Goal: Task Accomplishment & Management: Manage account settings

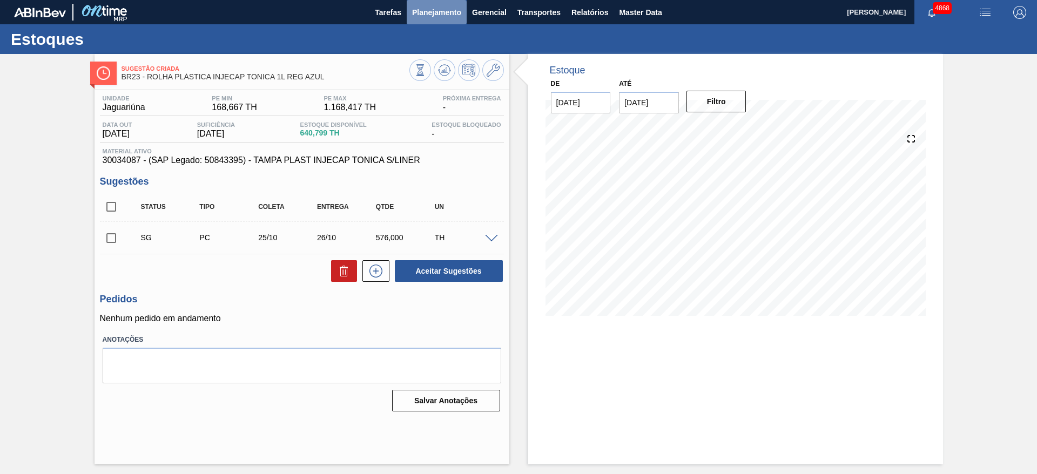
click at [433, 22] on button "Planejamento" at bounding box center [437, 12] width 60 height 24
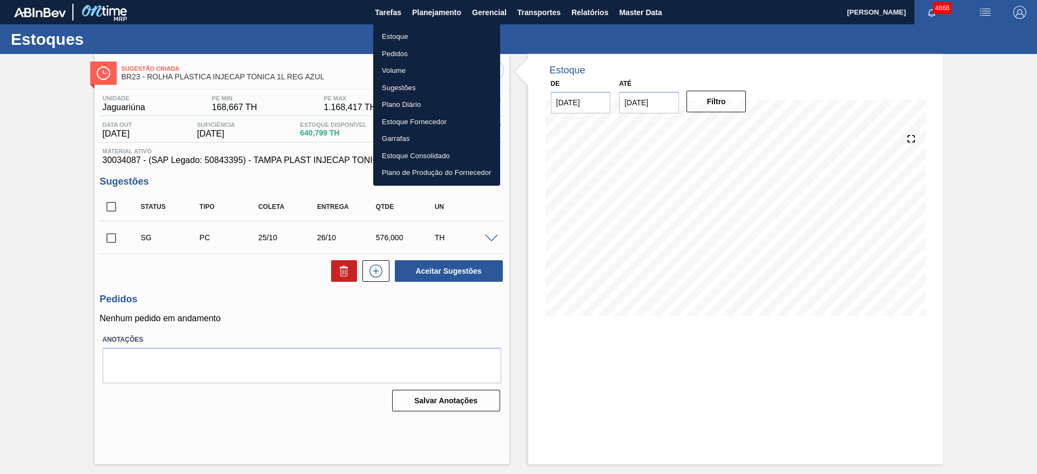
click at [642, 3] on div at bounding box center [518, 237] width 1037 height 474
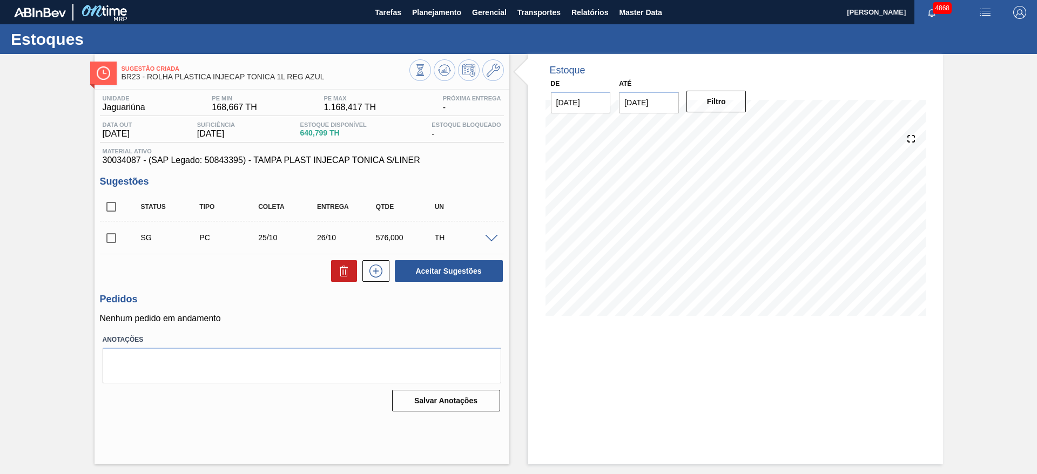
click at [642, 0] on body "Tarefas Planejamento Gerencial Transportes Relatórios Master Data JULIA SILVA D…" at bounding box center [518, 0] width 1037 height 0
click at [642, 12] on span "Master Data" at bounding box center [640, 12] width 43 height 13
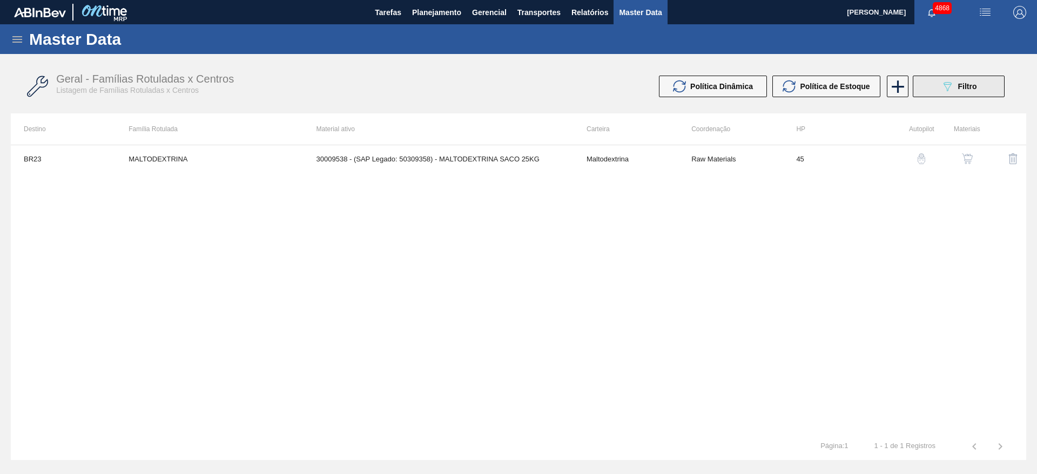
click at [966, 85] on span "Filtro" at bounding box center [967, 86] width 19 height 9
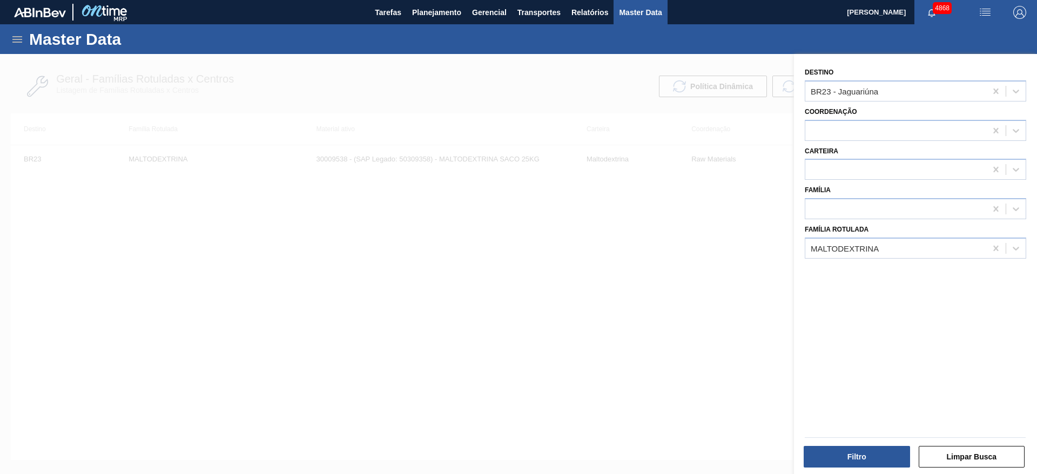
click at [34, 41] on h1 "Master Data" at bounding box center [125, 39] width 192 height 12
click at [11, 46] on div "Master Data" at bounding box center [518, 39] width 1037 height 30
click at [23, 35] on icon at bounding box center [17, 39] width 13 height 13
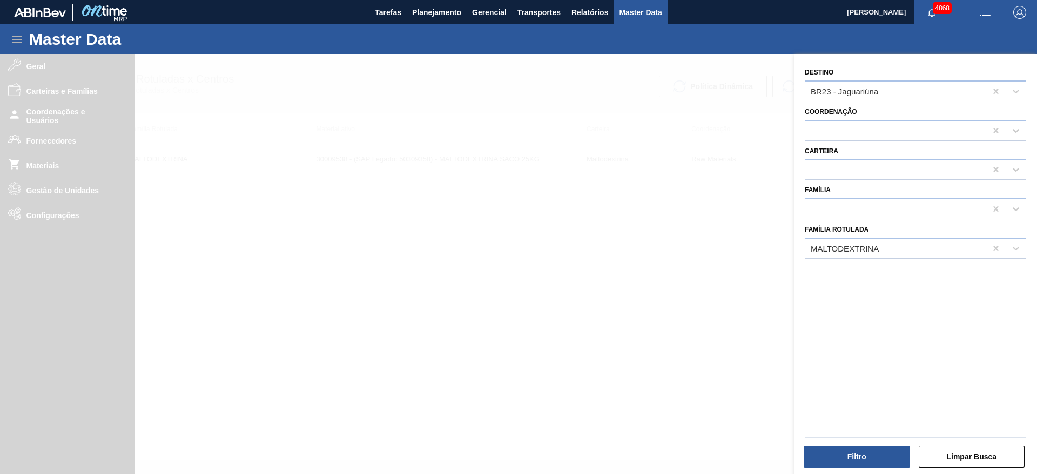
click at [100, 139] on div at bounding box center [518, 291] width 1037 height 474
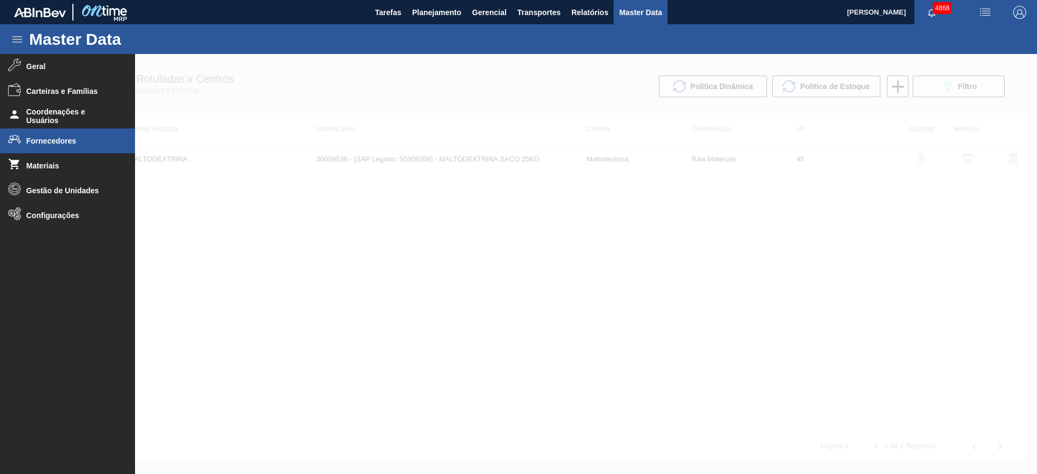
click at [10, 151] on li "Fornecedores" at bounding box center [67, 141] width 135 height 25
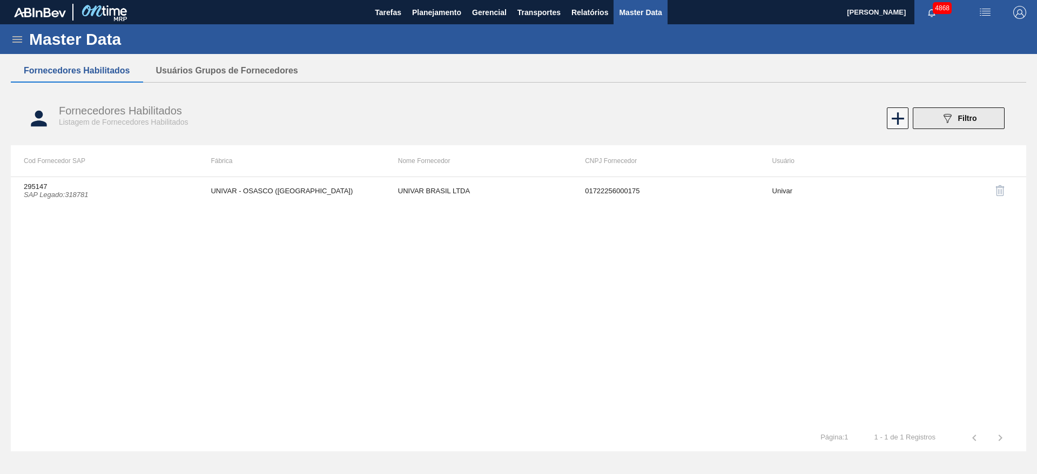
click at [963, 114] on span "Filtro" at bounding box center [967, 118] width 19 height 9
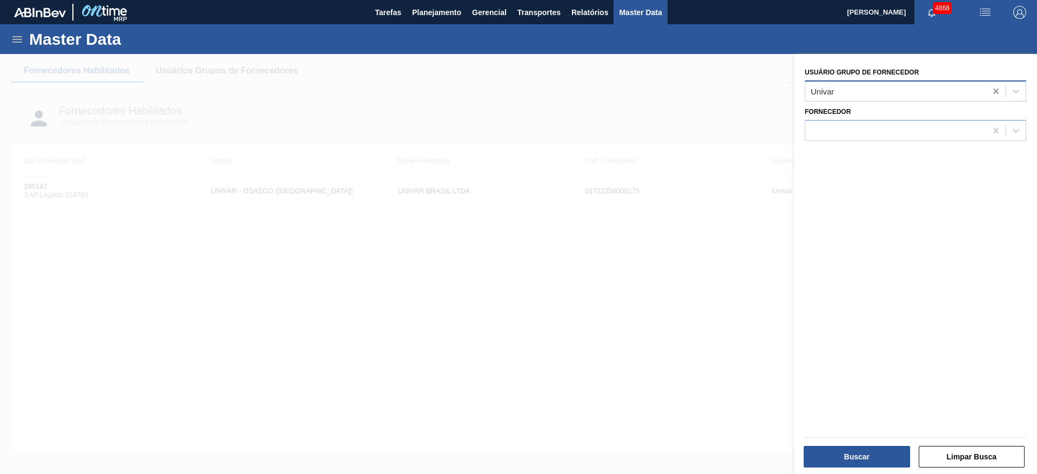
click at [995, 89] on icon at bounding box center [996, 91] width 11 height 11
type Fornecedor "dsm"
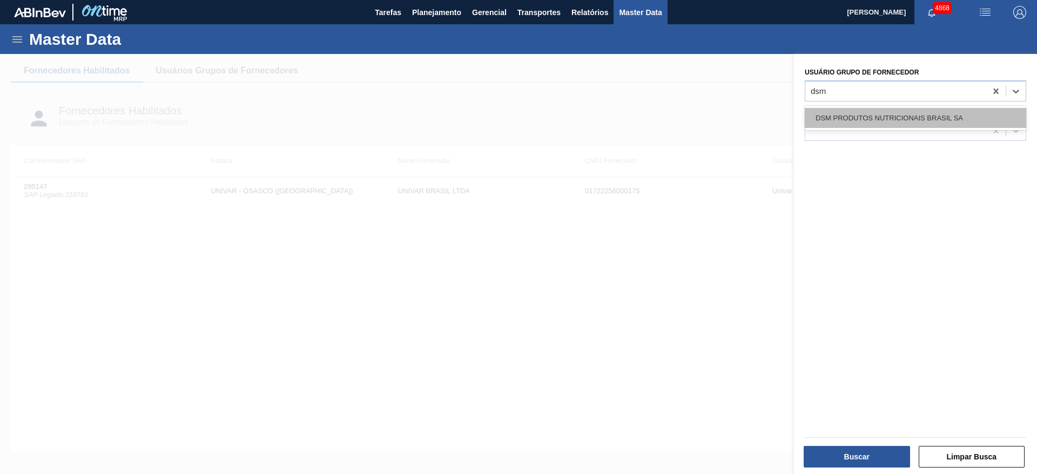
click at [968, 118] on div "DSM PRODUTOS NUTRICIONAIS BRASIL SA" at bounding box center [916, 118] width 222 height 20
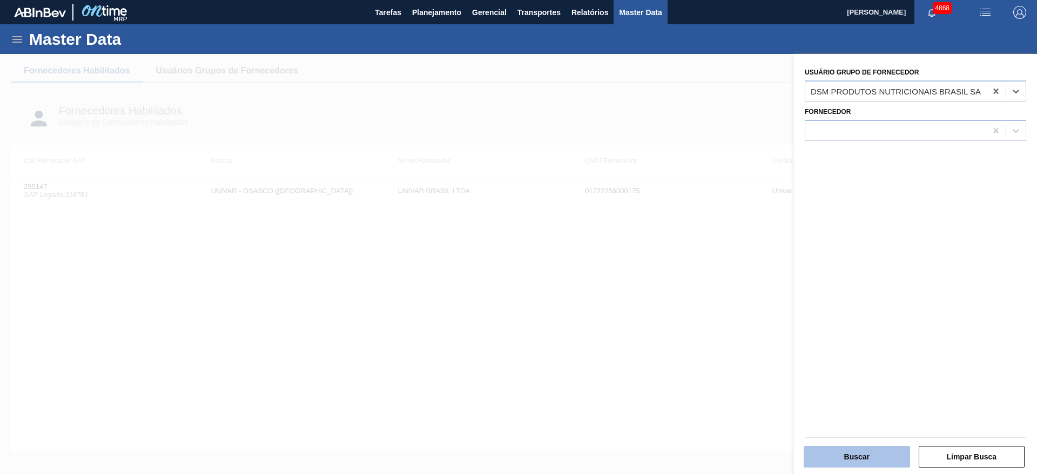
click at [889, 453] on button "Buscar" at bounding box center [857, 457] width 106 height 22
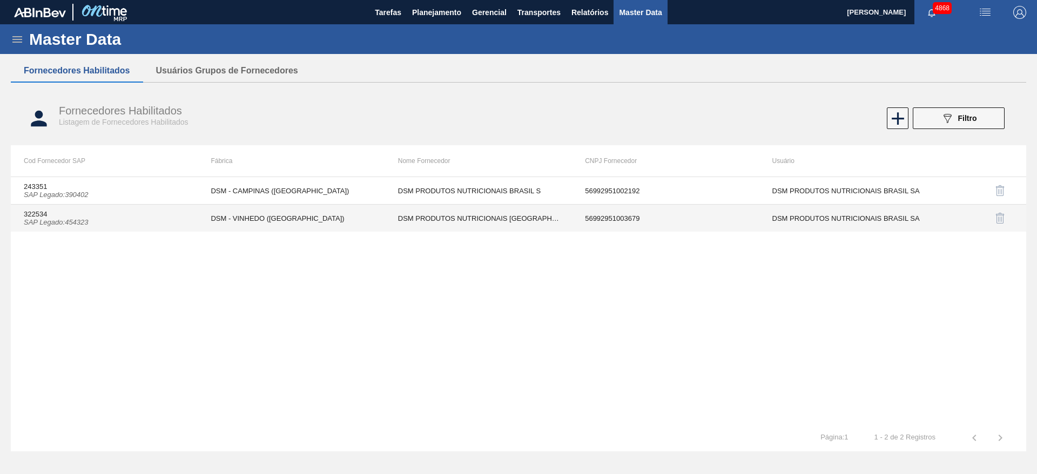
click at [453, 220] on td "DSM PRODUTOS NUTRICIONAIS BRASIL" at bounding box center [478, 219] width 187 height 28
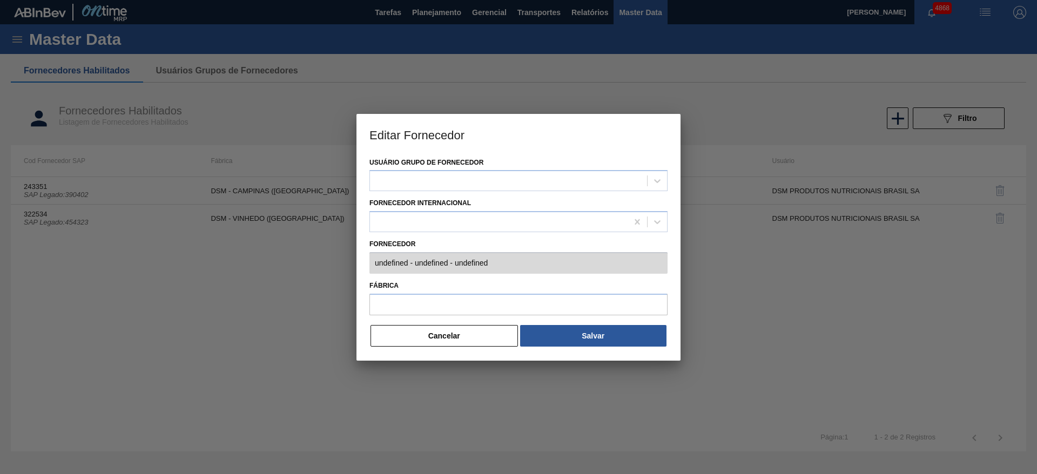
type input "322534 (SAP Legado: 454323) - DSM PRODUTOS NUTRICIONAIS BRASIL - 56992951003679"
type input "DSM - VINHEDO (SP)"
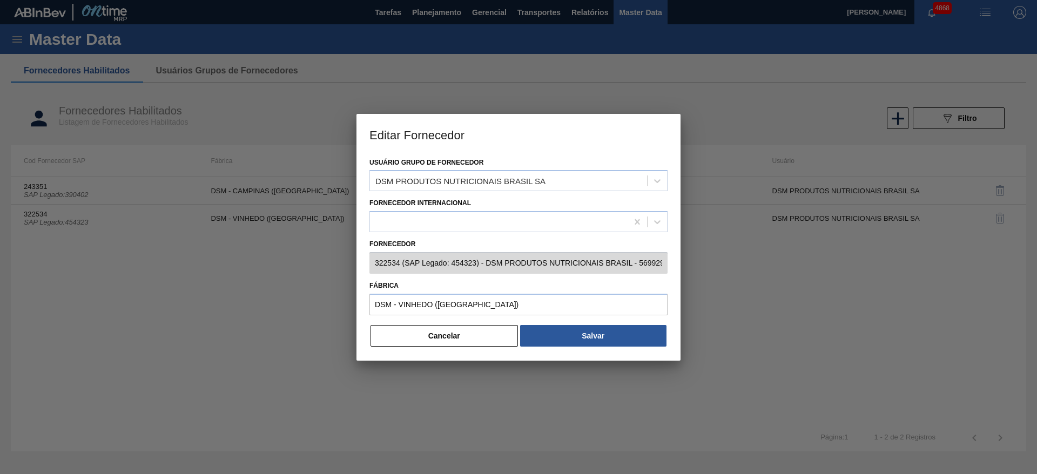
scroll to position [0, 36]
click at [491, 337] on button "Cancelar" at bounding box center [444, 336] width 147 height 22
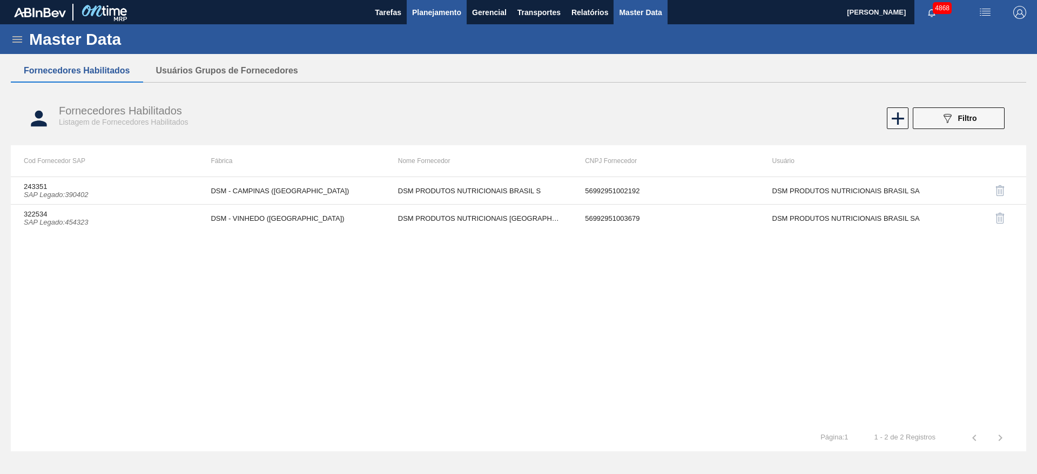
click at [441, 4] on button "Planejamento" at bounding box center [437, 12] width 60 height 24
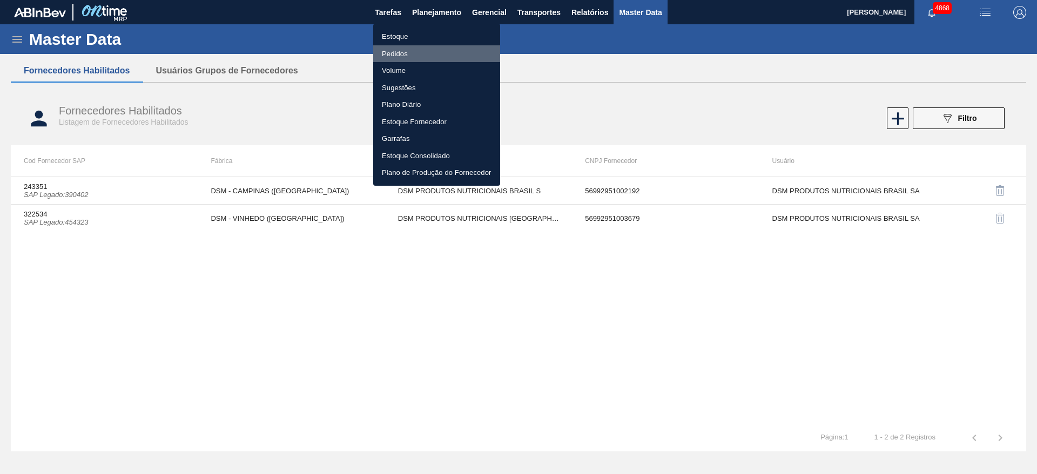
click at [407, 50] on li "Pedidos" at bounding box center [436, 53] width 127 height 17
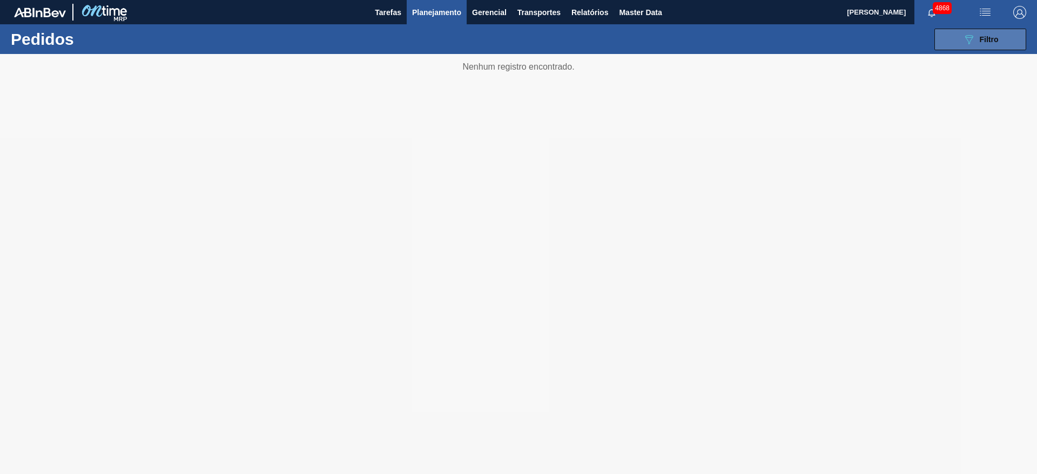
click at [1000, 41] on button "089F7B8B-B2A5-4AFE-B5C0-19BA573D28AC Filtro" at bounding box center [981, 40] width 92 height 22
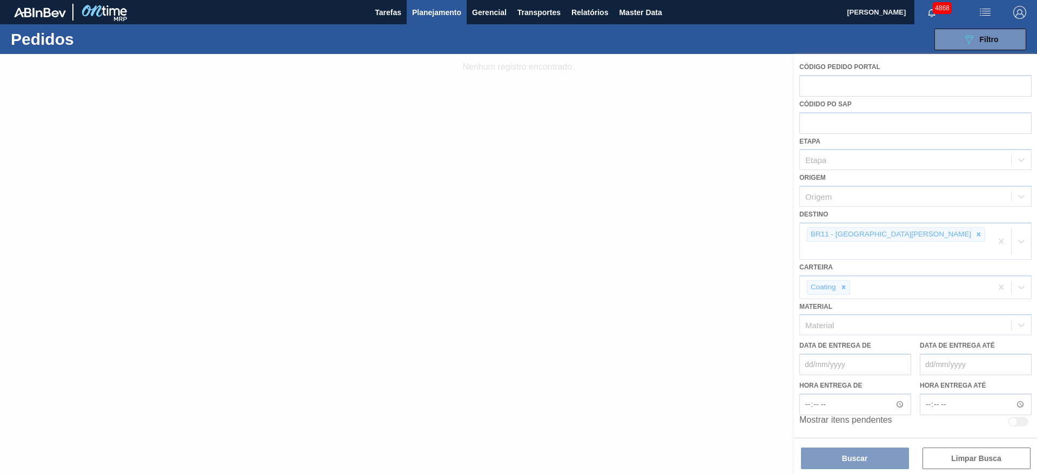
click at [874, 236] on div at bounding box center [518, 264] width 1037 height 420
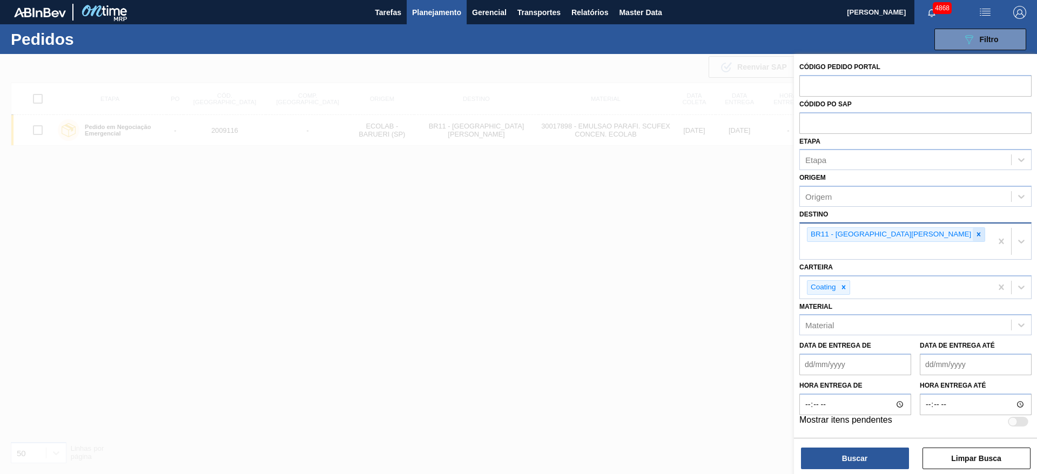
click at [977, 236] on icon at bounding box center [979, 235] width 4 height 4
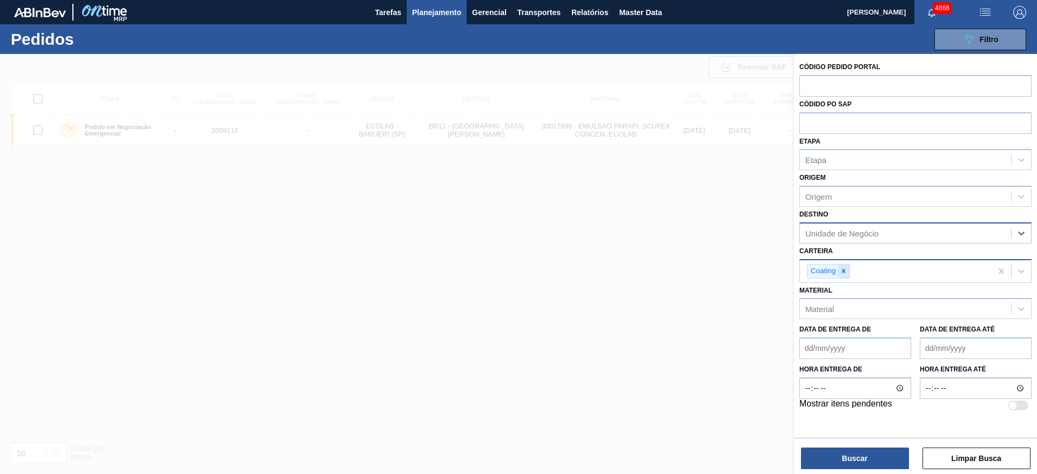
click at [840, 276] on div at bounding box center [844, 272] width 12 height 14
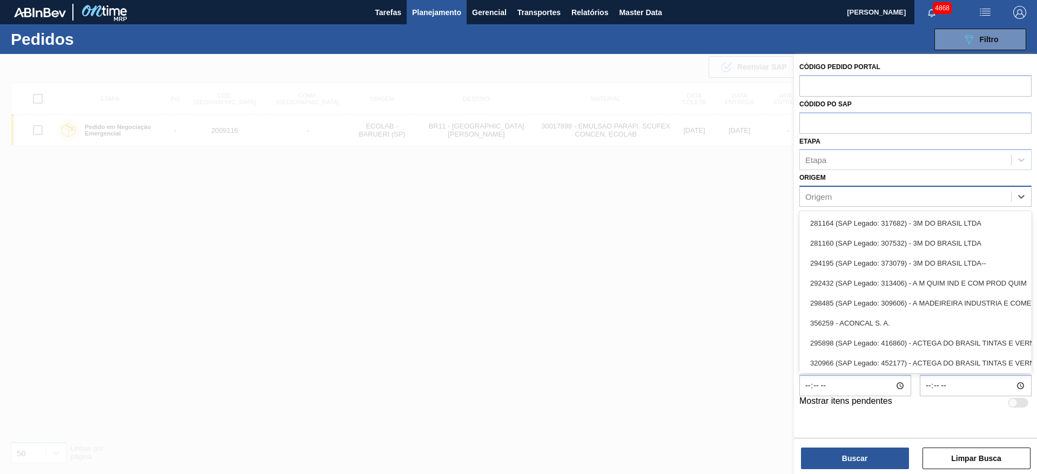
click at [831, 198] on div "Origem" at bounding box center [819, 196] width 26 height 9
type input "dsm"
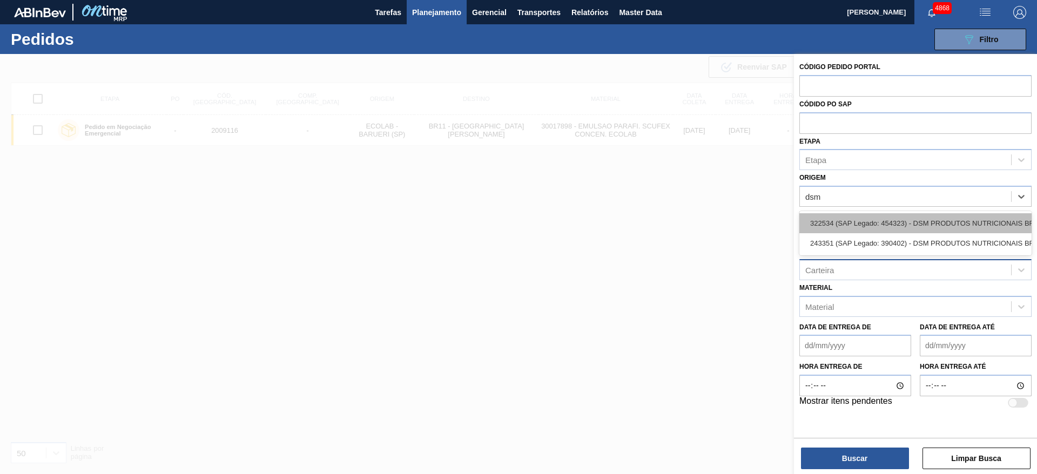
click at [874, 219] on div "322534 (SAP Legado: 454323) - DSM PRODUTOS NUTRICIONAIS BRASIL" at bounding box center [916, 223] width 232 height 20
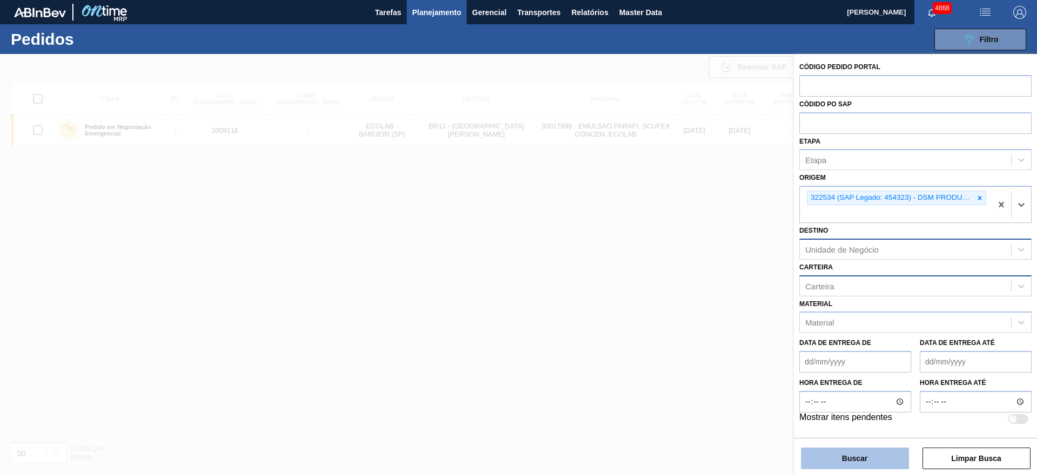
click at [825, 461] on button "Buscar" at bounding box center [855, 459] width 108 height 22
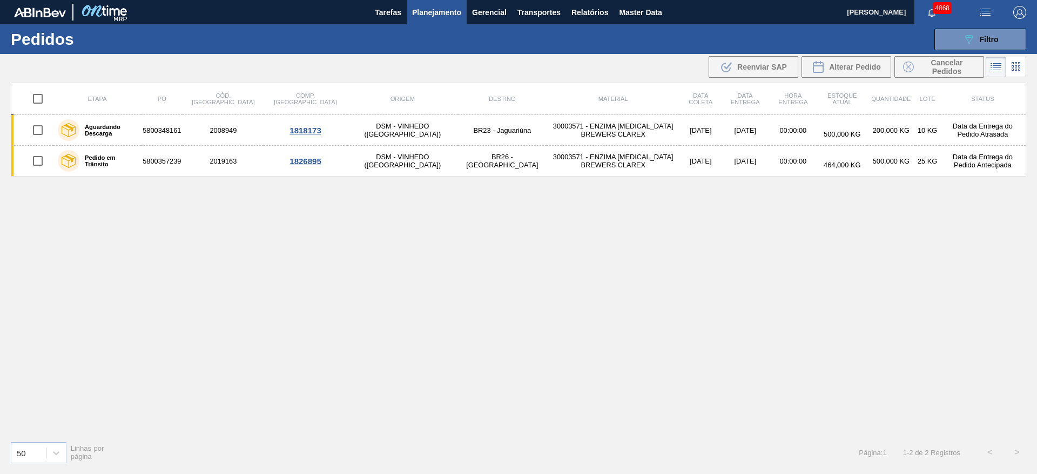
click at [432, 2] on button "Planejamento" at bounding box center [437, 12] width 60 height 24
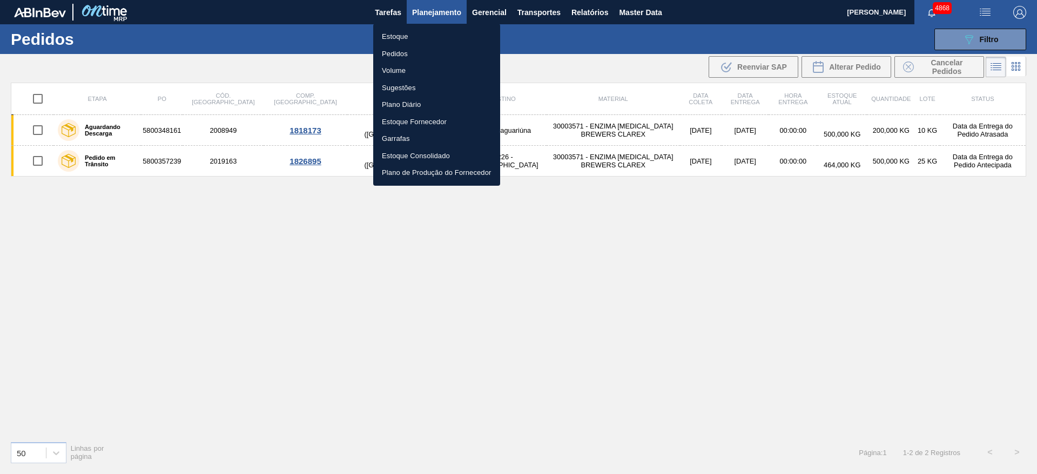
click at [418, 35] on li "Estoque" at bounding box center [436, 36] width 127 height 17
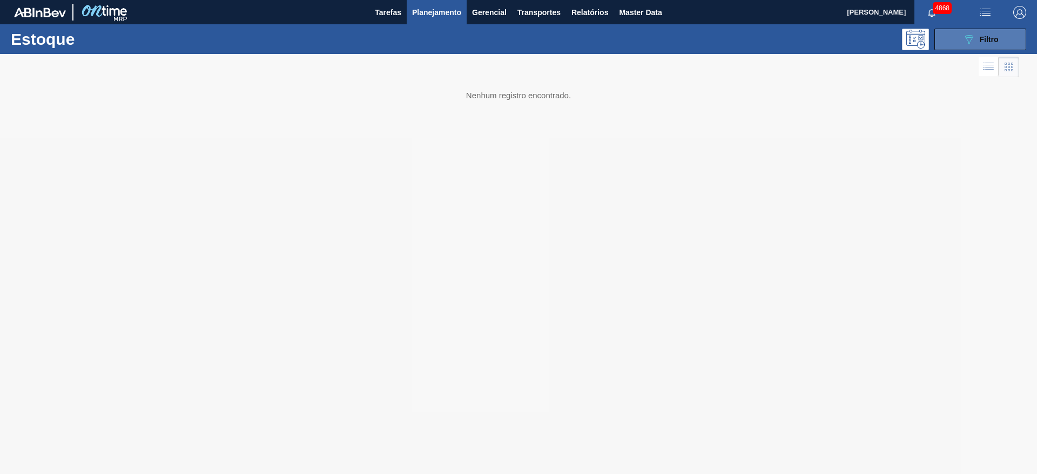
click at [956, 40] on button "089F7B8B-B2A5-4AFE-B5C0-19BA573D28AC Filtro" at bounding box center [981, 40] width 92 height 22
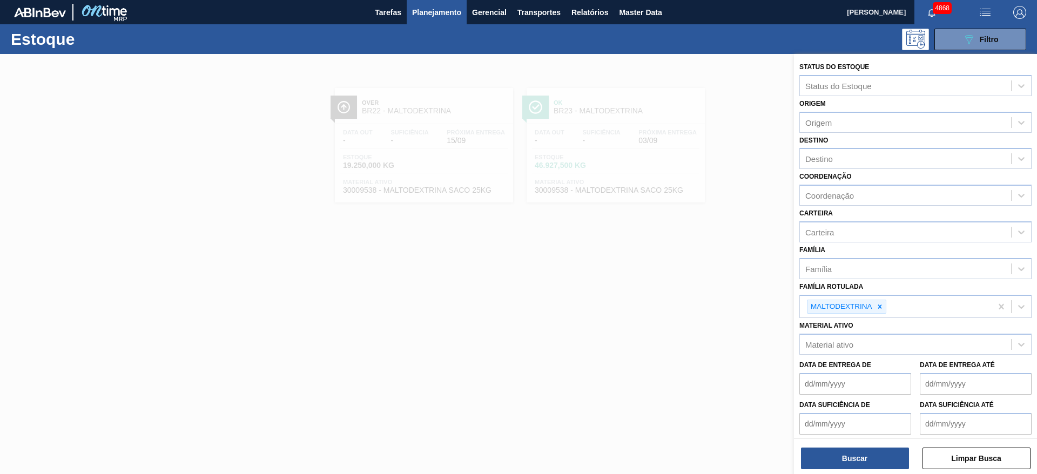
click at [692, 282] on div at bounding box center [518, 291] width 1037 height 474
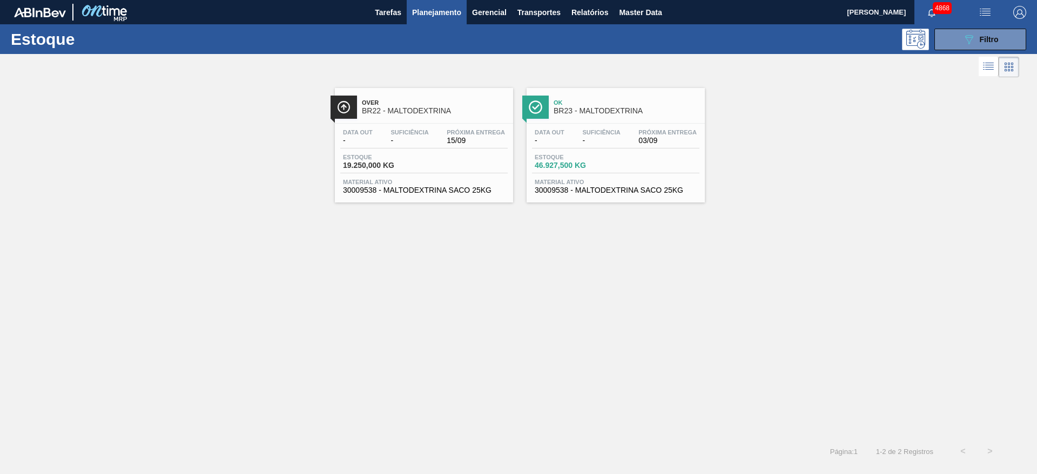
click at [591, 174] on div "Data out - Suficiência - Próxima Entrega 03/09 Estoque 46.927,500 KG Material a…" at bounding box center [616, 160] width 178 height 73
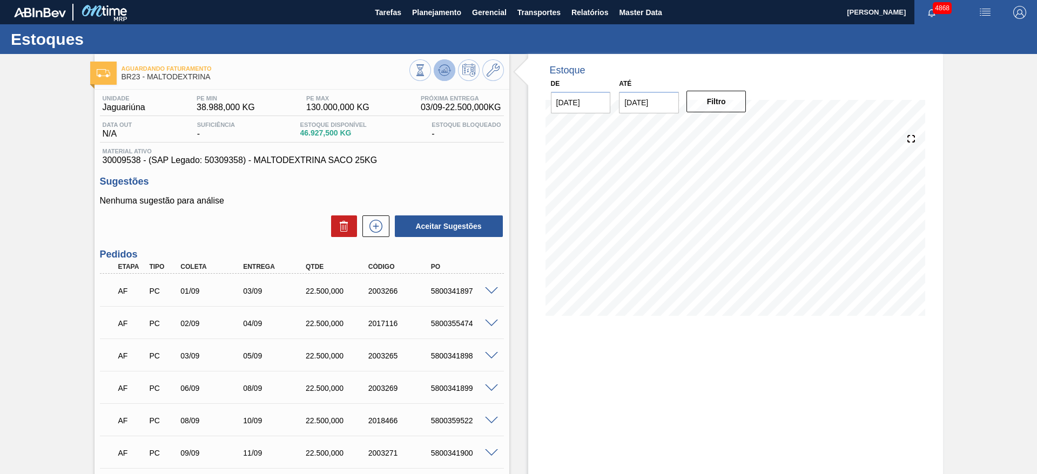
click at [441, 68] on icon at bounding box center [444, 70] width 13 height 13
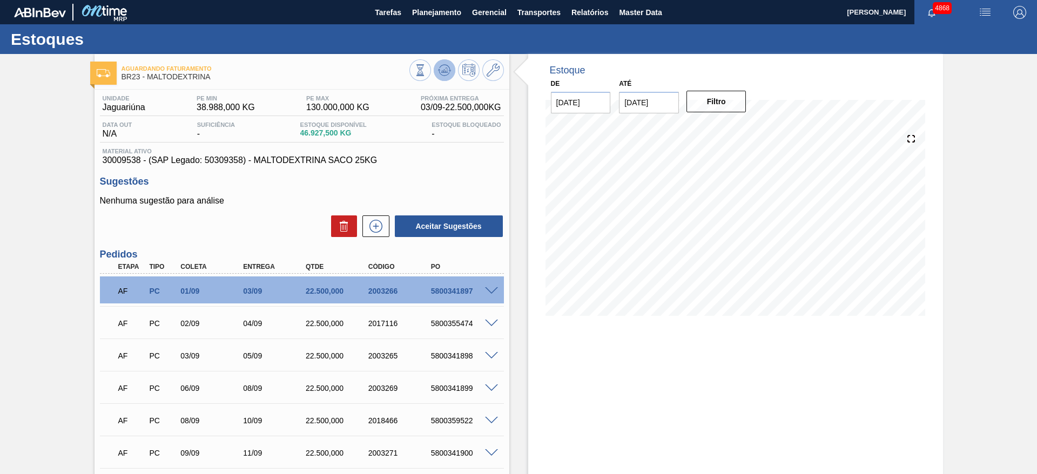
click at [440, 65] on icon at bounding box center [444, 70] width 13 height 13
click at [426, 11] on span "Planejamento" at bounding box center [436, 12] width 49 height 13
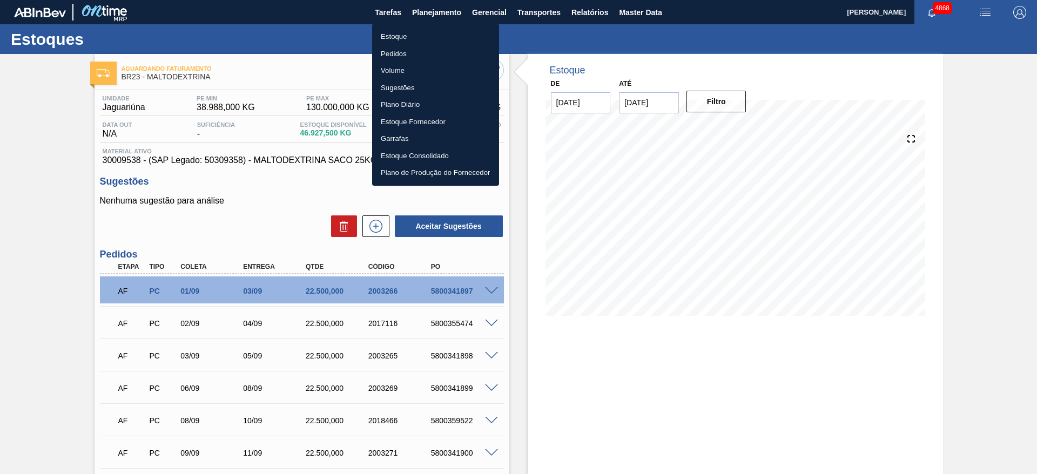
click at [408, 31] on li "Estoque" at bounding box center [435, 36] width 127 height 17
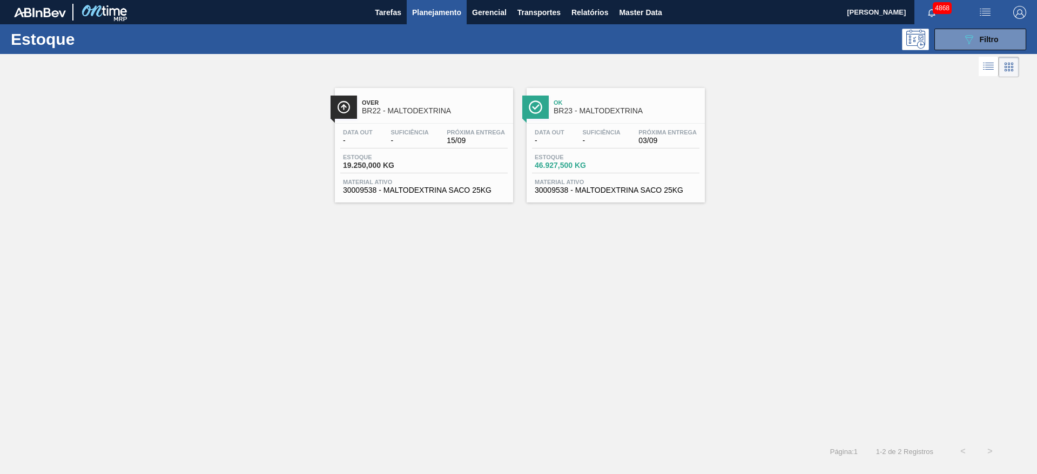
click at [615, 171] on div "Estoque 46.927,500 KG" at bounding box center [615, 163] width 167 height 19
click at [465, 179] on span "Material ativo" at bounding box center [424, 182] width 162 height 6
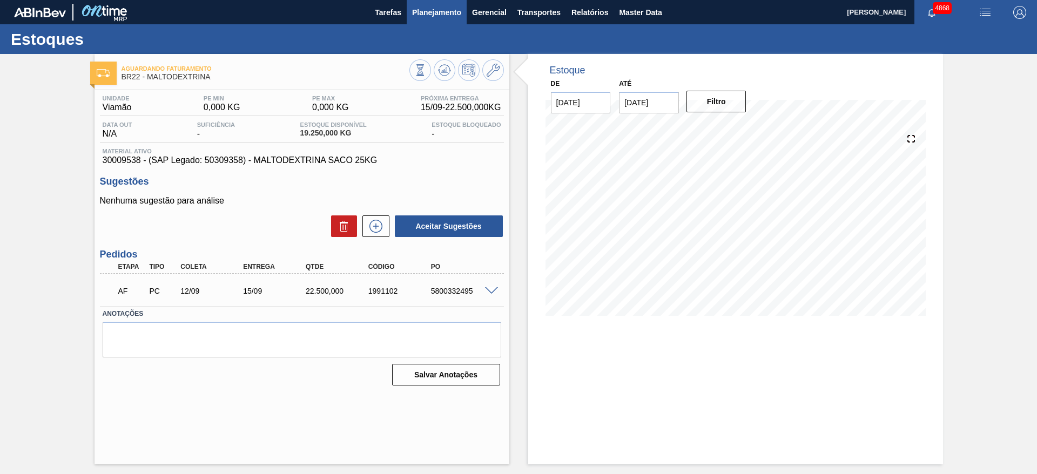
click at [424, 2] on button "Planejamento" at bounding box center [437, 12] width 60 height 24
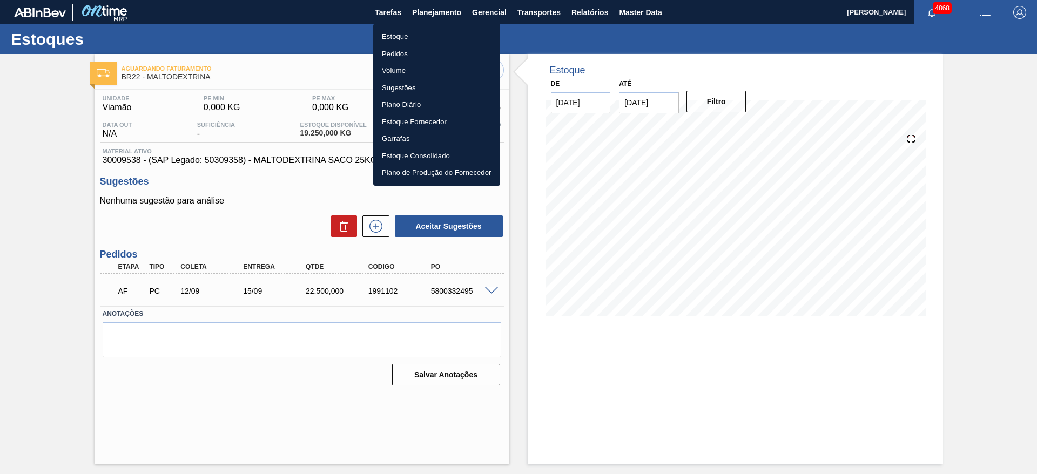
click at [406, 37] on li "Estoque" at bounding box center [436, 36] width 127 height 17
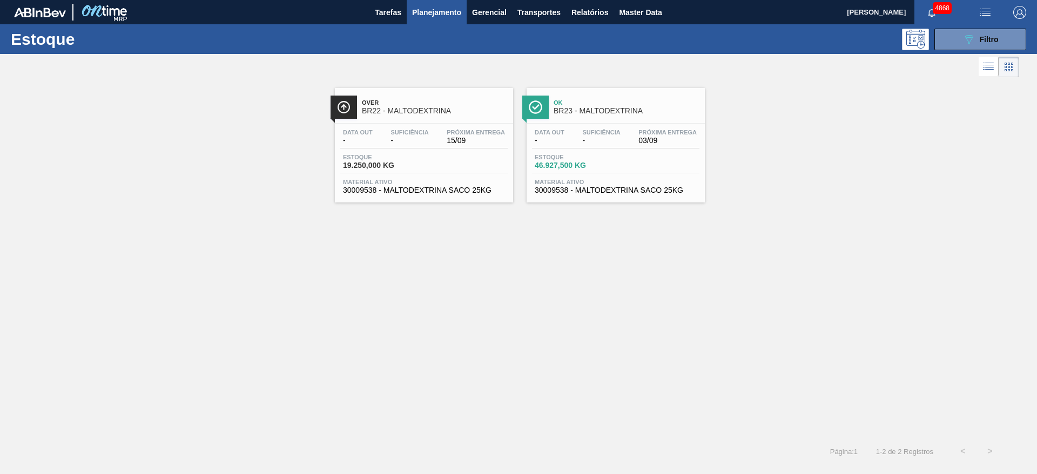
click at [875, 75] on div at bounding box center [509, 67] width 1019 height 26
click at [465, 296] on div "Over BR22 - MALTODEXTRINA Data out - Suficiência - Próxima Entrega 15/09 Estoqu…" at bounding box center [518, 259] width 1037 height 358
click at [169, 227] on div "Over BR22 - MALTODEXTRINA Data out - Suficiência - Próxima Entrega 15/09 Estoqu…" at bounding box center [518, 259] width 1037 height 358
click at [413, 16] on span "Planejamento" at bounding box center [436, 12] width 49 height 13
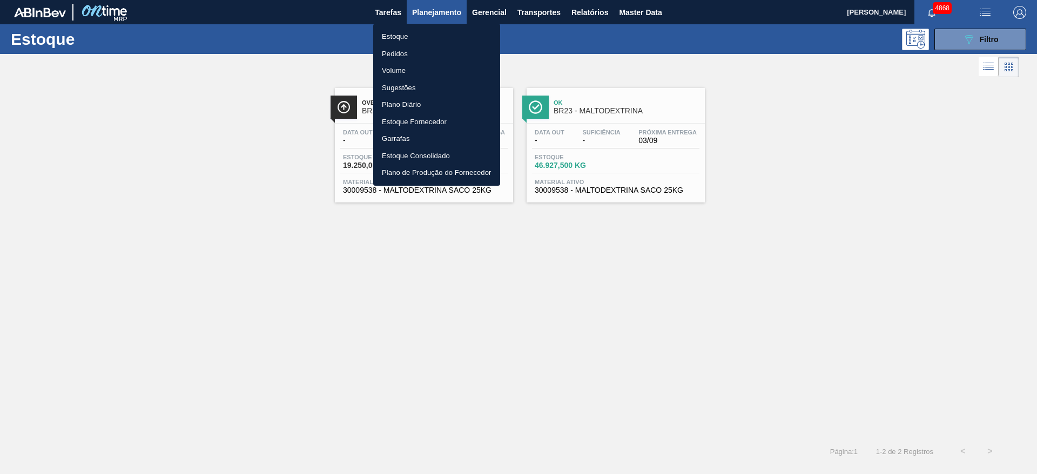
click at [407, 55] on li "Pedidos" at bounding box center [436, 53] width 127 height 17
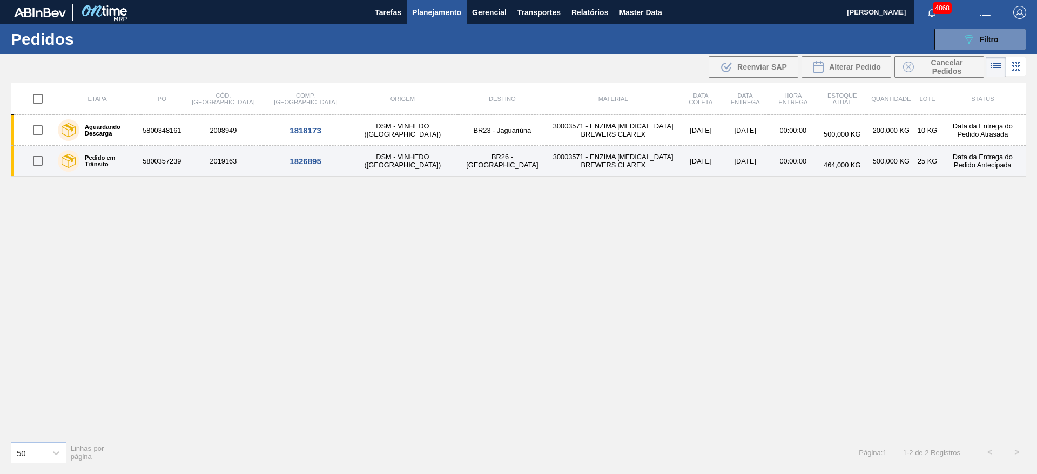
click at [165, 162] on td "5800357239" at bounding box center [162, 161] width 42 height 31
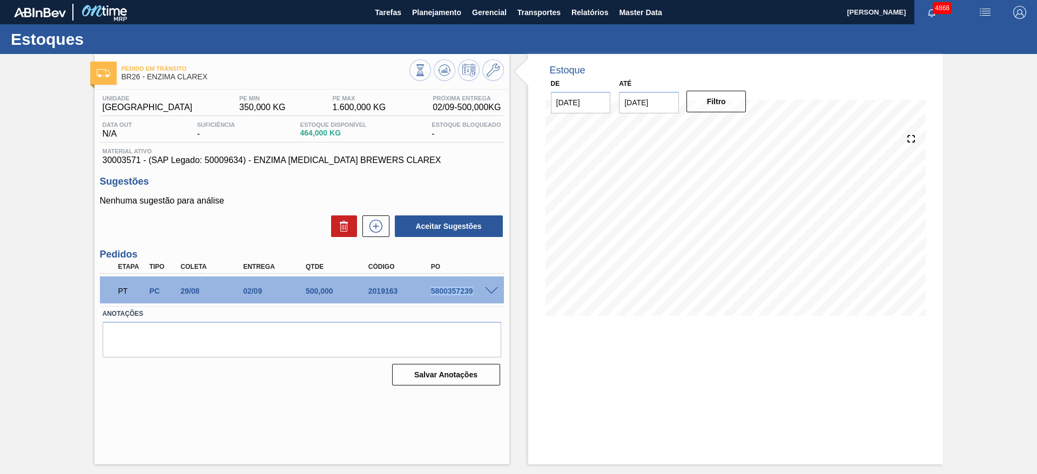
drag, startPoint x: 426, startPoint y: 293, endPoint x: 484, endPoint y: 291, distance: 57.8
click at [484, 291] on div "PT PC 29/08 02/09 500,000 2019163 5800357239" at bounding box center [302, 290] width 404 height 27
copy div "5800357239"
click at [446, 12] on span "Planejamento" at bounding box center [436, 12] width 49 height 13
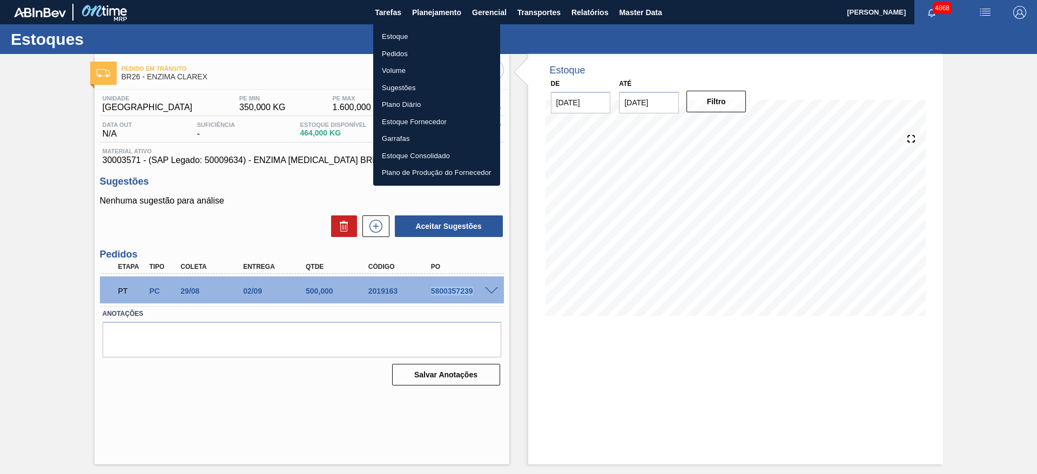
click at [420, 35] on li "Estoque" at bounding box center [436, 36] width 127 height 17
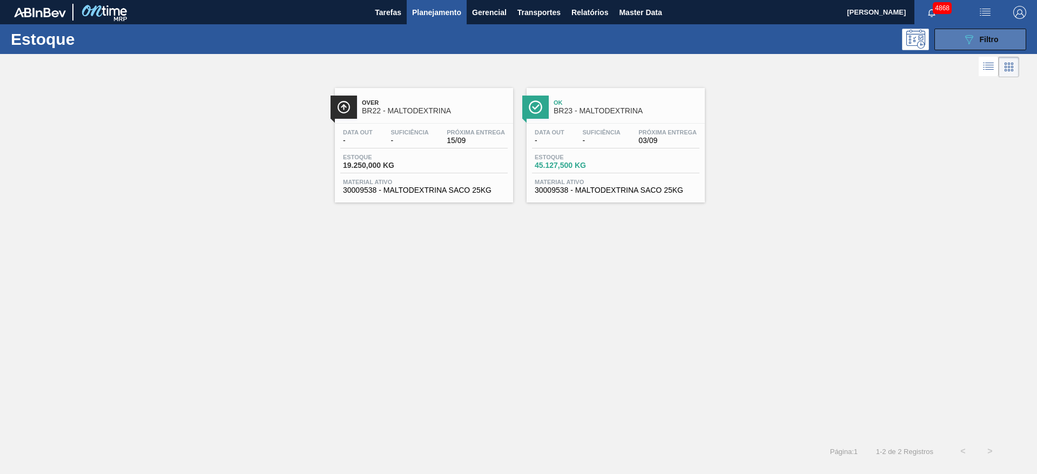
click at [967, 39] on icon "089F7B8B-B2A5-4AFE-B5C0-19BA573D28AC" at bounding box center [969, 39] width 13 height 13
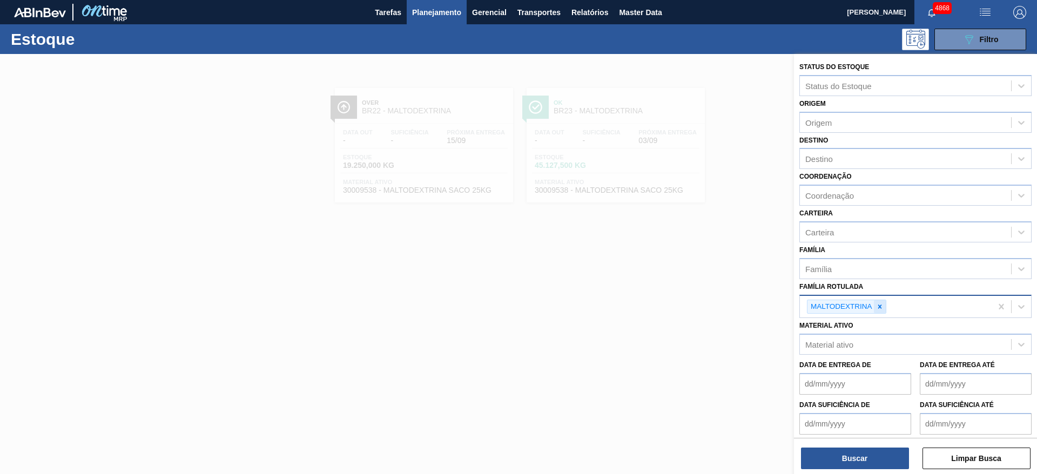
click at [877, 308] on icon at bounding box center [880, 307] width 8 height 8
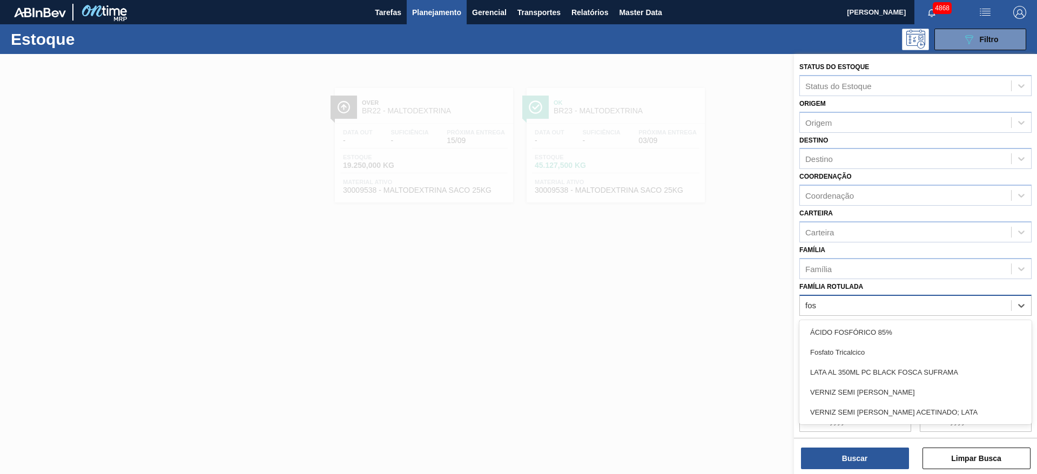
type Rotulada "fosf"
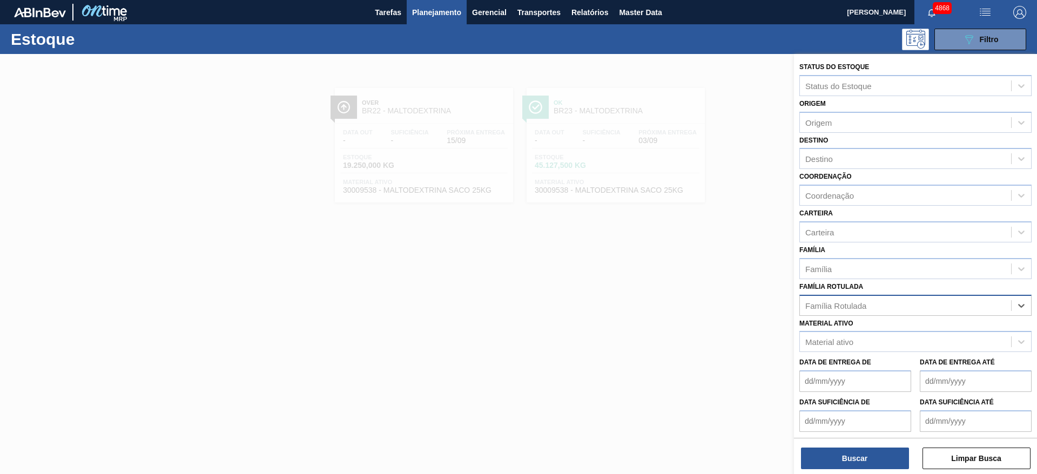
drag, startPoint x: 841, startPoint y: 303, endPoint x: 811, endPoint y: 299, distance: 30.0
click at [811, 299] on div "Família Rotulada" at bounding box center [905, 306] width 211 height 16
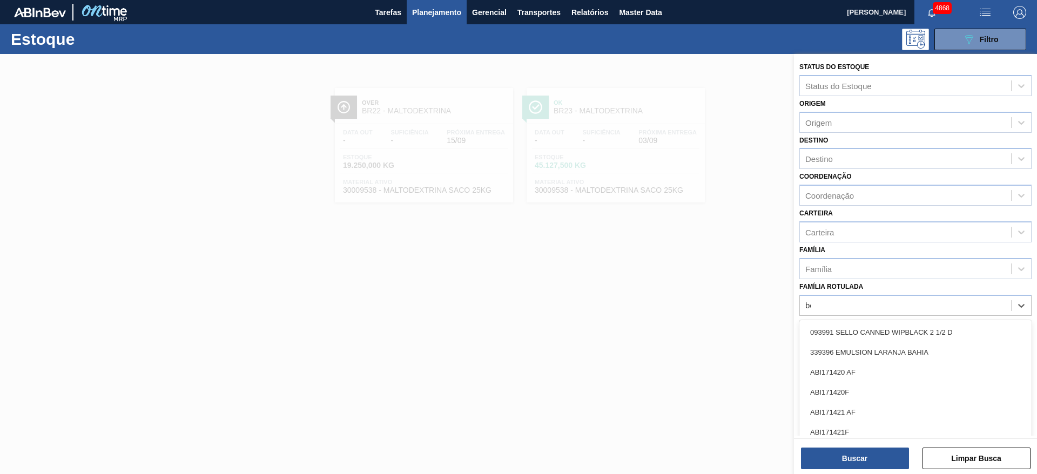
type Rotulada "bet"
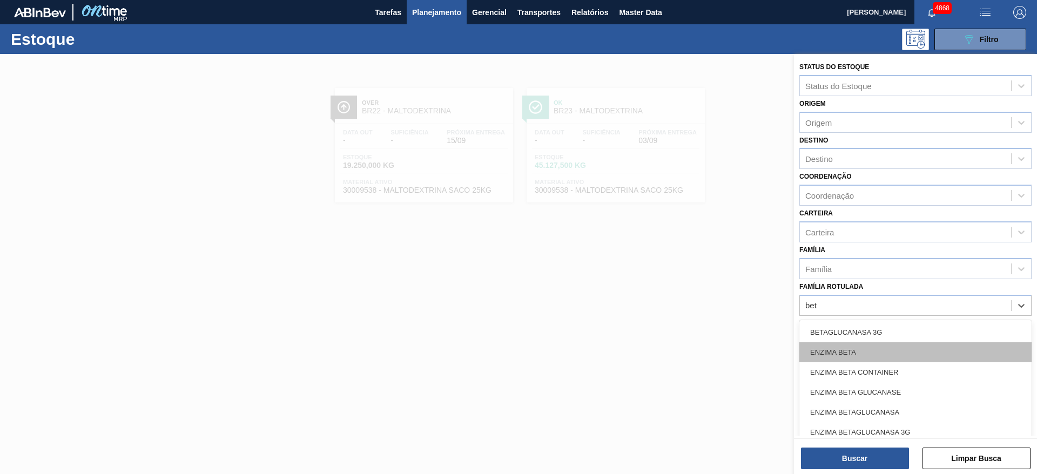
click at [877, 350] on div "ENZIMA BETA" at bounding box center [916, 353] width 232 height 20
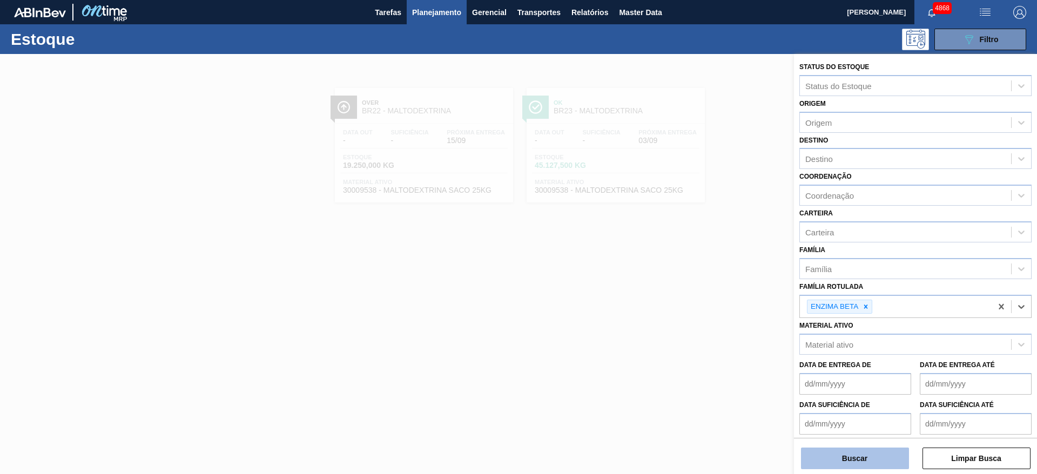
click at [884, 457] on button "Buscar" at bounding box center [855, 459] width 108 height 22
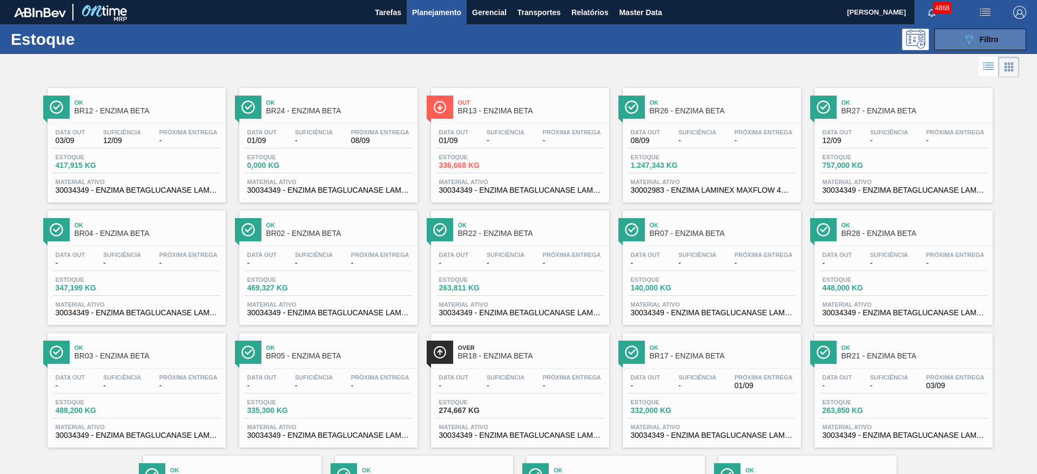
click at [999, 41] on button "089F7B8B-B2A5-4AFE-B5C0-19BA573D28AC Filtro" at bounding box center [981, 40] width 92 height 22
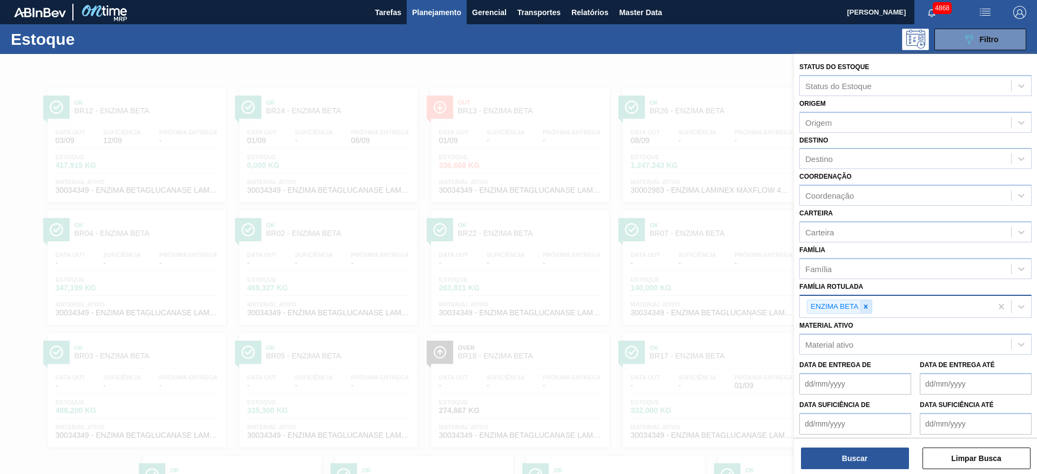
click at [863, 307] on icon at bounding box center [866, 307] width 8 height 8
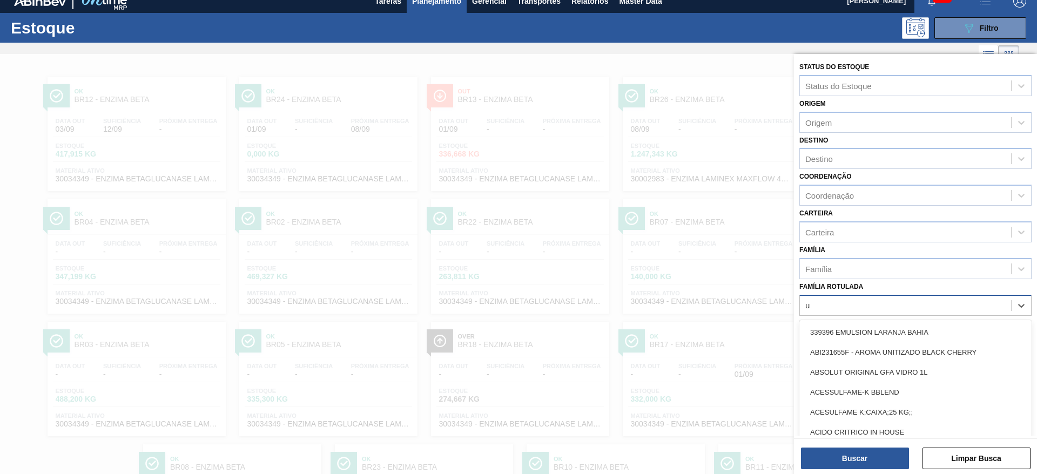
scroll to position [12, 0]
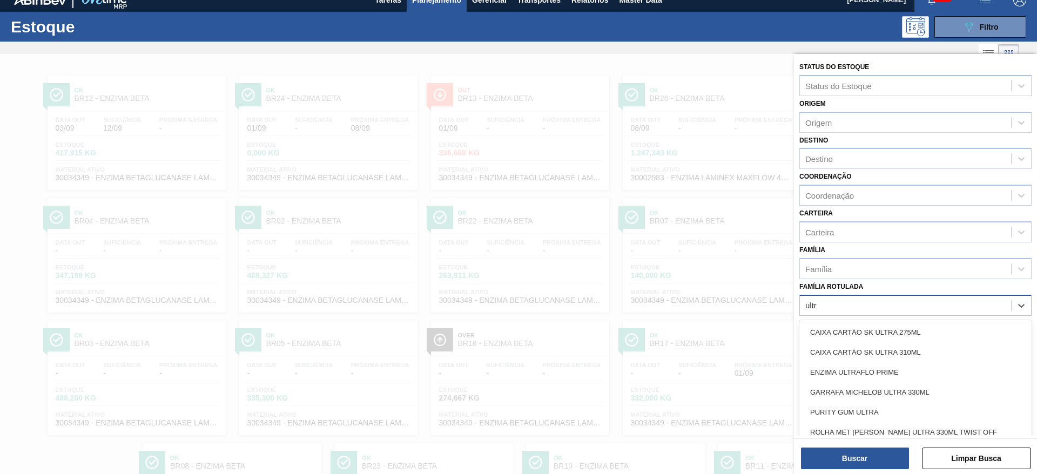
type Rotulada "ultra"
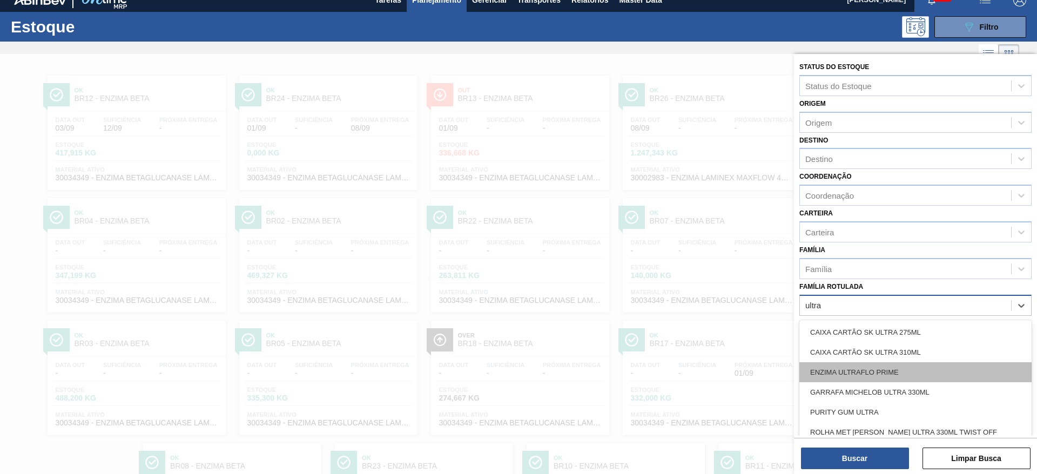
click at [871, 374] on div "ENZIMA ULTRAFLO PRIME" at bounding box center [916, 373] width 232 height 20
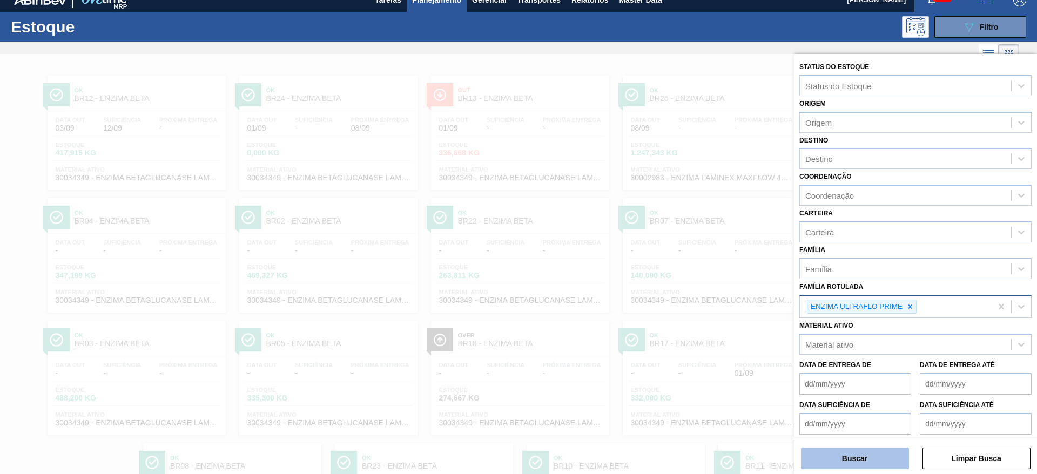
click at [863, 468] on button "Buscar" at bounding box center [855, 459] width 108 height 22
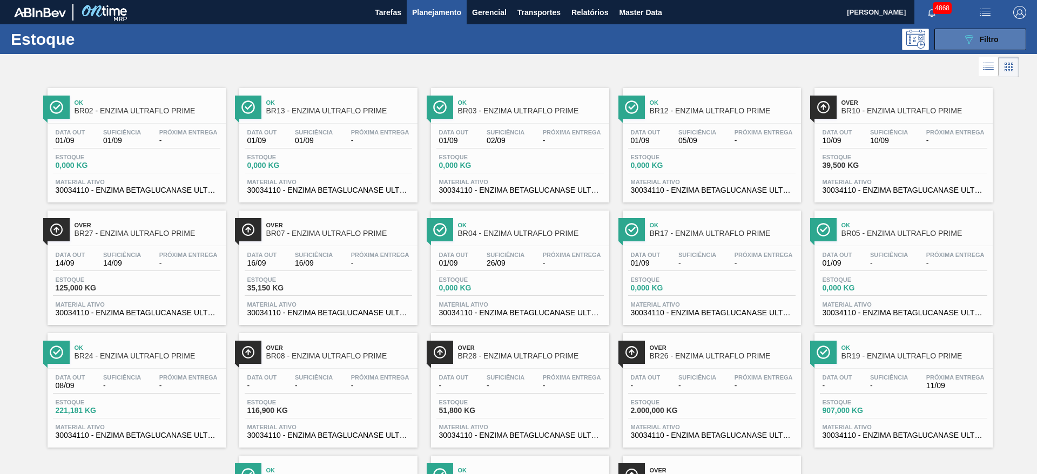
click at [987, 38] on span "Filtro" at bounding box center [989, 39] width 19 height 9
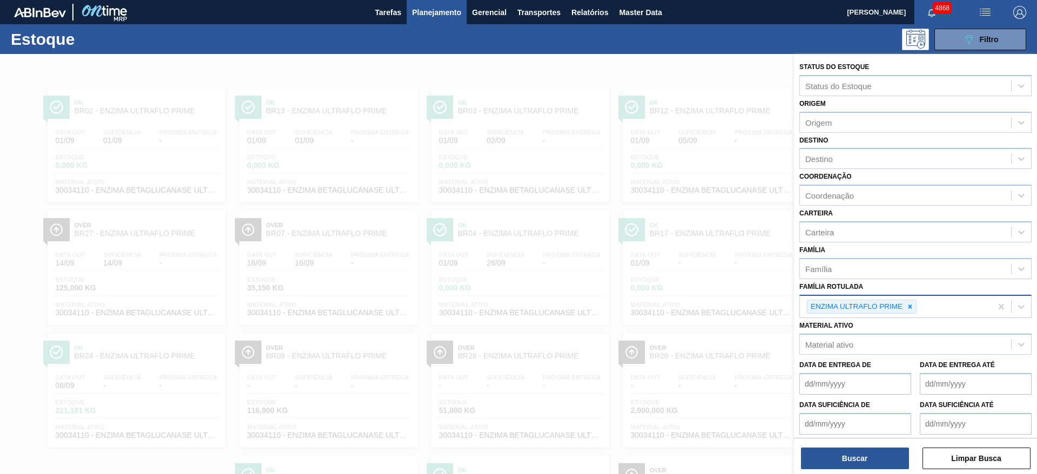
click at [709, 316] on div at bounding box center [518, 291] width 1037 height 474
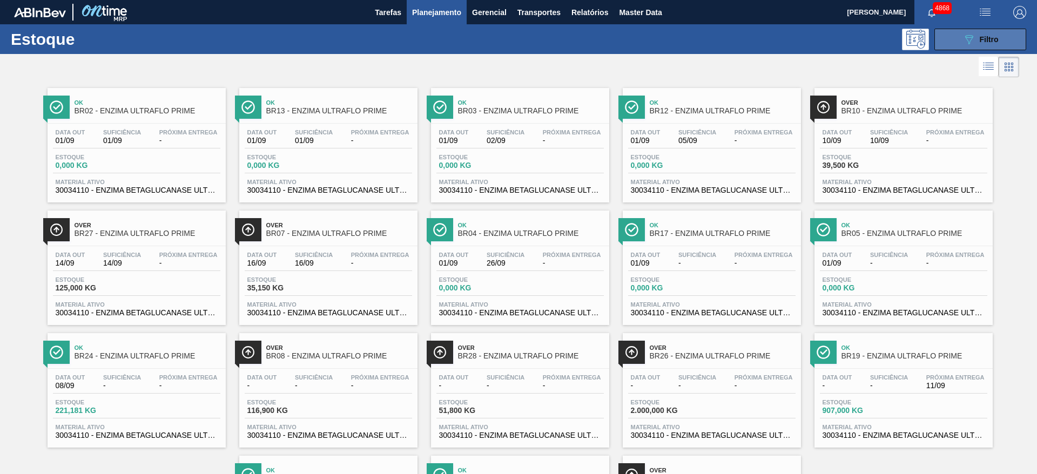
click at [948, 41] on button "089F7B8B-B2A5-4AFE-B5C0-19BA573D28AC Filtro" at bounding box center [981, 40] width 92 height 22
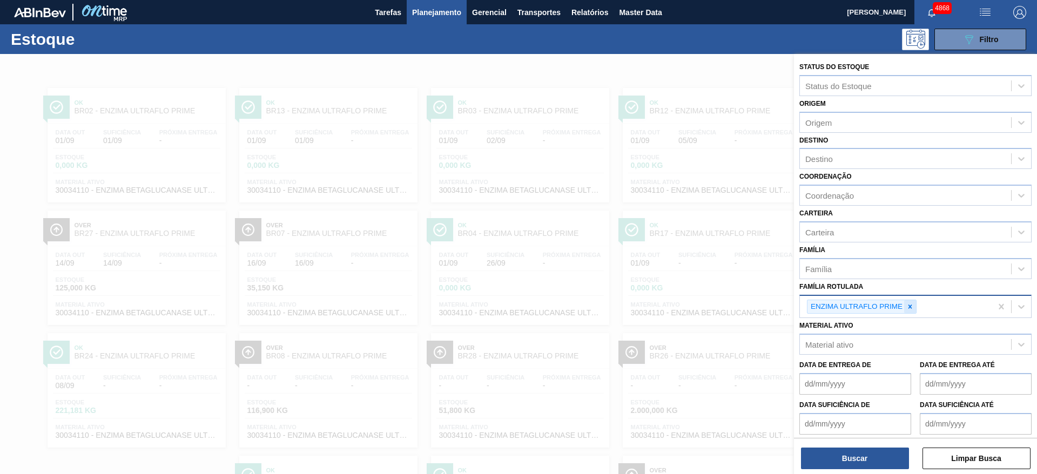
click at [911, 305] on icon at bounding box center [911, 307] width 8 height 8
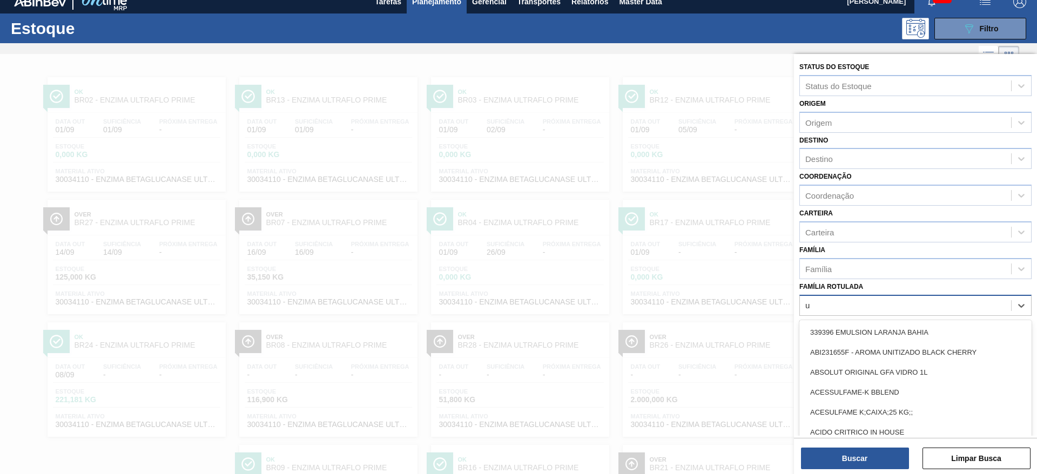
scroll to position [12, 0]
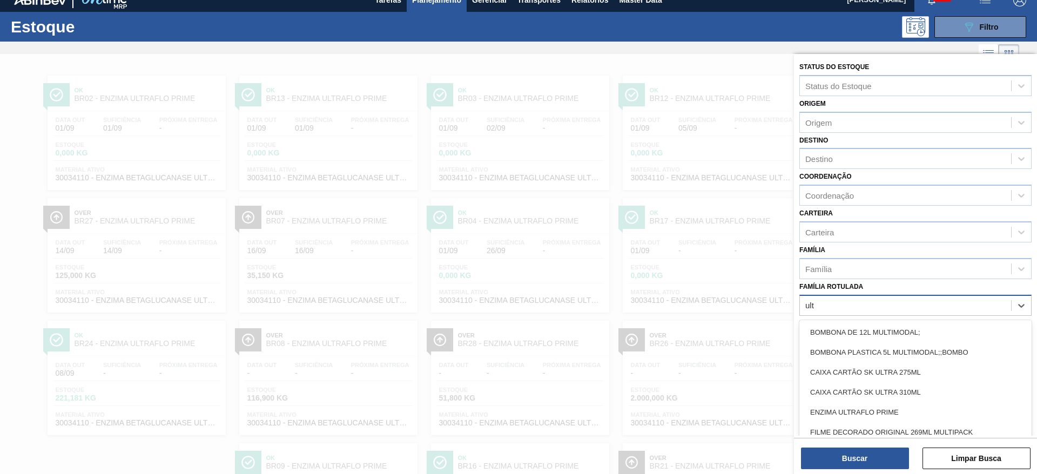
type Rotulada "ultr"
click at [834, 376] on div "ENZIMA ULTRAFLO PRIME" at bounding box center [916, 373] width 232 height 20
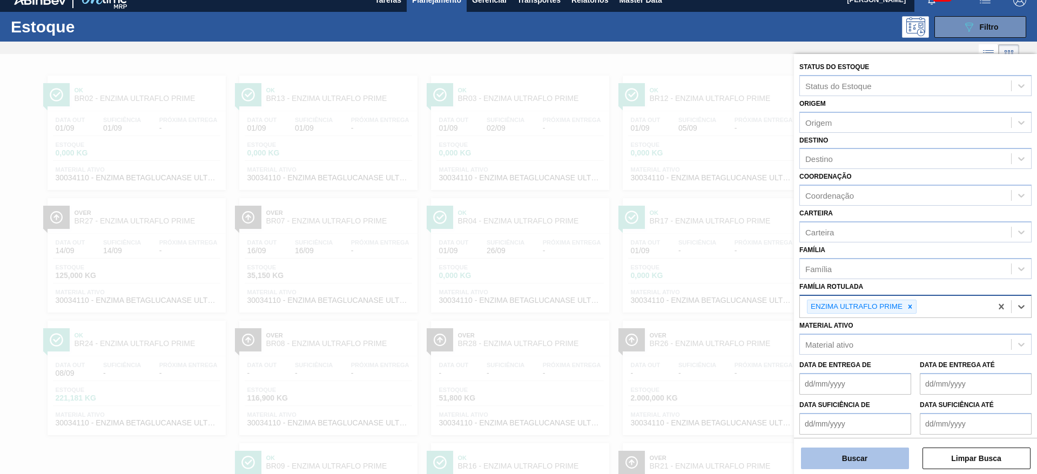
click at [844, 462] on button "Buscar" at bounding box center [855, 459] width 108 height 22
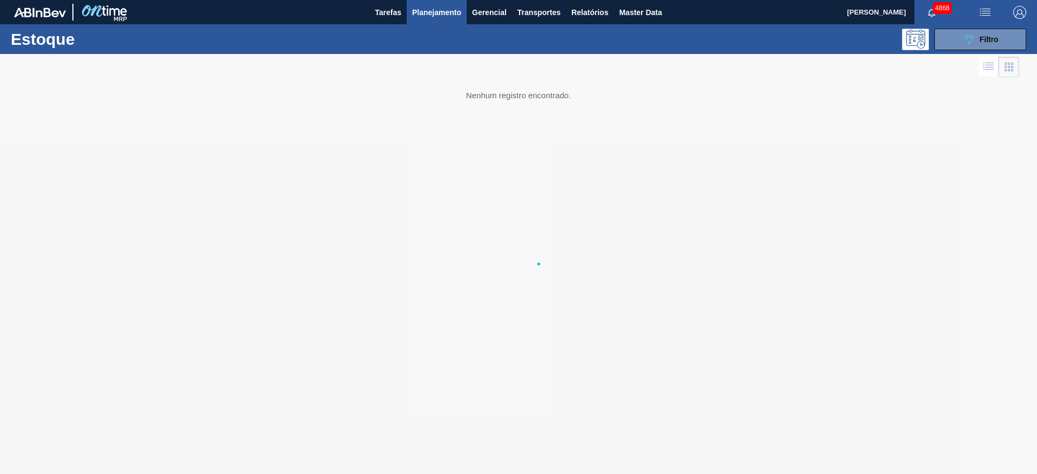
scroll to position [0, 0]
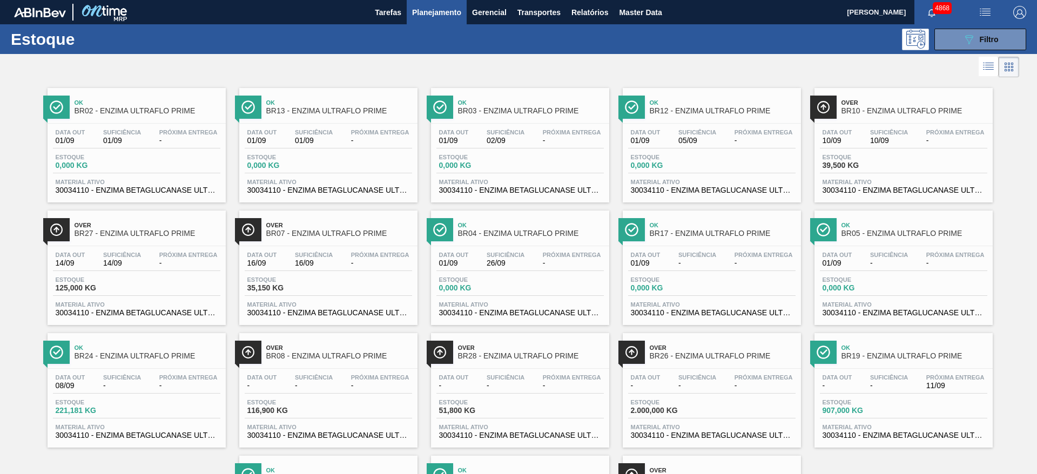
click at [140, 163] on div "Estoque 0,000 KG" at bounding box center [136, 163] width 167 height 19
click at [984, 41] on span "Filtro" at bounding box center [989, 39] width 19 height 9
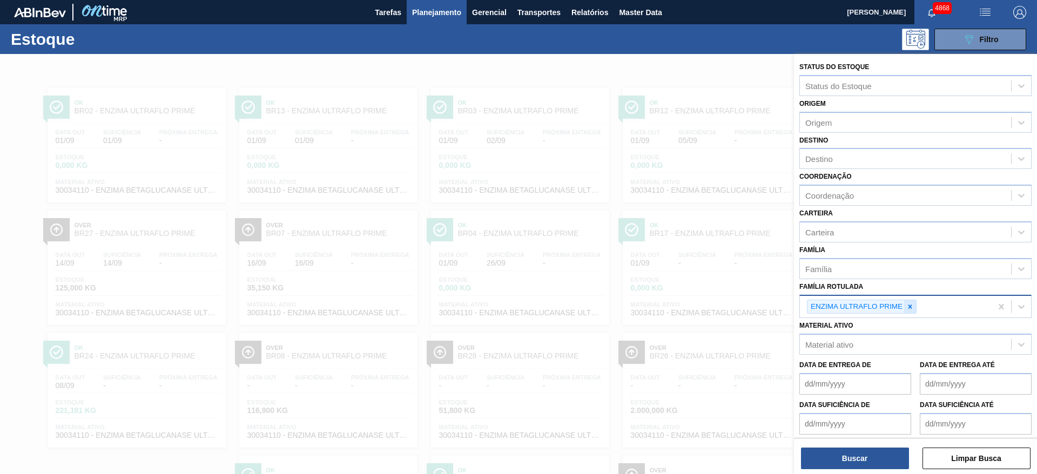
click at [908, 302] on div at bounding box center [910, 307] width 12 height 14
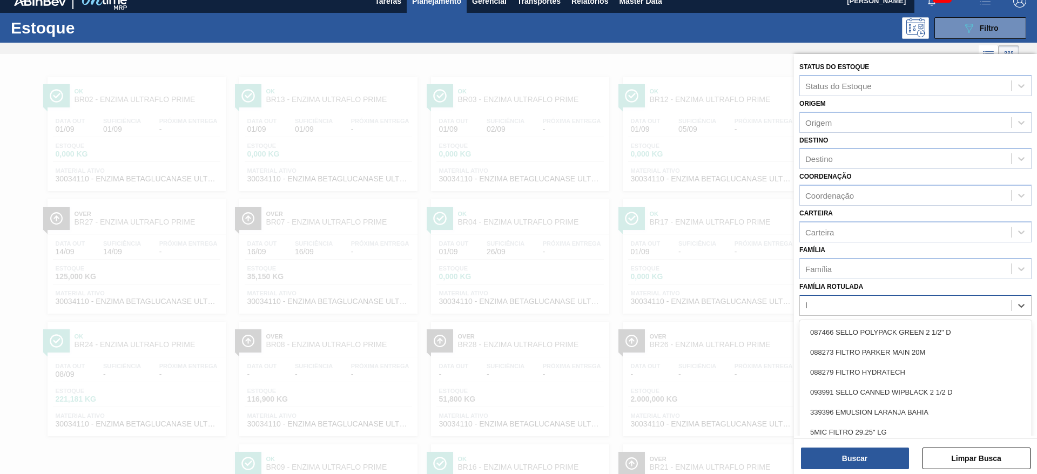
scroll to position [12, 0]
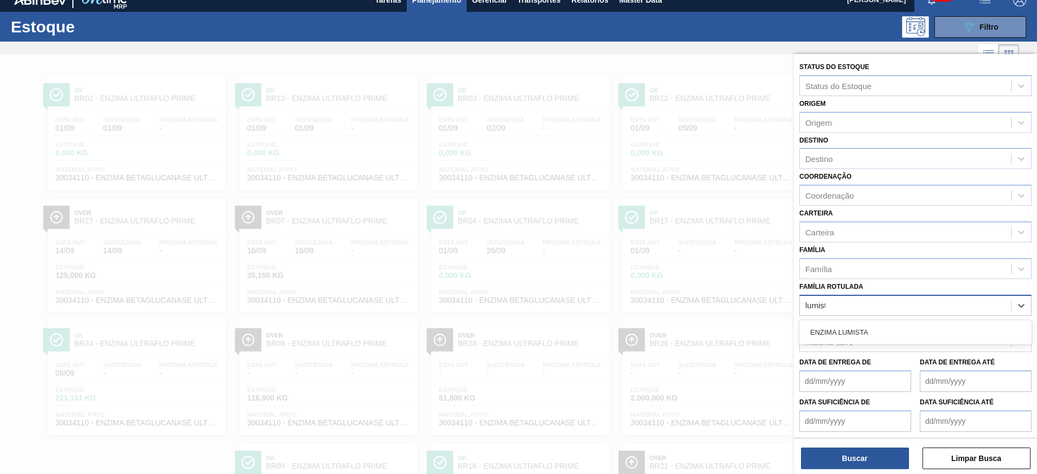
type Rotulada "lumista"
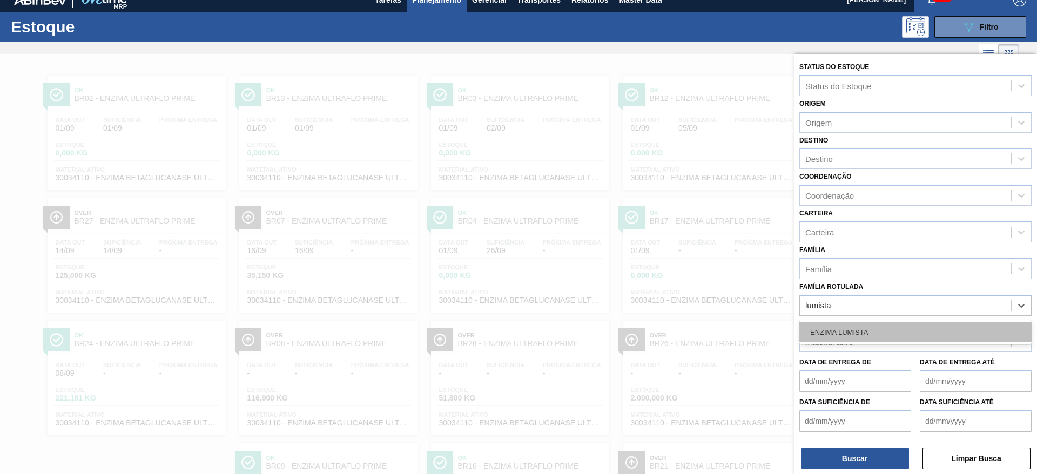
click at [885, 324] on div "ENZIMA LUMISTA" at bounding box center [916, 333] width 232 height 20
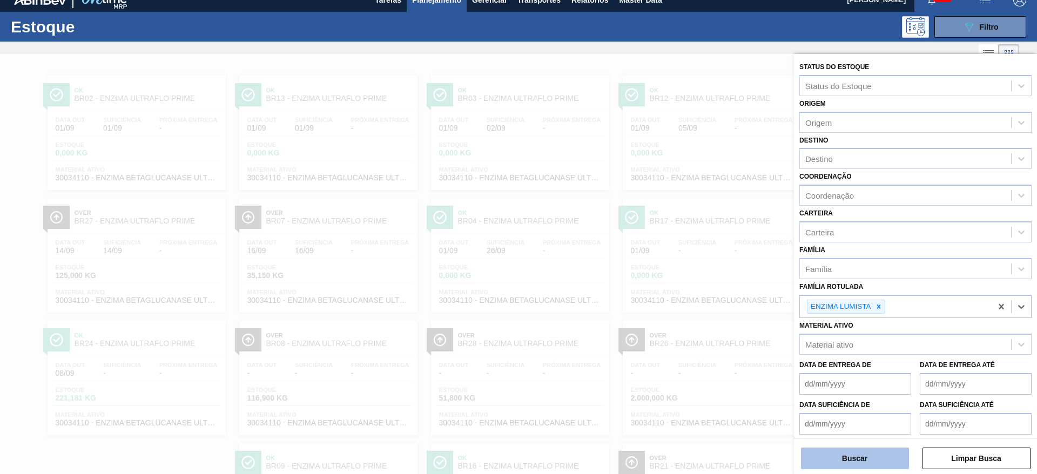
click at [851, 459] on button "Buscar" at bounding box center [855, 459] width 108 height 22
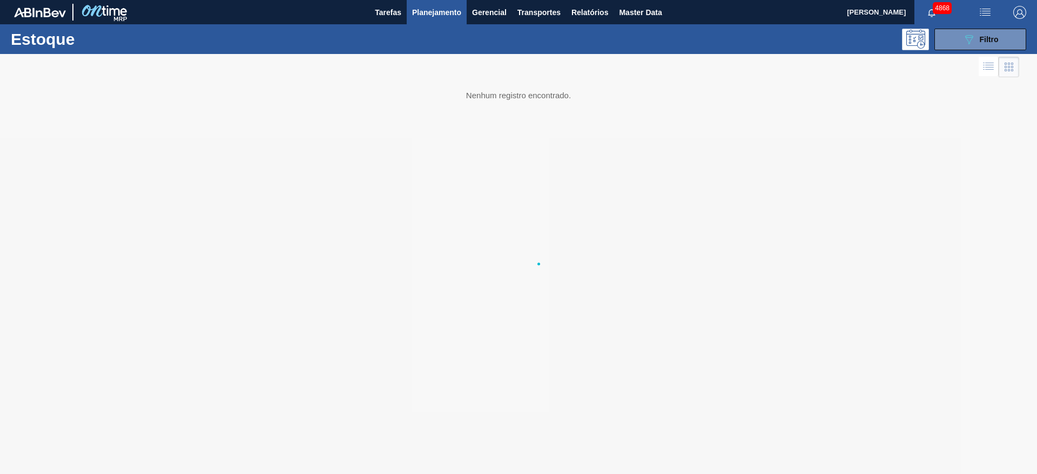
scroll to position [0, 0]
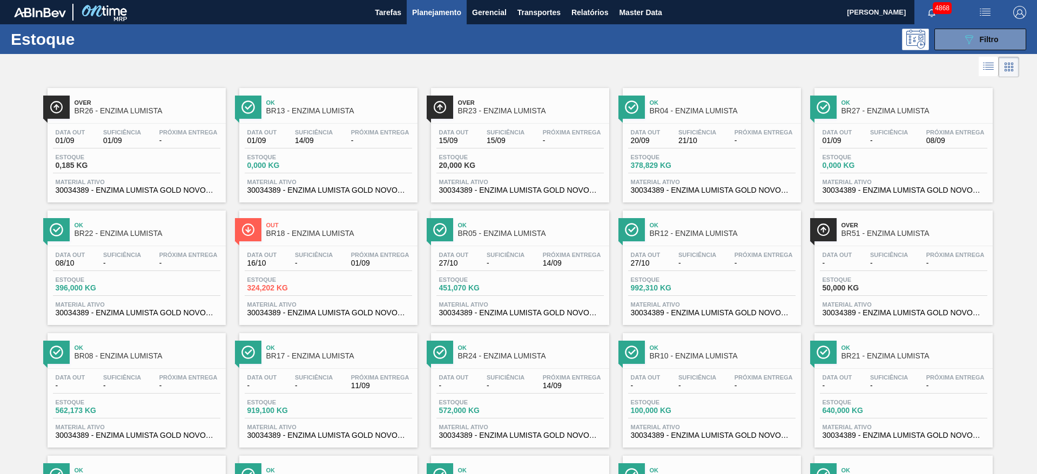
drag, startPoint x: 303, startPoint y: 170, endPoint x: 306, endPoint y: 71, distance: 98.9
click at [304, 71] on div at bounding box center [509, 67] width 1019 height 26
click at [368, 180] on span "Material ativo" at bounding box center [328, 182] width 162 height 6
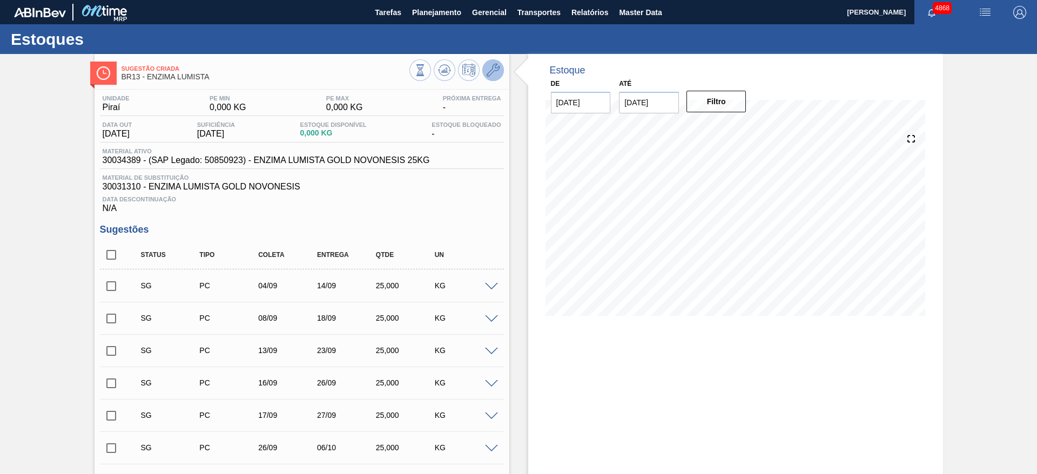
click at [500, 69] on button at bounding box center [493, 70] width 22 height 22
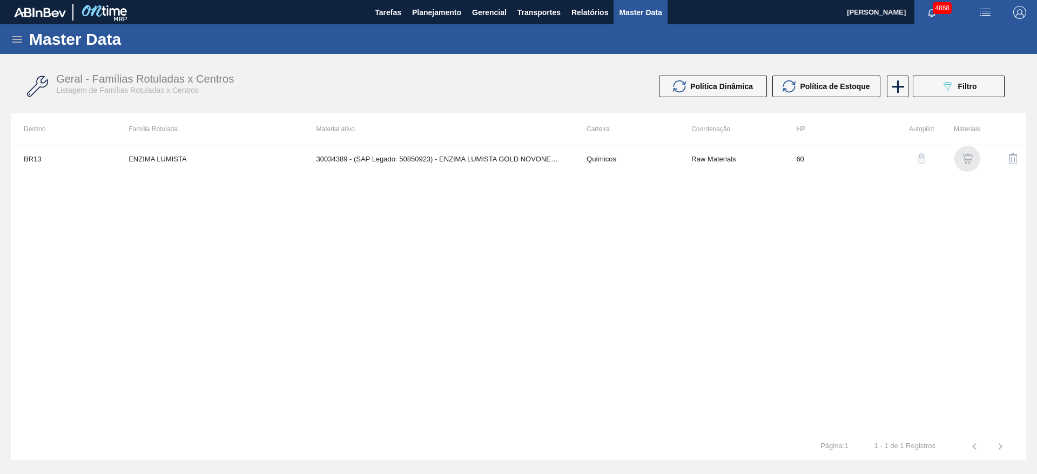
click at [965, 158] on img "button" at bounding box center [967, 158] width 11 height 11
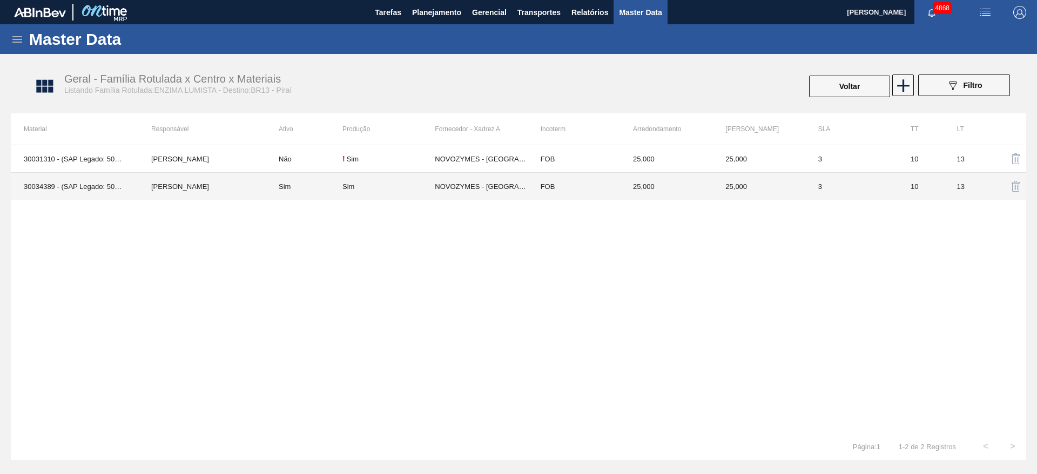
click at [473, 189] on td "NOVOZYMES - ARAUCARIA (PR)" at bounding box center [481, 187] width 92 height 28
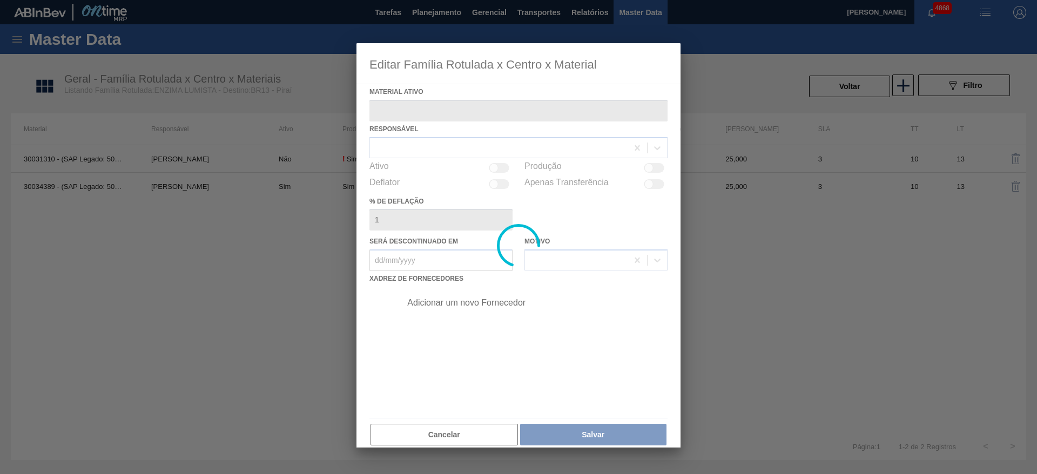
type ativo "30034389 - (SAP Legado: 50850923) - ENZIMA LUMISTA GOLD NOVONESIS 25KG"
checkbox input "true"
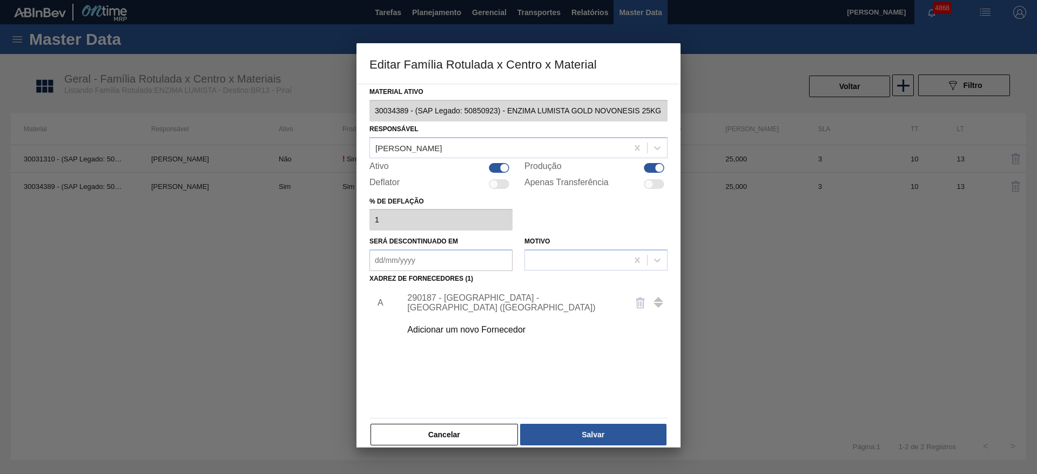
click at [500, 163] on div at bounding box center [499, 168] width 21 height 10
checkbox input "false"
click at [655, 164] on div at bounding box center [659, 167] width 9 height 9
checkbox input "false"
click at [601, 434] on button "Salvar" at bounding box center [593, 435] width 146 height 22
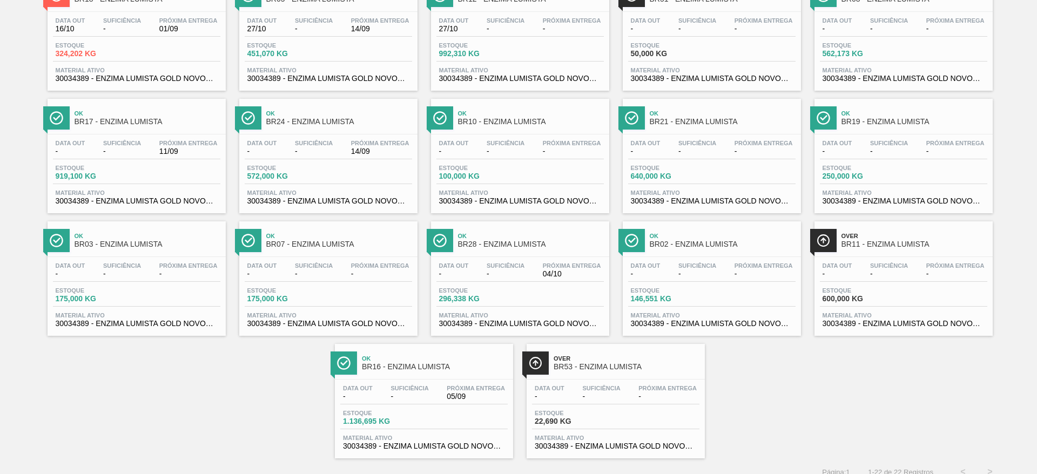
scroll to position [243, 0]
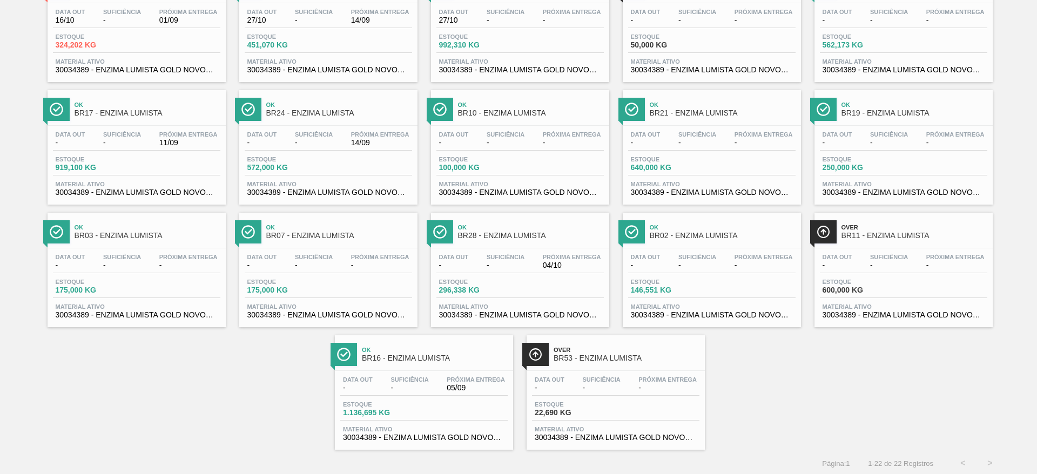
drag, startPoint x: 576, startPoint y: 394, endPoint x: 828, endPoint y: 408, distance: 252.1
click at [828, 408] on div "Over BR26 - ENZIMA LUMISTA Data out 01/09 Suficiência 01/09 Próxima Entrega - E…" at bounding box center [518, 143] width 1037 height 613
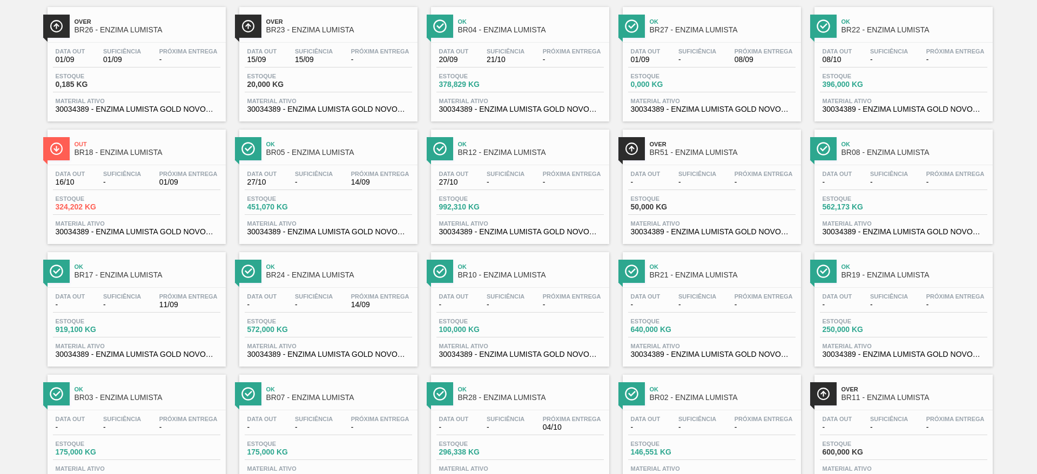
scroll to position [0, 0]
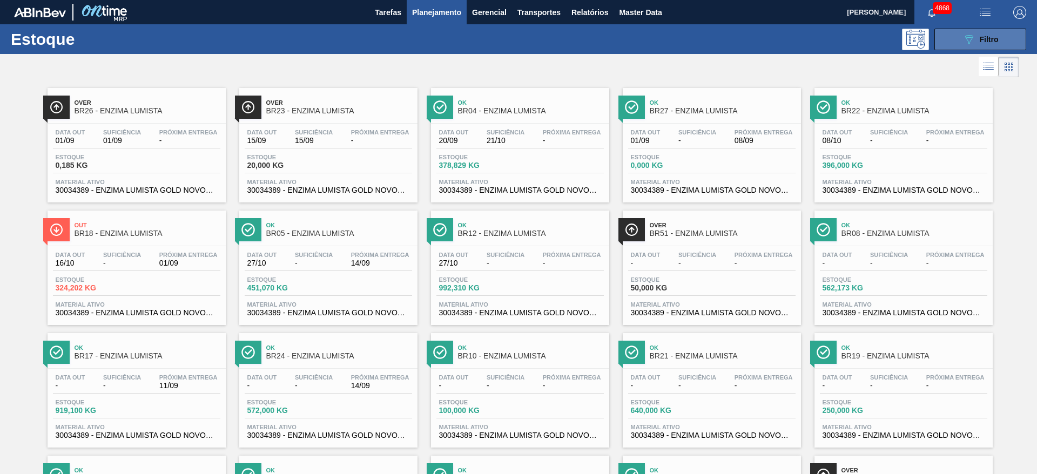
click at [963, 36] on icon "089F7B8B-B2A5-4AFE-B5C0-19BA573D28AC" at bounding box center [969, 39] width 13 height 13
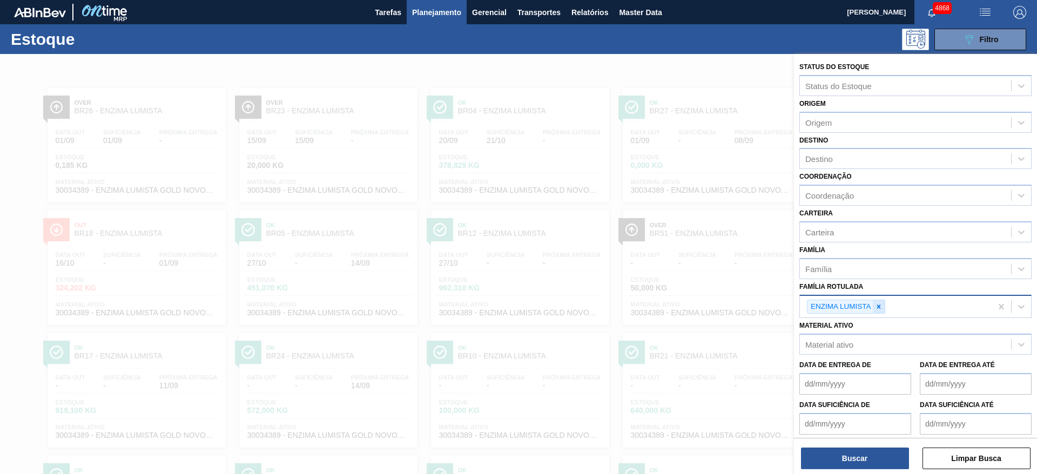
click at [876, 312] on div at bounding box center [879, 307] width 12 height 14
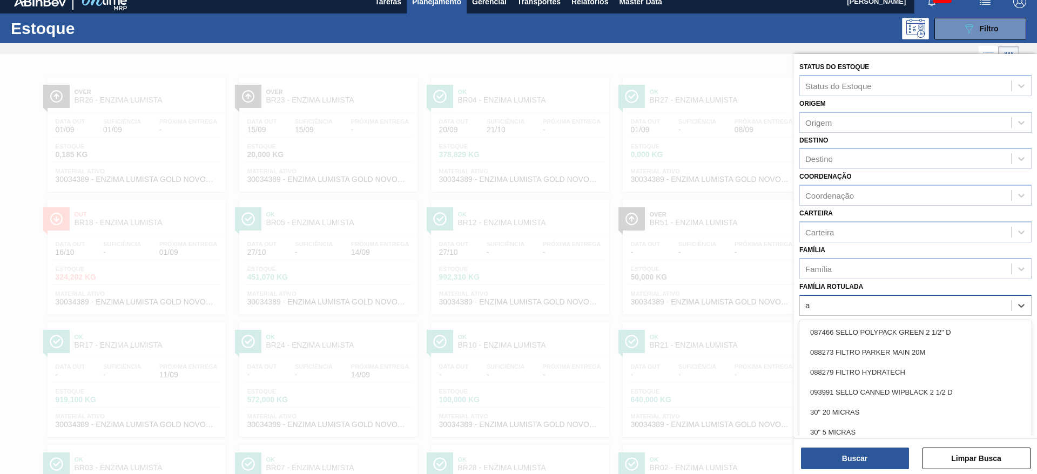
scroll to position [12, 0]
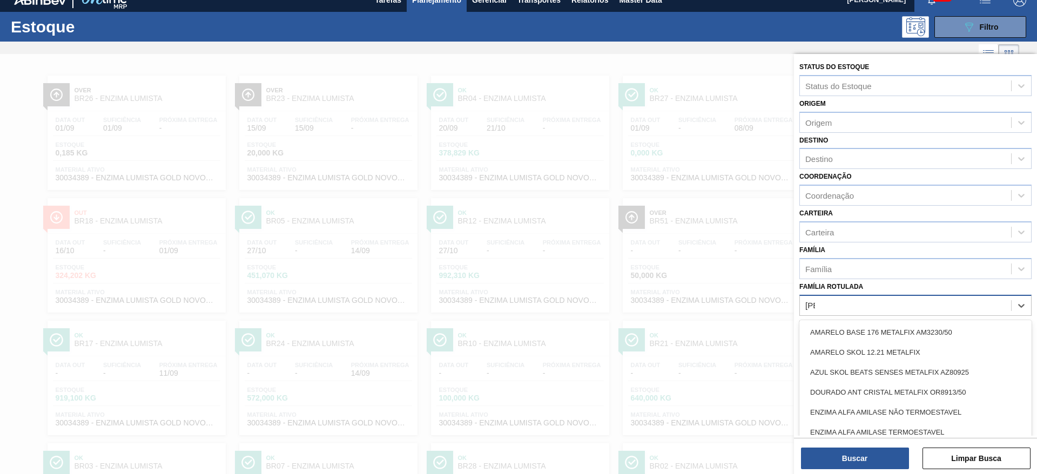
type Rotulada "alfa"
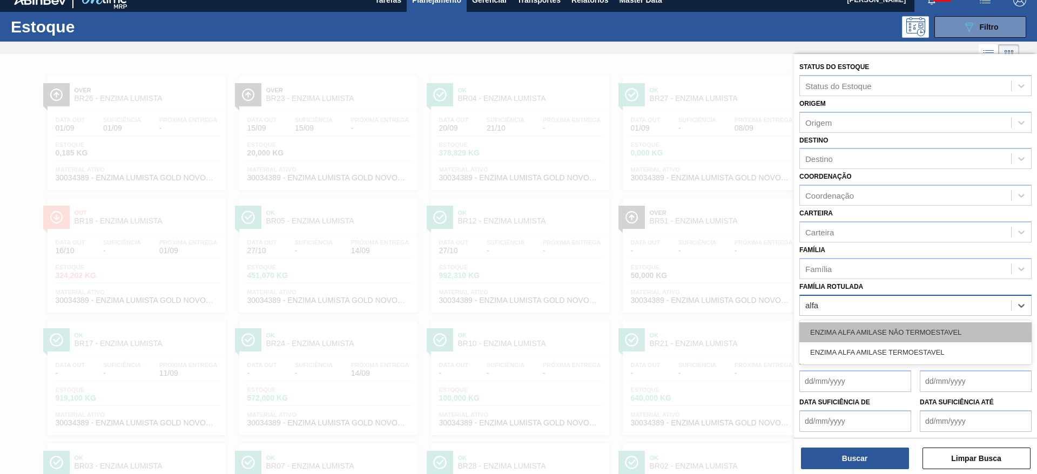
click at [902, 327] on div "ENZIMA ALFA AMILASE NÃO TERMOESTAVEL" at bounding box center [916, 333] width 232 height 20
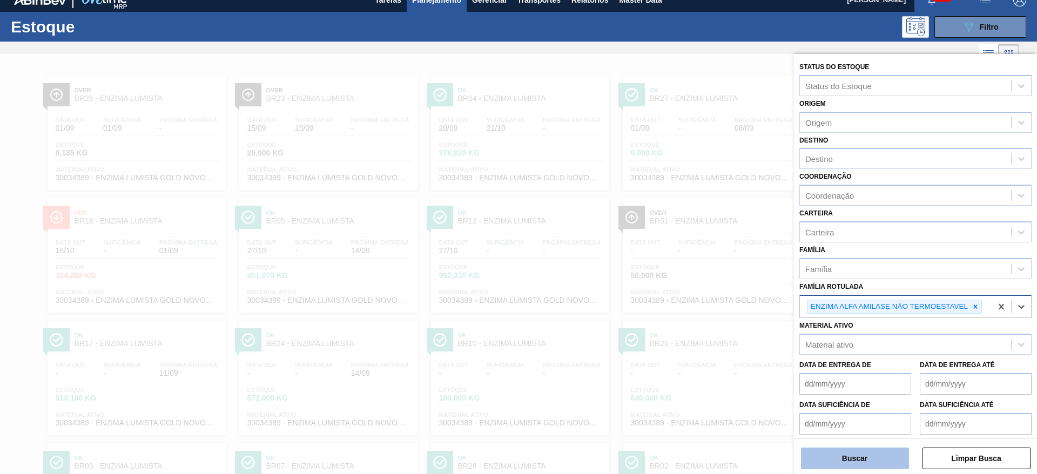
click at [865, 453] on button "Buscar" at bounding box center [855, 459] width 108 height 22
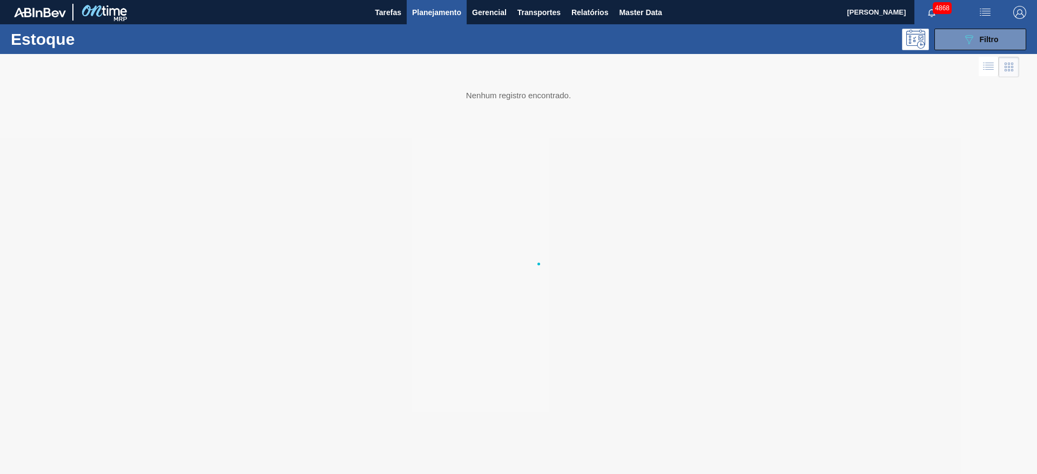
scroll to position [0, 0]
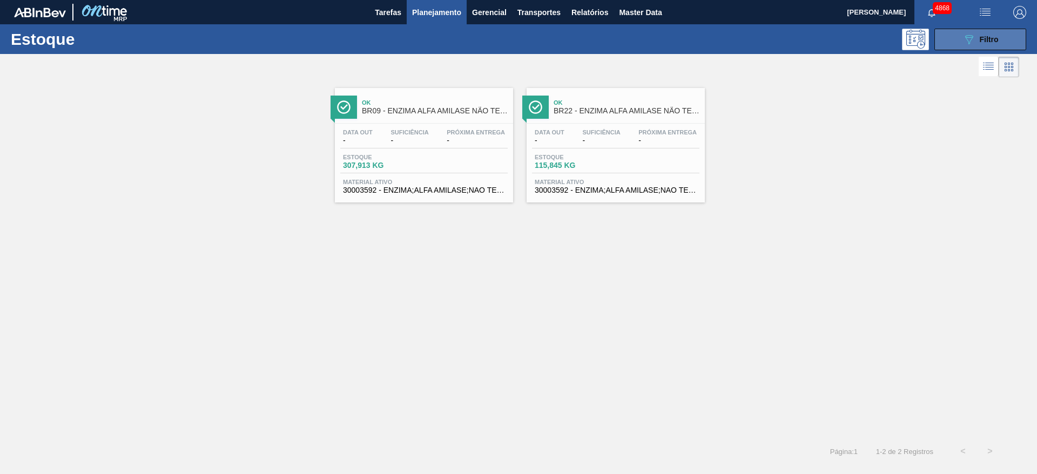
click at [990, 36] on span "Filtro" at bounding box center [989, 39] width 19 height 9
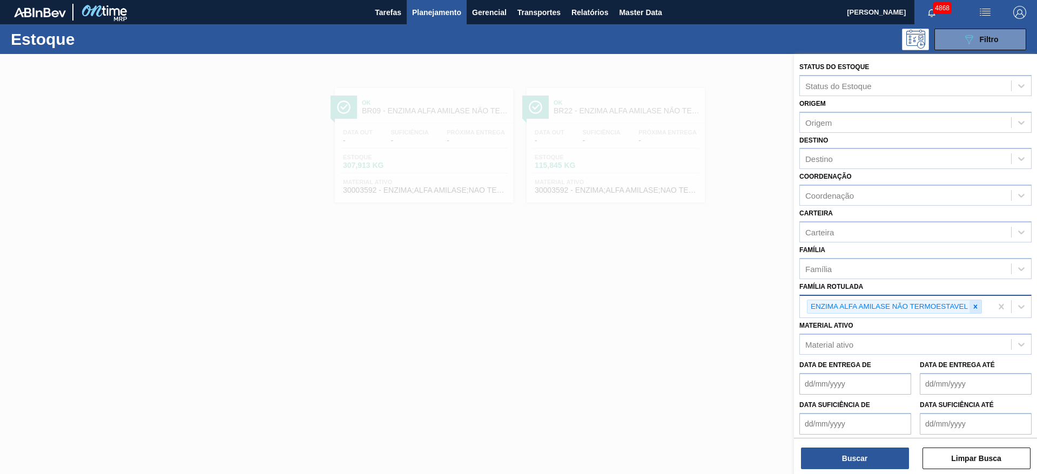
click at [975, 310] on icon at bounding box center [976, 307] width 8 height 8
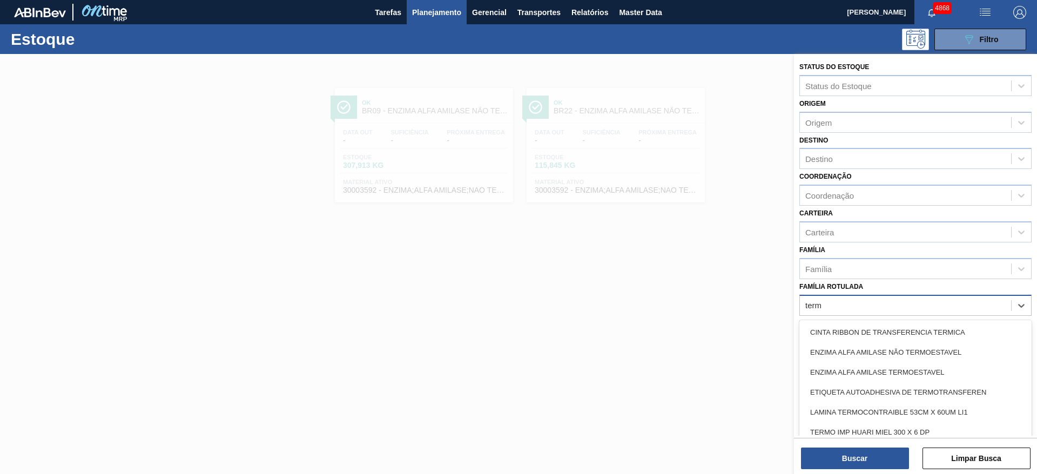
type Rotulada "termo"
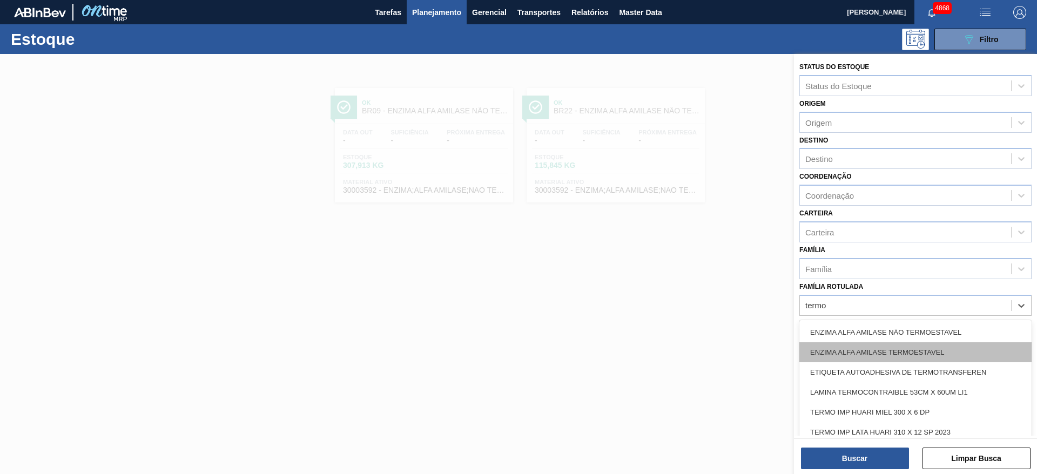
click at [941, 351] on div "ENZIMA ALFA AMILASE TERMOESTAVEL" at bounding box center [916, 353] width 232 height 20
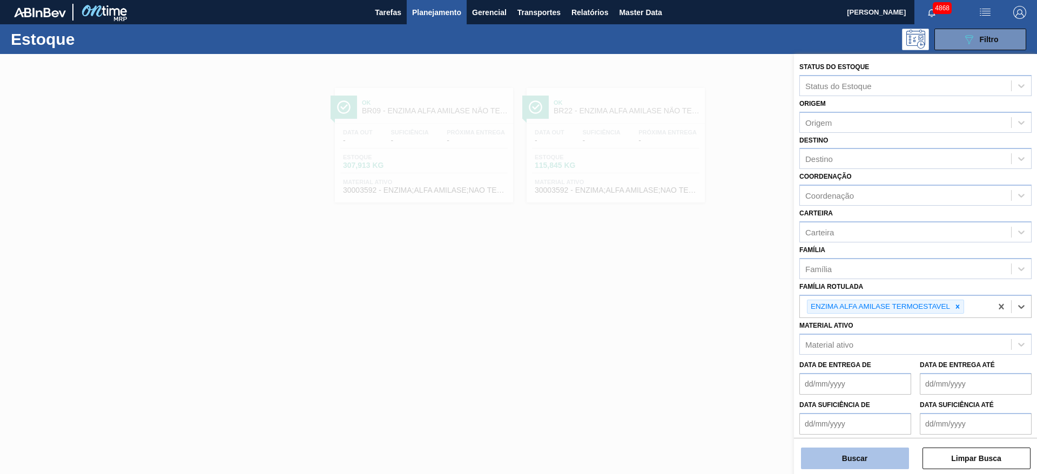
click at [884, 455] on button "Buscar" at bounding box center [855, 459] width 108 height 22
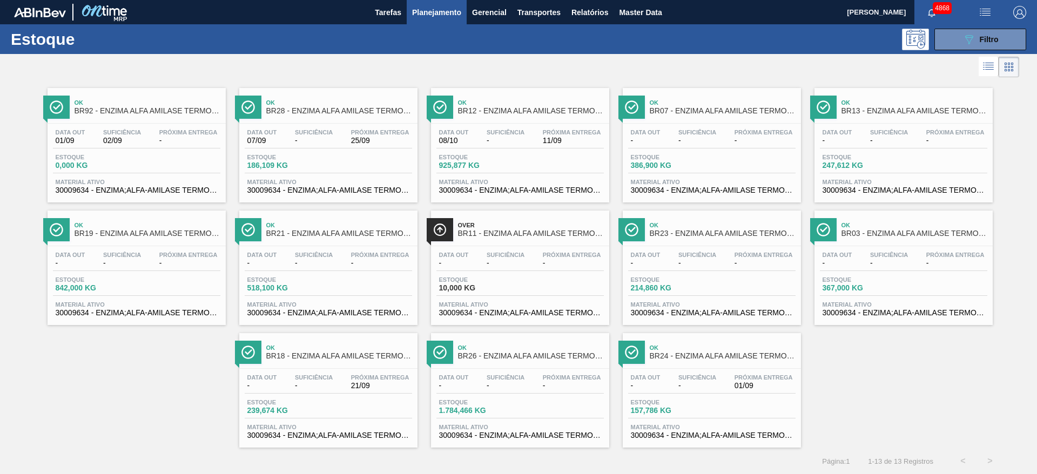
drag, startPoint x: 309, startPoint y: 365, endPoint x: 304, endPoint y: 363, distance: 5.6
drag, startPoint x: 971, startPoint y: 35, endPoint x: 985, endPoint y: 52, distance: 21.9
click at [976, 41] on div "089F7B8B-B2A5-4AFE-B5C0-19BA573D28AC Filtro" at bounding box center [981, 39] width 36 height 13
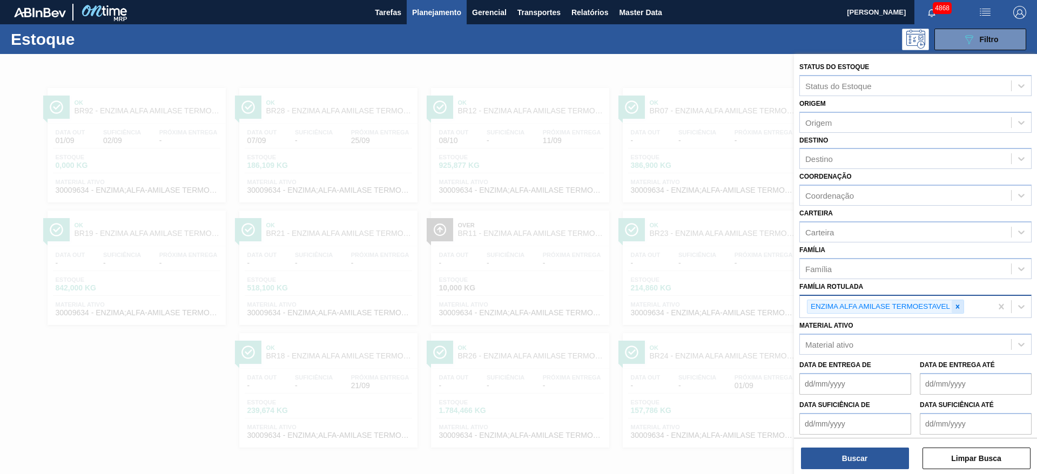
click at [955, 305] on icon at bounding box center [958, 307] width 8 height 8
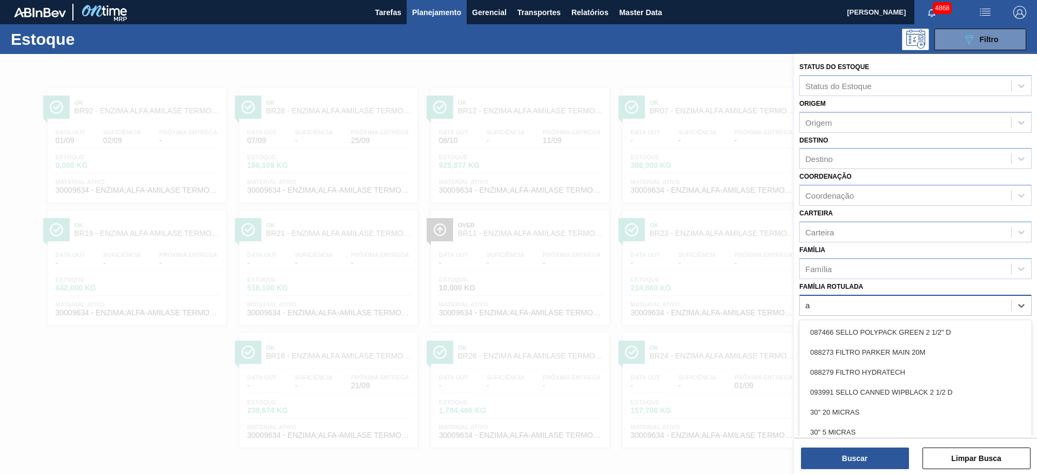
scroll to position [1, 0]
type Rotulada "att"
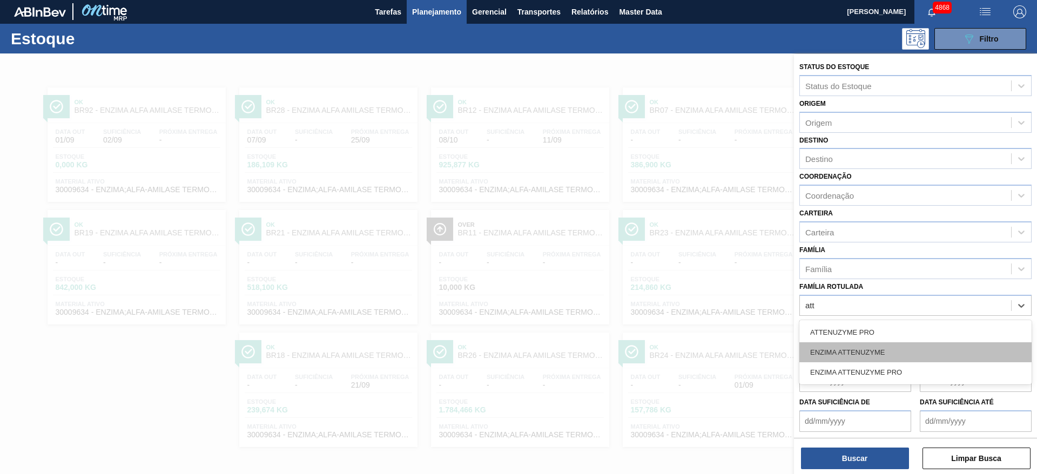
click at [897, 348] on div "ENZIMA ATTENUZYME" at bounding box center [916, 353] width 232 height 20
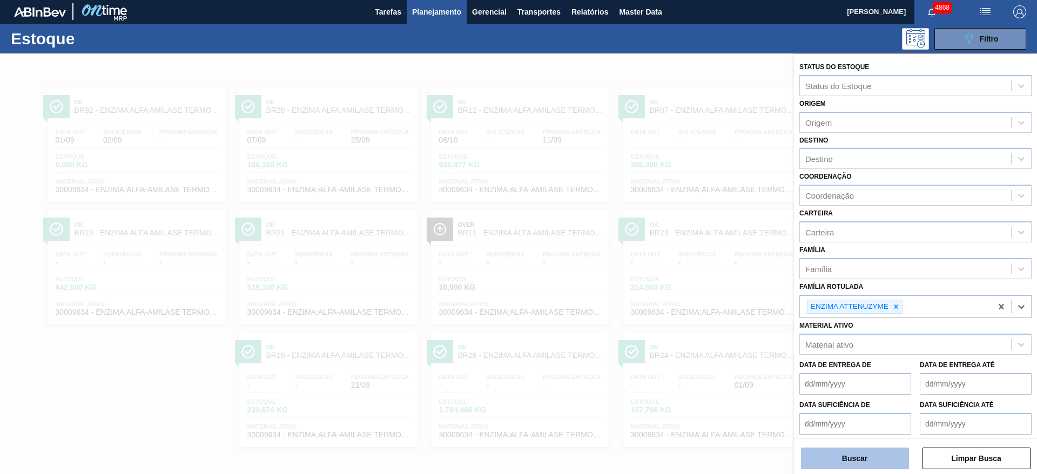
click at [856, 453] on button "Buscar" at bounding box center [855, 459] width 108 height 22
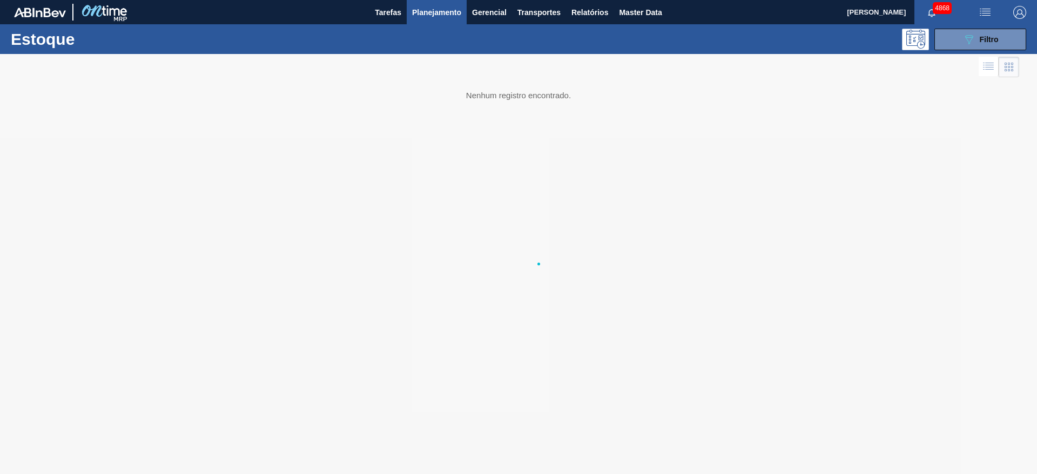
scroll to position [0, 0]
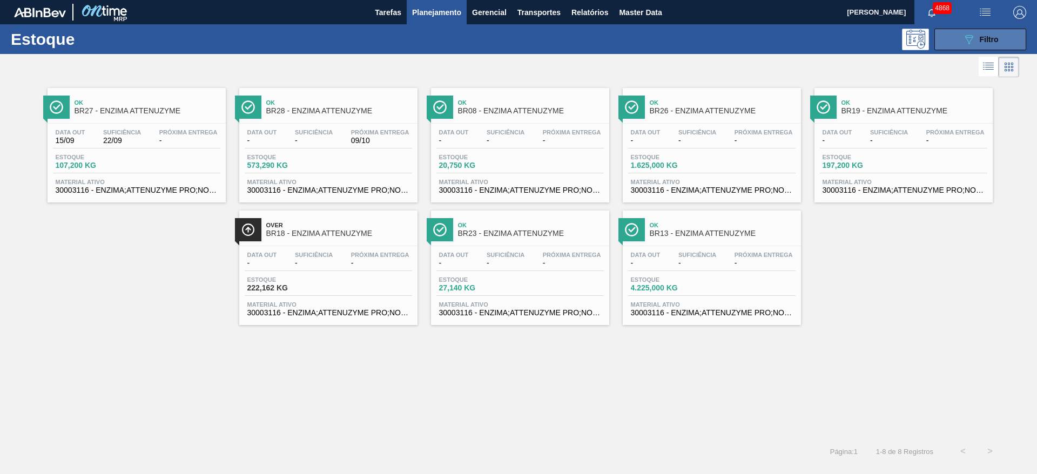
click at [968, 34] on icon "089F7B8B-B2A5-4AFE-B5C0-19BA573D28AC" at bounding box center [969, 39] width 13 height 13
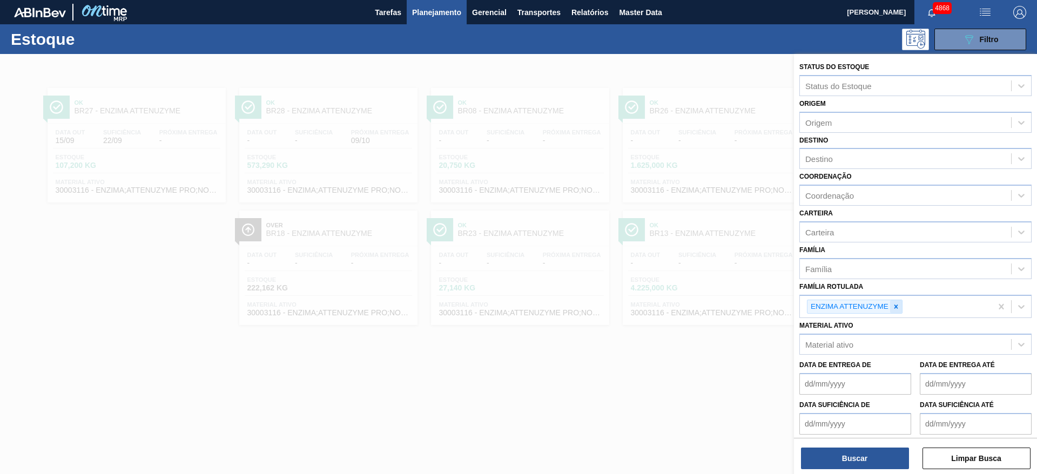
click at [896, 311] on div at bounding box center [896, 307] width 12 height 14
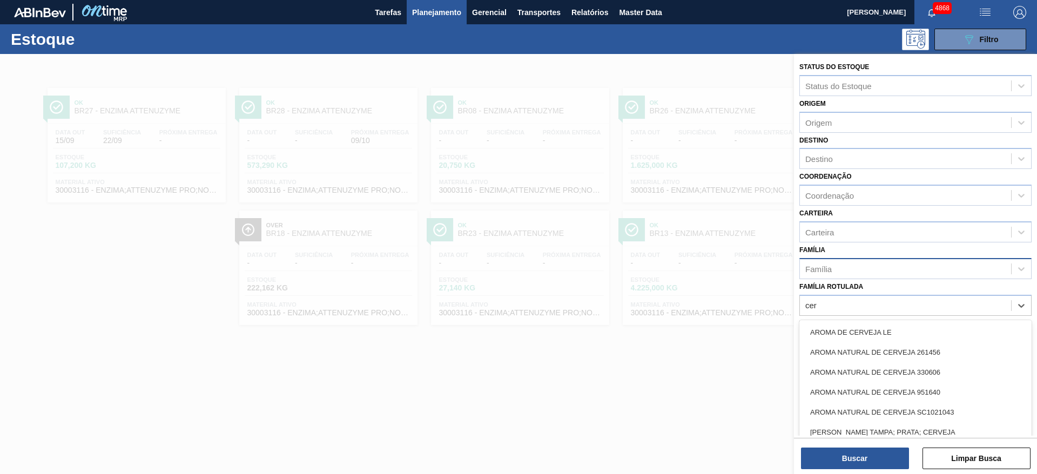
type Rotulada "cere"
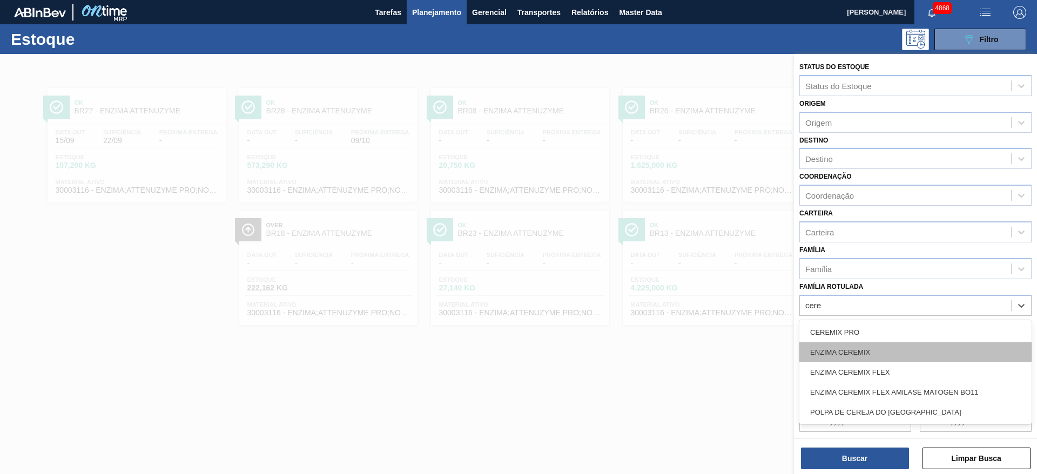
click at [883, 353] on div "ENZIMA CEREMIX" at bounding box center [916, 353] width 232 height 20
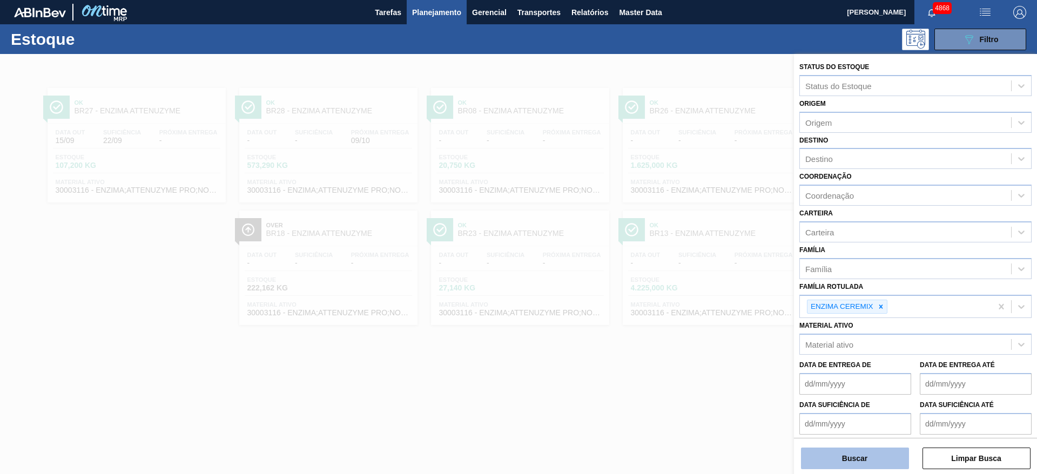
click at [873, 458] on button "Buscar" at bounding box center [855, 459] width 108 height 22
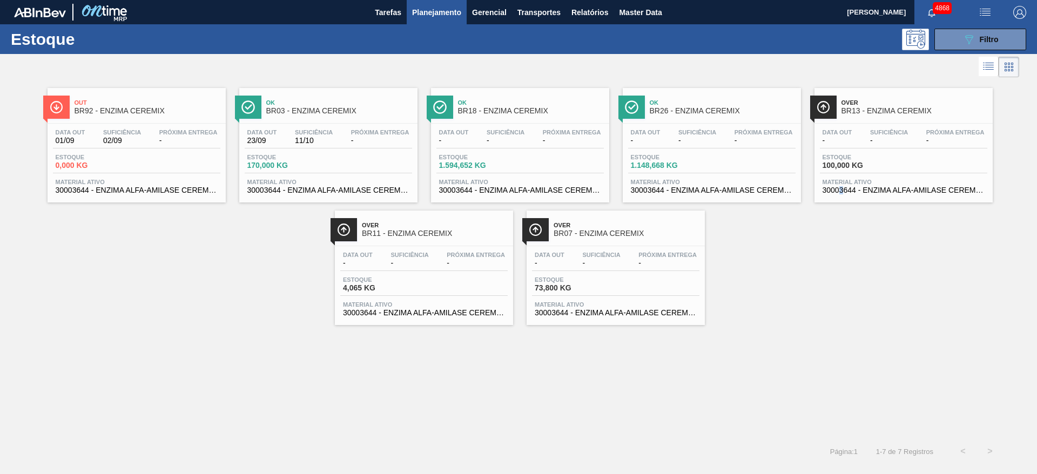
drag, startPoint x: 385, startPoint y: 190, endPoint x: 842, endPoint y: 288, distance: 467.5
click at [842, 288] on div "Out BR92 - ENZIMA CEREMIX Data out 01/09 Suficiência 02/09 Próxima Entrega - Es…" at bounding box center [518, 202] width 1037 height 245
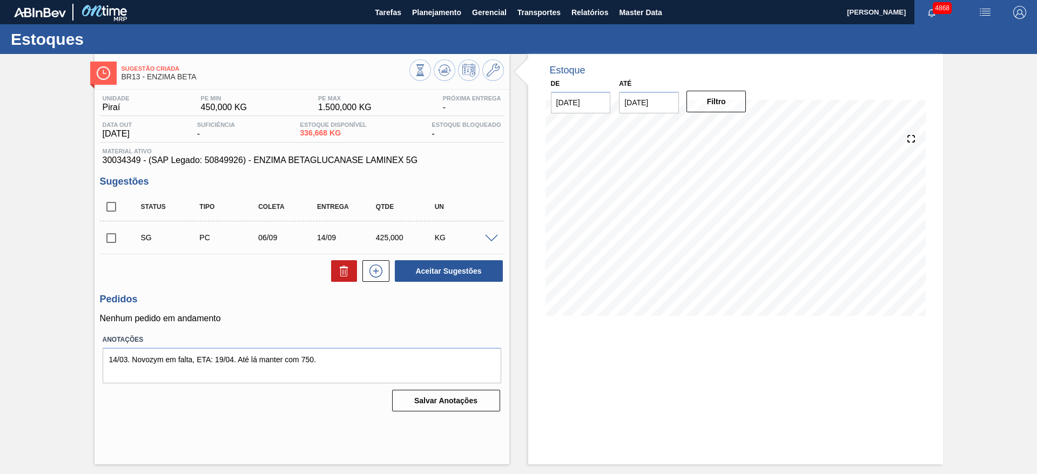
click at [493, 235] on span at bounding box center [491, 239] width 13 height 8
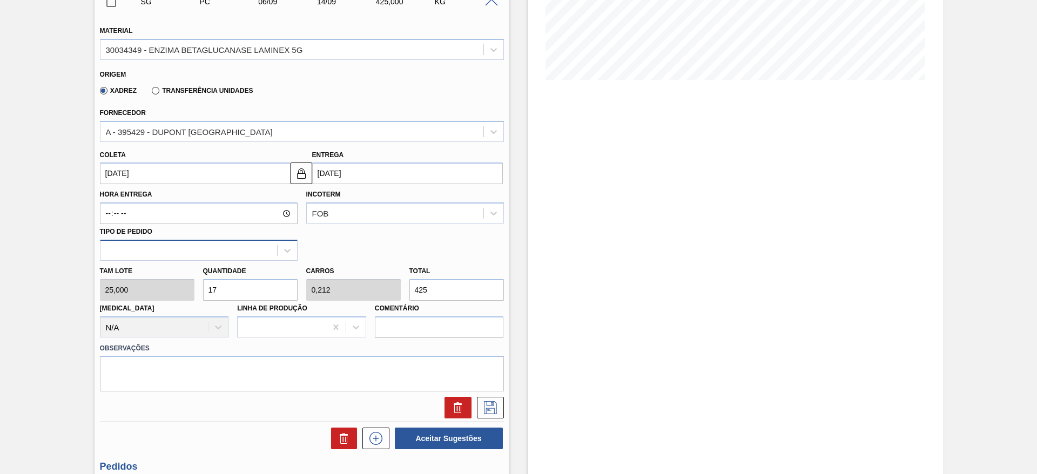
scroll to position [243, 0]
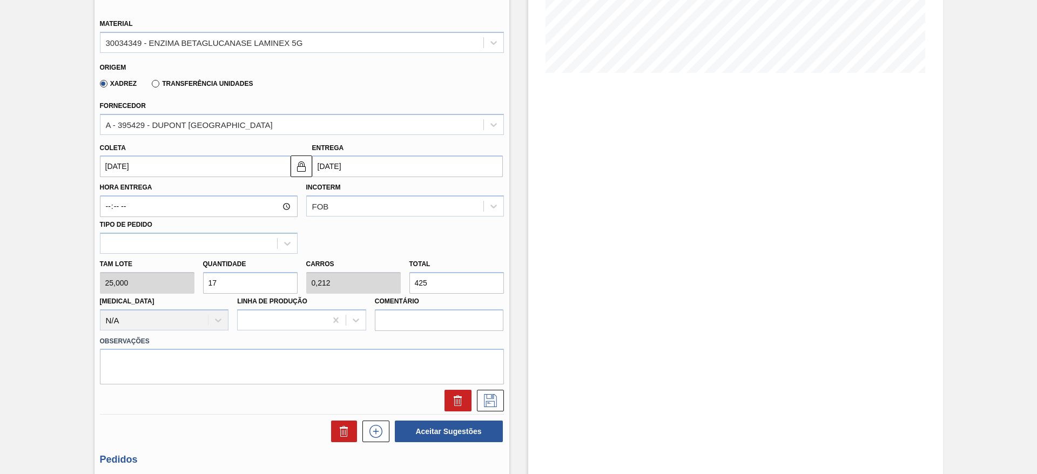
click at [125, 163] on input "06/09/2025" at bounding box center [195, 167] width 191 height 22
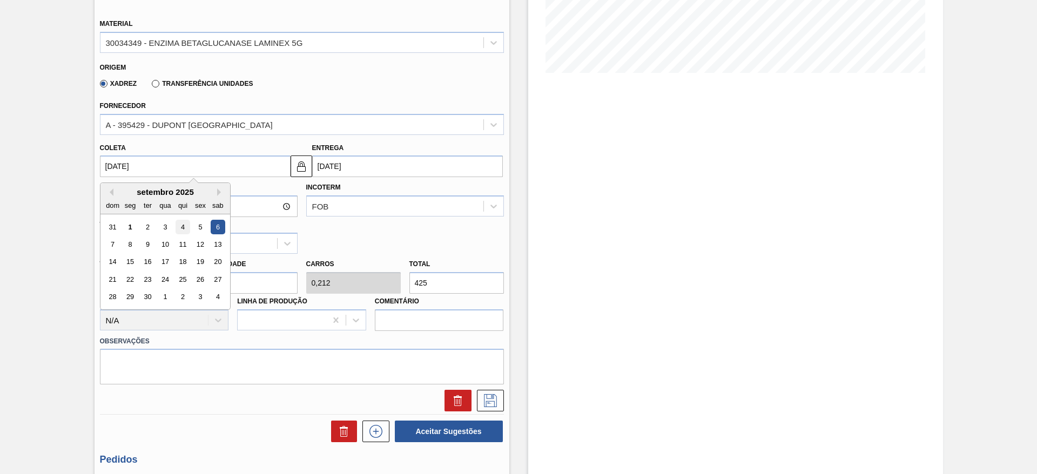
click at [182, 226] on div "4" at bounding box center [182, 227] width 15 height 15
type input "04/09/2025"
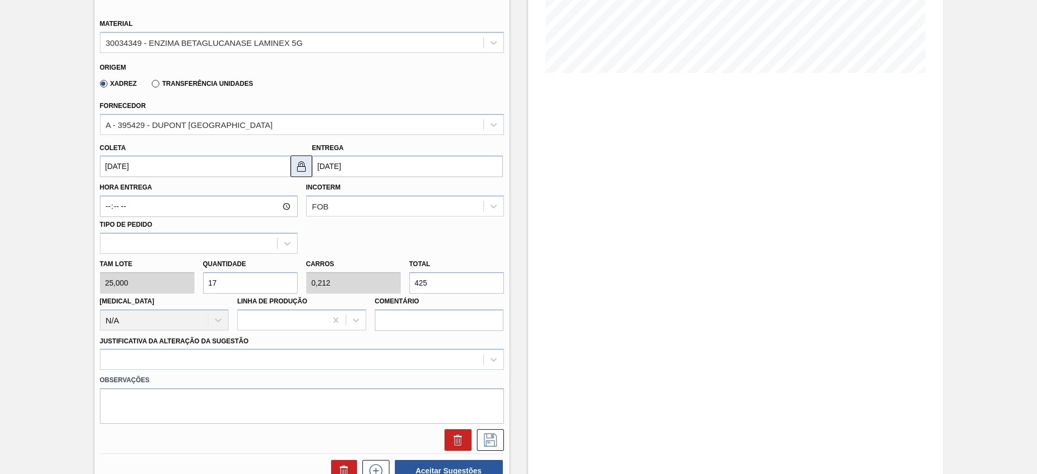
click at [305, 165] on img at bounding box center [301, 166] width 13 height 13
click at [333, 165] on input "[DATE]" at bounding box center [407, 167] width 191 height 22
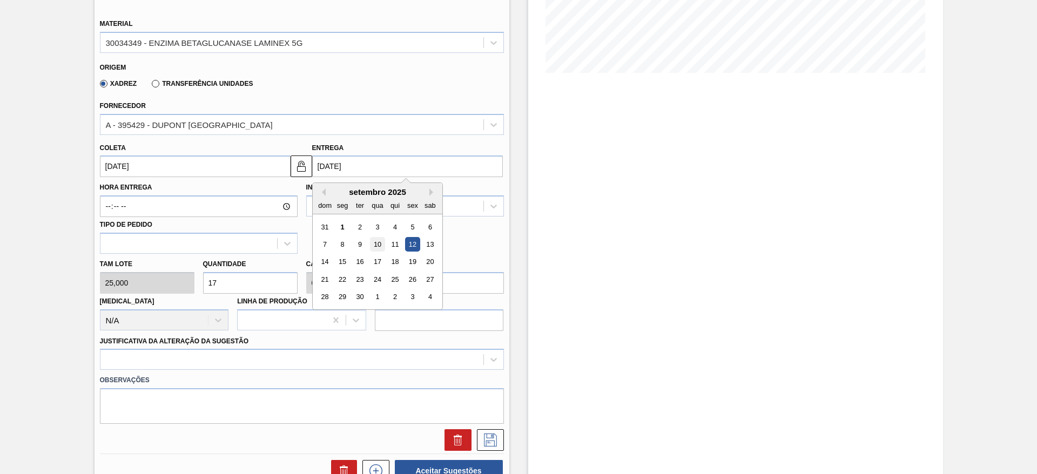
click at [380, 242] on div "10" at bounding box center [377, 244] width 15 height 15
type input "10/09/2025"
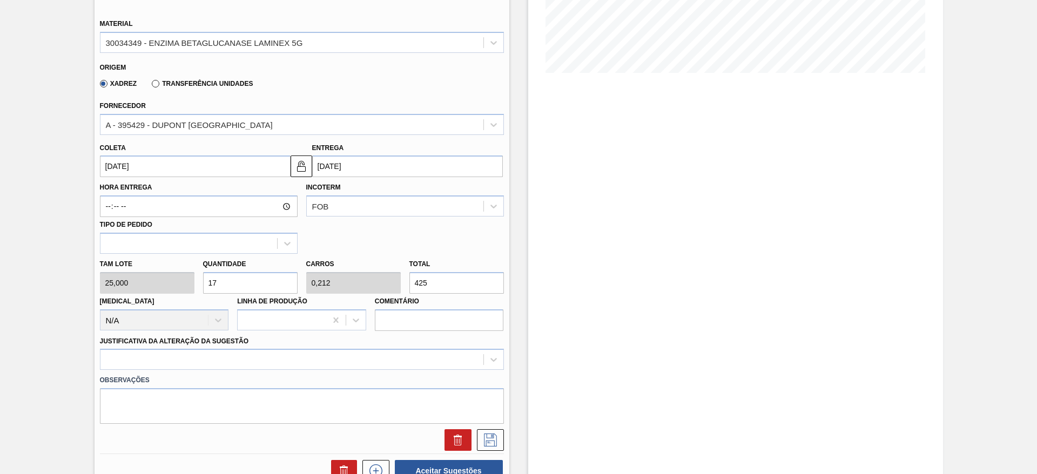
drag, startPoint x: 217, startPoint y: 284, endPoint x: 207, endPoint y: 285, distance: 9.8
click at [207, 285] on input "17" at bounding box center [250, 283] width 95 height 22
type input "1"
type input "0,013"
type input "25"
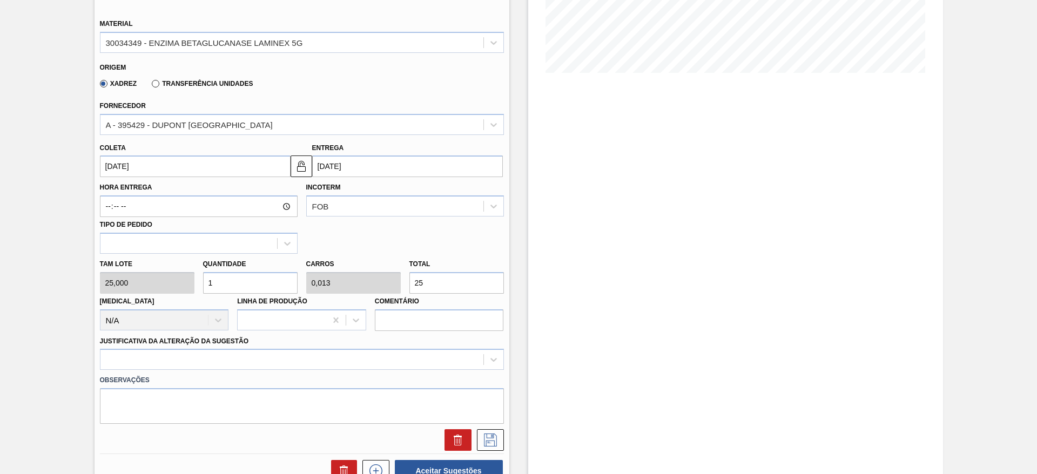
type input "0"
type input "2"
type input "0,025"
type input "50"
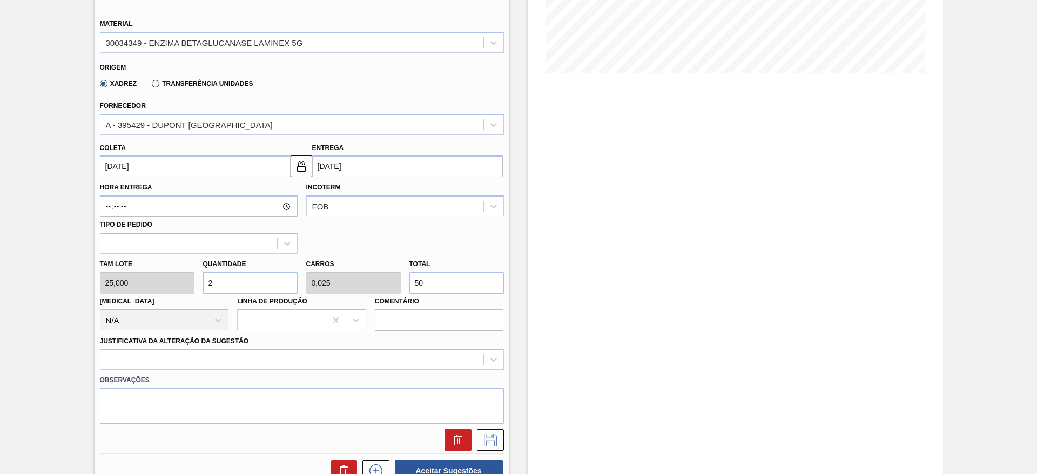
type input "20"
type input "0,25"
type input "500"
type input "20"
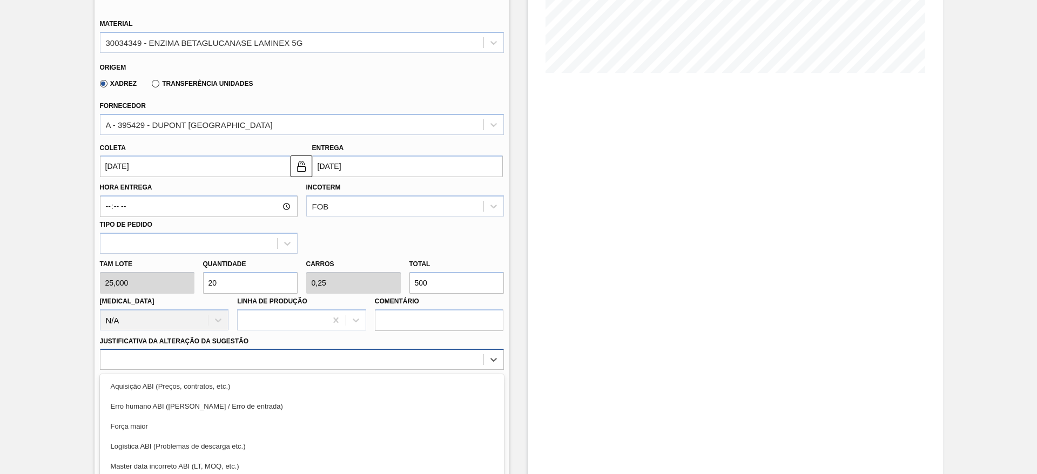
click at [333, 359] on div "option Força maior focused, 3 of 18. 18 results available. Use Up and Down to c…" at bounding box center [302, 359] width 404 height 21
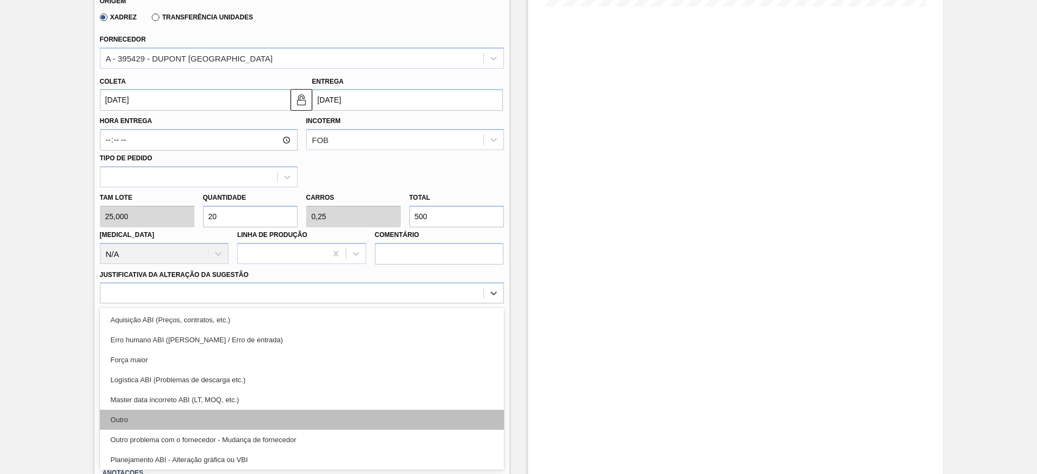
click at [286, 417] on div "Outro" at bounding box center [302, 420] width 404 height 20
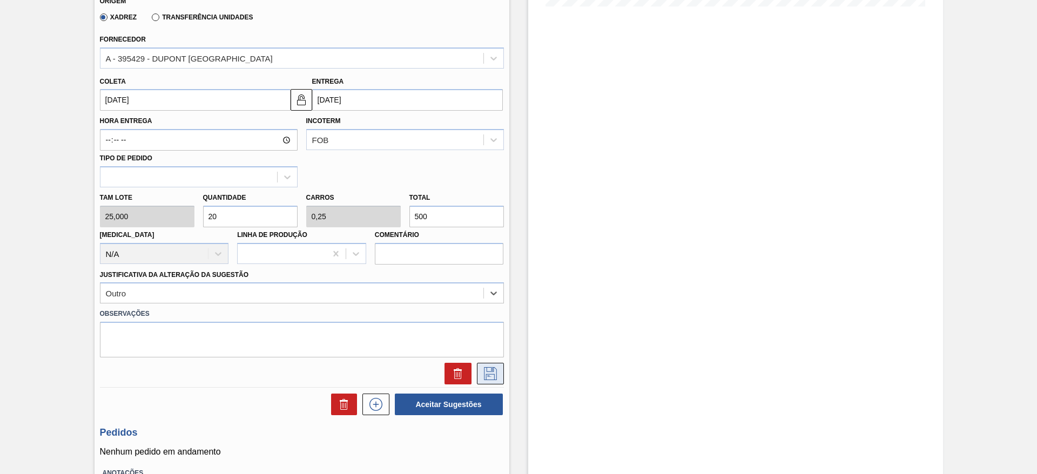
click at [498, 370] on icon at bounding box center [490, 373] width 17 height 13
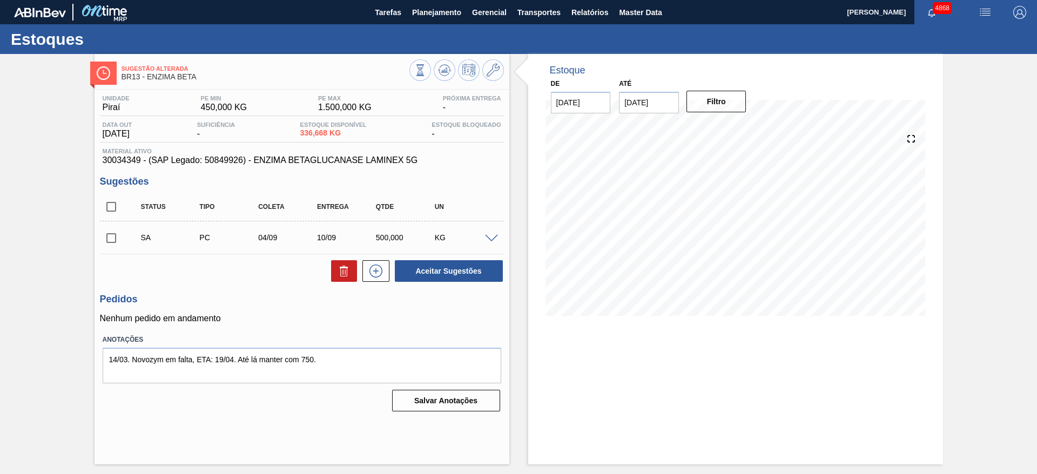
scroll to position [0, 0]
drag, startPoint x: 115, startPoint y: 232, endPoint x: 182, endPoint y: 229, distance: 66.5
click at [115, 232] on input "checkbox" at bounding box center [111, 238] width 23 height 23
click at [468, 266] on button "Aceitar Sugestões" at bounding box center [449, 271] width 108 height 22
checkbox input "false"
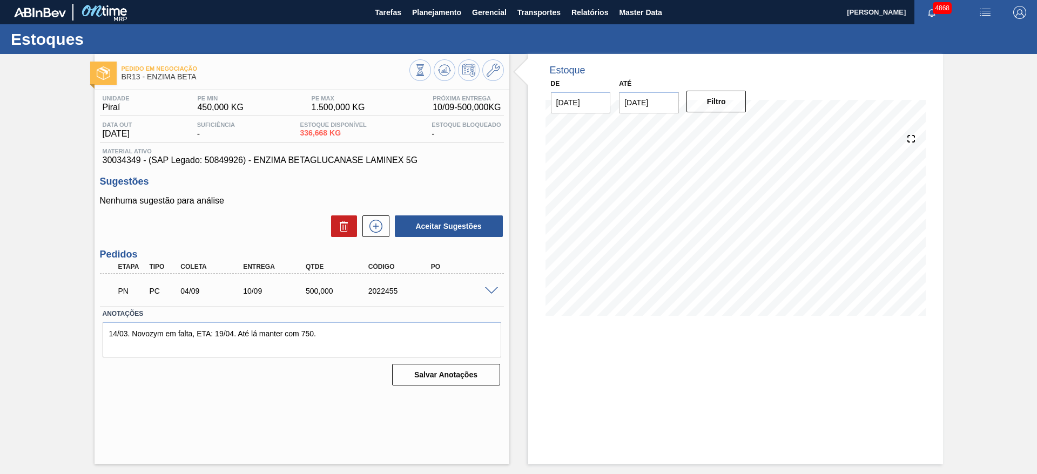
click at [432, 72] on div at bounding box center [457, 71] width 95 height 24
click at [439, 68] on icon at bounding box center [444, 70] width 13 height 13
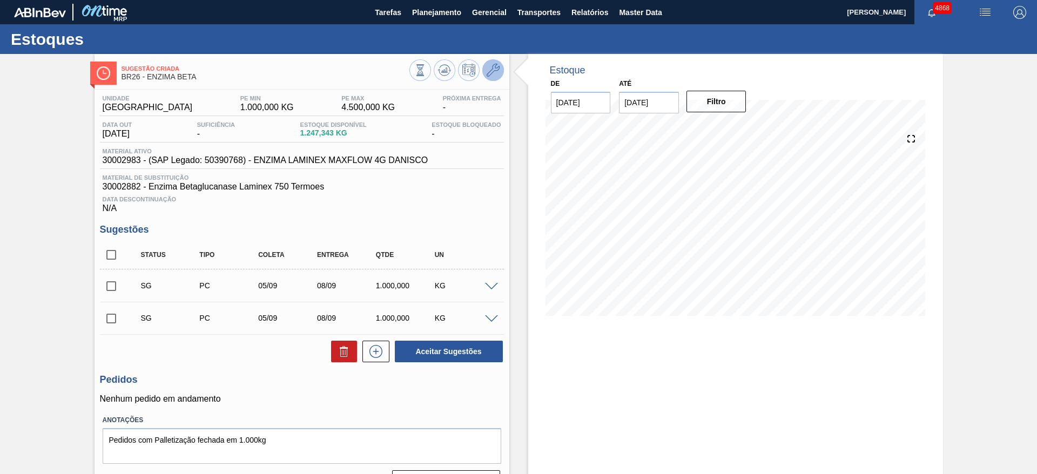
click at [490, 73] on icon at bounding box center [493, 70] width 13 height 13
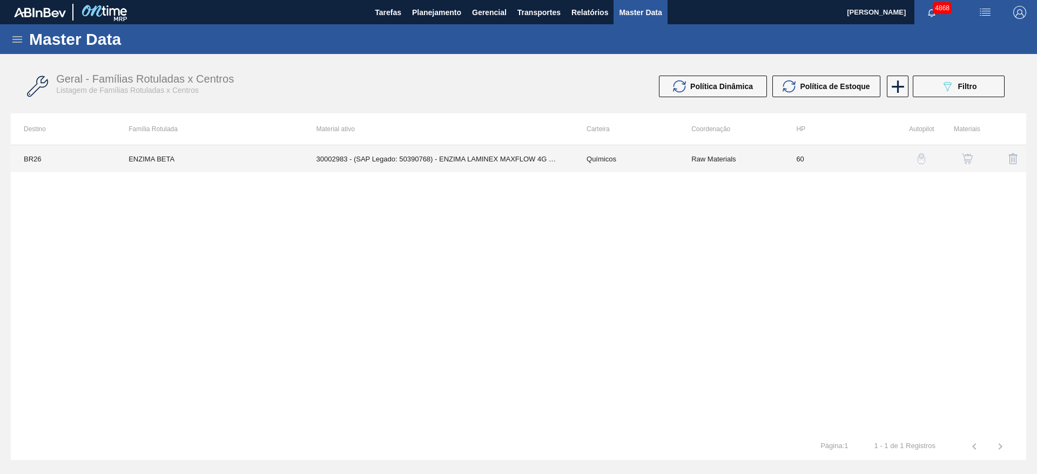
click at [471, 155] on td "30002983 - (SAP Legado: 50390768) - ENZIMA LAMINEX MAXFLOW 4G DANISCO" at bounding box center [439, 158] width 270 height 27
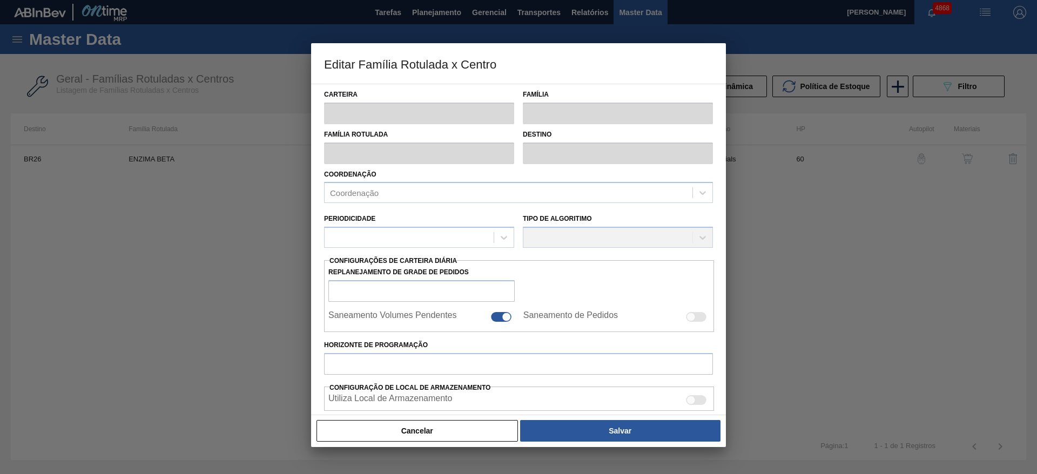
type input "Químicos"
type input "Enzima"
type input "ENZIMA BETA"
type input "BR26 - [GEOGRAPHIC_DATA]"
type input "60"
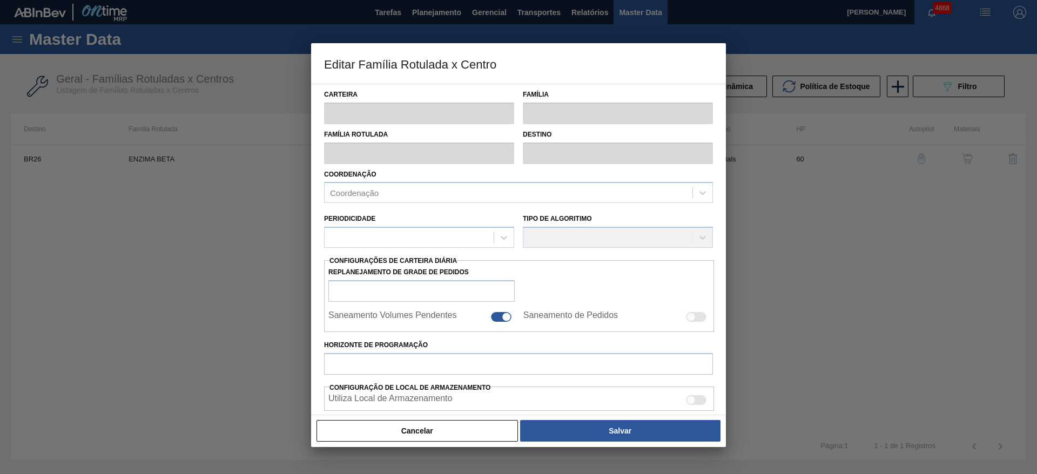
type input "1.000"
type input "4.500"
type input "70"
type input "3.450,000"
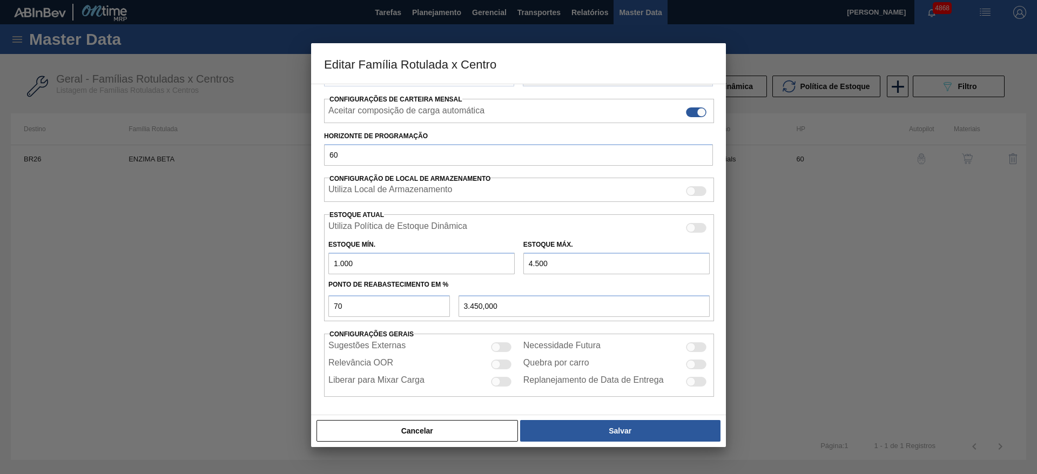
scroll to position [165, 0]
click at [358, 265] on input "1.000" at bounding box center [421, 263] width 186 height 22
click at [433, 433] on button "Cancelar" at bounding box center [418, 431] width 202 height 22
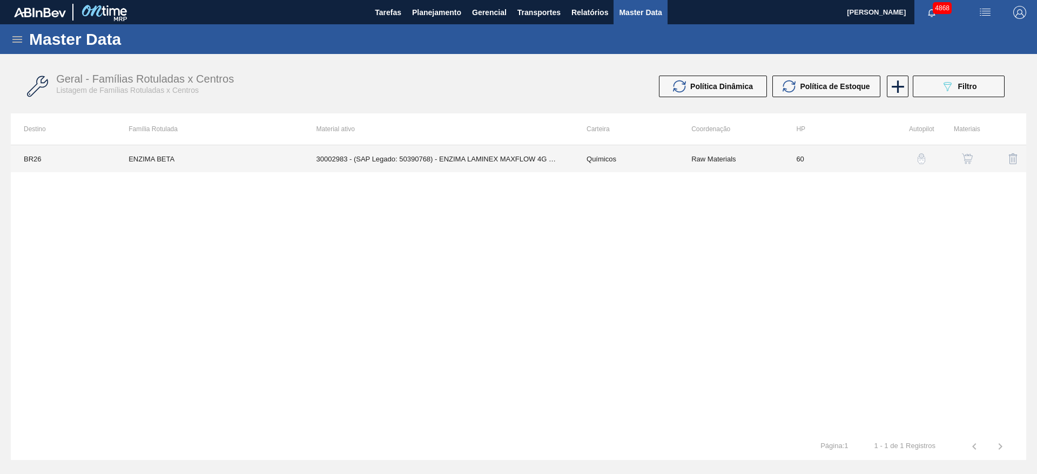
click at [249, 145] on td "ENZIMA BETA" at bounding box center [209, 158] width 187 height 27
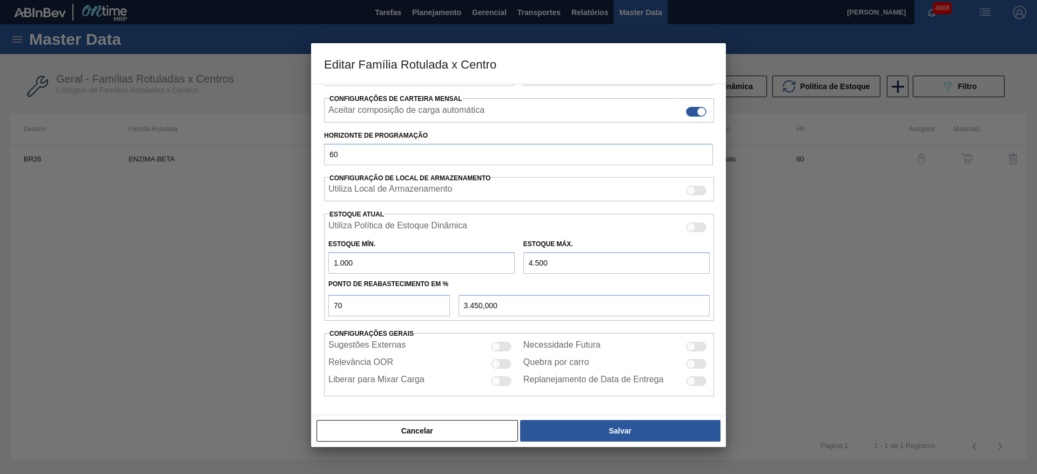
drag, startPoint x: 359, startPoint y: 260, endPoint x: 307, endPoint y: 275, distance: 54.0
click at [307, 275] on div "Editar Família Rotulada x Centro Carteira Químicos Família Enzima Família Rotul…" at bounding box center [518, 237] width 1037 height 474
type input "8"
type input "3.152,400"
type input "80"
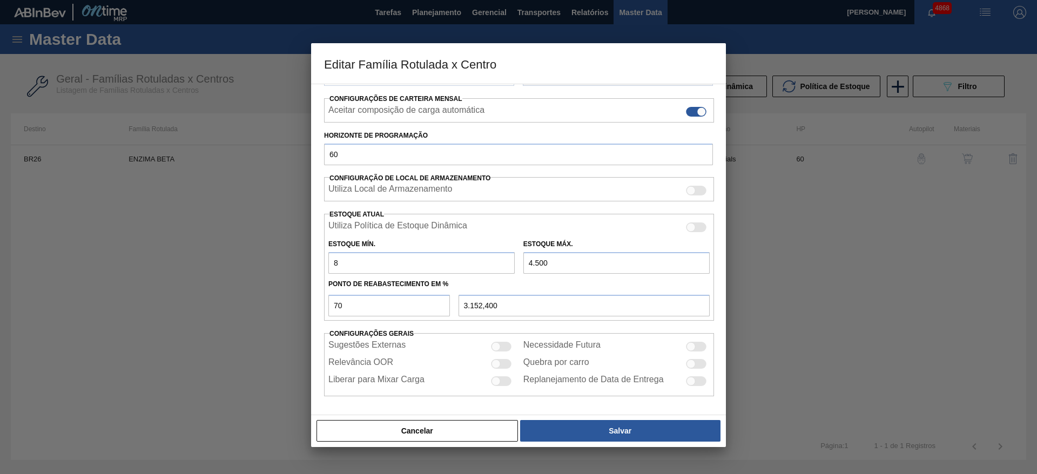
type input "3.174,000"
type input "800"
type input "3.390,000"
type input "800"
click at [551, 266] on input "4.500" at bounding box center [617, 263] width 186 height 22
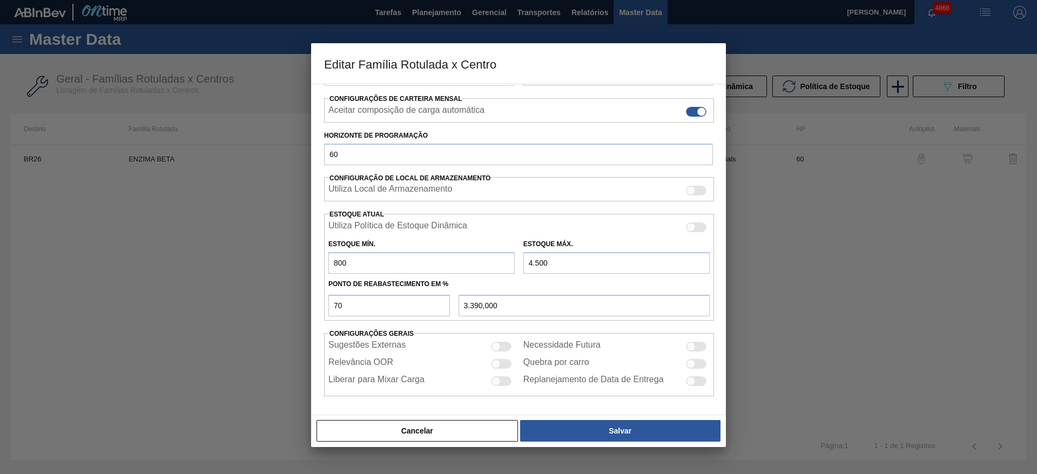
click at [551, 266] on input "4.500" at bounding box center [617, 263] width 186 height 22
type input "3"
type input "242,100"
type input "35"
type input "264,500"
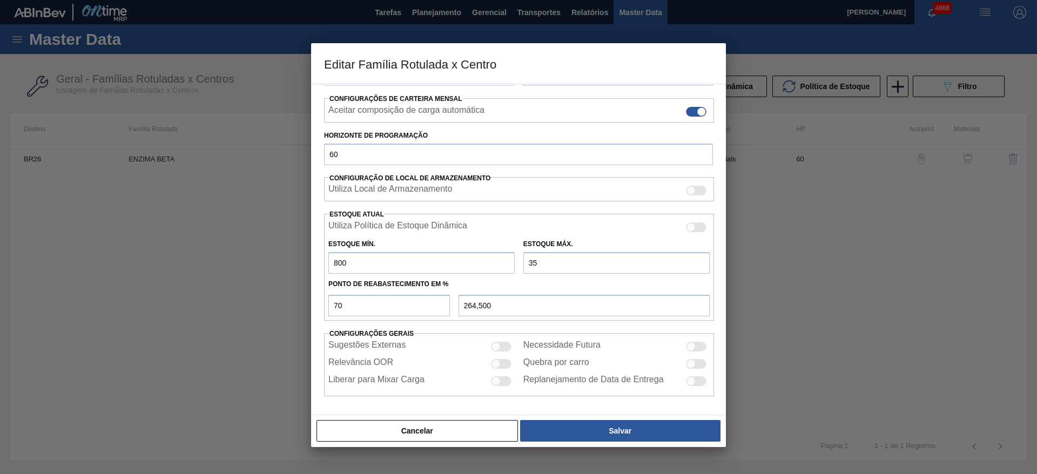
type input "350"
type input "485,000"
type input "3.500"
type input "2.690,000"
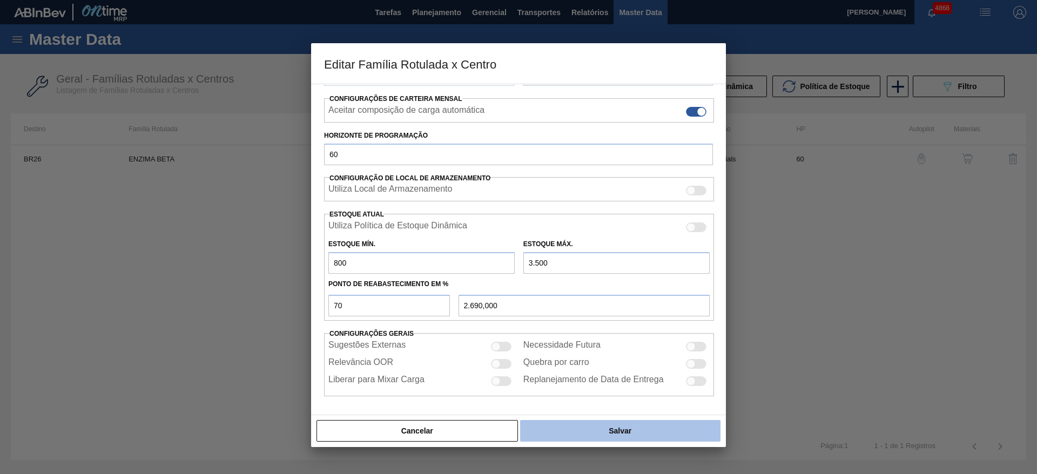
type input "3.500"
click at [566, 432] on button "Salvar" at bounding box center [620, 431] width 200 height 22
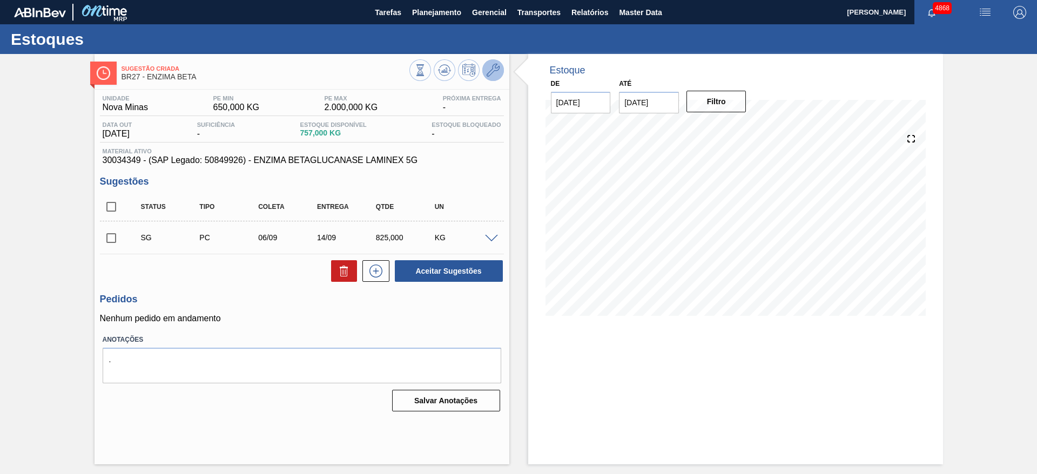
click at [492, 71] on icon at bounding box center [493, 70] width 13 height 13
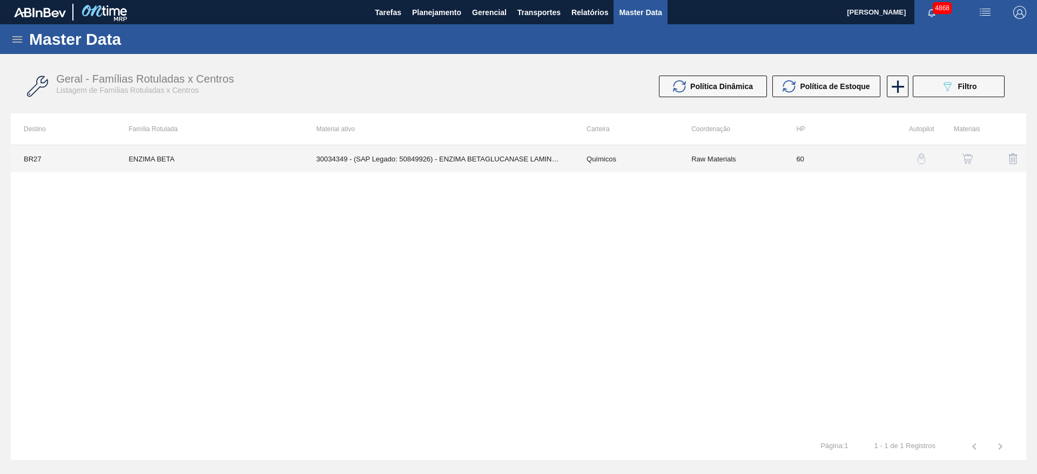
click at [507, 163] on td "30034349 - (SAP Legado: 50849926) - ENZIMA BETAGLUCANASE LAMINEX 5G" at bounding box center [439, 158] width 270 height 27
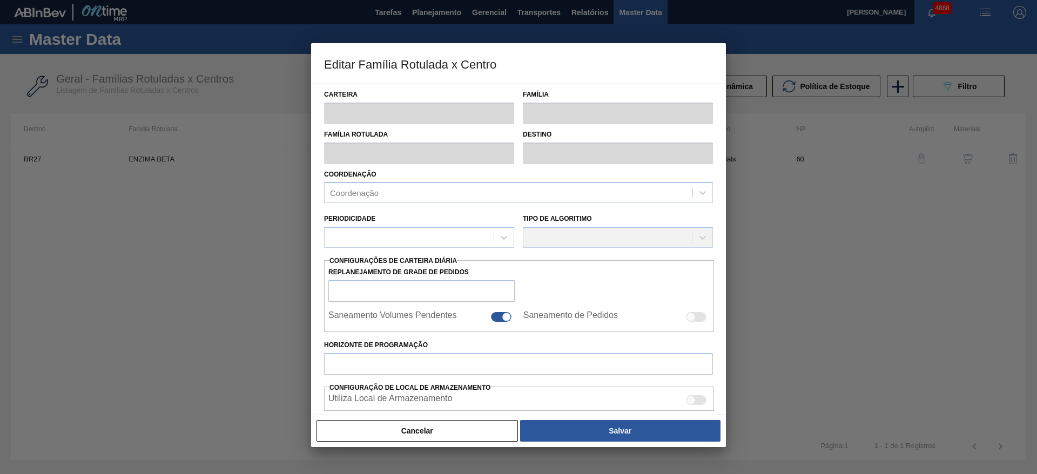
type input "Químicos"
type input "Enzima"
type input "ENZIMA BETA"
type input "BR27 - [GEOGRAPHIC_DATA]"
type input "60"
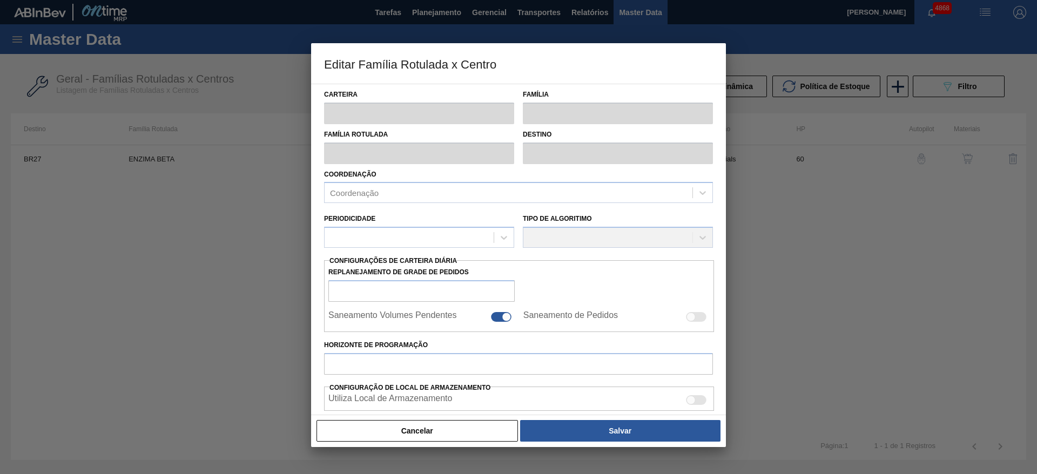
type input "650"
type input "2.000"
type input "60"
type input "1.460,000"
checkbox input "true"
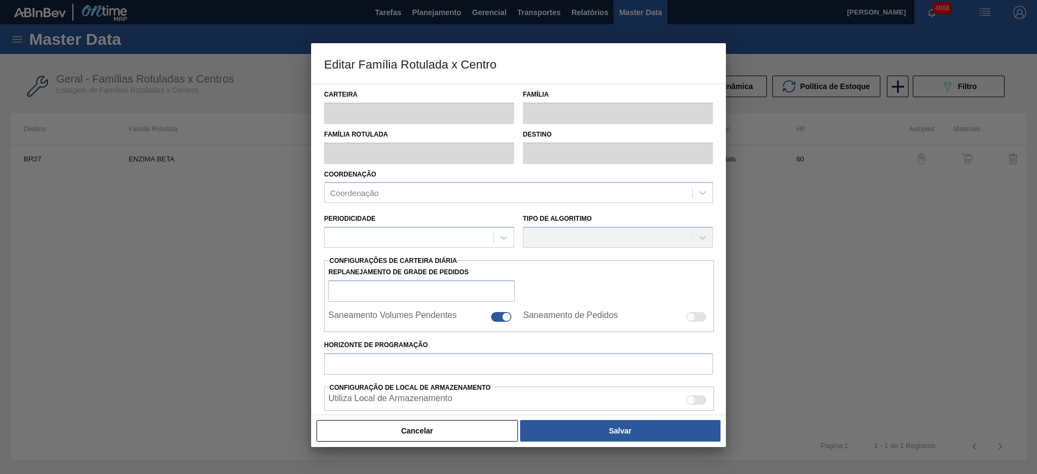
checkbox input "true"
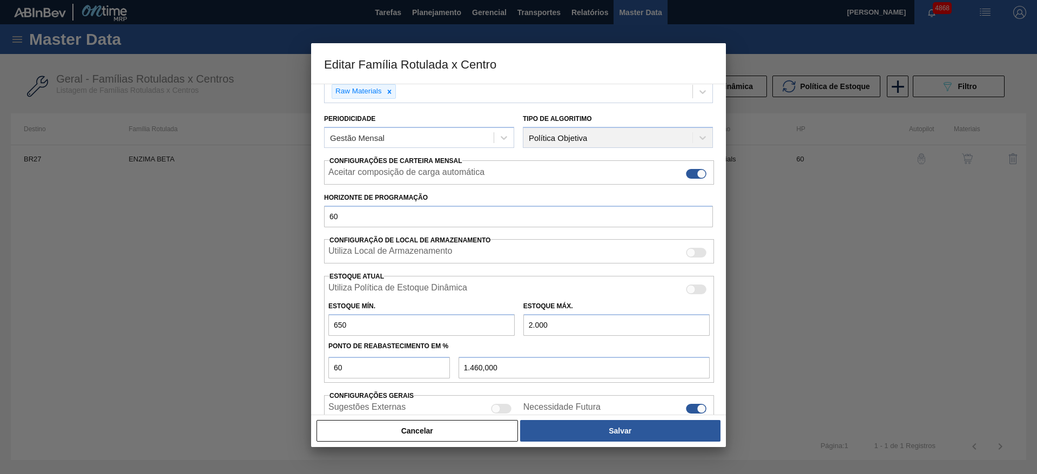
scroll to position [162, 0]
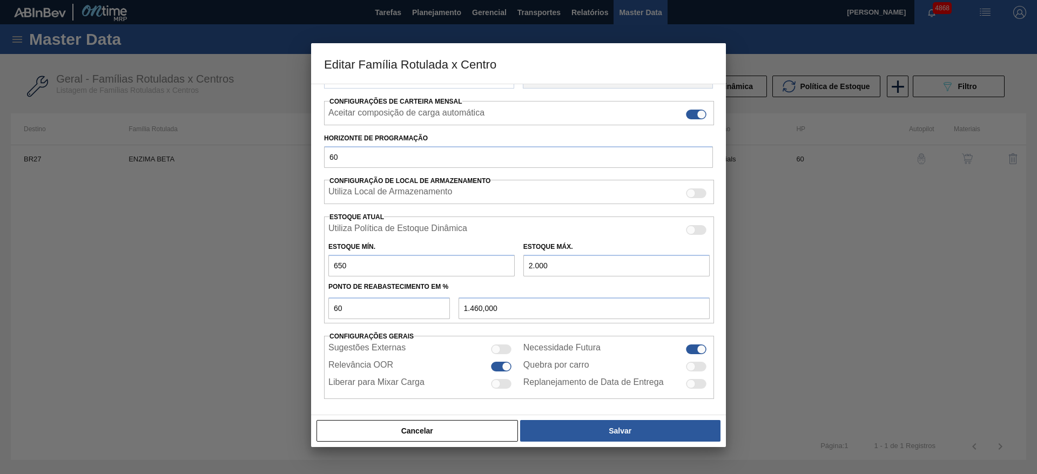
drag, startPoint x: 366, startPoint y: 259, endPoint x: 319, endPoint y: 270, distance: 48.1
click at [319, 269] on div "Carteira Químicos Família Enzima Família Rotulada ENZIMA BETA Destino BR27 - No…" at bounding box center [518, 250] width 415 height 332
type input "4"
type input "1.201,600"
type input "40"
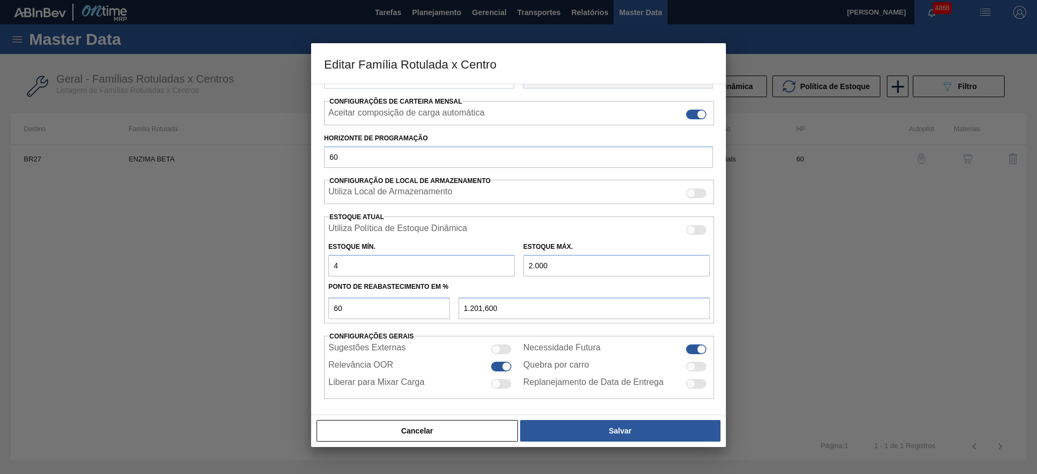
type input "1.216,000"
type input "400"
type input "1.360,000"
type input "400"
drag, startPoint x: 590, startPoint y: 263, endPoint x: 454, endPoint y: 288, distance: 138.5
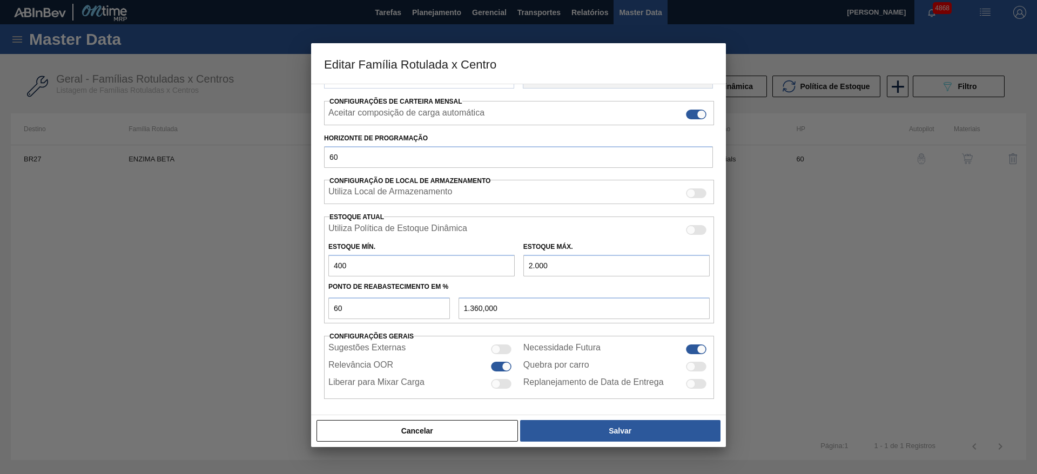
click at [454, 288] on div "Utiliza Política de Estoque Dinâmica Estoque Mín. 400 Estoque Máx. 2.000 Ponto …" at bounding box center [519, 270] width 390 height 107
type input "1"
type input "160,600"
type input "10"
type input "166,000"
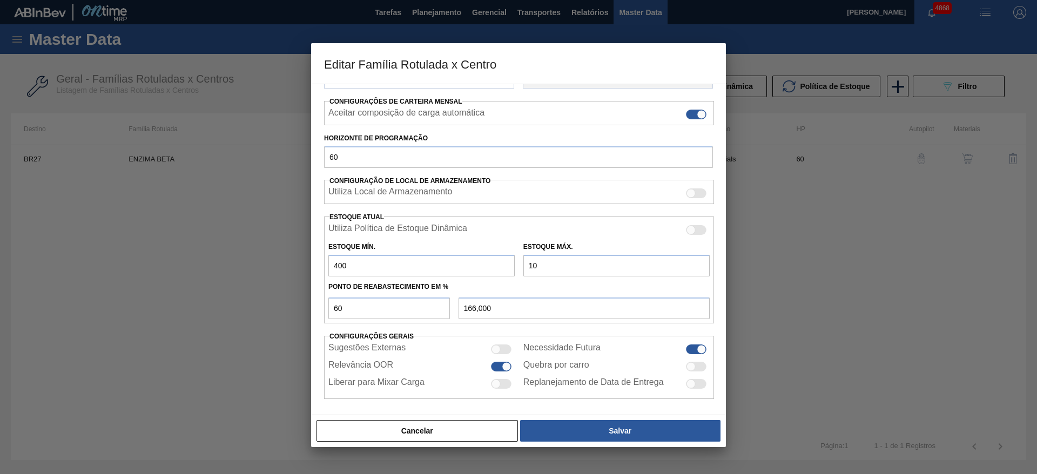
type input "100"
type input "220,000"
type input "1.000"
type input "760,000"
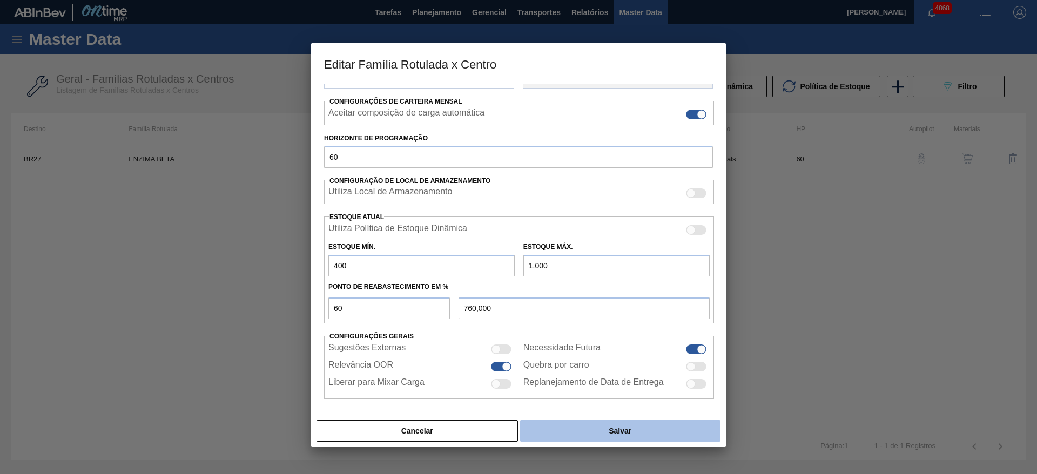
type input "1.000"
click at [560, 434] on button "Salvar" at bounding box center [620, 431] width 200 height 22
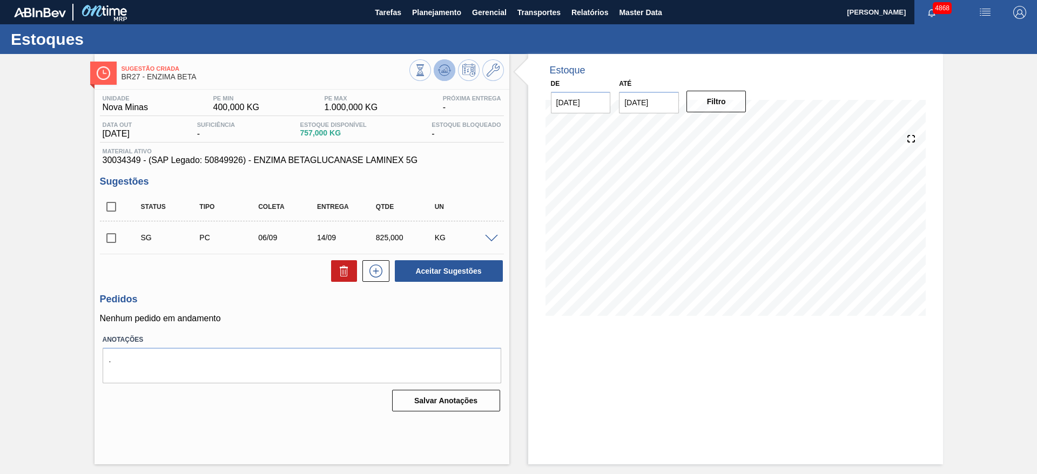
click at [448, 73] on icon at bounding box center [444, 70] width 13 height 13
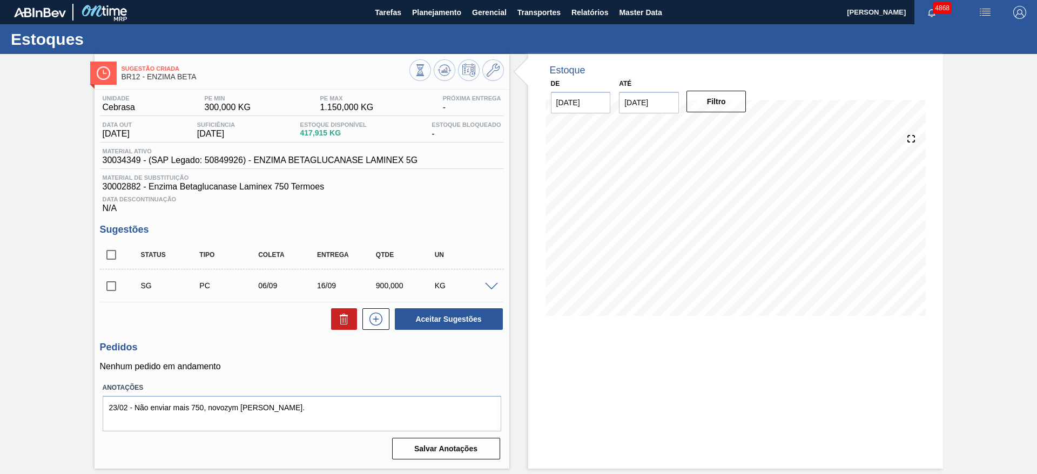
click at [495, 285] on span at bounding box center [491, 287] width 13 height 8
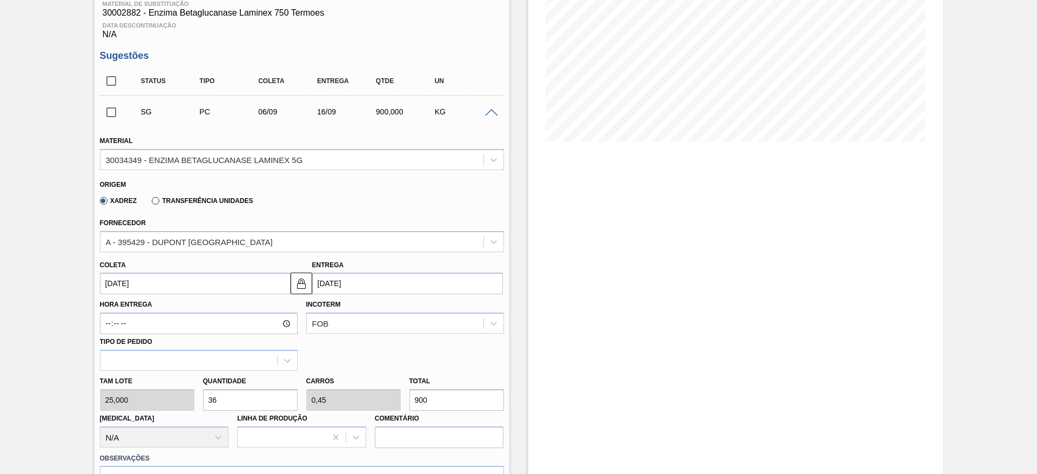
scroll to position [243, 0]
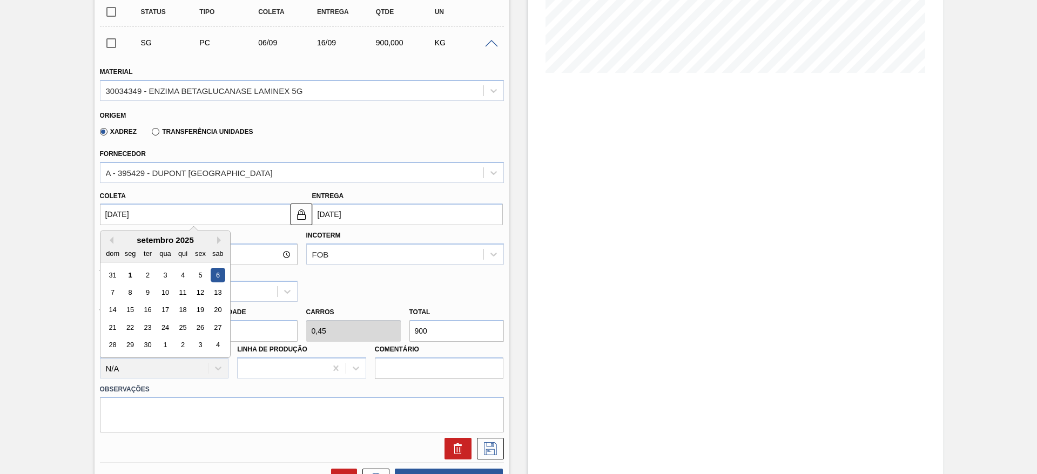
click at [190, 214] on input "06/09/2025" at bounding box center [195, 215] width 191 height 22
click at [178, 274] on div "4" at bounding box center [182, 275] width 15 height 15
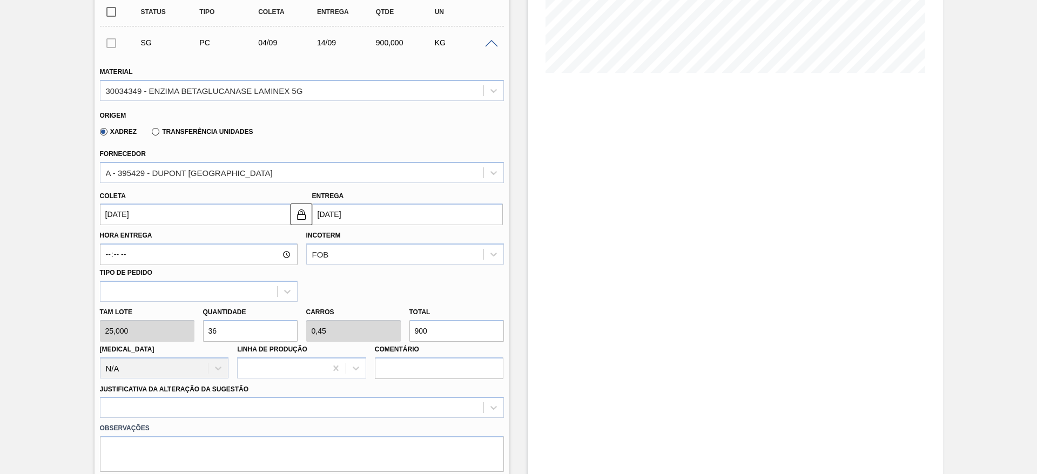
type input "04/09/2025"
type input "14/09/2025"
click at [303, 217] on img at bounding box center [301, 214] width 13 height 13
click at [270, 214] on input "04/09/2025" at bounding box center [195, 215] width 191 height 22
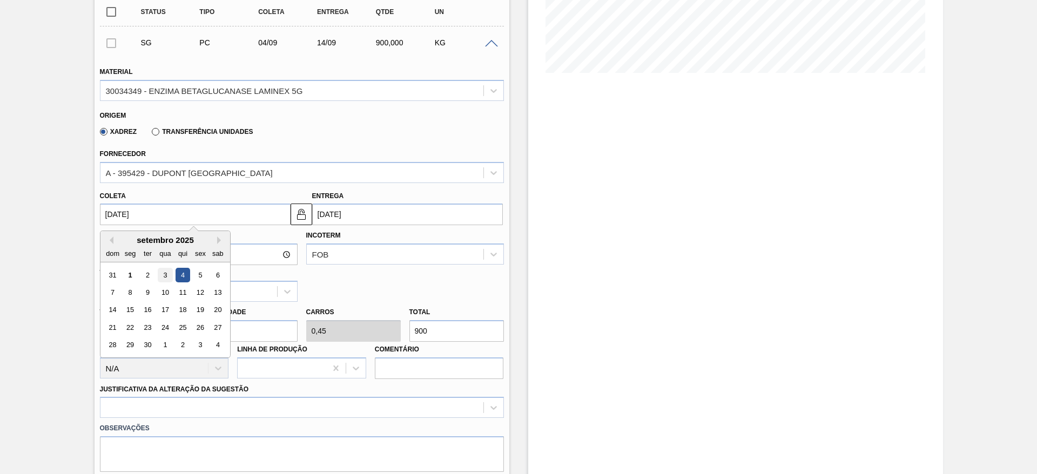
click at [163, 272] on div "3" at bounding box center [165, 275] width 15 height 15
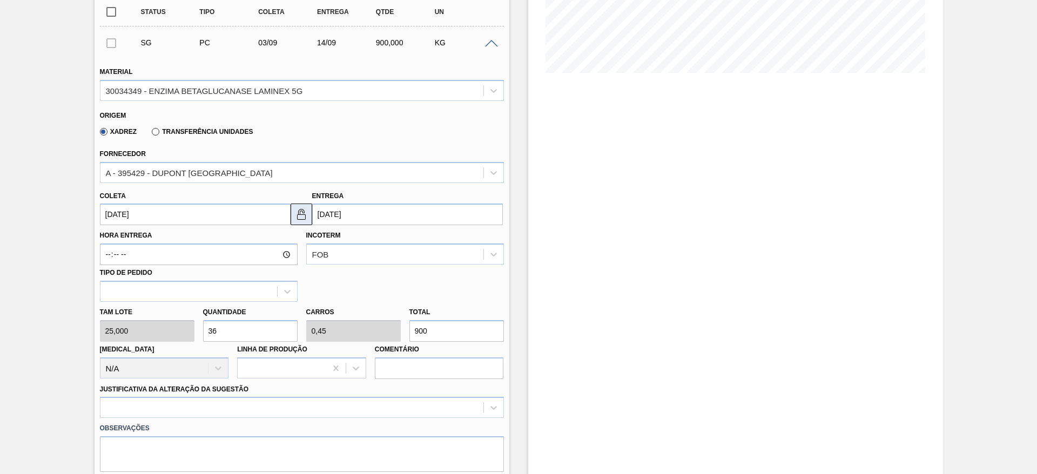
click at [304, 214] on img at bounding box center [301, 214] width 13 height 13
click at [226, 216] on input "03/09/2025" at bounding box center [195, 215] width 191 height 22
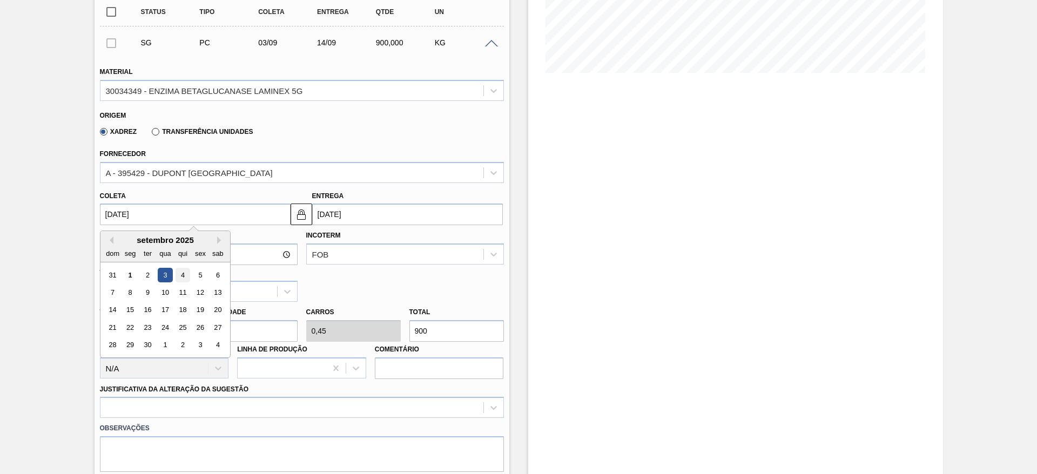
click at [181, 274] on div "4" at bounding box center [182, 275] width 15 height 15
type input "04/09/2025"
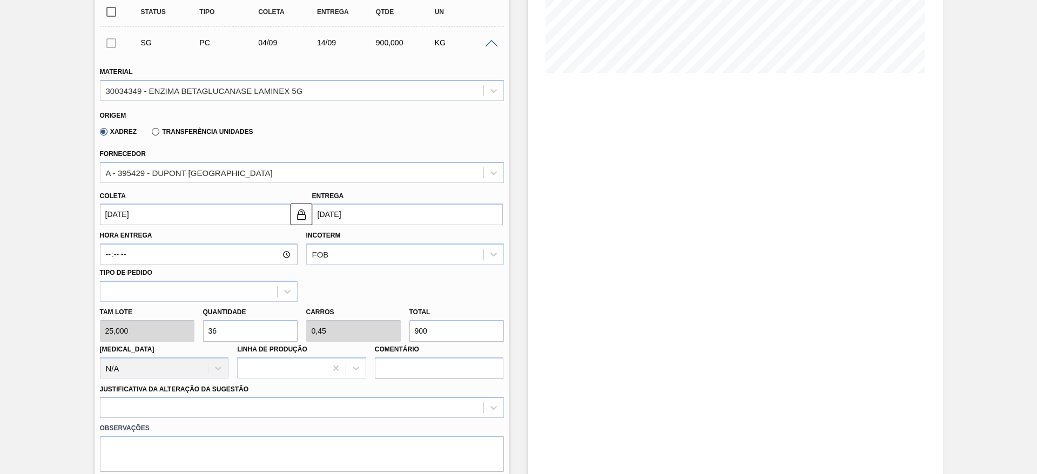
click at [336, 218] on input "14/09/2025" at bounding box center [407, 215] width 191 height 22
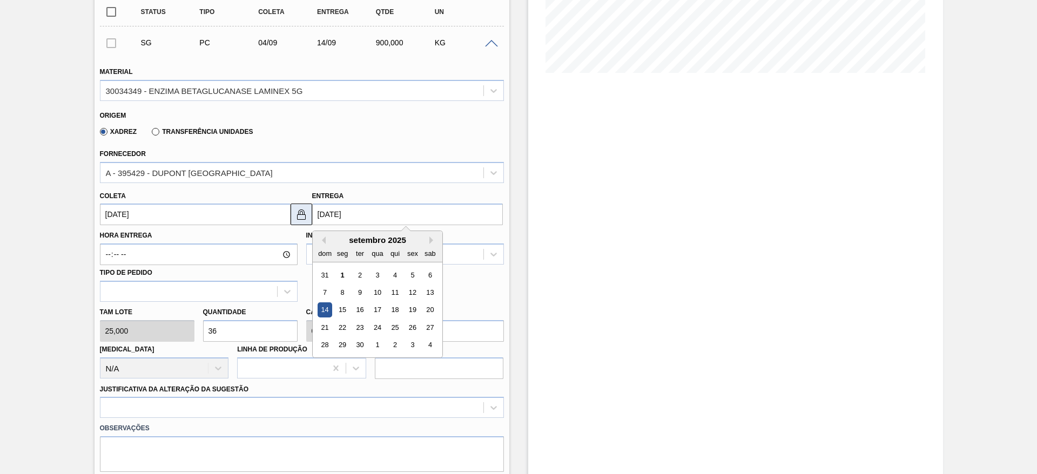
click at [301, 210] on img at bounding box center [301, 214] width 13 height 13
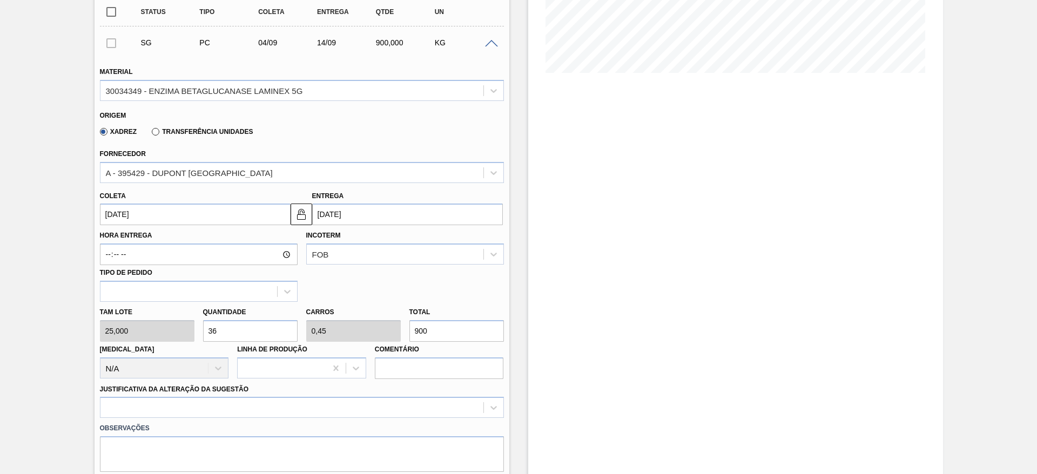
click at [332, 218] on input "14/09/2025" at bounding box center [407, 215] width 191 height 22
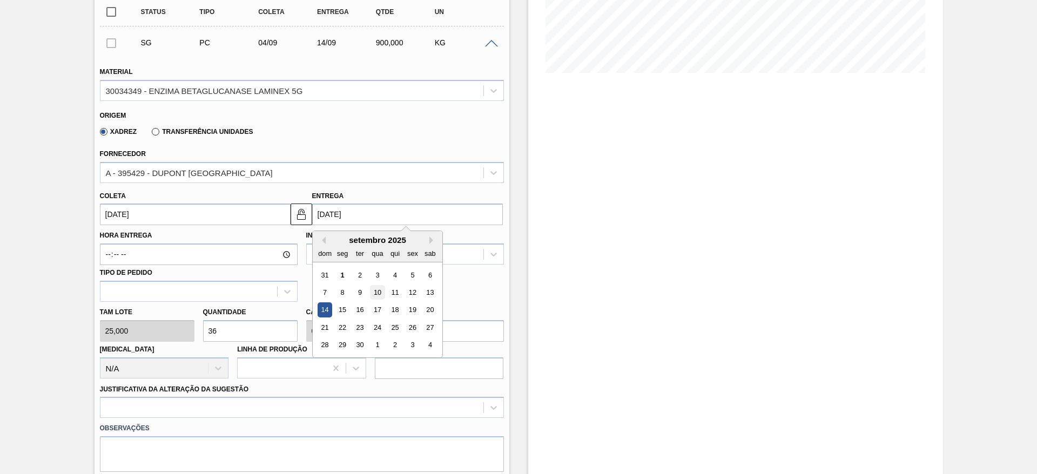
click at [381, 291] on div "10" at bounding box center [377, 292] width 15 height 15
type input "10/09/2025"
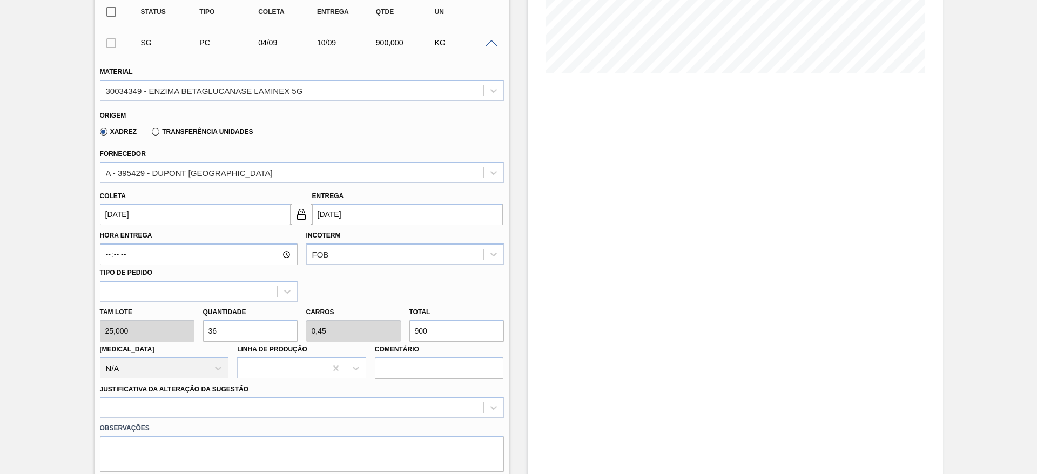
drag, startPoint x: 251, startPoint y: 331, endPoint x: 200, endPoint y: 333, distance: 50.8
click at [203, 333] on input "36" at bounding box center [250, 331] width 95 height 22
type input "1"
type input "0,013"
type input "25"
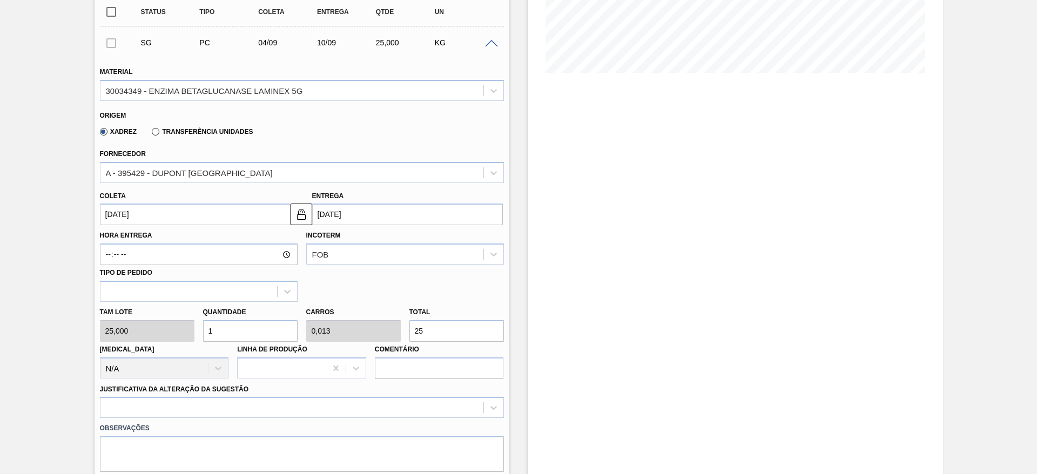
type input "12"
type input "0,15"
type input "300"
type input "1"
type input "0,013"
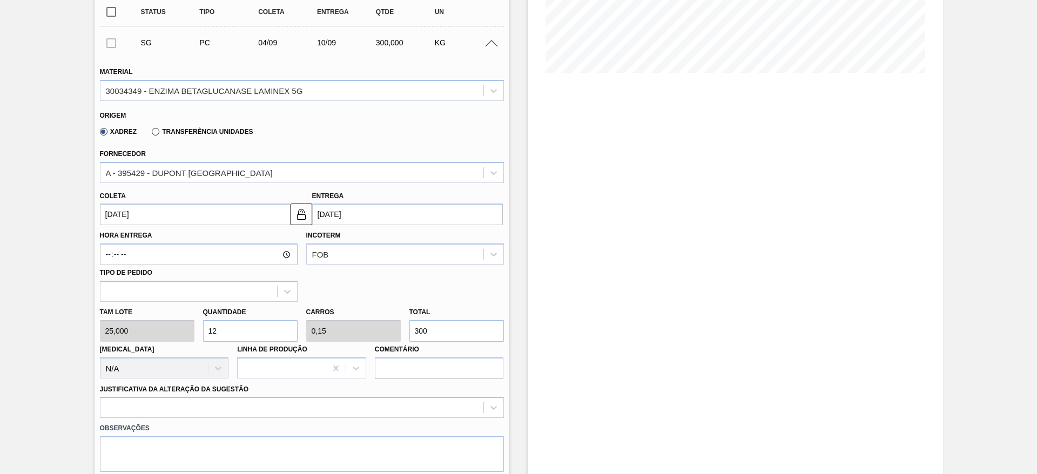
type input "25"
type input "10"
type input "0,125"
type input "250"
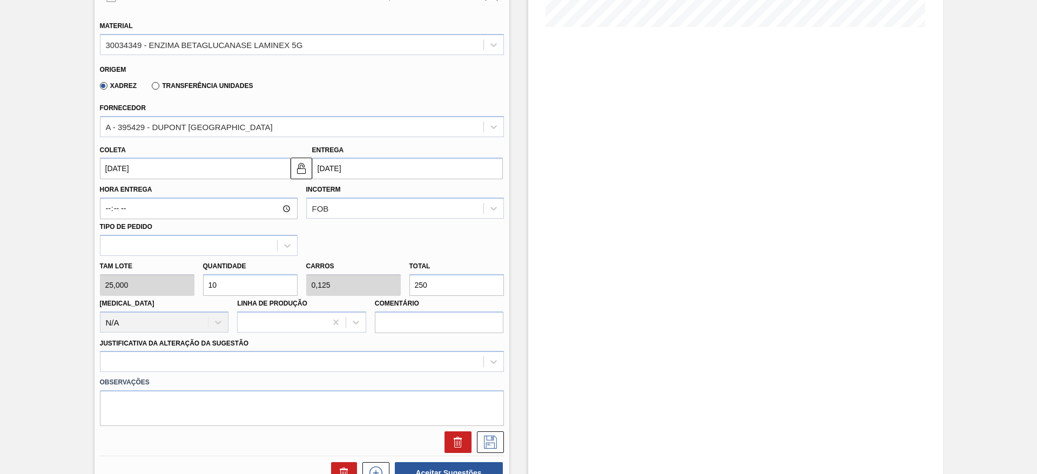
scroll to position [324, 0]
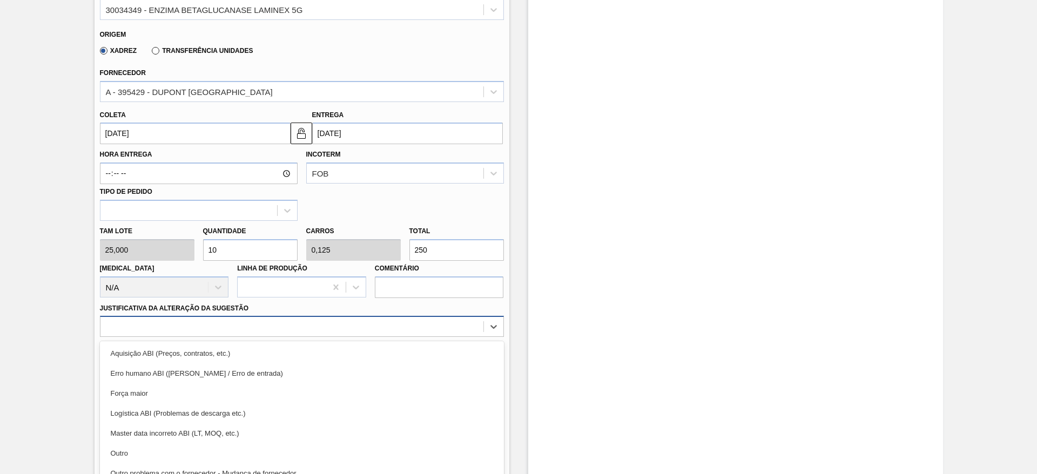
click at [333, 321] on div "option Aquisição ABI (Preços, contratos, etc.) focused, 1 of 18. 18 results ava…" at bounding box center [302, 326] width 404 height 21
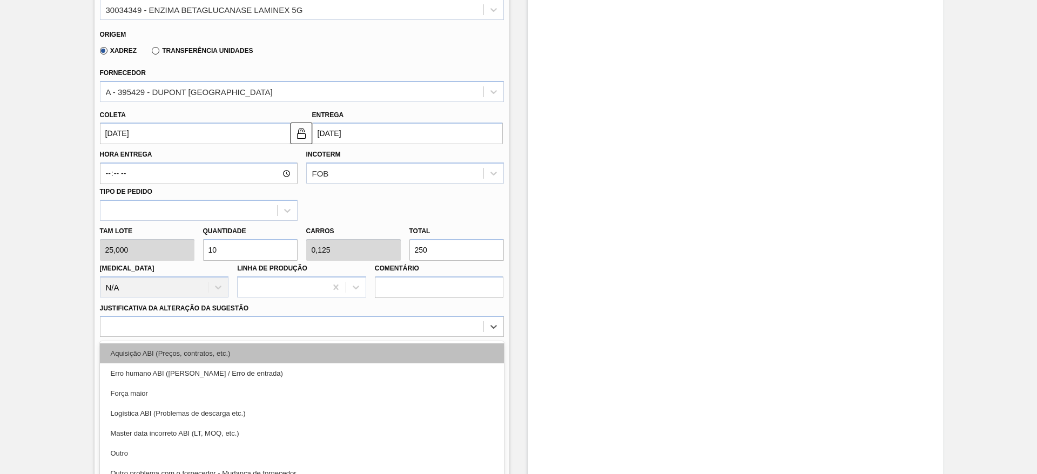
scroll to position [358, 0]
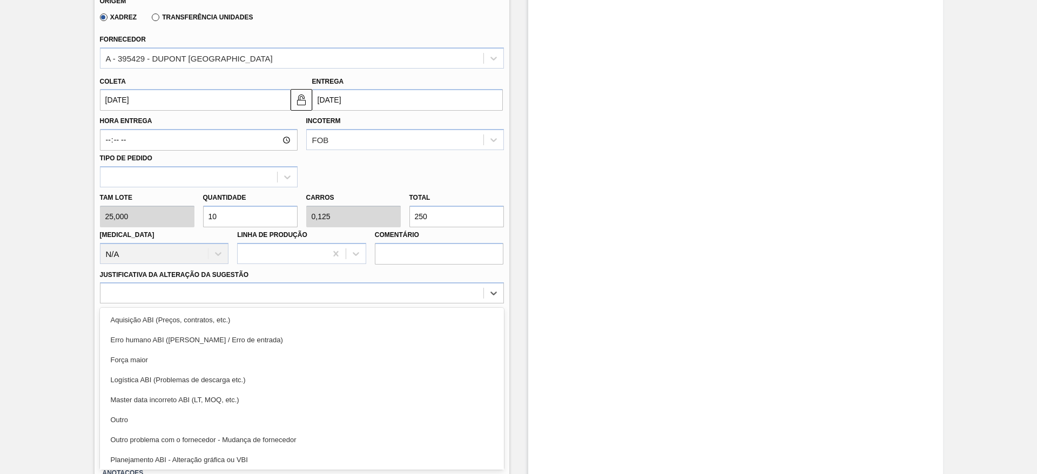
drag, startPoint x: 190, startPoint y: 417, endPoint x: 188, endPoint y: 371, distance: 46.0
click at [188, 415] on div "Outro" at bounding box center [302, 420] width 404 height 20
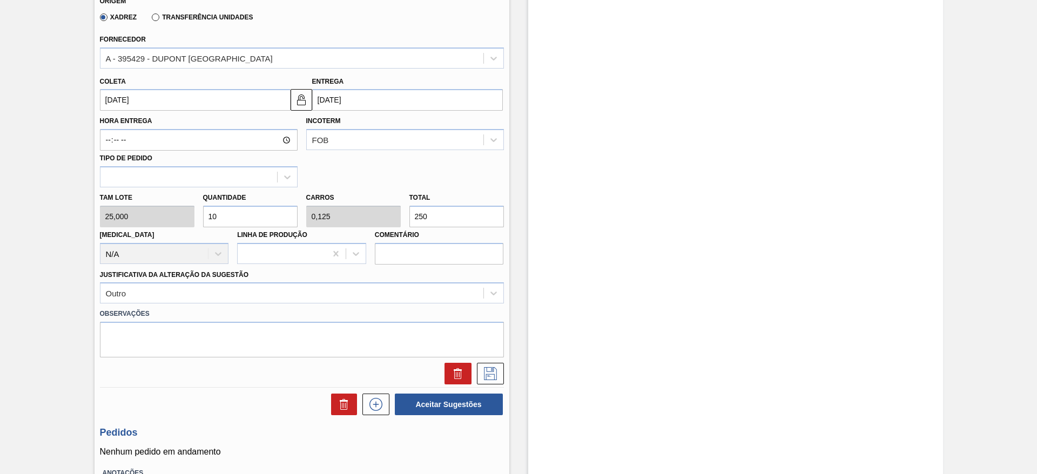
click at [213, 219] on input "10" at bounding box center [250, 217] width 95 height 22
type input "15"
type input "0,188"
type input "375"
type input "15"
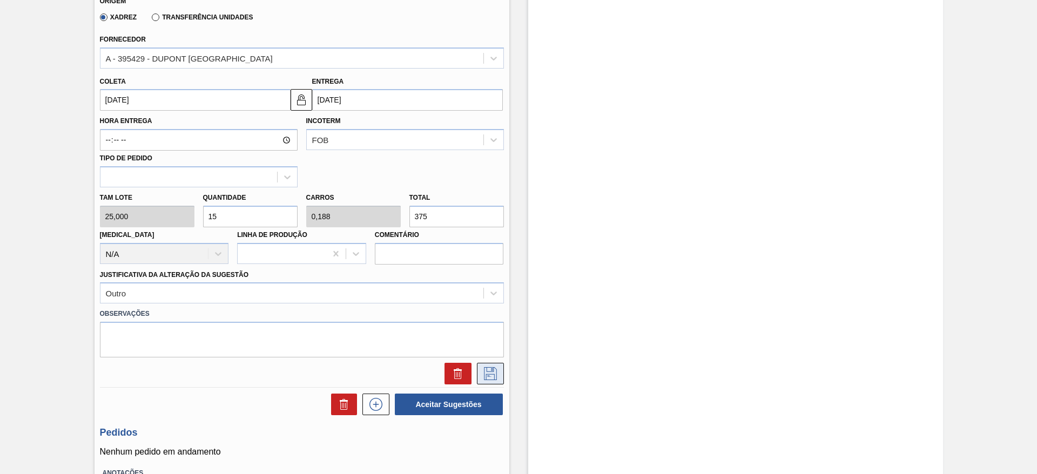
click at [489, 369] on icon at bounding box center [490, 373] width 17 height 13
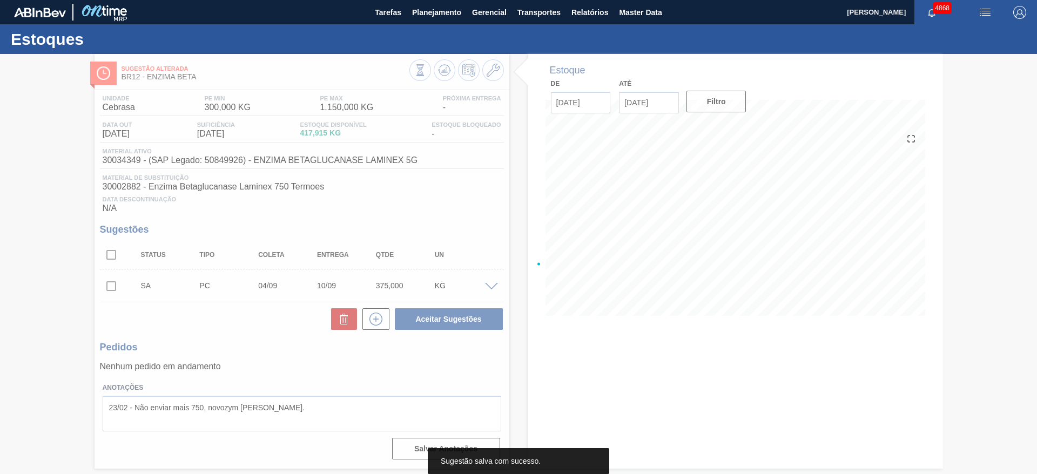
scroll to position [0, 0]
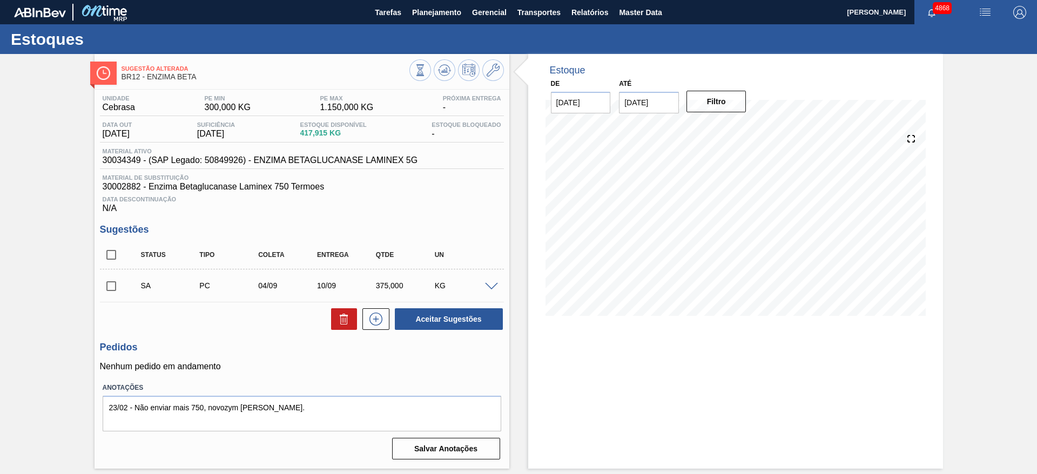
click at [106, 290] on input "checkbox" at bounding box center [111, 286] width 23 height 23
click at [452, 315] on button "Aceitar Sugestões" at bounding box center [449, 319] width 108 height 22
checkbox input "false"
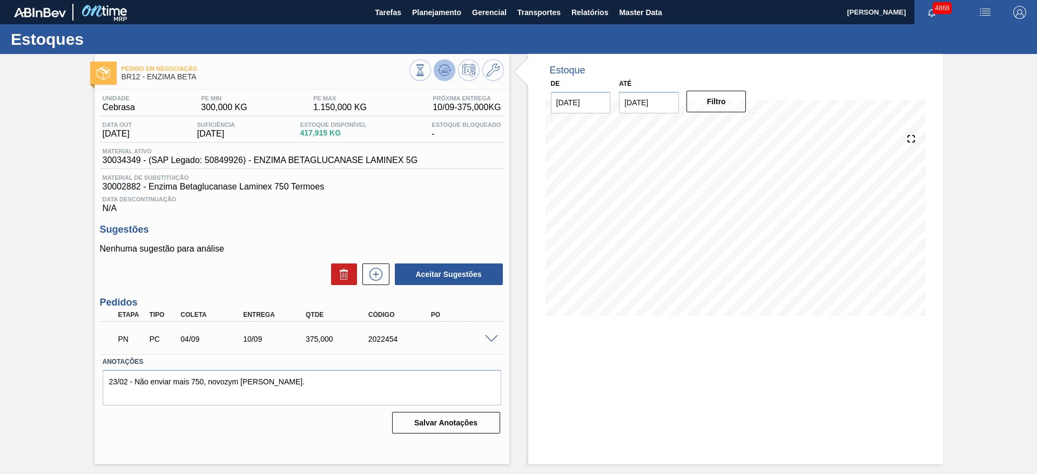
click at [441, 65] on icon at bounding box center [444, 68] width 11 height 6
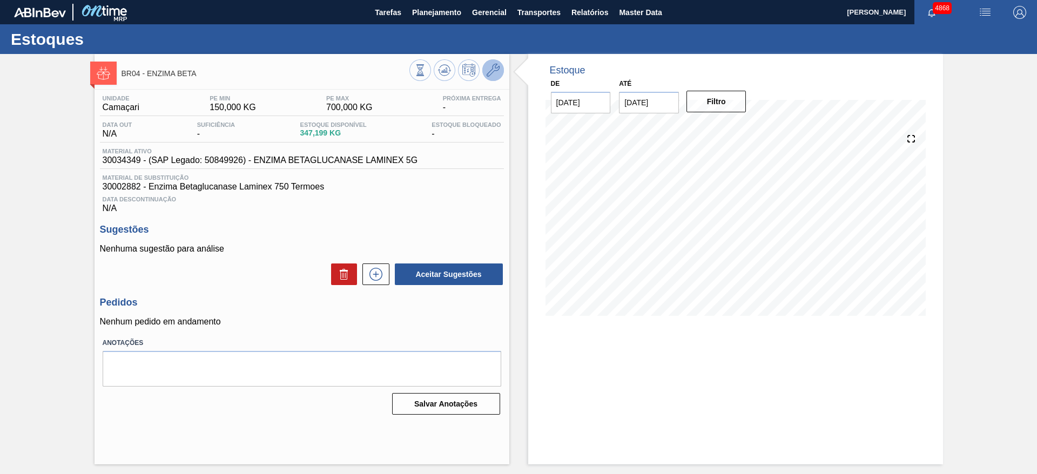
click at [496, 70] on icon at bounding box center [493, 70] width 13 height 13
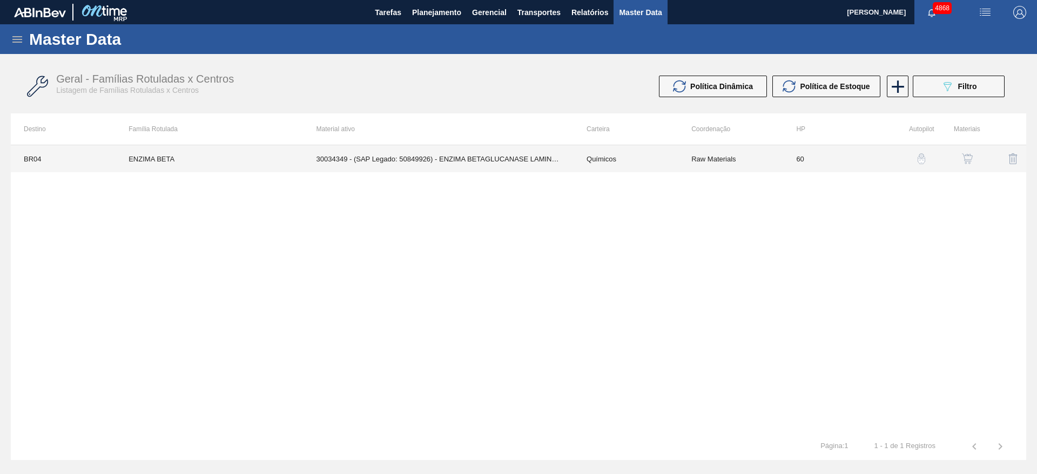
click at [434, 164] on td "30034349 - (SAP Legado: 50849926) - ENZIMA BETAGLUCANASE LAMINEX 5G" at bounding box center [439, 158] width 270 height 27
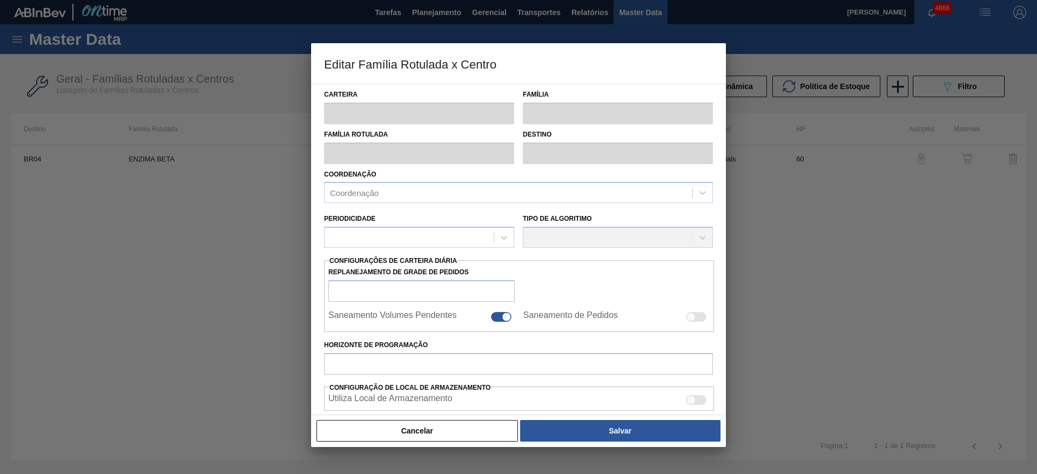
type input "Químicos"
type input "Enzima"
type input "ENZIMA BETA"
type input "BR04 - Camaçari"
type input "60"
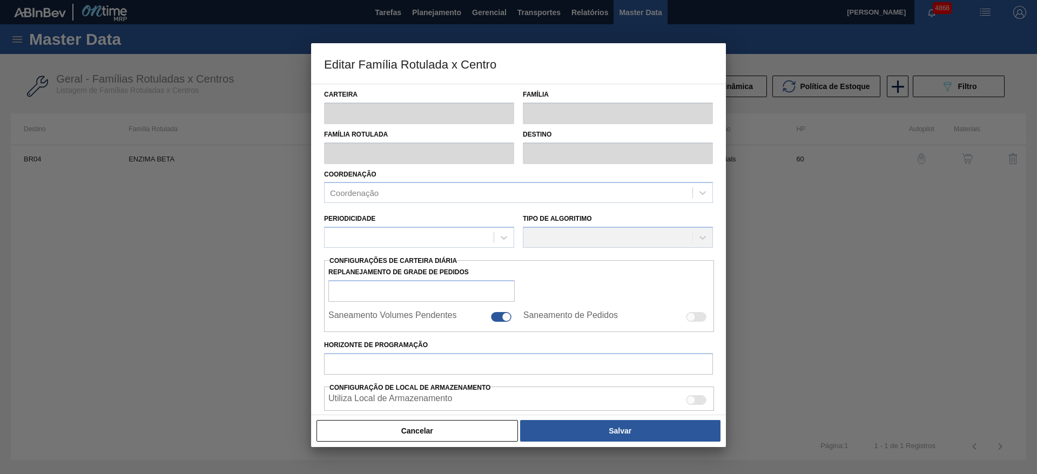
type input "150"
type input "700"
type input "50"
type input "425,000"
checkbox input "true"
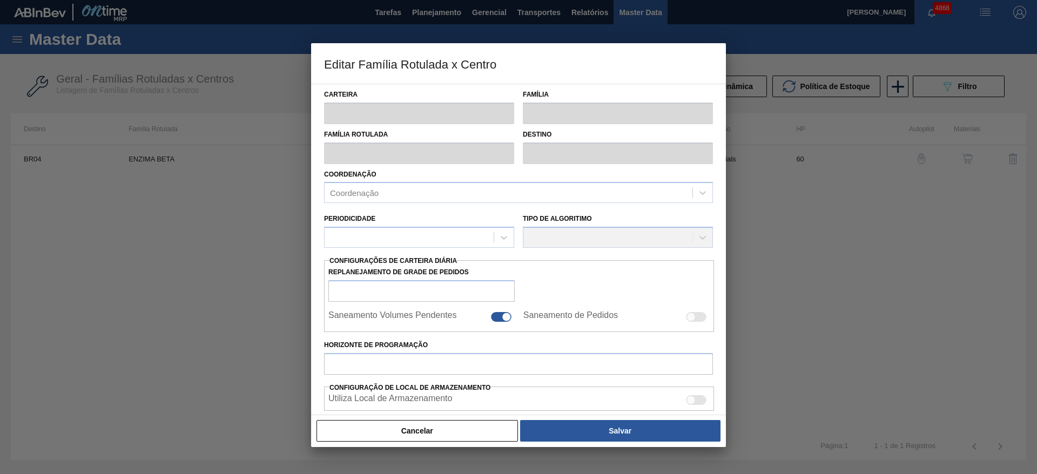
checkbox input "true"
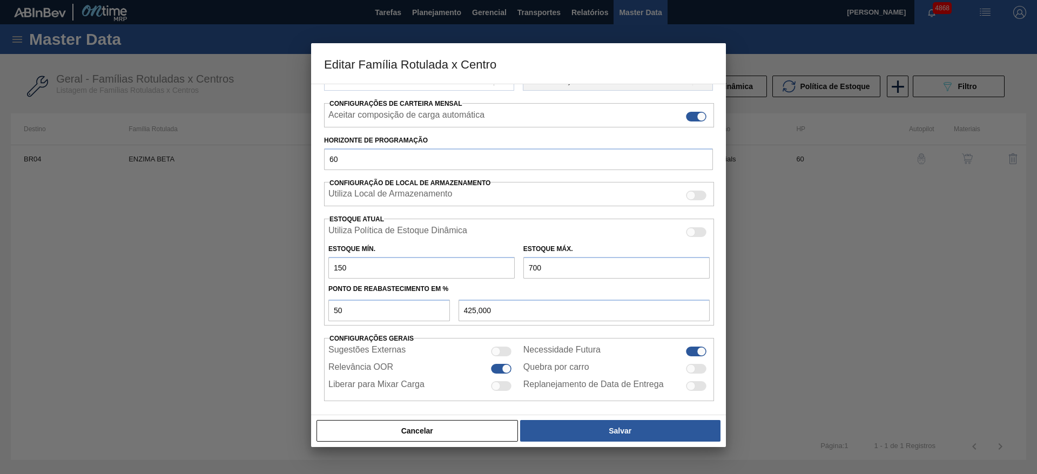
scroll to position [165, 0]
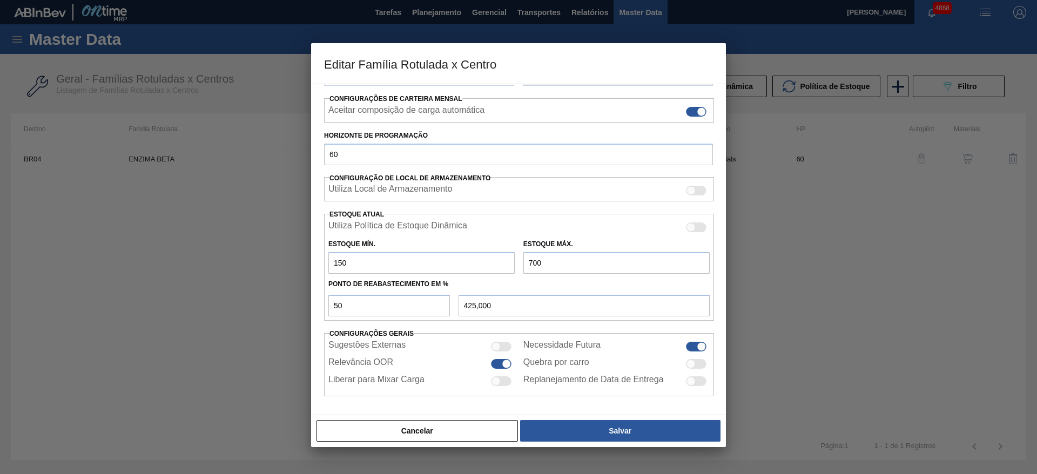
drag, startPoint x: 373, startPoint y: 256, endPoint x: 279, endPoint y: 261, distance: 94.2
click at [280, 261] on div "Editar Família Rotulada x Centro Carteira Químicos Família Enzima Família Rotul…" at bounding box center [518, 237] width 1037 height 474
type input "1"
type input "350,500"
type input "10"
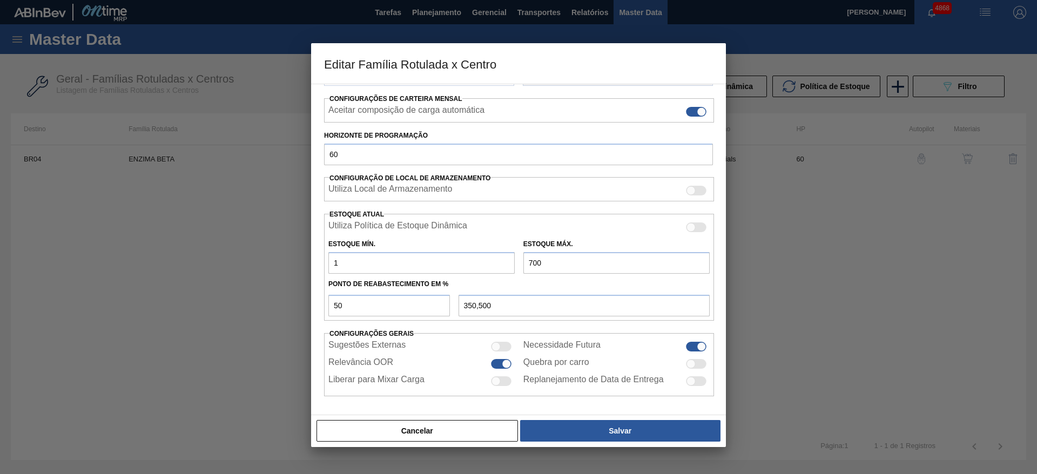
type input "355,000"
type input "100"
type input "400,000"
type input "100"
drag, startPoint x: 546, startPoint y: 264, endPoint x: 507, endPoint y: 270, distance: 39.8
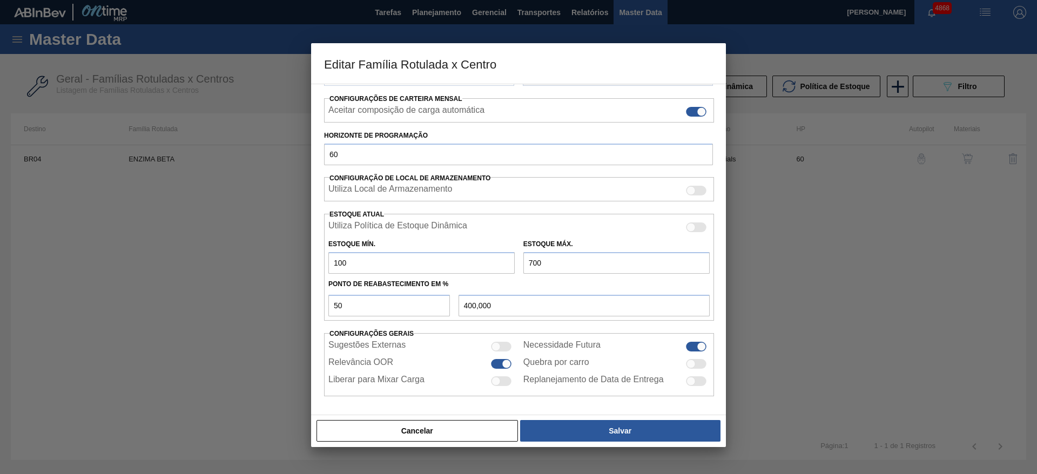
click at [507, 270] on div "Estoque Mín. 100 Estoque Máx. 700" at bounding box center [519, 254] width 390 height 40
type input "5"
type input "52,500"
type input "50"
type input "75,000"
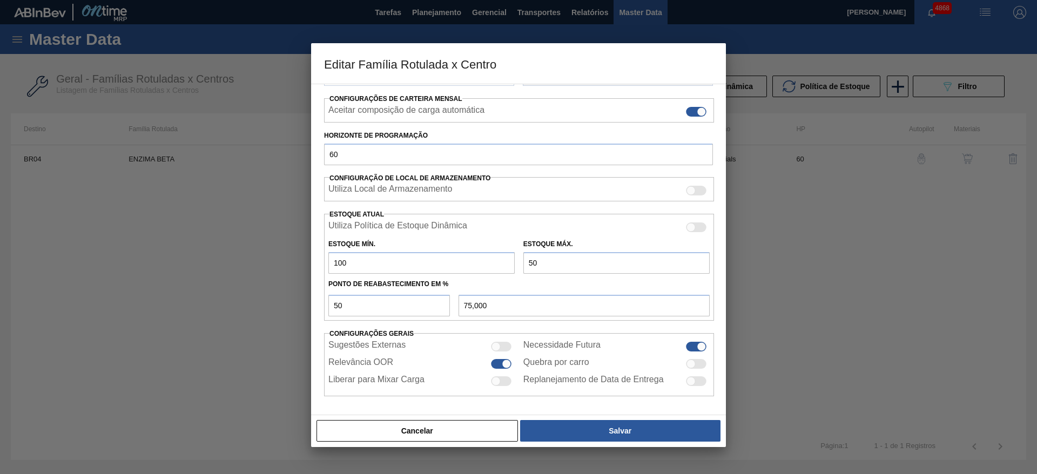
type input "500"
type input "300,000"
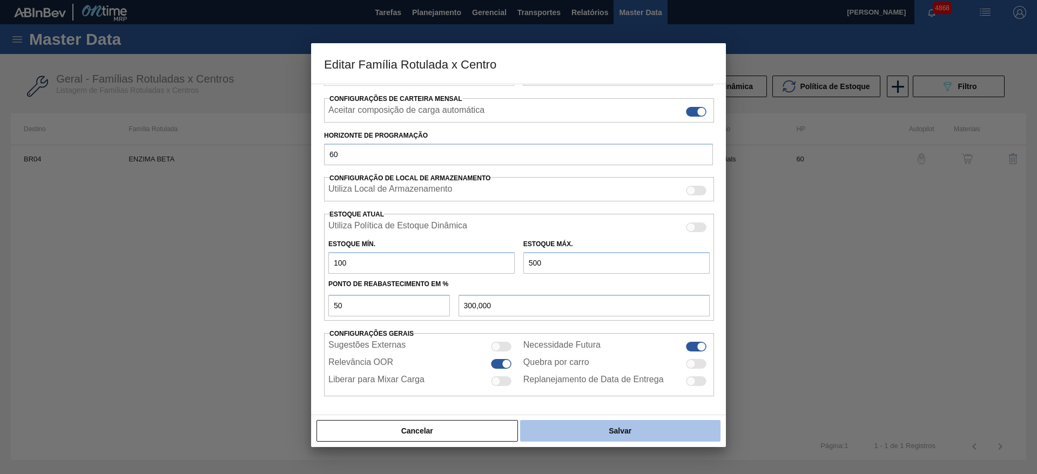
type input "500"
click at [600, 434] on button "Salvar" at bounding box center [620, 431] width 200 height 22
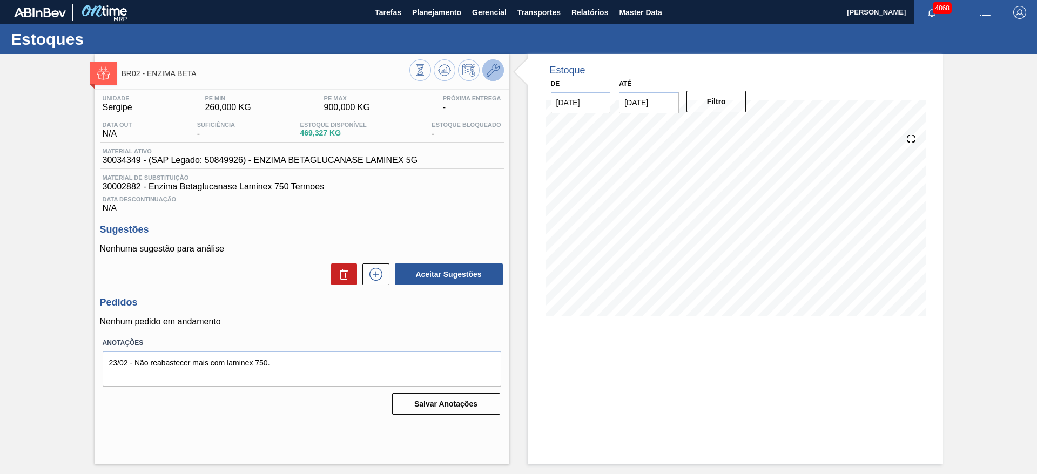
click at [499, 69] on icon at bounding box center [493, 70] width 13 height 13
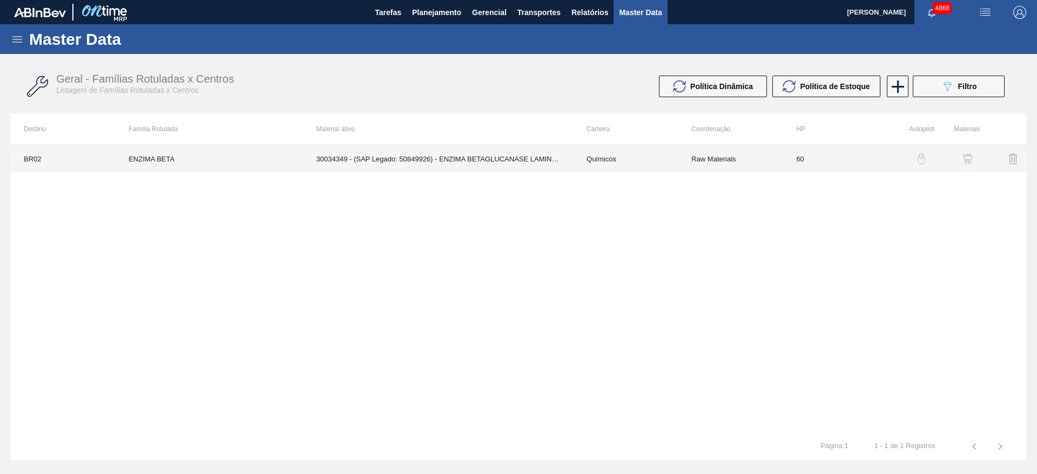
click at [283, 160] on td "ENZIMA BETA" at bounding box center [209, 158] width 187 height 27
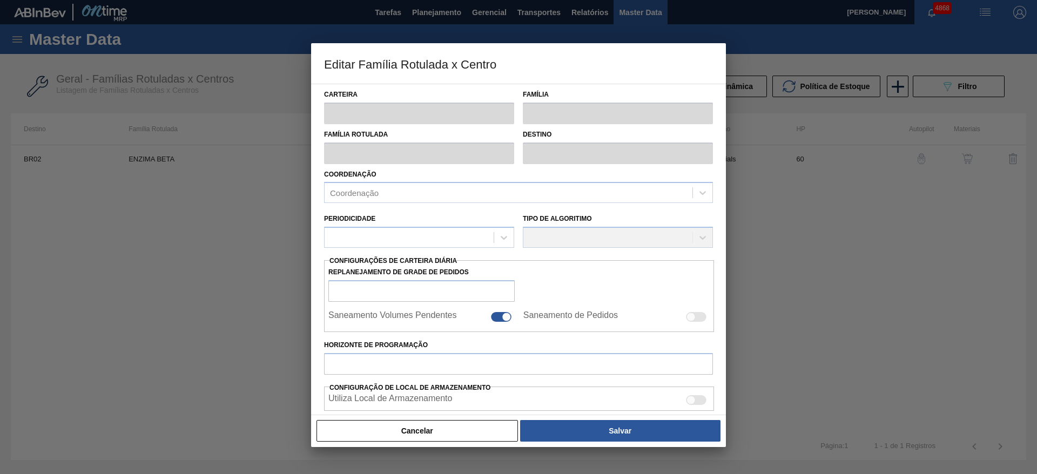
type input "Químicos"
type input "Enzima"
type input "ENZIMA BETA"
type input "BR02 - [GEOGRAPHIC_DATA]"
type input "60"
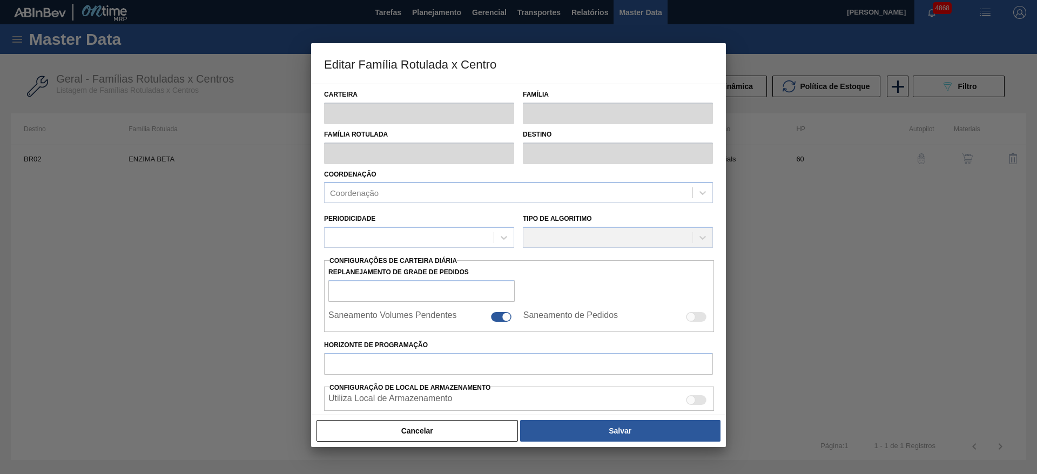
type input "260"
type input "900"
type input "65"
type input "676,000"
checkbox input "true"
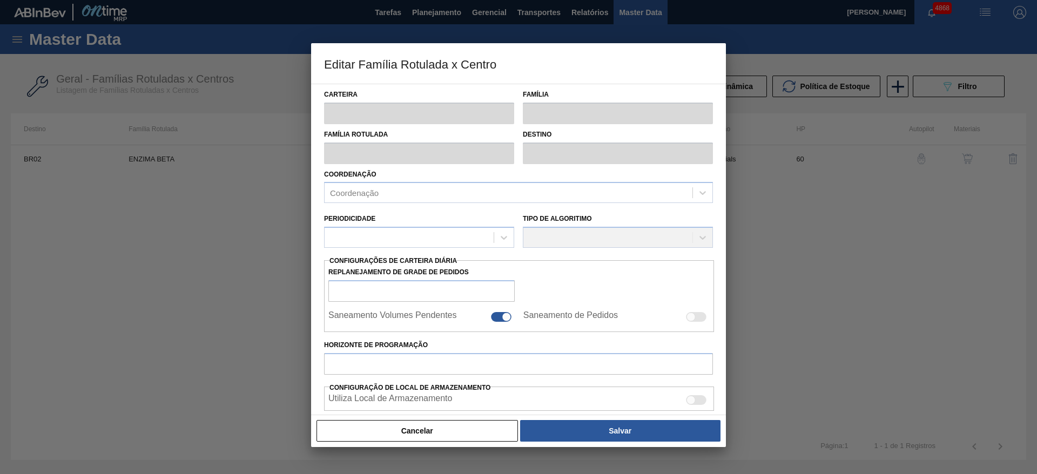
checkbox input "true"
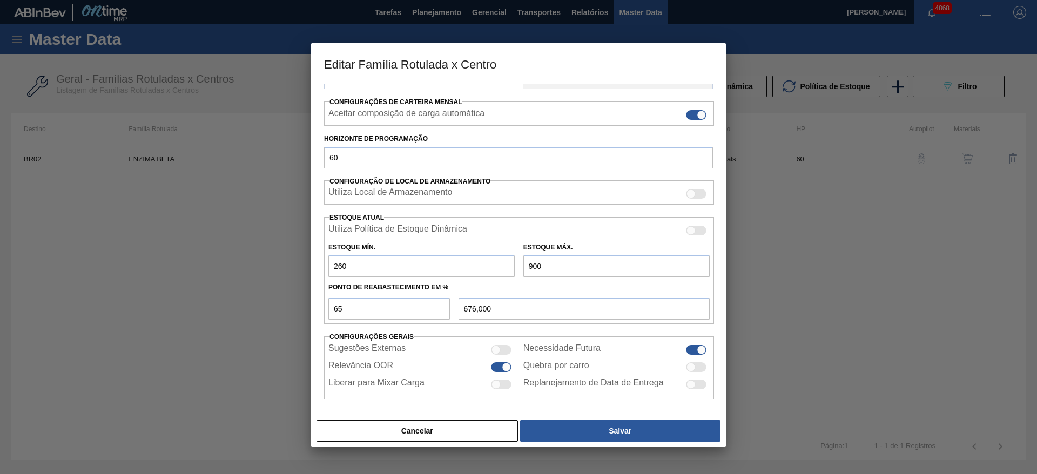
scroll to position [162, 0]
click at [351, 313] on input "65" at bounding box center [389, 309] width 122 height 22
drag, startPoint x: 553, startPoint y: 271, endPoint x: 495, endPoint y: 277, distance: 58.1
click at [495, 277] on div "Utiliza Política de Estoque Dinâmica Estoque Mín. 260 Estoque Máx. 900 Ponto de…" at bounding box center [519, 270] width 390 height 107
type input "6"
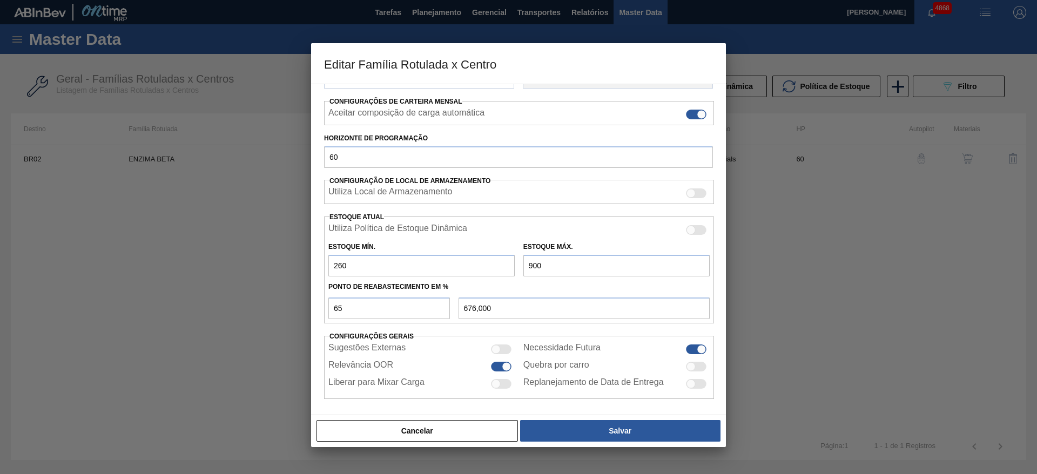
type input "94,900"
type input "60"
type input "130,000"
type input "600"
type input "481,000"
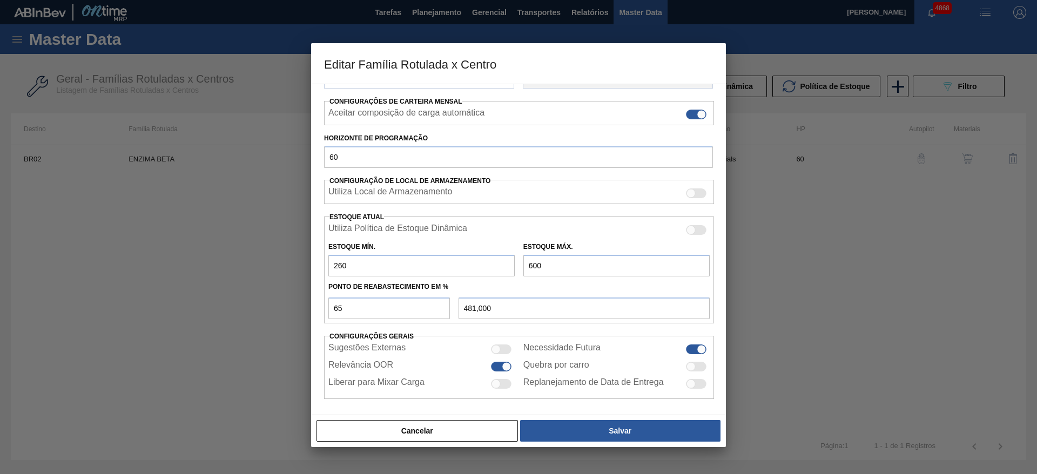
type input "600"
drag, startPoint x: 365, startPoint y: 266, endPoint x: 182, endPoint y: 280, distance: 184.2
click at [183, 279] on div "Editar Família Rotulada x Centro Carteira Químicos Família Enzima Família Rotul…" at bounding box center [518, 237] width 1037 height 474
type input "1"
type input "390,350"
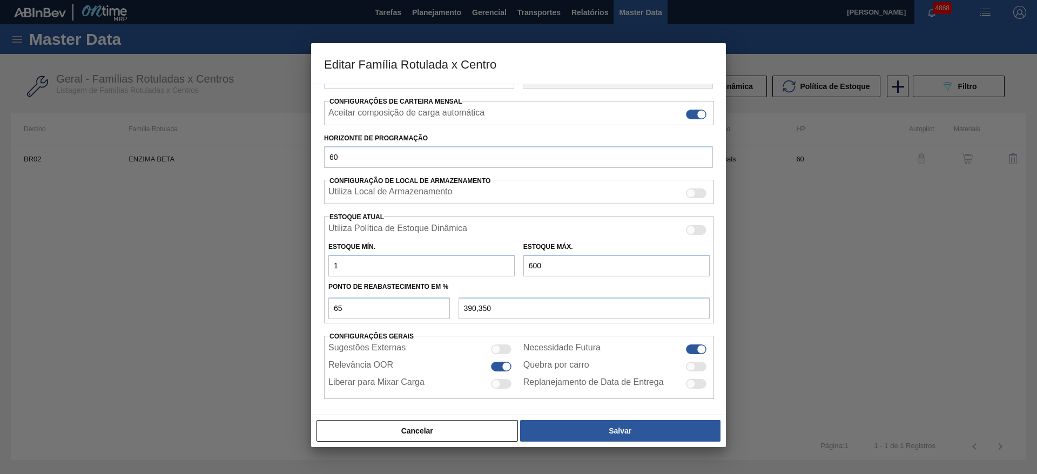
type input "12"
type input "394,200"
type input "120"
type input "432,000"
type input "120"
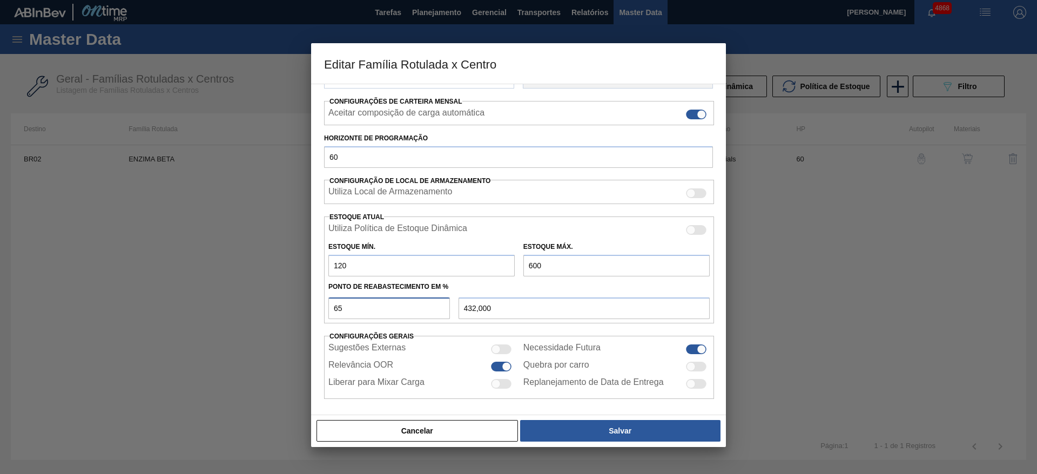
drag, startPoint x: 381, startPoint y: 310, endPoint x: 278, endPoint y: 316, distance: 103.4
click at [278, 316] on div "Editar Família Rotulada x Centro Carteira Químicos Família Enzima Família Rotul…" at bounding box center [518, 237] width 1037 height 474
type input "5"
type input "144,000"
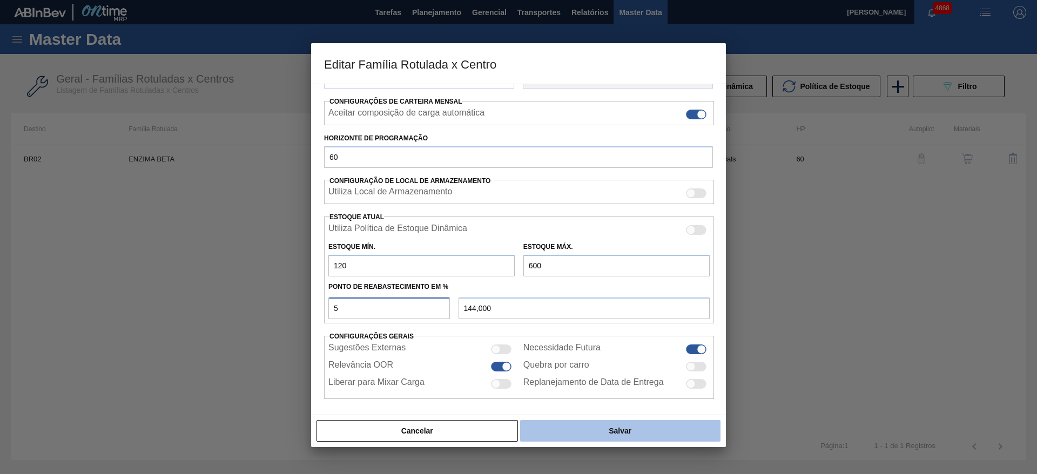
type input "50"
type input "360,000"
type input "50"
click at [598, 435] on button "Salvar" at bounding box center [620, 431] width 200 height 22
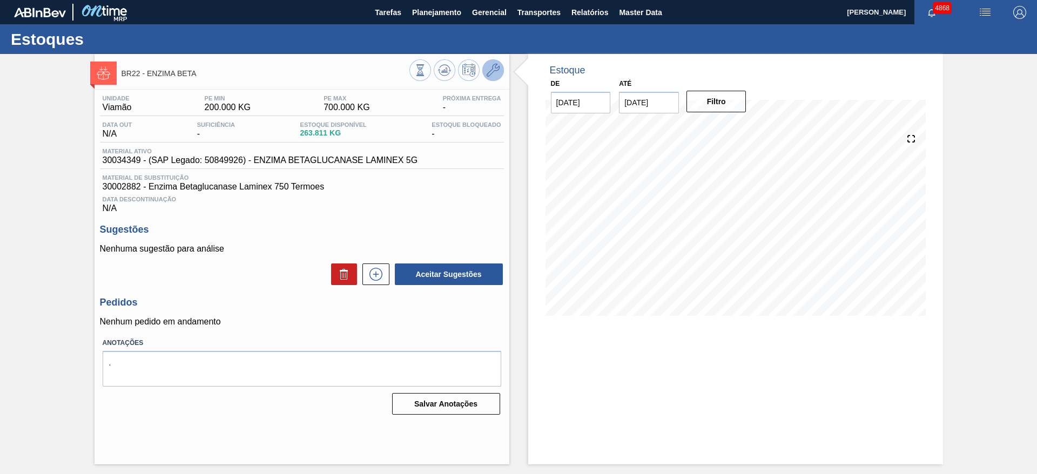
click at [487, 71] on icon at bounding box center [493, 70] width 13 height 13
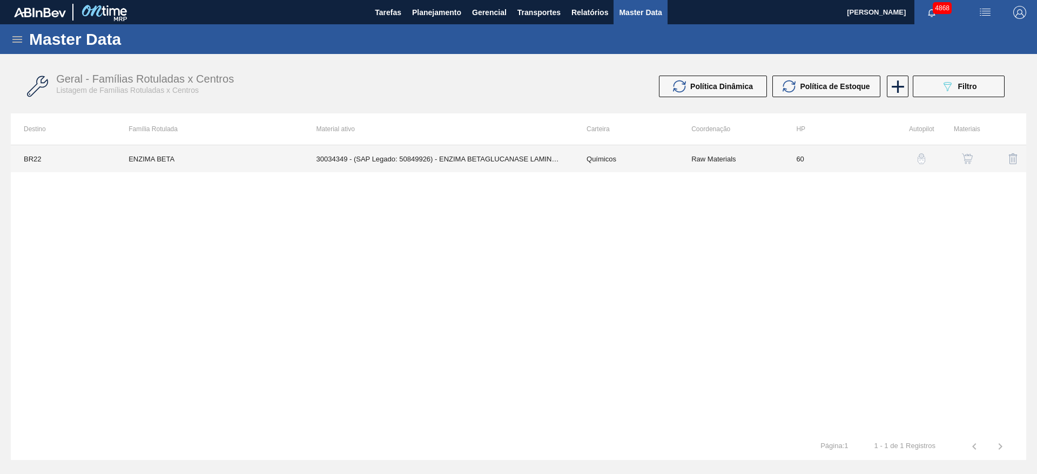
click at [430, 160] on td "30034349 - (SAP Legado: 50849926) - ENZIMA BETAGLUCANASE LAMINEX 5G" at bounding box center [439, 158] width 270 height 27
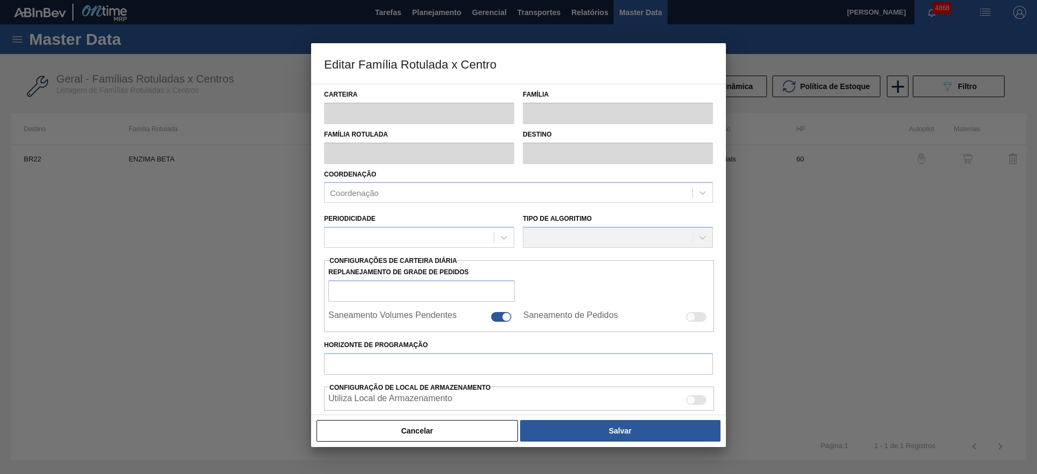
type input "Químicos"
type input "Enzima"
type input "ENZIMA BETA"
type input "BR22 - Viamão"
type input "60"
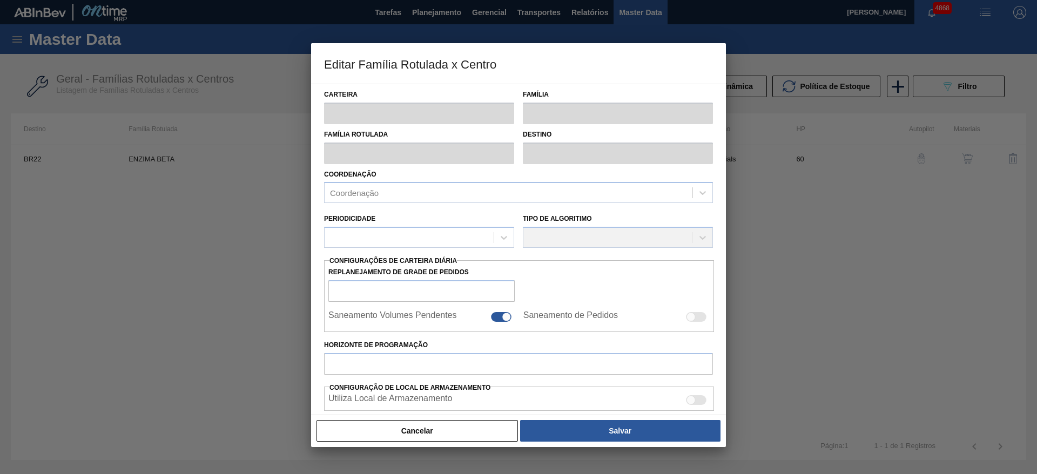
type input "200"
type input "700"
type input "50"
type input "450,000"
checkbox input "true"
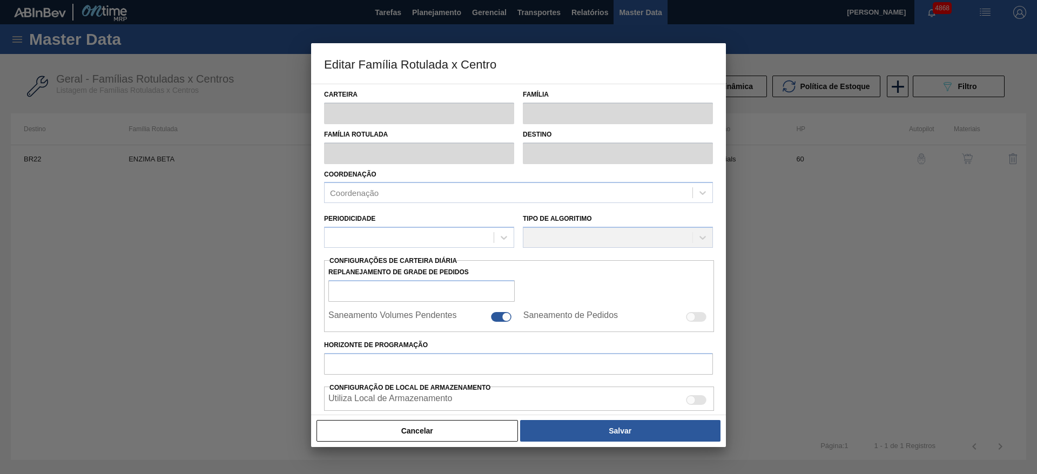
checkbox input "true"
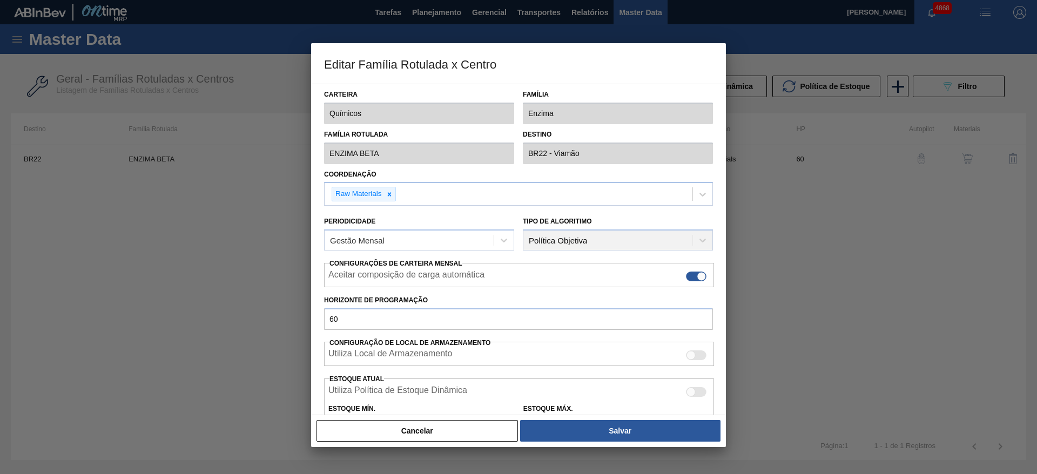
scroll to position [162, 0]
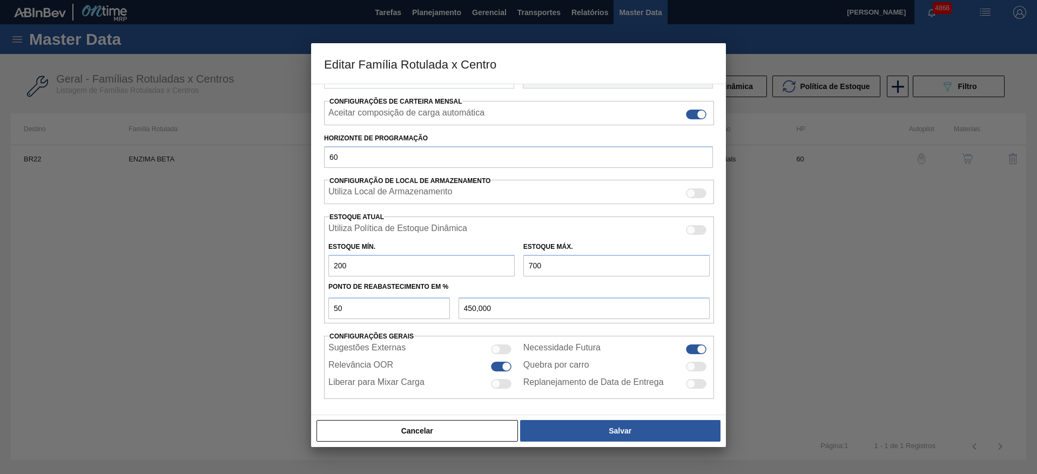
drag, startPoint x: 349, startPoint y: 262, endPoint x: 262, endPoint y: 278, distance: 88.4
click at [262, 278] on div "Editar Família Rotulada x Centro Carteira Químicos Família Enzima Família Rotul…" at bounding box center [518, 237] width 1037 height 474
type input "1"
type input "350,500"
type input "18"
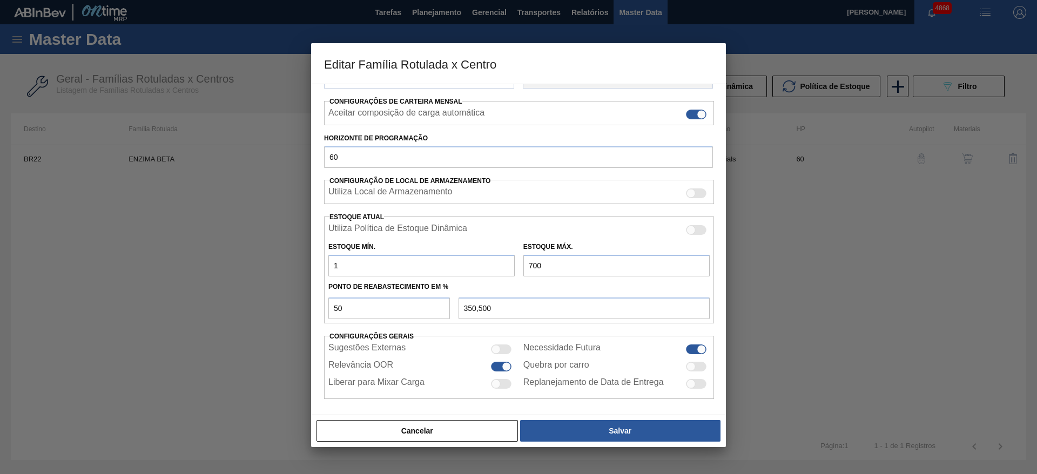
type input "359,000"
type input "180"
type input "440,000"
type input "180"
drag, startPoint x: 607, startPoint y: 275, endPoint x: 489, endPoint y: 272, distance: 117.8
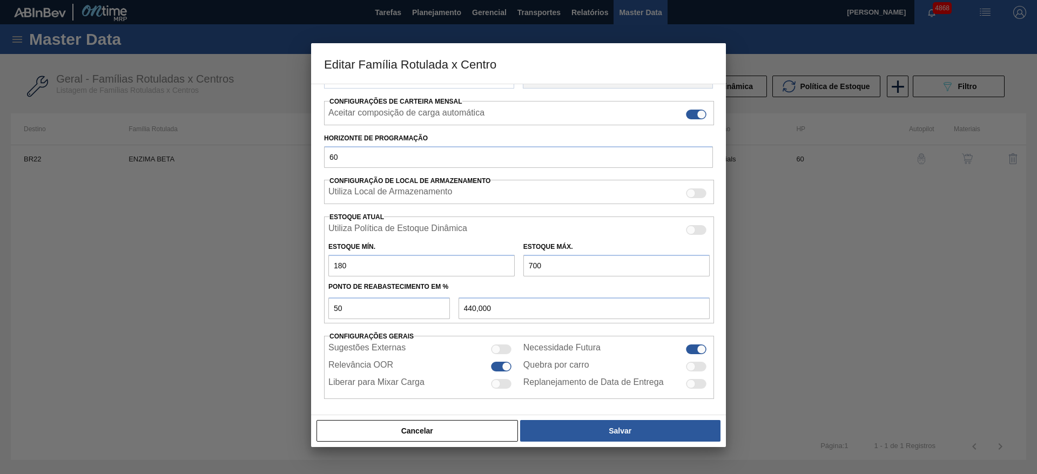
click at [489, 272] on div "Estoque Mín. 180 Estoque Máx. 700" at bounding box center [519, 257] width 390 height 40
type input "6"
type input "93,000"
type input "60"
type input "120,000"
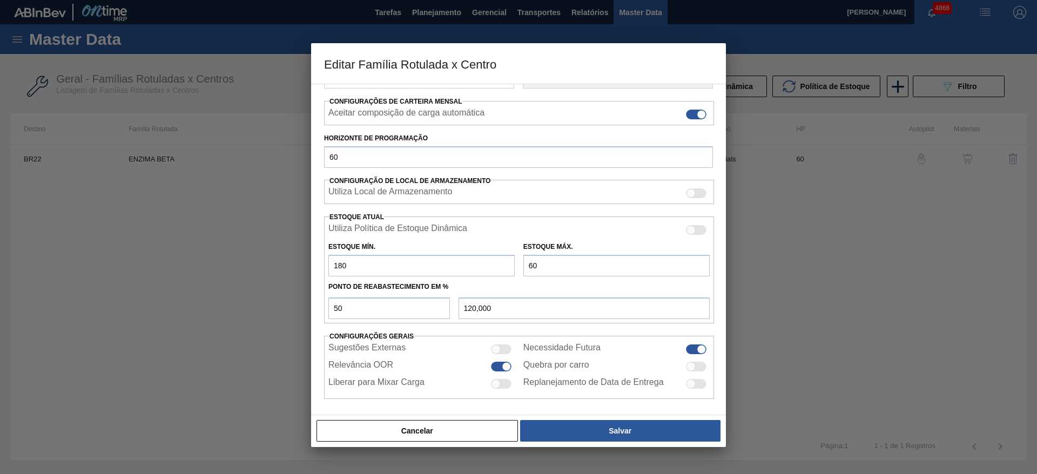
type input "600"
type input "390,000"
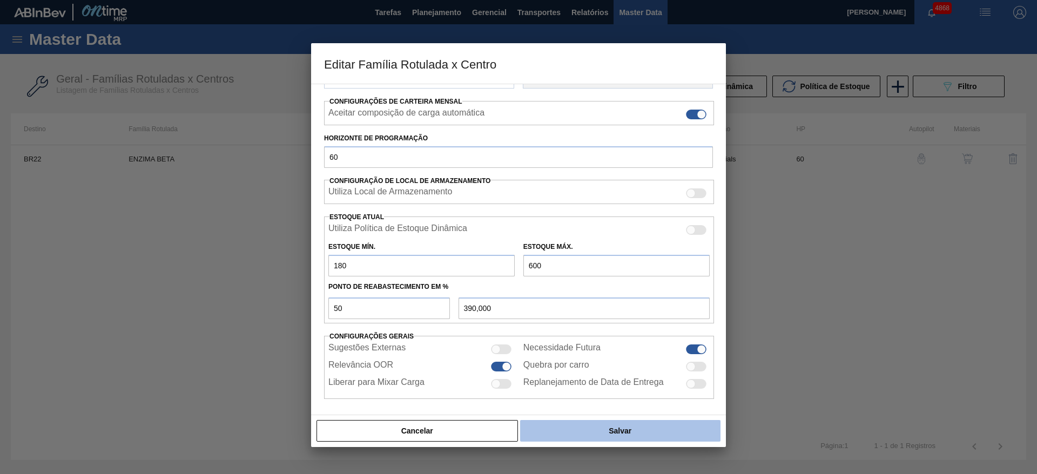
type input "600"
click at [601, 434] on button "Salvar" at bounding box center [620, 431] width 200 height 22
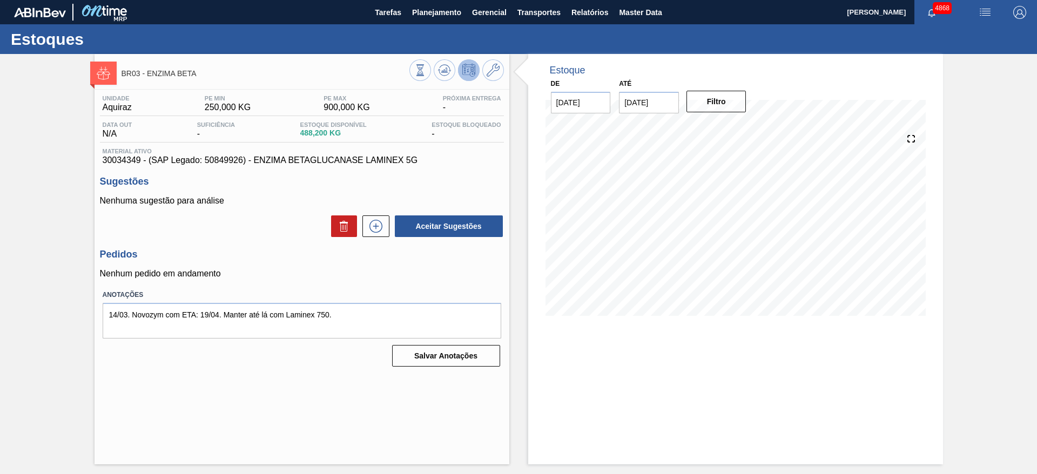
click at [479, 71] on button at bounding box center [469, 70] width 22 height 22
click at [488, 72] on icon at bounding box center [493, 70] width 13 height 13
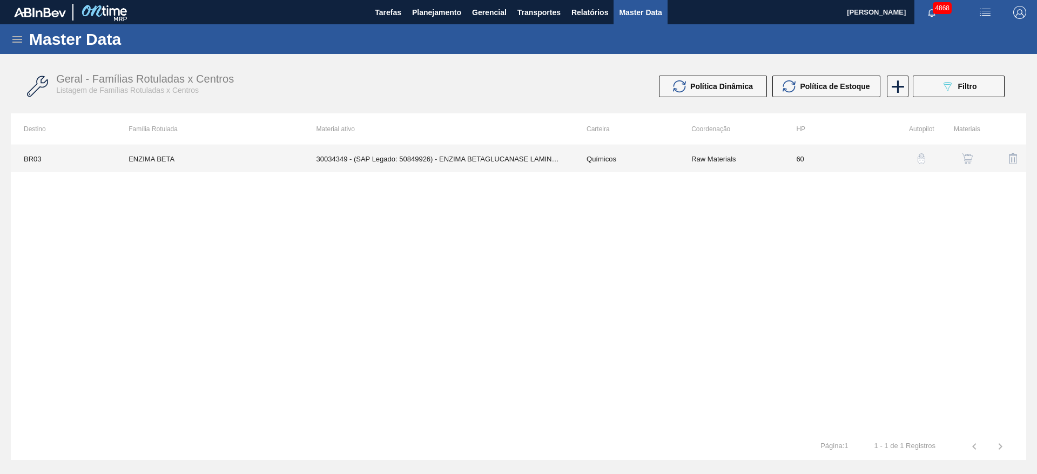
click at [532, 162] on td "30034349 - (SAP Legado: 50849926) - ENZIMA BETAGLUCANASE LAMINEX 5G" at bounding box center [439, 158] width 270 height 27
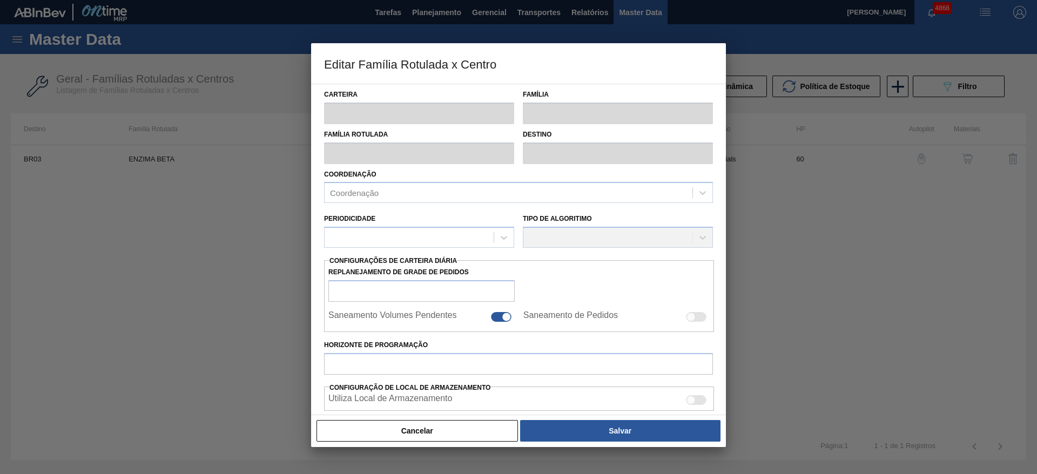
type input "Químicos"
type input "Enzima"
type input "ENZIMA BETA"
type input "BR03 - Aquiraz"
type input "60"
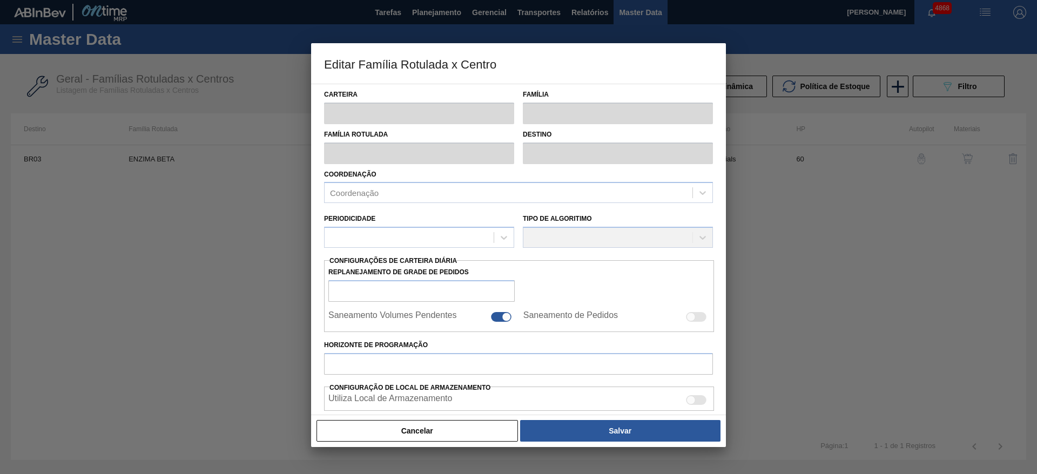
type input "250"
type input "900"
type input "50"
type input "575,000"
checkbox input "true"
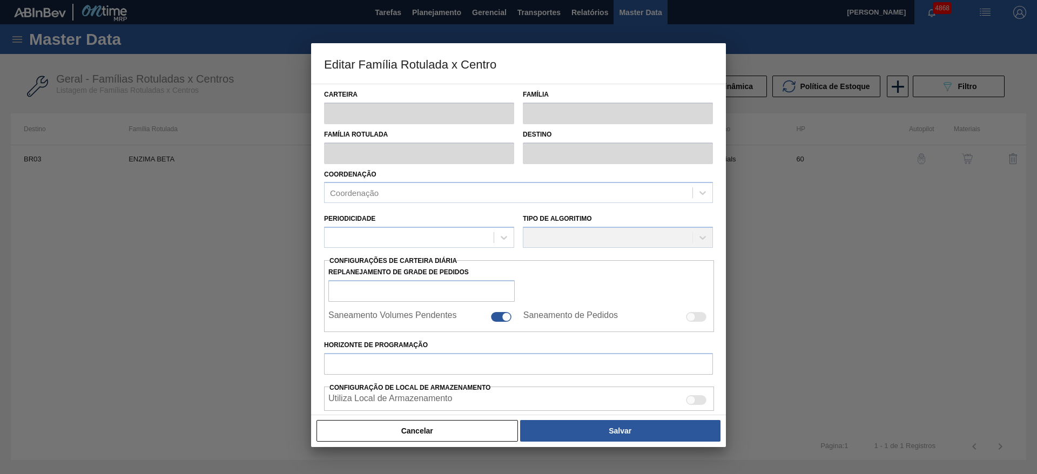
checkbox input "true"
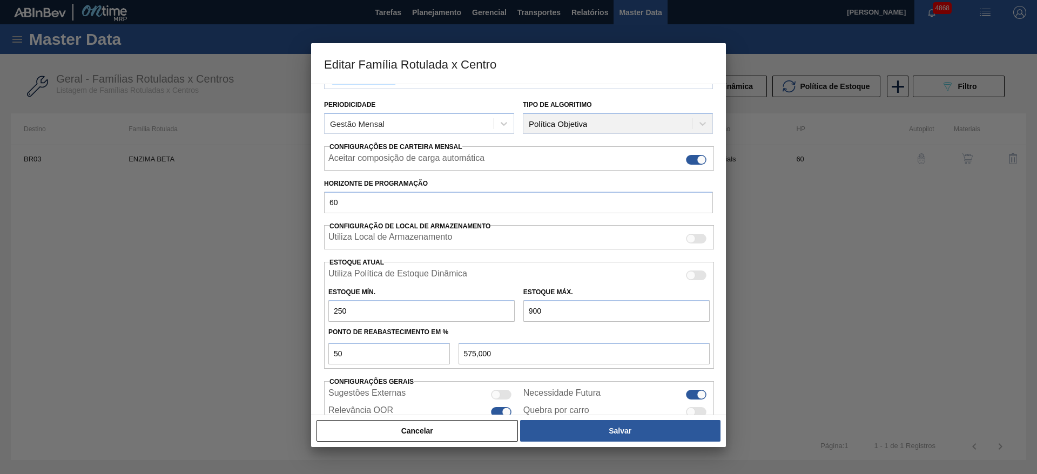
scroll to position [162, 0]
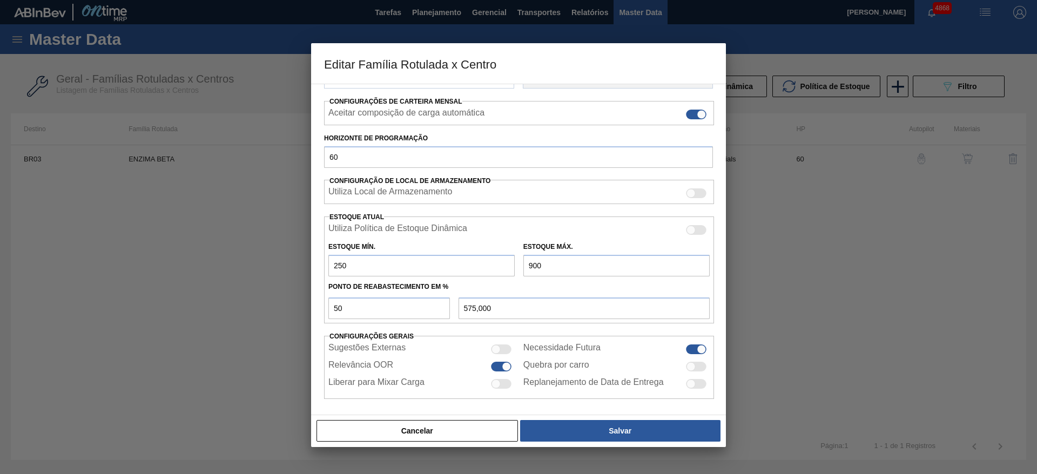
drag, startPoint x: 359, startPoint y: 265, endPoint x: 296, endPoint y: 269, distance: 62.8
click at [296, 269] on div "Editar Família Rotulada x Centro Carteira Químicos Família Enzima Família Rotul…" at bounding box center [518, 237] width 1037 height 474
type input "1"
type input "450,500"
type input "16"
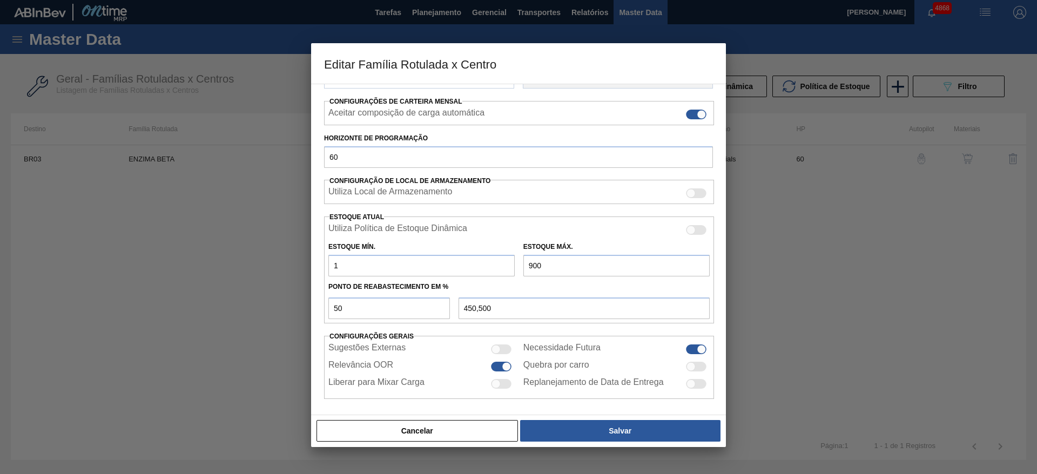
type input "458,000"
type input "160"
type input "530,000"
type input "160"
drag, startPoint x: 548, startPoint y: 268, endPoint x: 498, endPoint y: 273, distance: 50.5
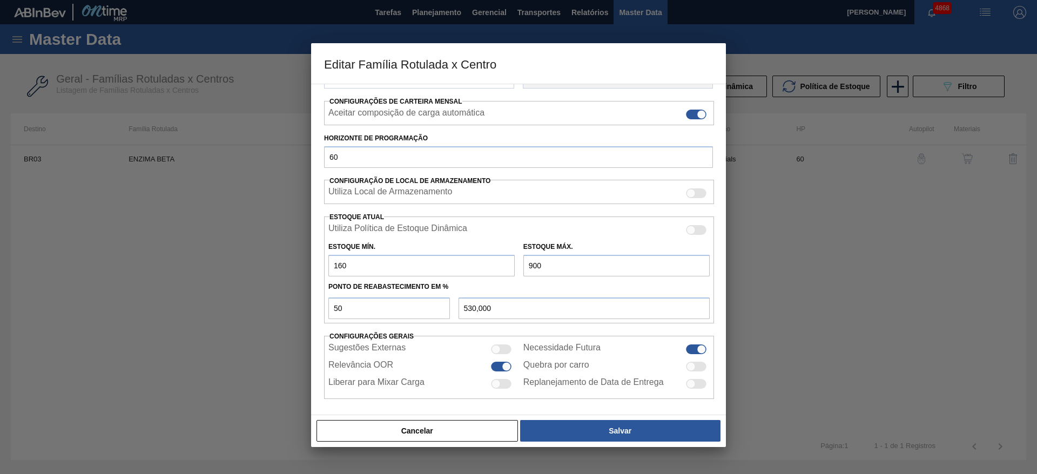
click at [498, 273] on div "Estoque Mín. 160 Estoque Máx. 900" at bounding box center [519, 257] width 390 height 40
type input "6"
type input "83,000"
type input "60"
type input "110,000"
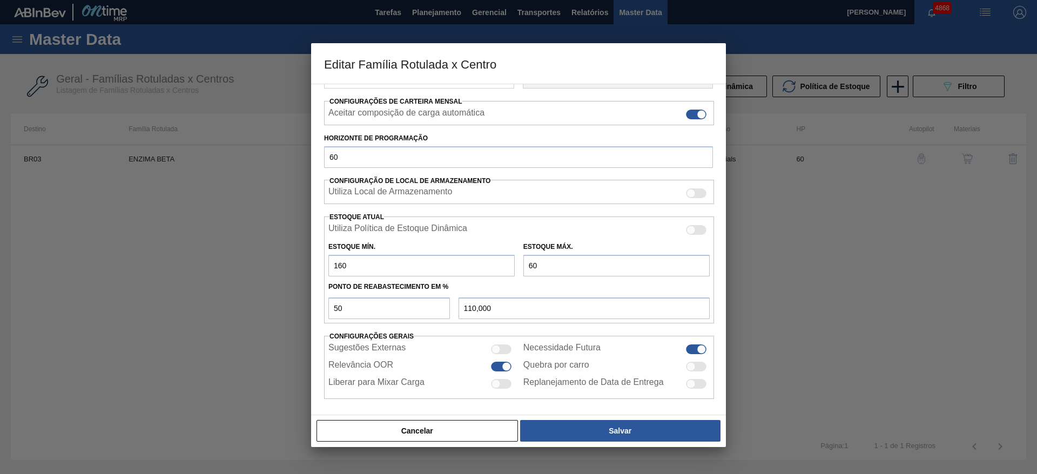
type input "600"
type input "380,000"
type input "600"
click at [606, 442] on div "Cancelar Salvar" at bounding box center [519, 431] width 406 height 24
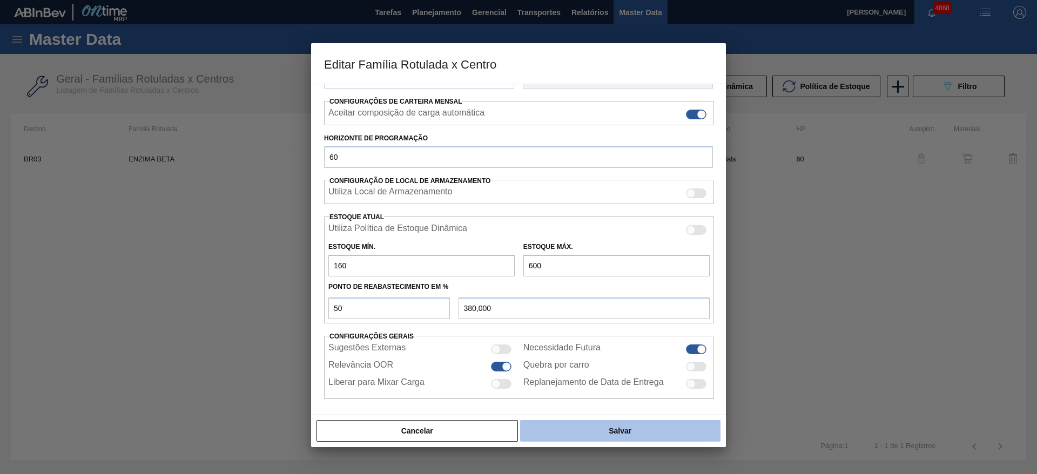
click at [601, 430] on button "Salvar" at bounding box center [620, 431] width 200 height 22
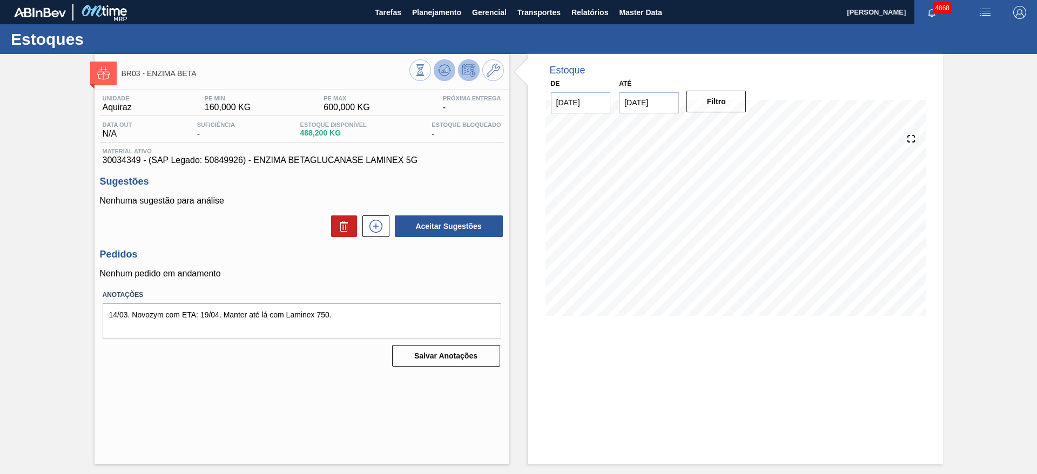
click at [451, 72] on button at bounding box center [445, 70] width 22 height 22
click at [489, 76] on icon at bounding box center [493, 70] width 13 height 13
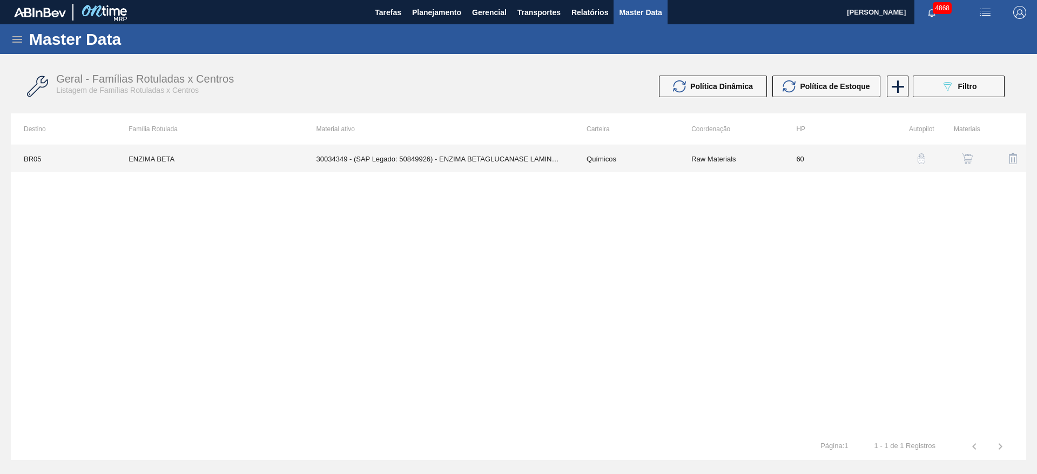
click at [473, 146] on td "30034349 - (SAP Legado: 50849926) - ENZIMA BETAGLUCANASE LAMINEX 5G" at bounding box center [439, 158] width 270 height 27
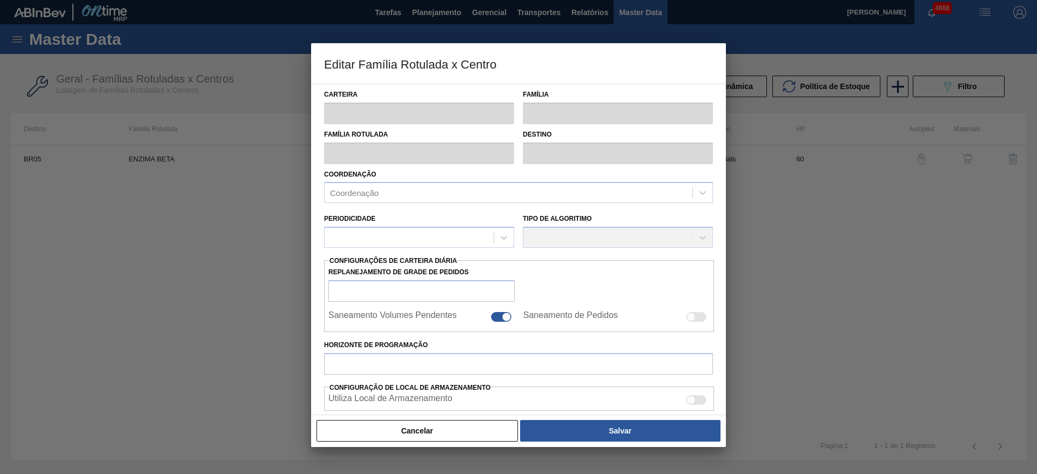
type input "Químicos"
type input "Enzima"
type input "ENZIMA BETA"
type input "BR05 - Cuiabá"
type input "60"
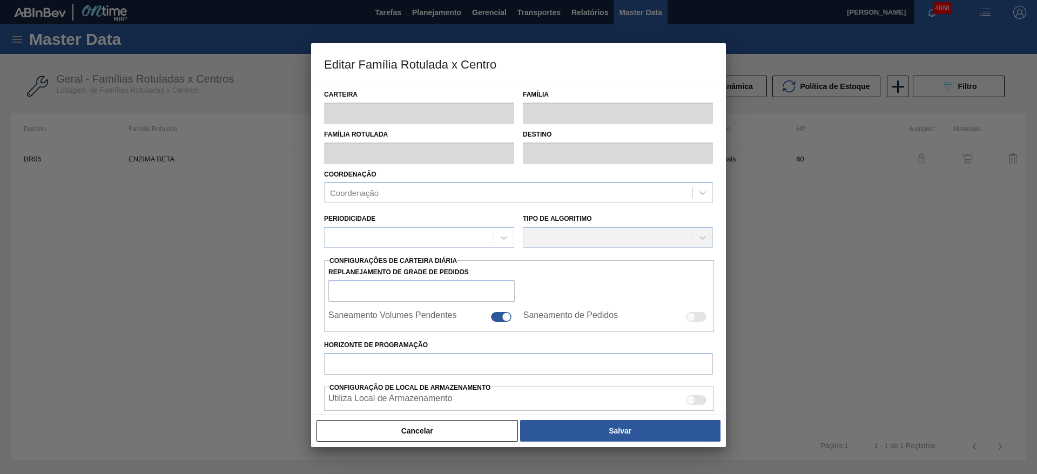
type input "200"
type input "900"
type input "50"
type input "550,000"
checkbox input "true"
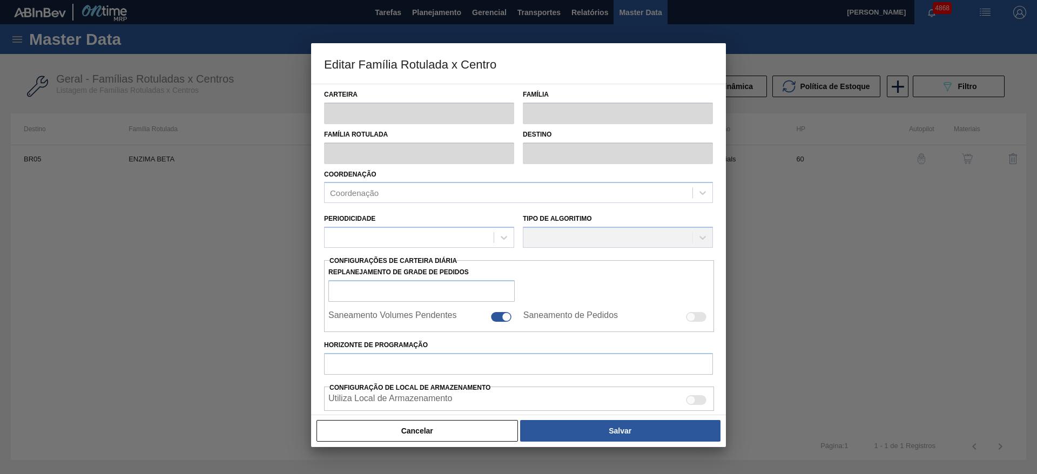
checkbox input "true"
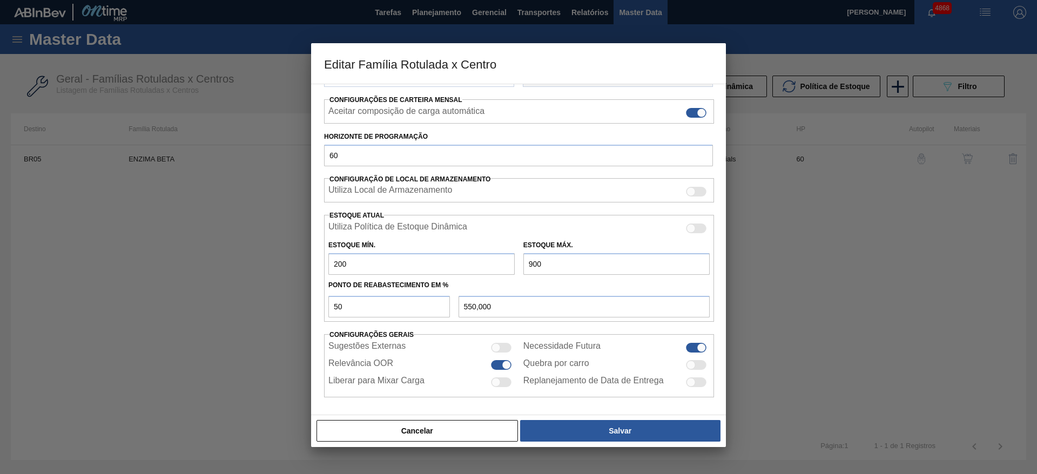
scroll to position [165, 0]
drag, startPoint x: 349, startPoint y: 260, endPoint x: 290, endPoint y: 273, distance: 60.4
click at [290, 273] on div "Editar Família Rotulada x Centro Carteira Químicos Família Enzima Família Rotul…" at bounding box center [518, 237] width 1037 height 474
type input "1"
type input "450,500"
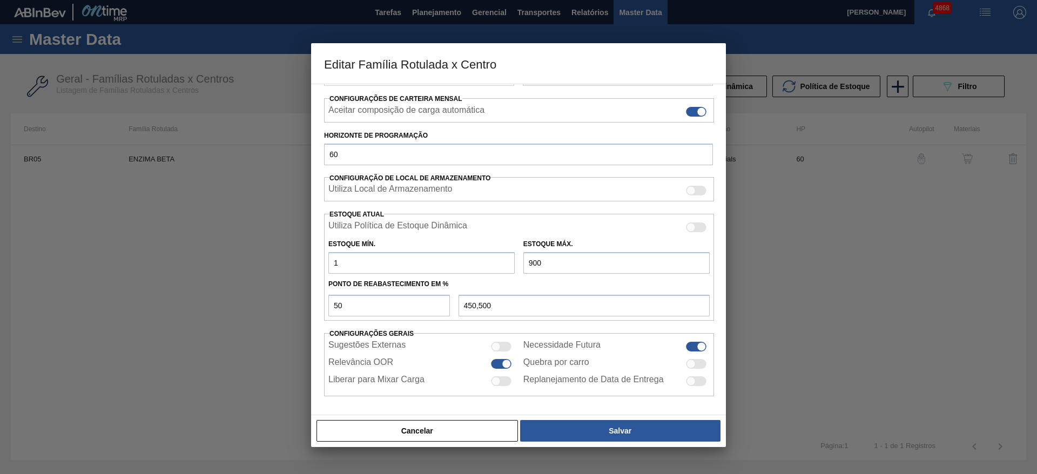
type input "14"
type input "457,000"
type input "140"
type input "520,000"
type input "140"
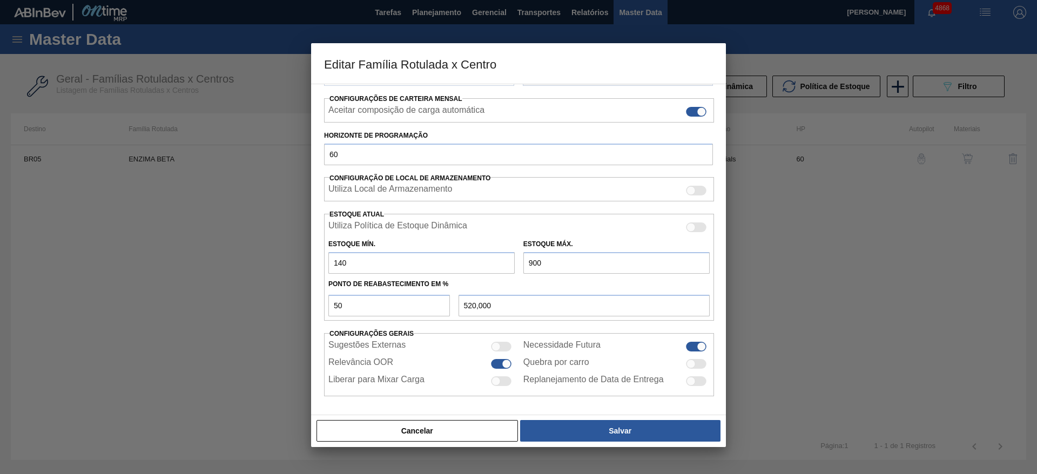
drag, startPoint x: 550, startPoint y: 262, endPoint x: 518, endPoint y: 267, distance: 32.9
click at [518, 267] on div "Estoque Mín. 140 Estoque Máx. 900" at bounding box center [519, 254] width 390 height 40
type input "6"
type input "73,000"
type input "60"
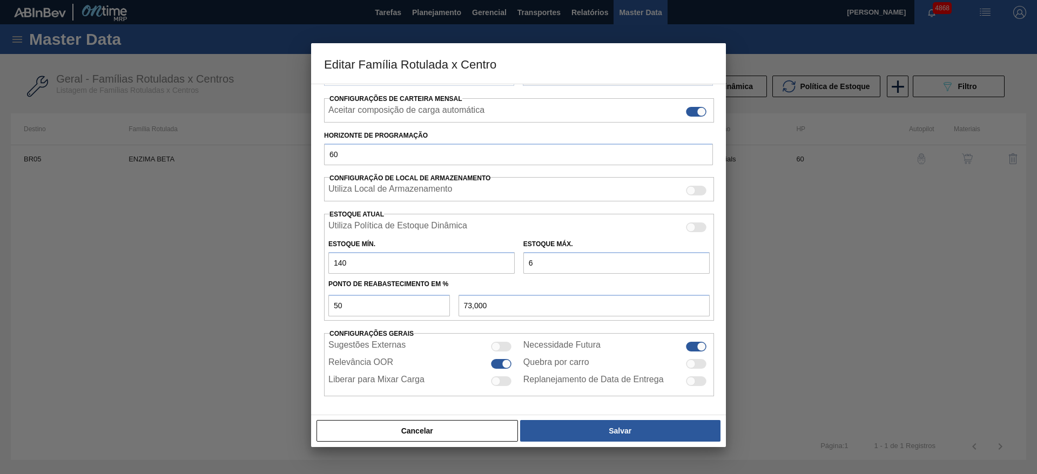
type input "100,000"
type input "600"
type input "370,000"
drag, startPoint x: 563, startPoint y: 267, endPoint x: 511, endPoint y: 269, distance: 51.9
click at [511, 269] on div "Estoque Mín. 140 Estoque Máx. 600" at bounding box center [519, 254] width 390 height 40
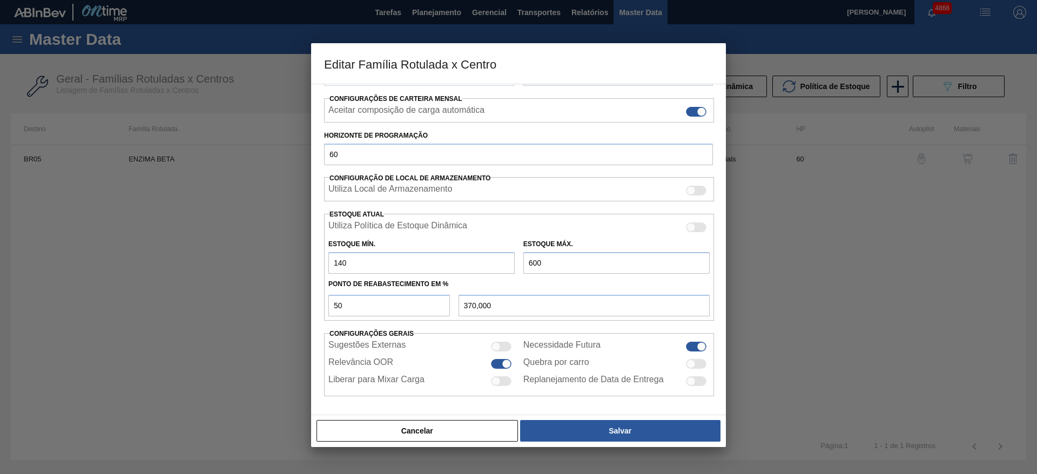
type input "5"
type input "72,500"
type input "55"
type input "97,500"
type input "5"
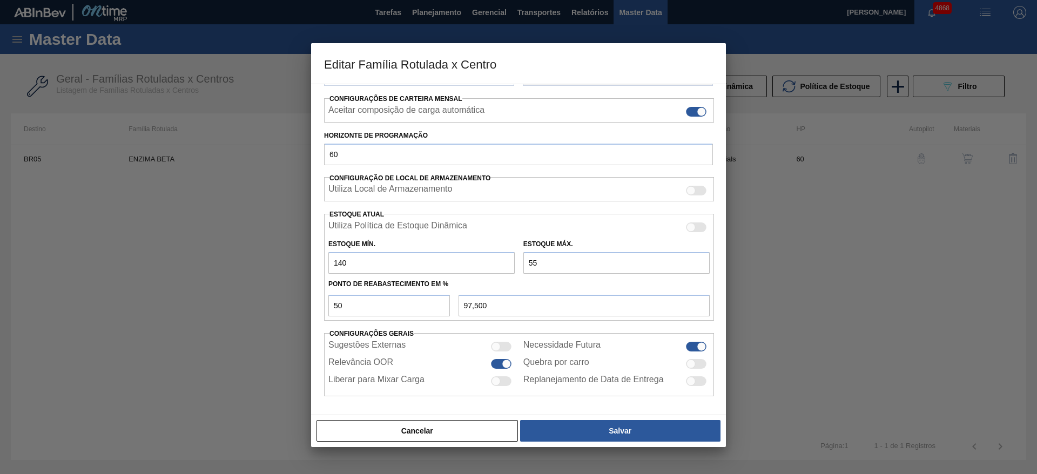
type input "72,500"
type input "50"
type input "95,000"
type input "500"
type input "320,000"
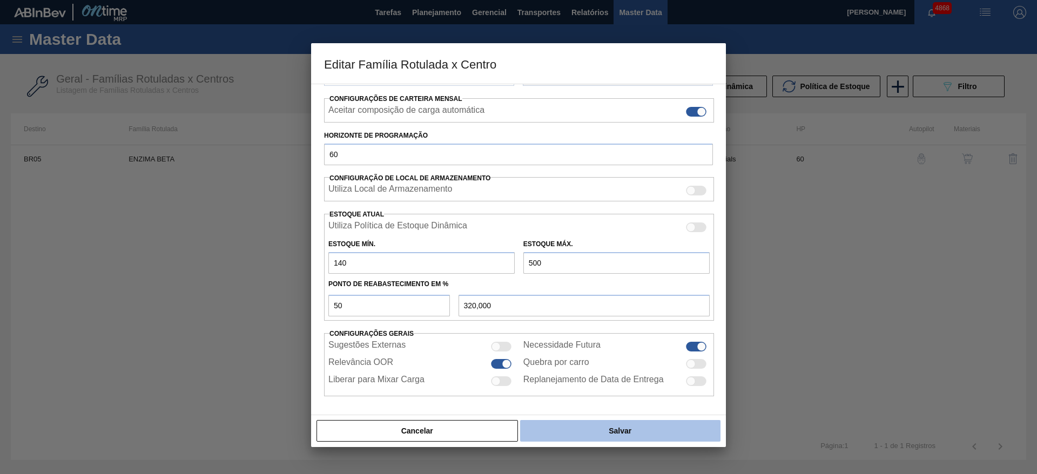
type input "500"
click at [612, 438] on button "Salvar" at bounding box center [620, 431] width 200 height 22
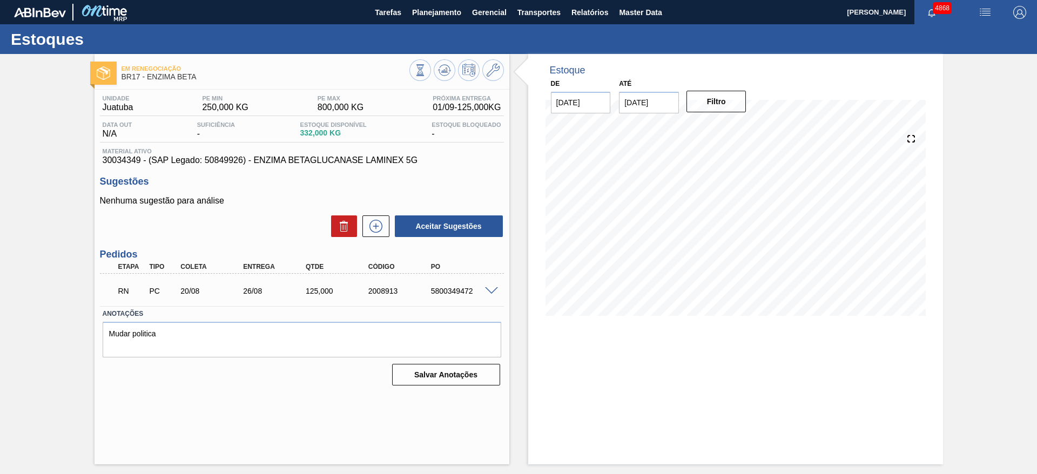
click at [491, 288] on span at bounding box center [491, 291] width 13 height 8
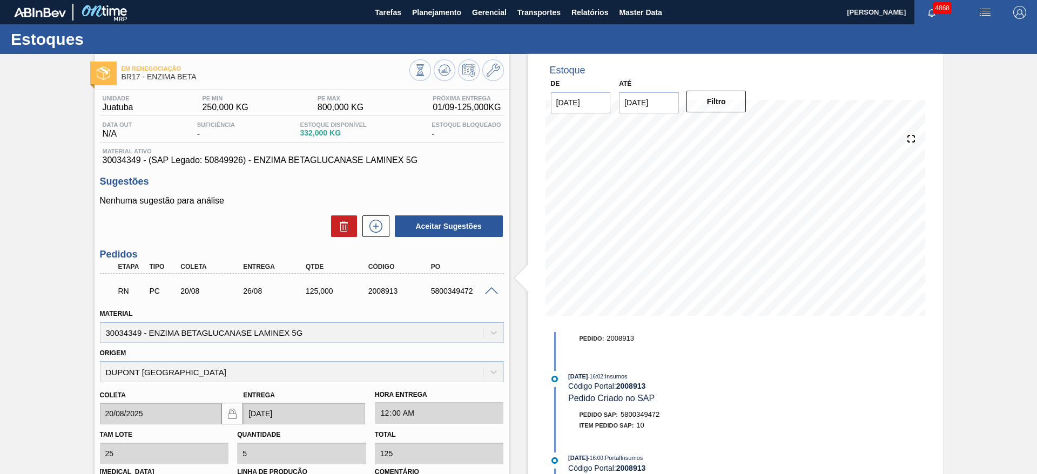
scroll to position [162, 0]
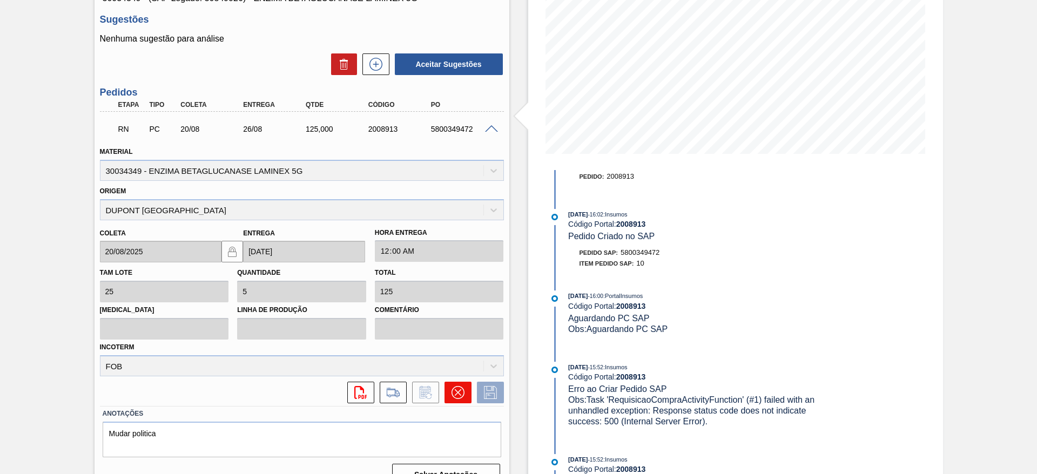
click at [459, 388] on icon at bounding box center [458, 392] width 13 height 13
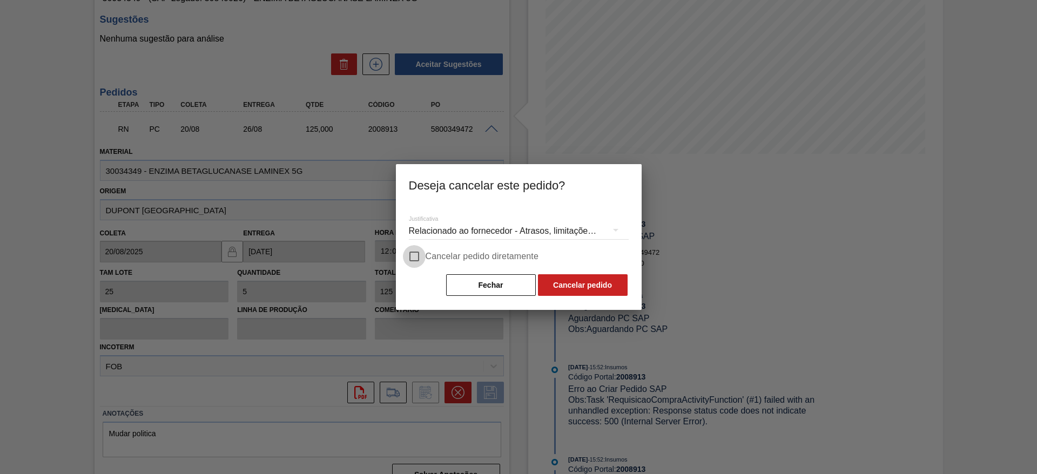
click at [414, 254] on input "Cancelar pedido diretamente" at bounding box center [414, 256] width 23 height 23
checkbox input "true"
click at [562, 286] on button "Cancelar pedido" at bounding box center [583, 285] width 90 height 22
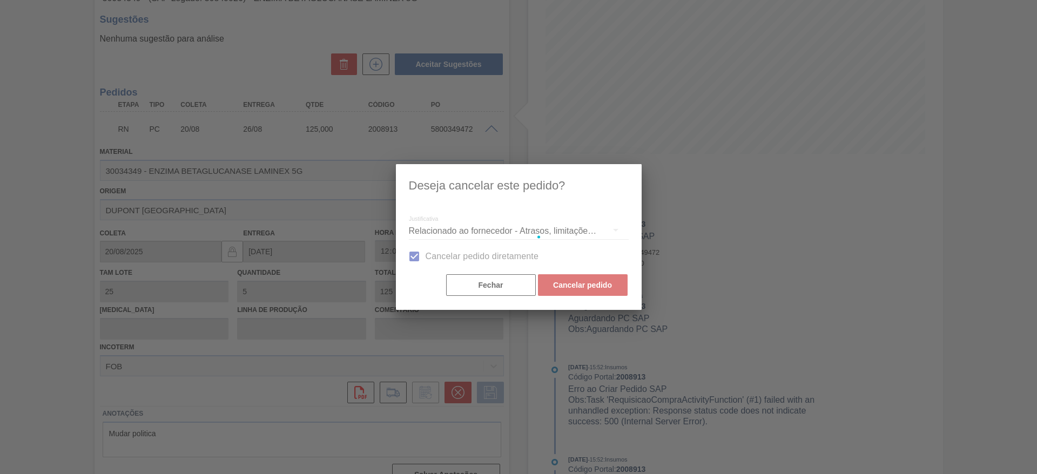
scroll to position [0, 0]
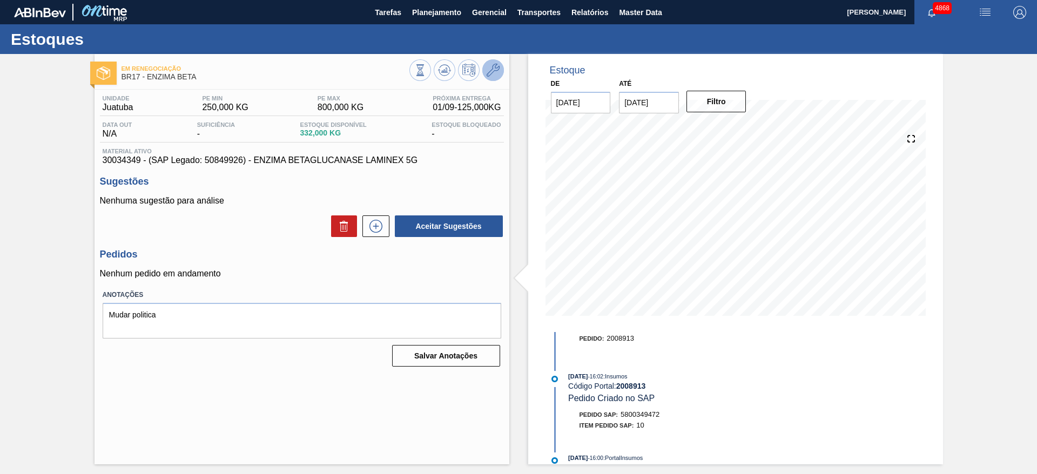
click at [497, 70] on icon at bounding box center [493, 70] width 13 height 13
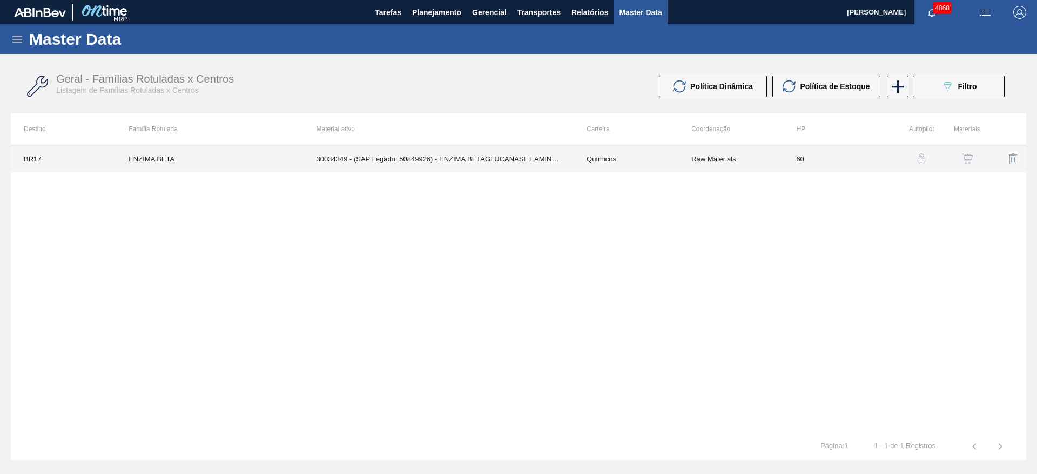
click at [402, 157] on td "30034349 - (SAP Legado: 50849926) - ENZIMA BETAGLUCANASE LAMINEX 5G" at bounding box center [439, 158] width 270 height 27
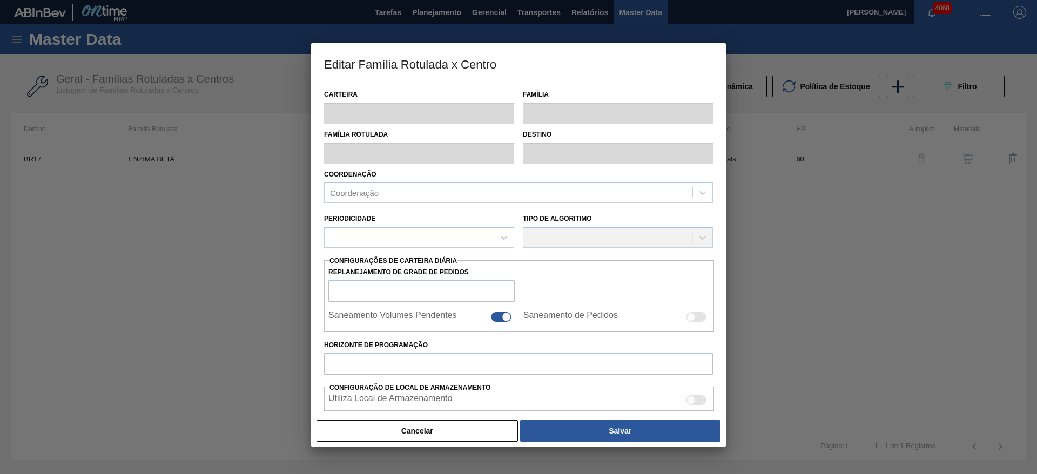
type input "Químicos"
type input "Enzima"
type input "ENZIMA BETA"
type input "BR17 - Juatuba"
type input "60"
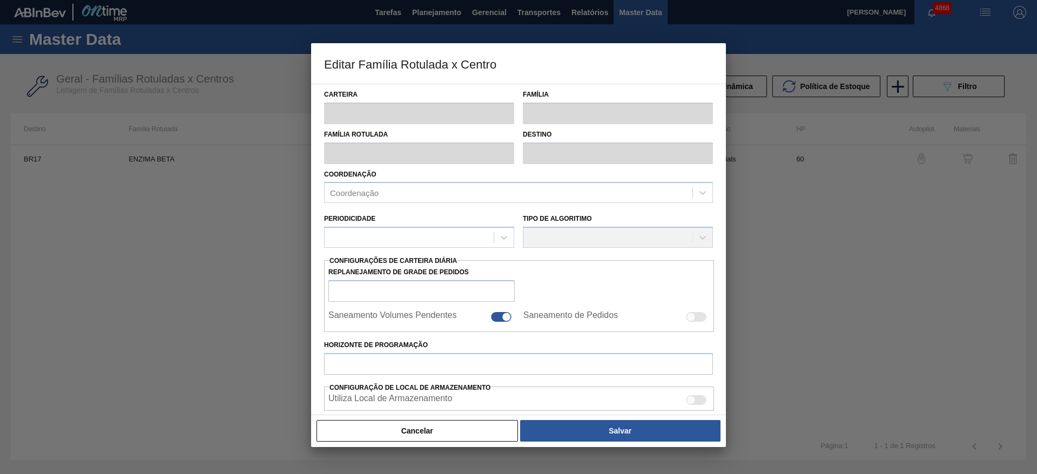
type input "250"
type input "800"
type input "50"
type input "525,000"
checkbox input "true"
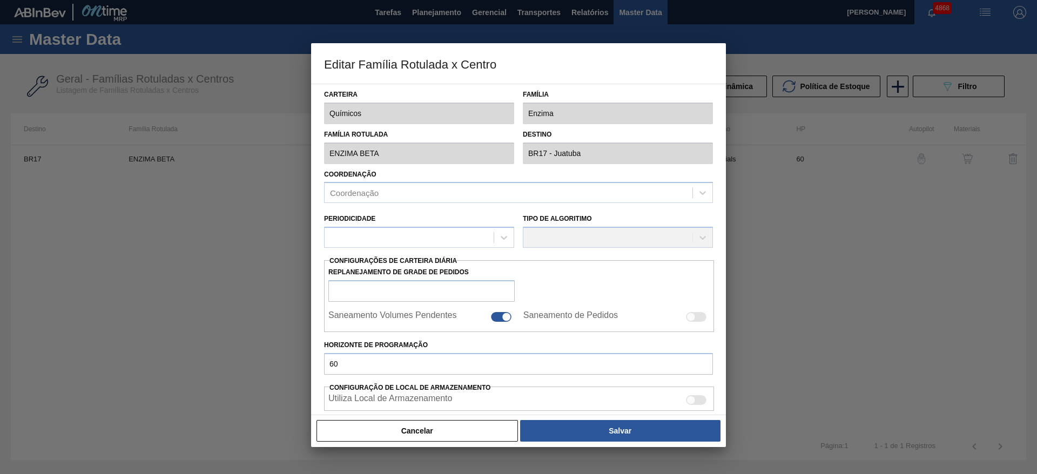
checkbox input "true"
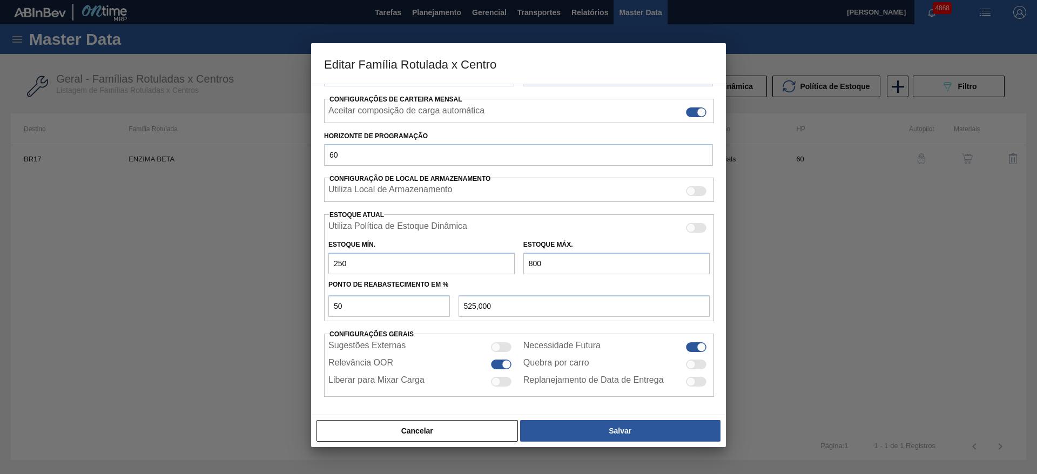
scroll to position [165, 0]
drag, startPoint x: 357, startPoint y: 266, endPoint x: 325, endPoint y: 264, distance: 31.9
click at [325, 264] on div "Estoque Mín. 250" at bounding box center [421, 255] width 195 height 37
type input "2"
type input "401,000"
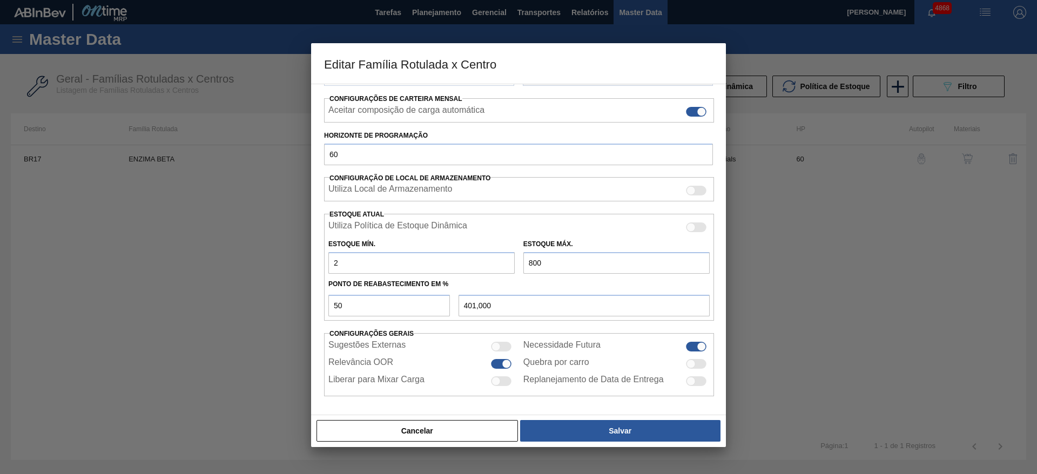
type input "20"
type input "410,000"
type input "200"
type input "500,000"
type input "200"
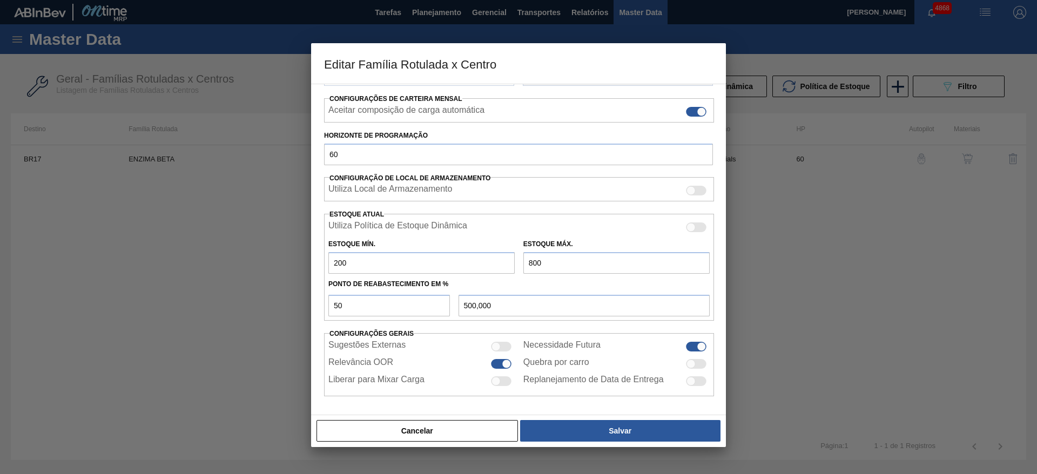
drag, startPoint x: 567, startPoint y: 266, endPoint x: 444, endPoint y: 290, distance: 125.5
click at [444, 290] on div "Utiliza Política de Estoque Dinâmica Estoque Mín. 200 Estoque Máx. 800 Ponto de…" at bounding box center [519, 267] width 390 height 107
type input "5"
type input "102,500"
type input "50"
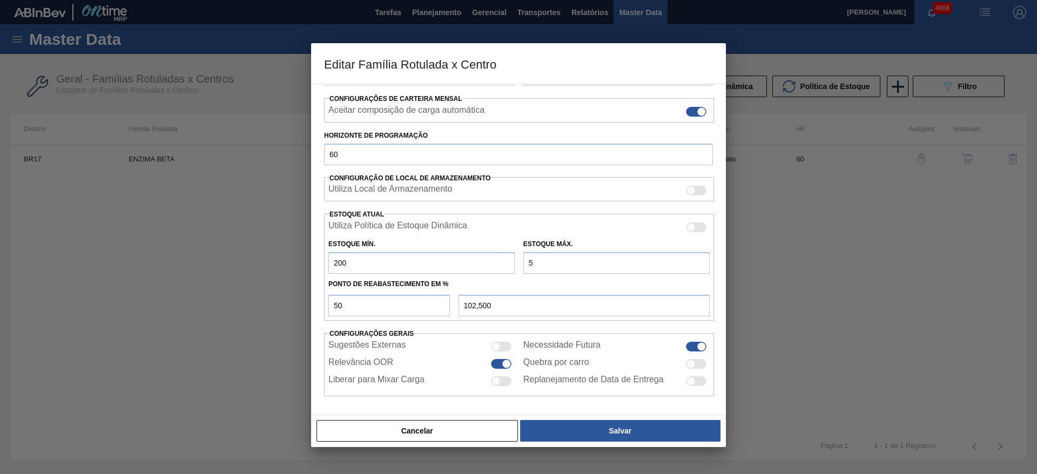
type input "125,000"
type input "500"
type input "350,000"
type input "50"
type input "125,000"
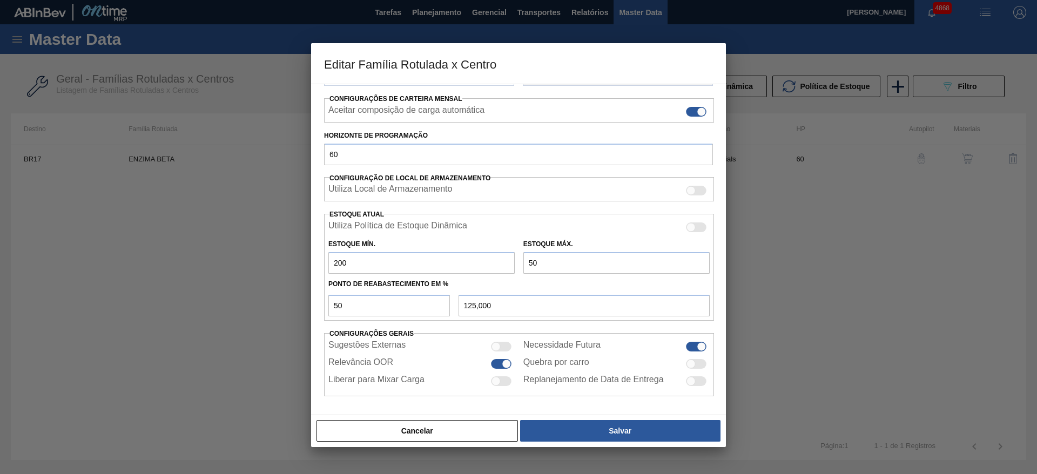
type input "5"
type input "102,500"
type input "100,000"
type input "6"
type input "103,000"
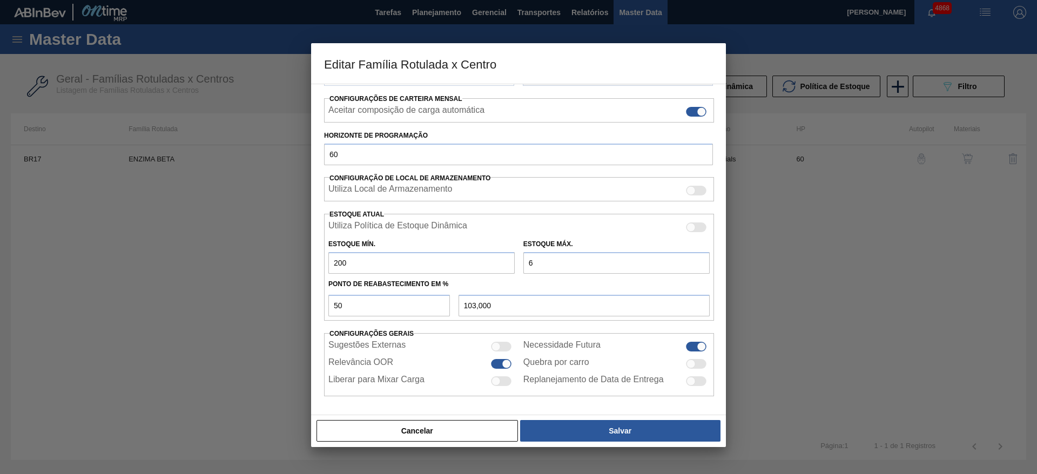
type input "60"
type input "130,000"
type input "600"
type input "400,000"
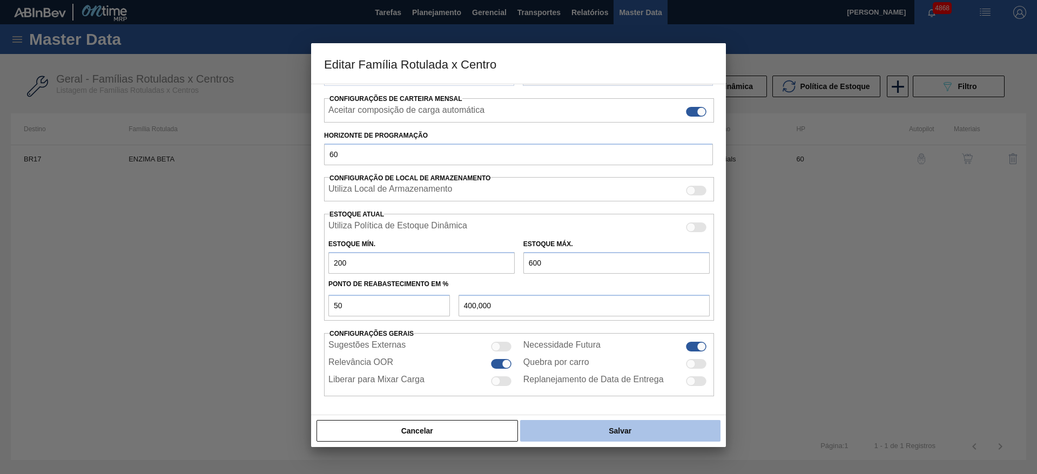
type input "600"
click at [593, 424] on button "Salvar" at bounding box center [620, 431] width 200 height 22
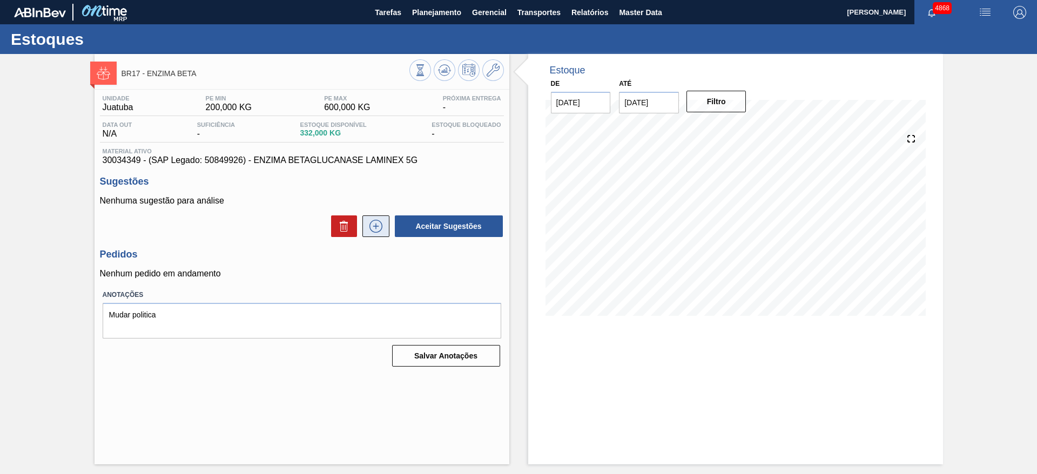
click at [382, 231] on icon at bounding box center [375, 226] width 17 height 13
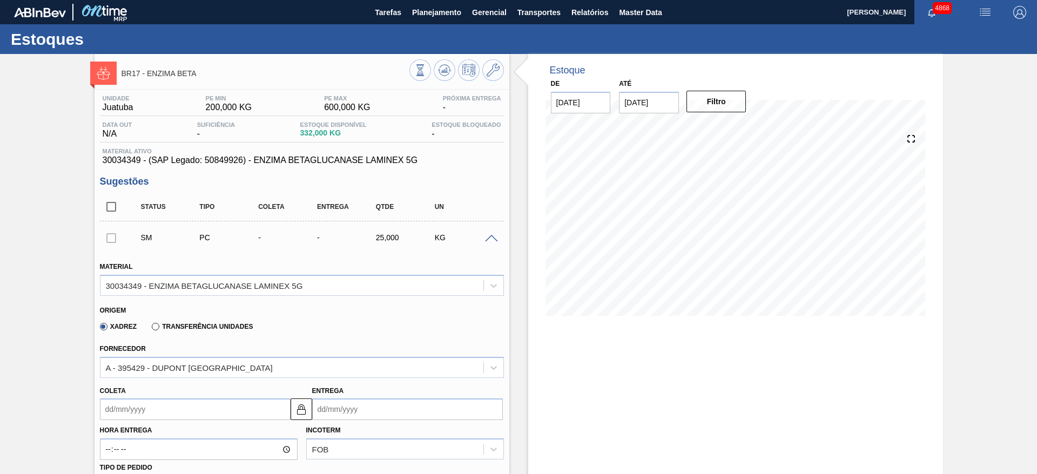
click at [250, 413] on input "Coleta" at bounding box center [195, 410] width 191 height 22
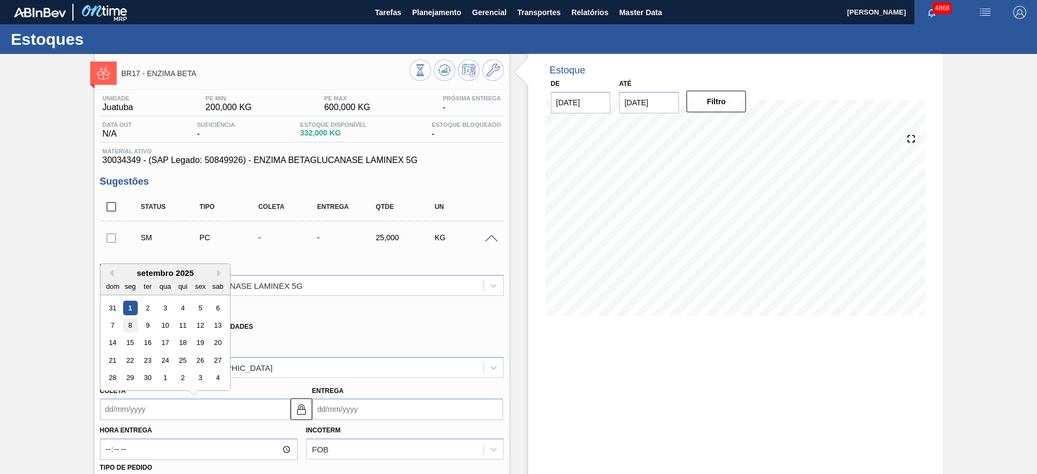
click at [132, 322] on div "8" at bounding box center [130, 325] width 15 height 15
type input "08/09/2025"
type input "16/09/2025"
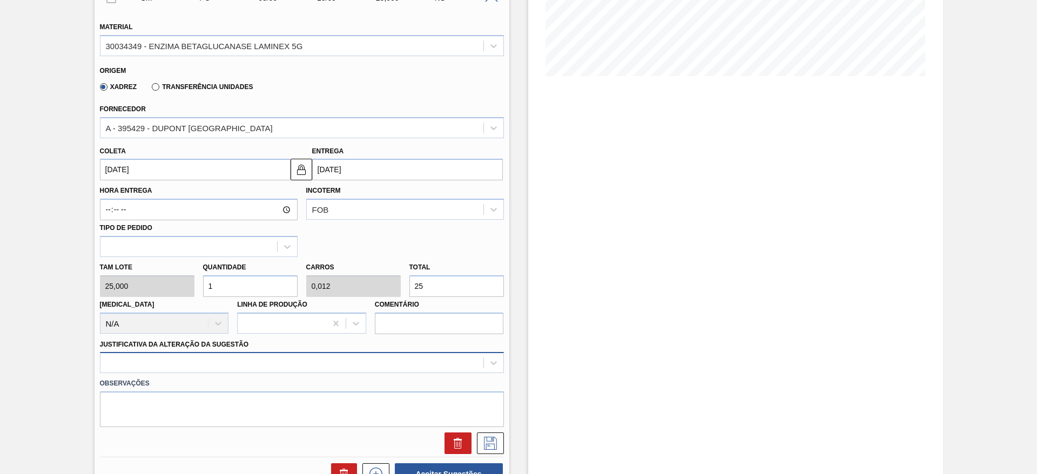
scroll to position [243, 0]
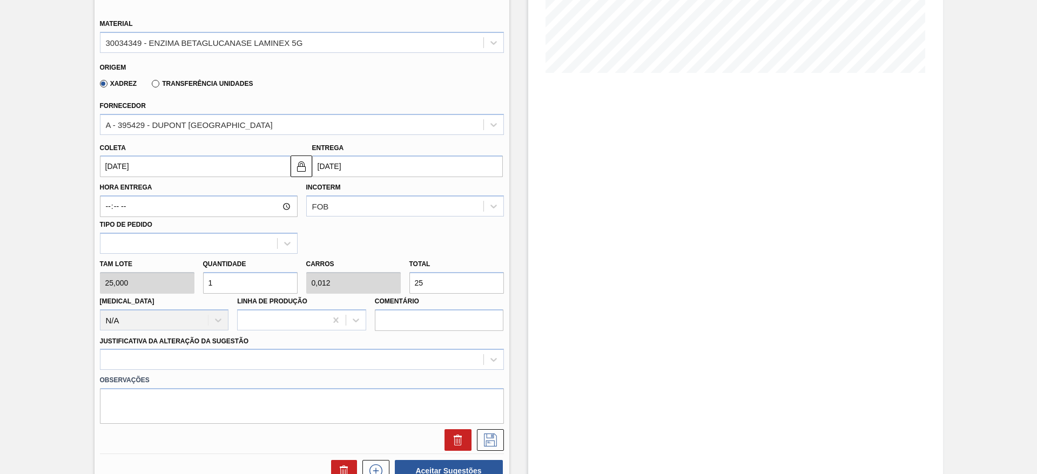
click at [377, 287] on div "Tam lote 25,000 Quantidade 1 Carros 0,012 Total 25 Doca N/A Linha de Produção C…" at bounding box center [302, 292] width 413 height 77
type input "0,013"
click at [256, 285] on input "1" at bounding box center [250, 283] width 95 height 22
drag, startPoint x: 224, startPoint y: 287, endPoint x: 204, endPoint y: 289, distance: 19.5
click at [204, 289] on input "1" at bounding box center [250, 283] width 95 height 22
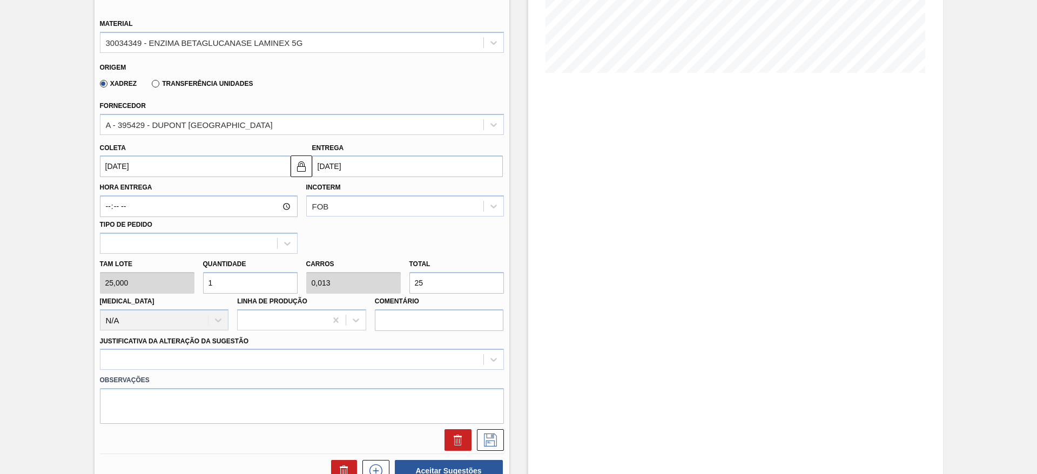
type input "8"
type input "0,1"
type input "200"
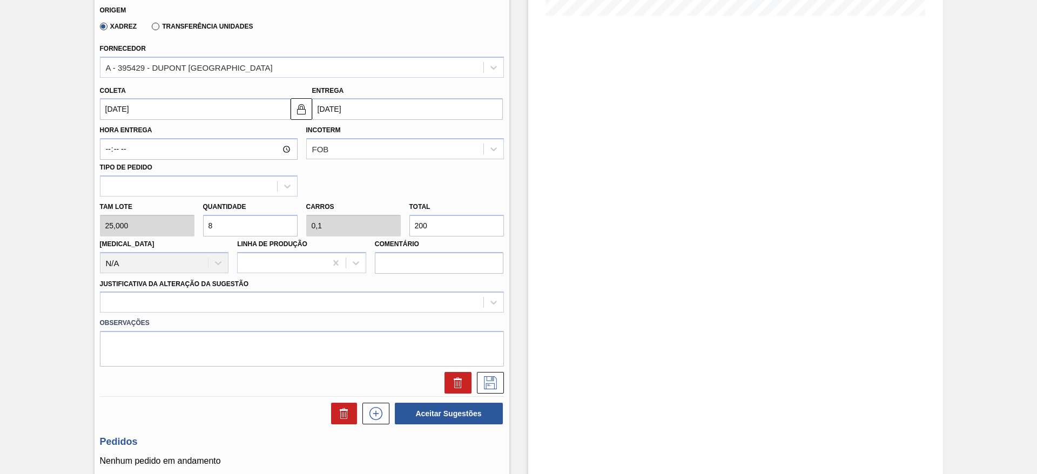
scroll to position [324, 0]
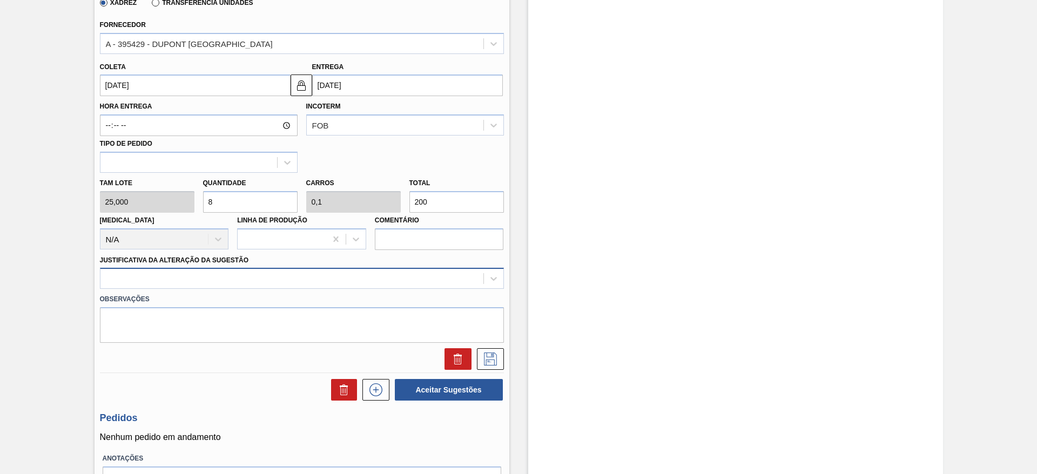
click at [465, 279] on div at bounding box center [291, 279] width 383 height 16
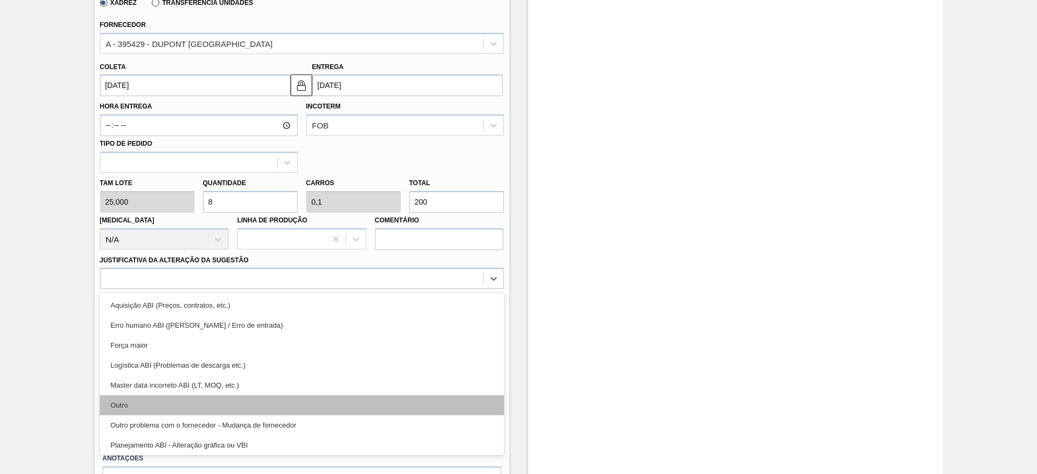
click at [306, 405] on div "Outro" at bounding box center [302, 405] width 404 height 20
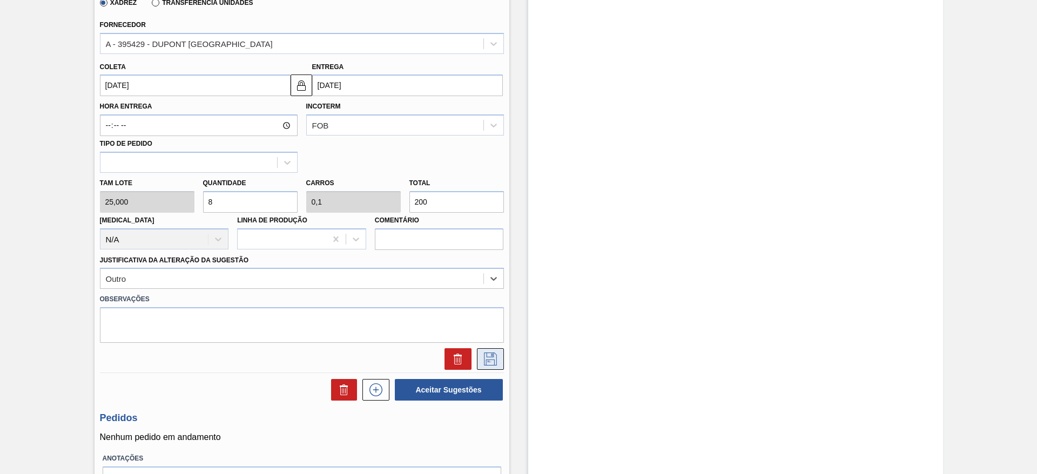
click at [493, 358] on icon at bounding box center [490, 359] width 17 height 13
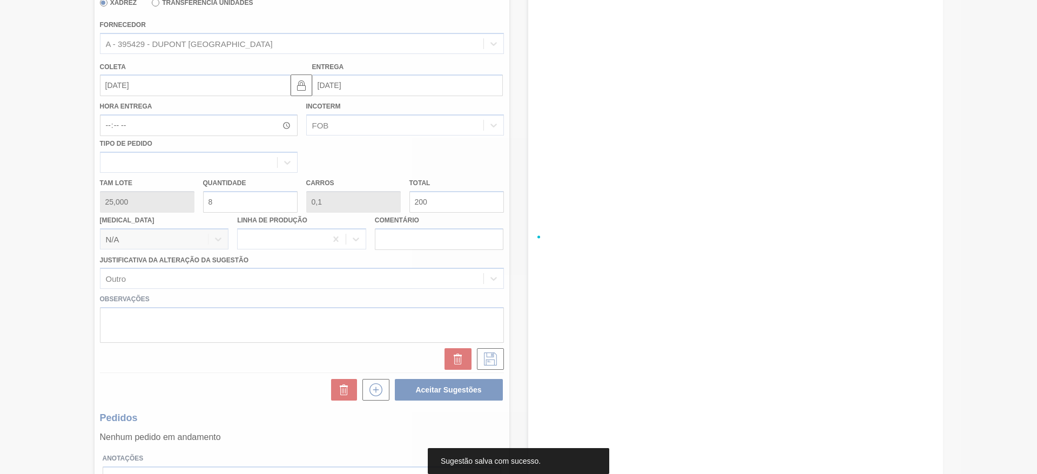
scroll to position [0, 0]
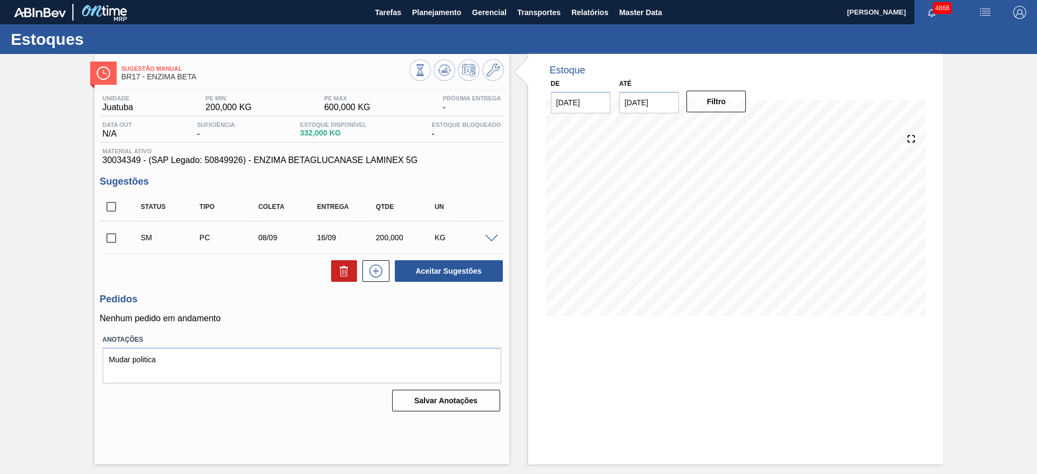
click at [487, 237] on span at bounding box center [491, 239] width 13 height 8
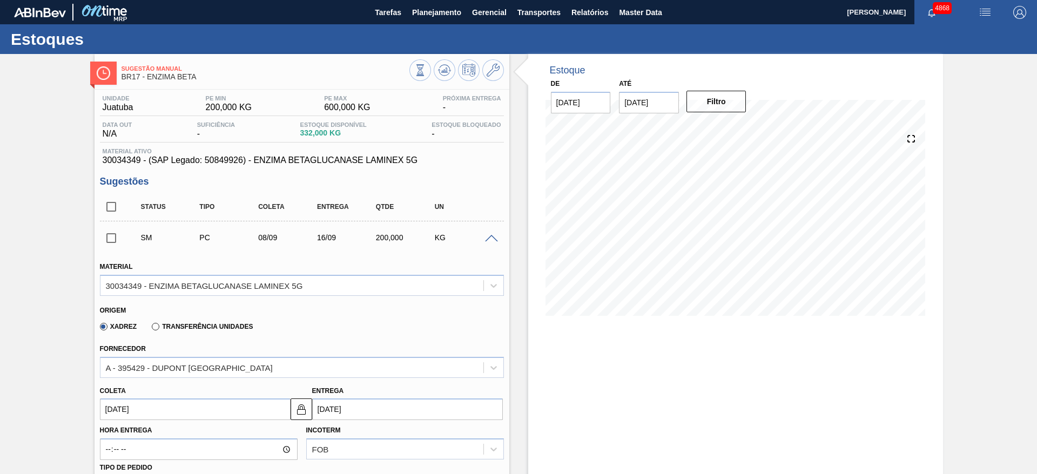
scroll to position [162, 0]
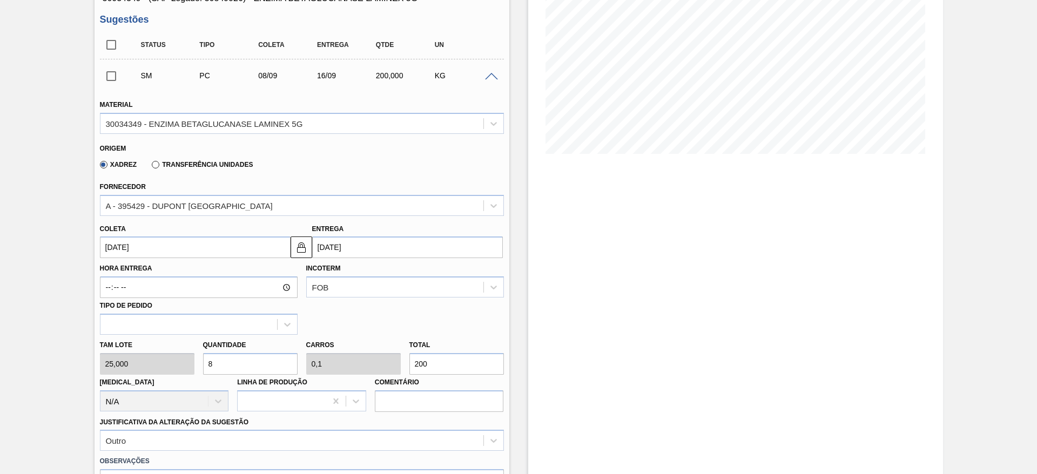
drag, startPoint x: 223, startPoint y: 366, endPoint x: 202, endPoint y: 375, distance: 23.0
click at [202, 375] on div "Tam lote 25,000 Quantidade 8 Carros 0,1 Total 200 Doca N/A Linha de Produção Co…" at bounding box center [302, 373] width 413 height 77
type input "6"
type input "0,075"
type input "150"
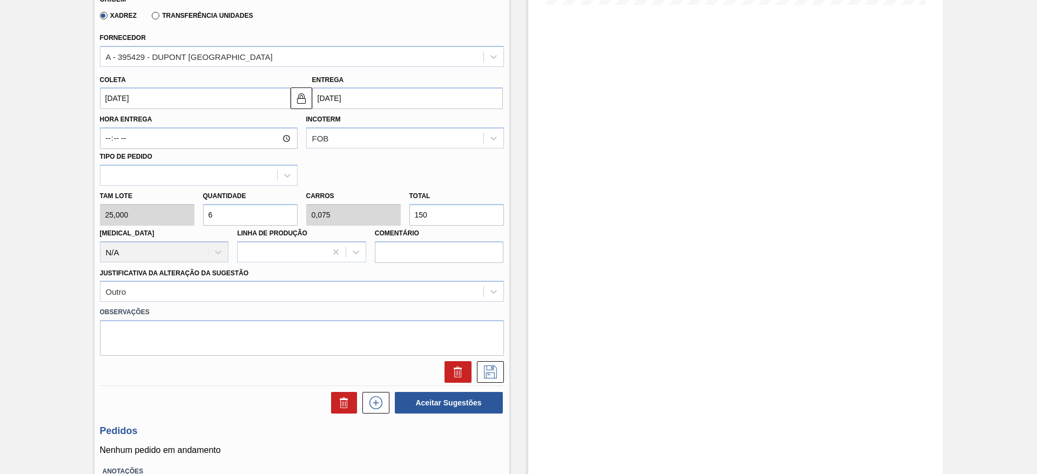
scroll to position [390, 0]
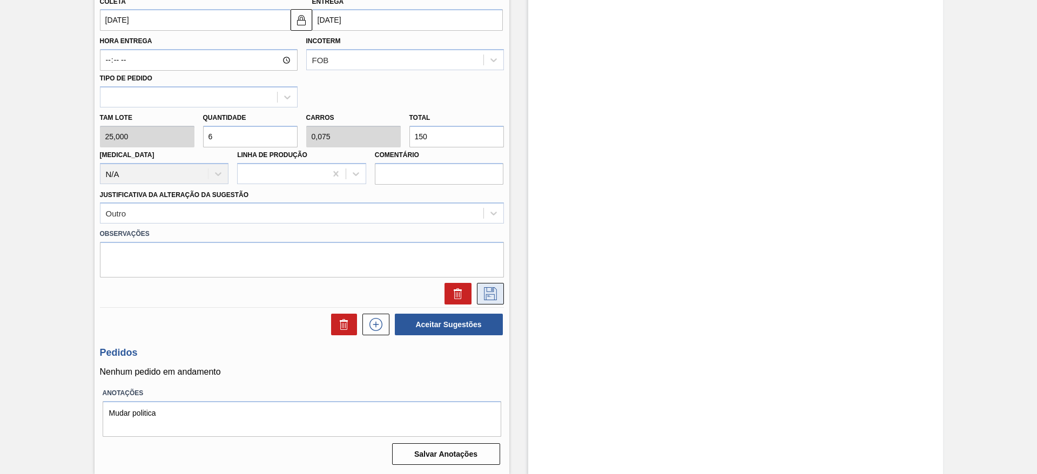
type input "6"
click at [484, 292] on icon at bounding box center [490, 293] width 17 height 13
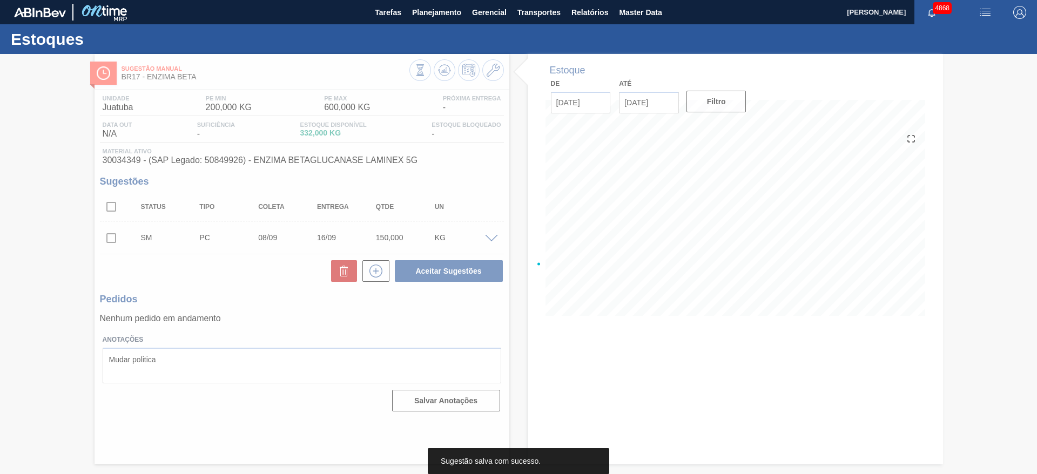
scroll to position [0, 0]
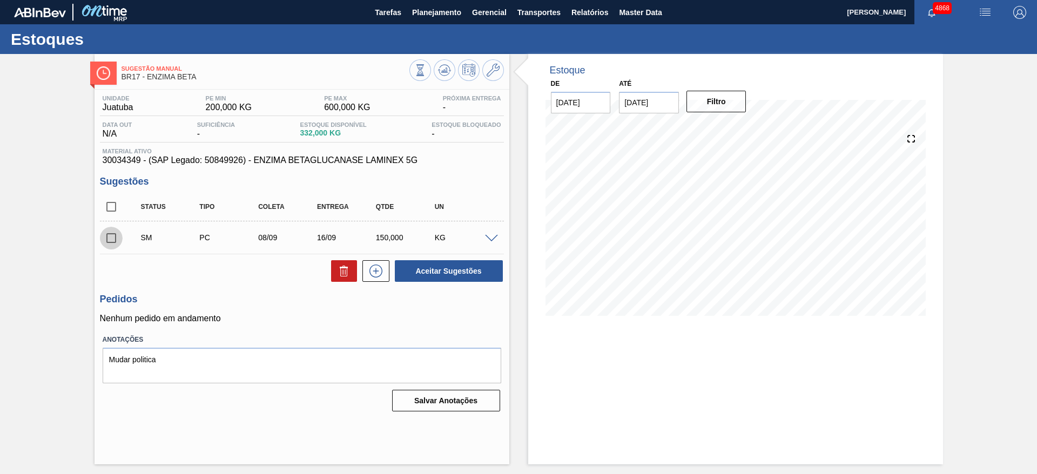
drag, startPoint x: 106, startPoint y: 233, endPoint x: 141, endPoint y: 238, distance: 35.4
click at [109, 234] on input "checkbox" at bounding box center [111, 238] width 23 height 23
click at [494, 278] on button "Aceitar Sugestões" at bounding box center [449, 271] width 108 height 22
checkbox input "false"
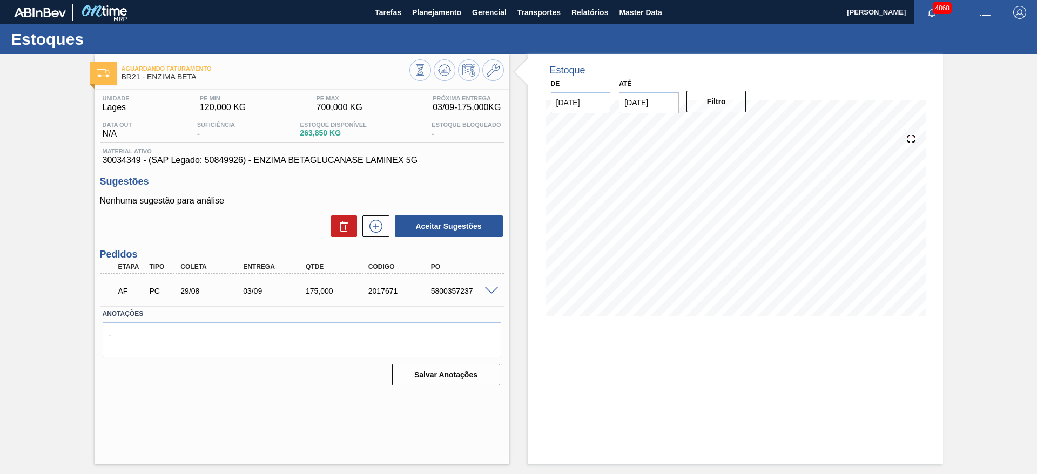
click at [492, 287] on span at bounding box center [491, 291] width 13 height 8
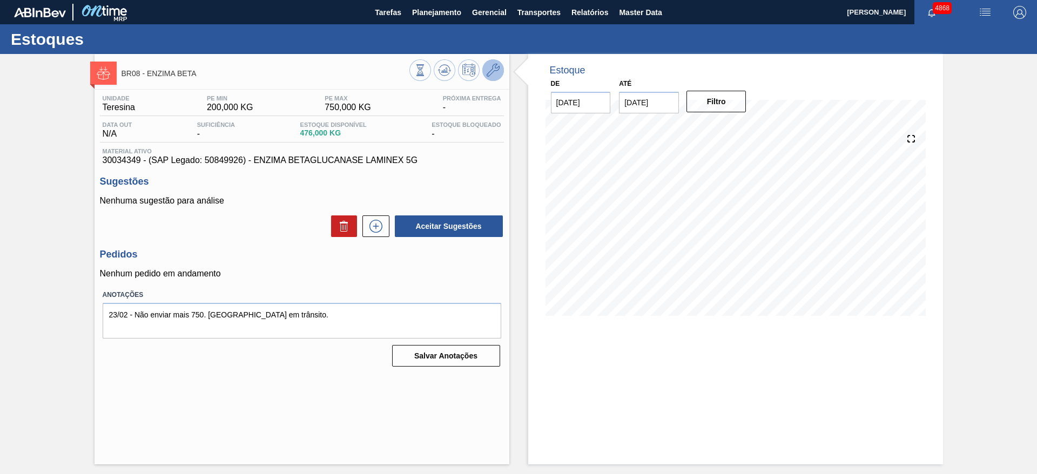
click at [494, 73] on icon at bounding box center [493, 70] width 13 height 13
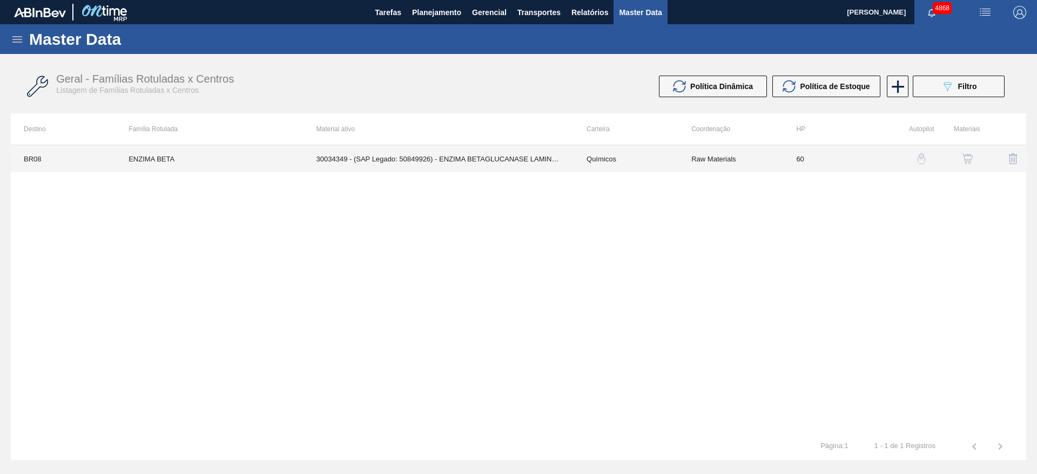
click at [465, 163] on td "30034349 - (SAP Legado: 50849926) - ENZIMA BETAGLUCANASE LAMINEX 5G" at bounding box center [439, 158] width 270 height 27
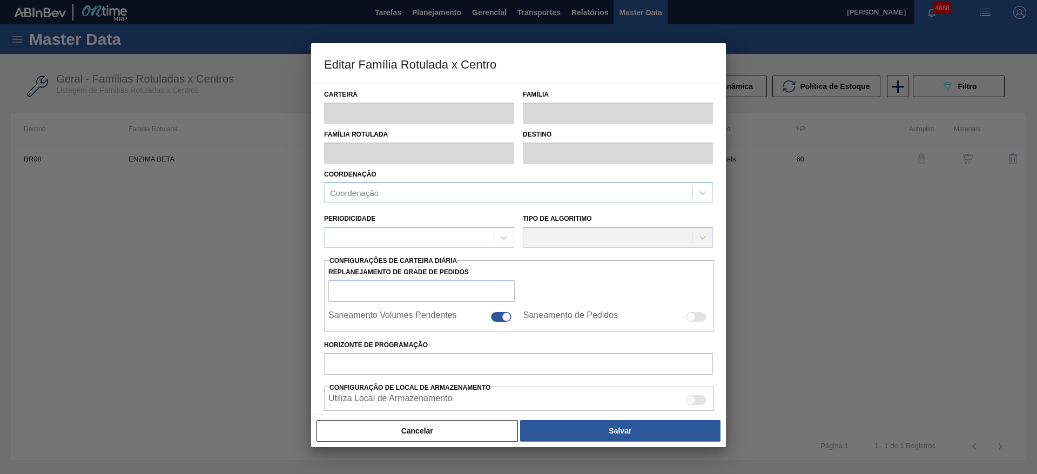
type input "Químicos"
type input "Enzima"
type input "ENZIMA BETA"
type input "BR08 - Teresina"
type input "60"
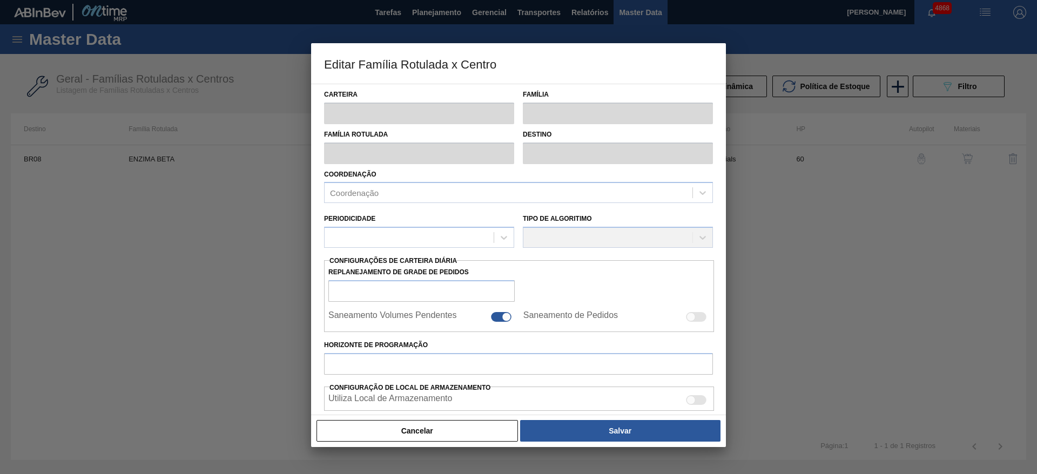
type input "200"
type input "750"
type input "50"
type input "475,000"
checkbox input "true"
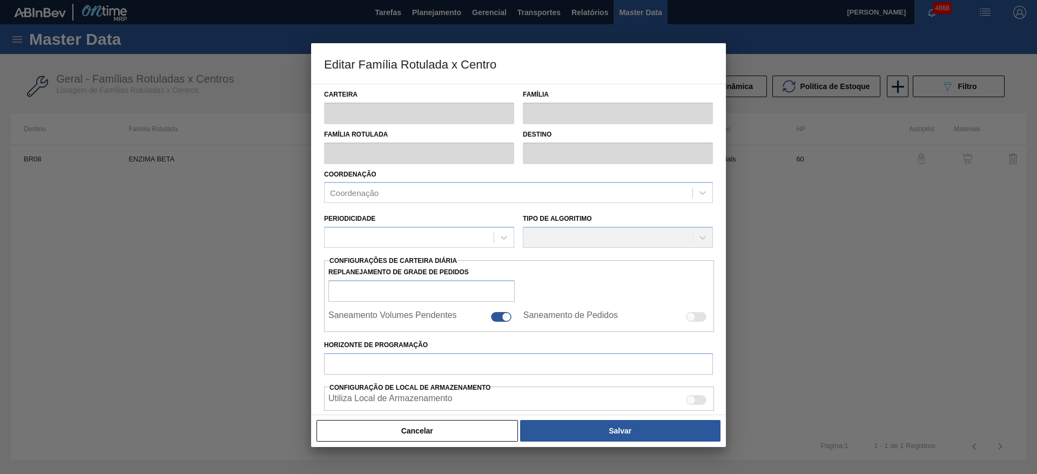
checkbox input "true"
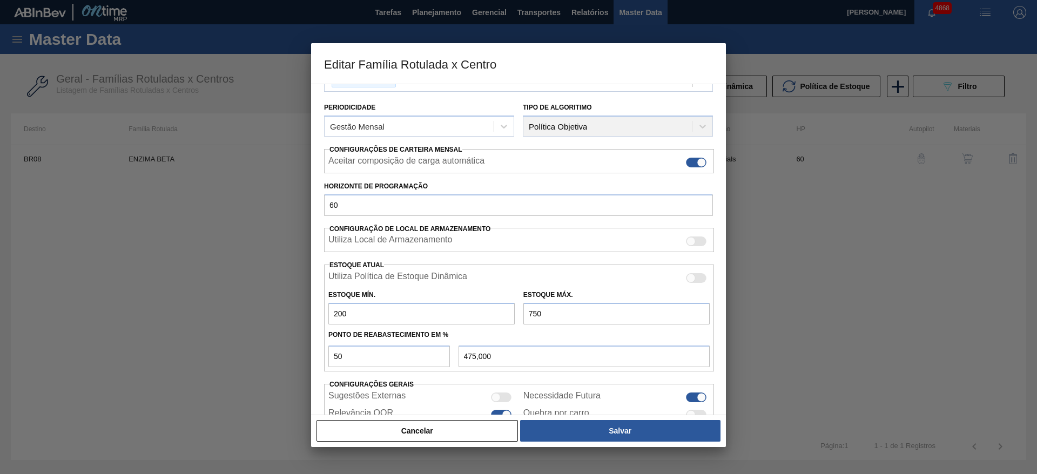
scroll to position [162, 0]
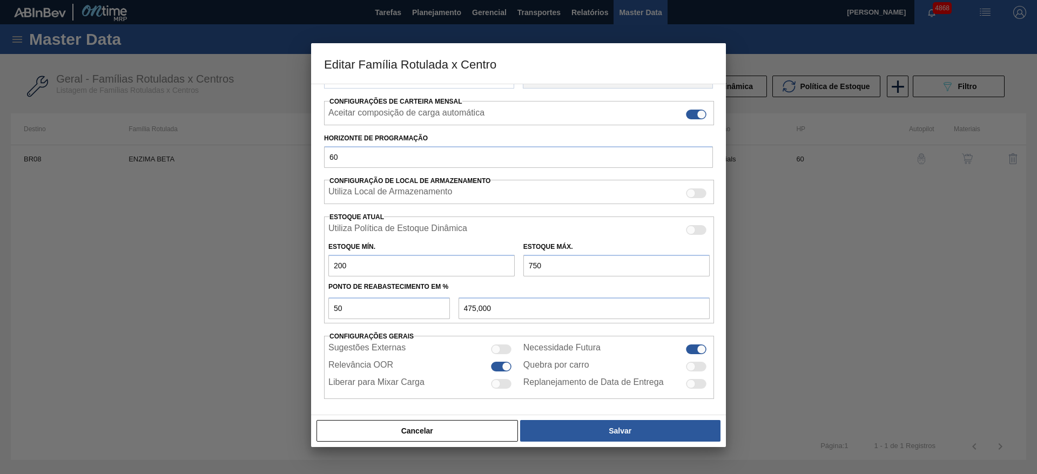
drag, startPoint x: 368, startPoint y: 270, endPoint x: 299, endPoint y: 263, distance: 69.5
click at [299, 263] on div "Editar Família Rotulada x Centro Carteira Químicos Família Enzima Família Rotul…" at bounding box center [518, 237] width 1037 height 474
type input "8"
type input "379,000"
type input "80"
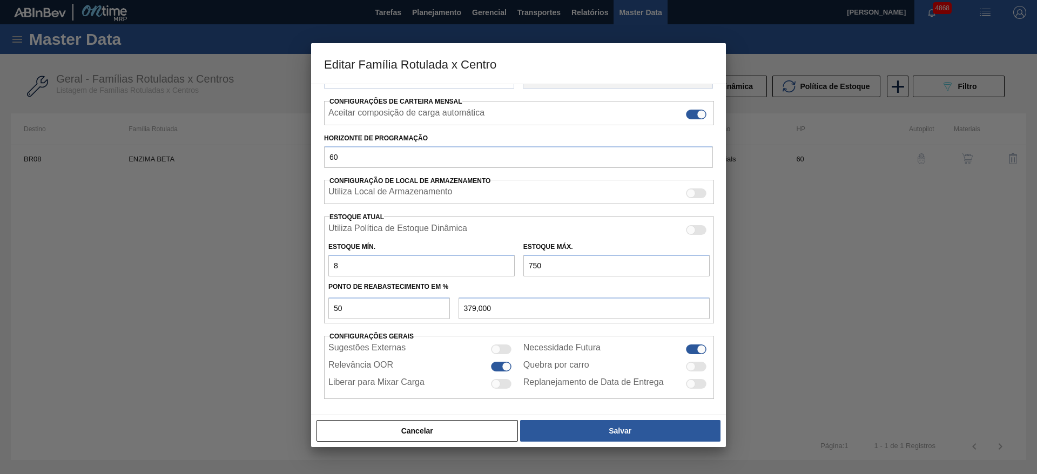
type input "415,000"
type input "80"
drag, startPoint x: 565, startPoint y: 265, endPoint x: 513, endPoint y: 271, distance: 51.7
click at [513, 271] on div "Estoque Mín. 80 Estoque Máx. 750" at bounding box center [519, 257] width 390 height 40
type input "5"
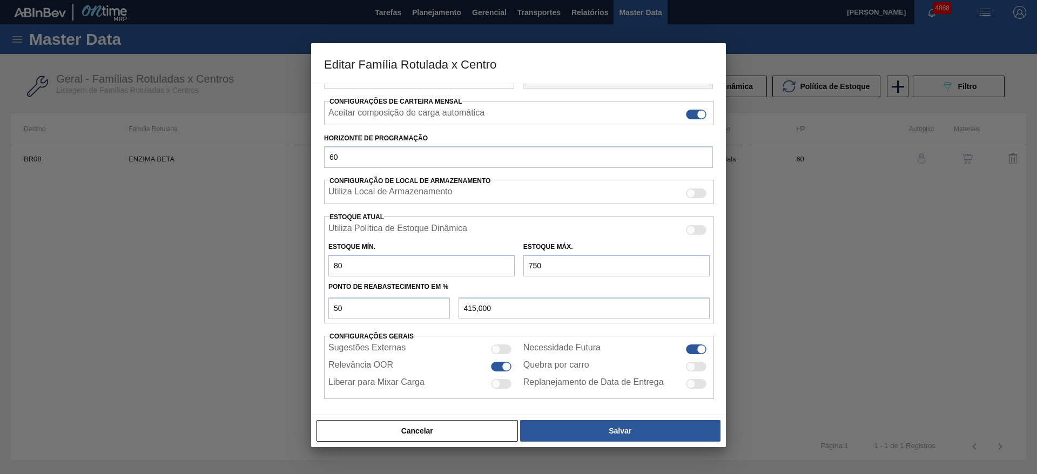
type input "42,500"
type input "50"
type input "65,000"
type input "500"
type input "290,000"
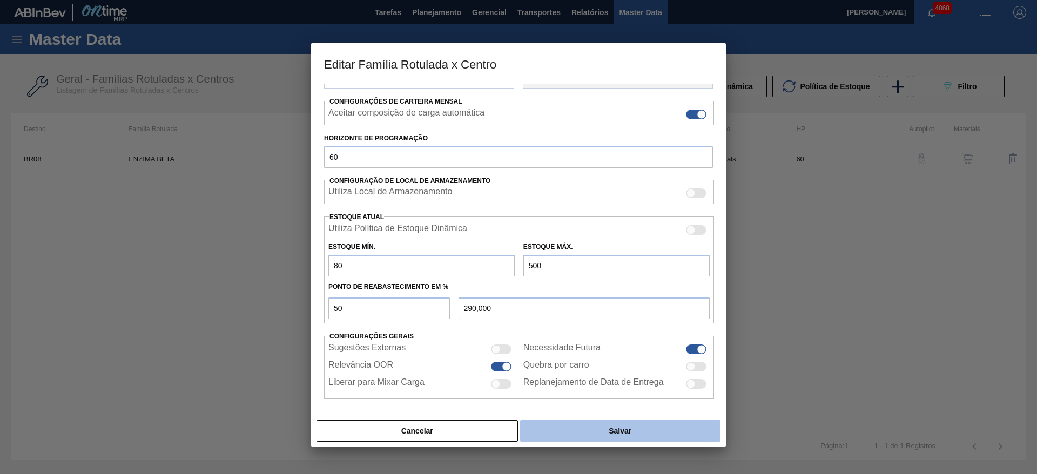
type input "500"
click at [568, 427] on button "Salvar" at bounding box center [620, 431] width 200 height 22
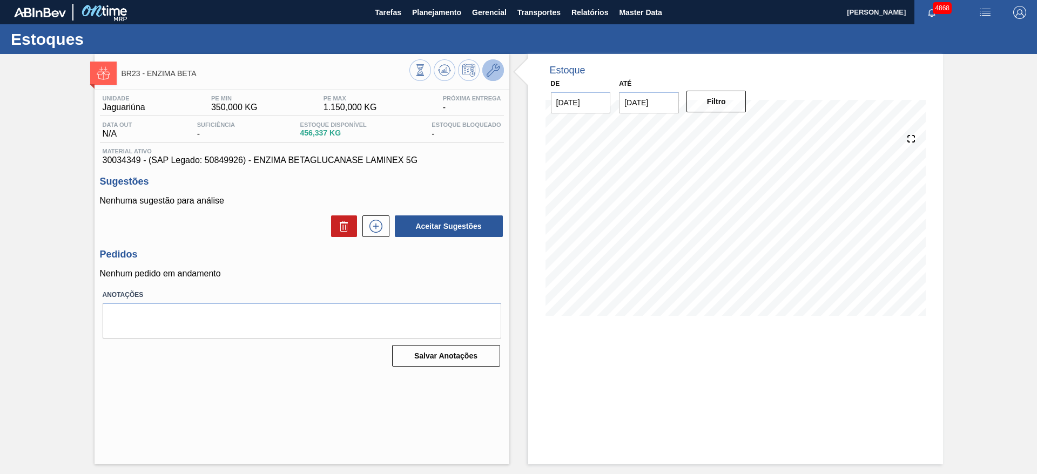
click at [501, 71] on button at bounding box center [493, 70] width 22 height 22
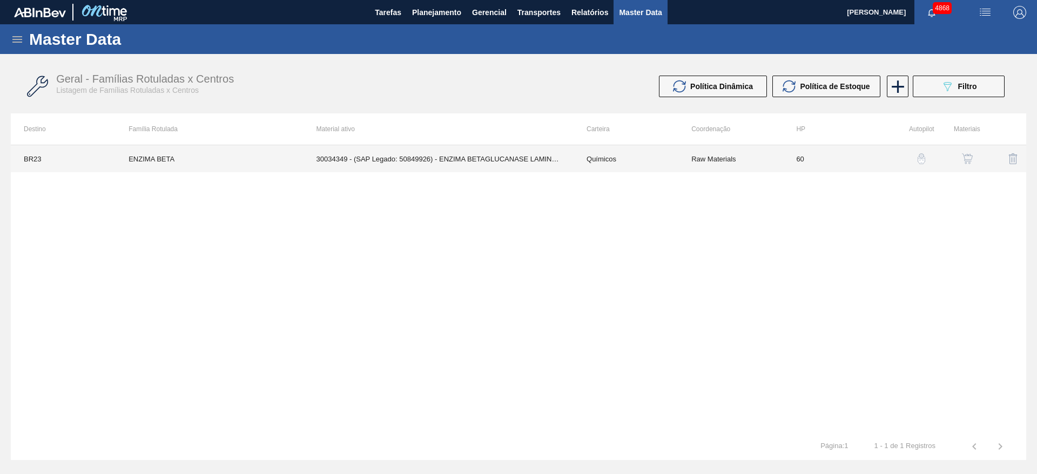
click at [451, 159] on td "30034349 - (SAP Legado: 50849926) - ENZIMA BETAGLUCANASE LAMINEX 5G" at bounding box center [439, 158] width 270 height 27
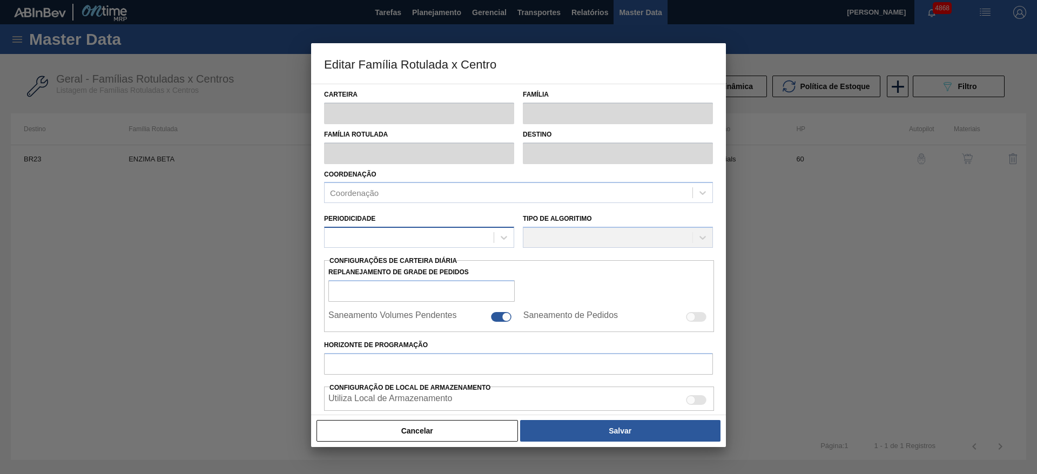
type input "Químicos"
type input "Enzima"
type input "ENZIMA BETA"
type input "BR23 - Jaguariúna"
type input "60"
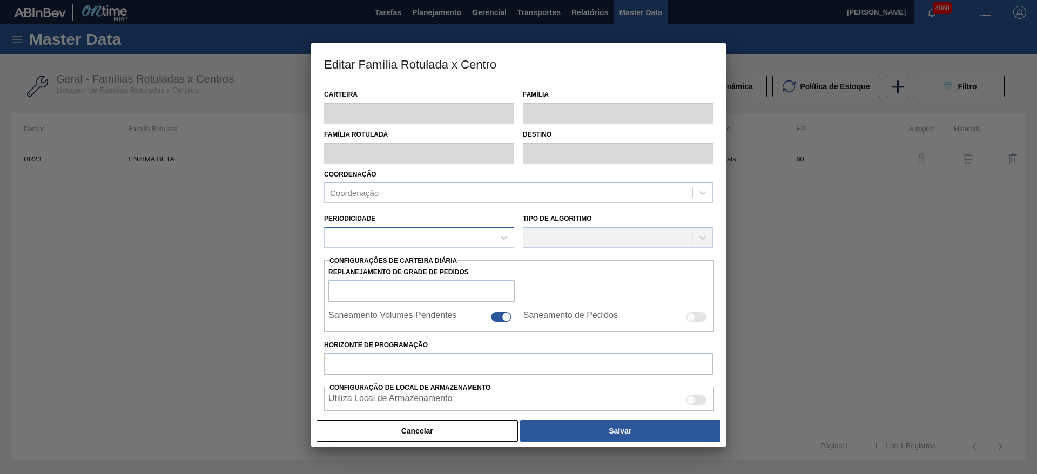
type input "350"
type input "1.150"
type input "60"
type input "830,000"
checkbox input "true"
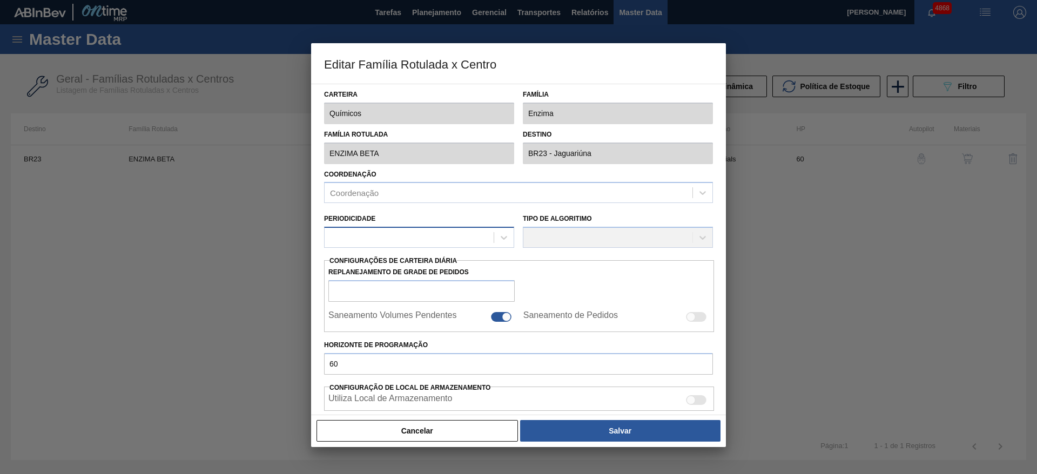
checkbox input "true"
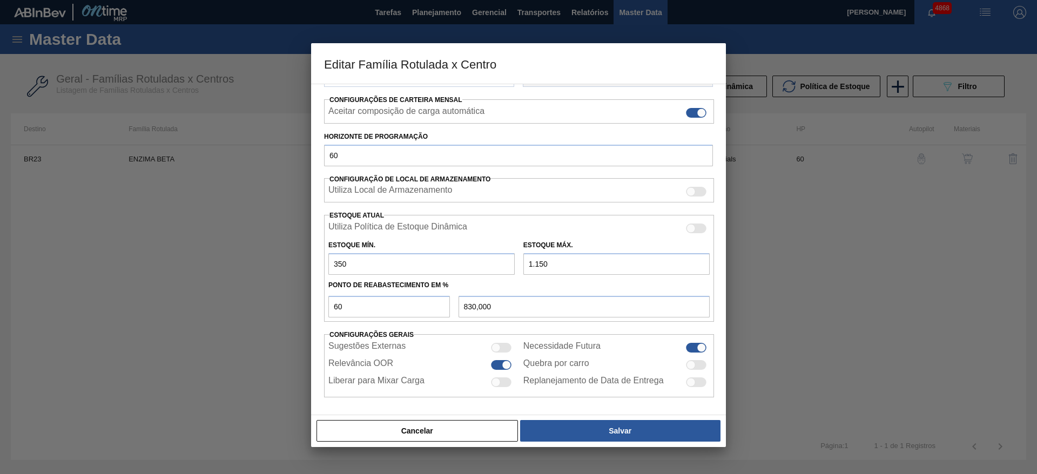
scroll to position [165, 0]
drag, startPoint x: 346, startPoint y: 260, endPoint x: 310, endPoint y: 266, distance: 36.7
click at [310, 266] on div "Editar Família Rotulada x Centro Carteira Químicos Família Enzima Família Rotul…" at bounding box center [518, 237] width 1037 height 474
type input "2"
type input "690,800"
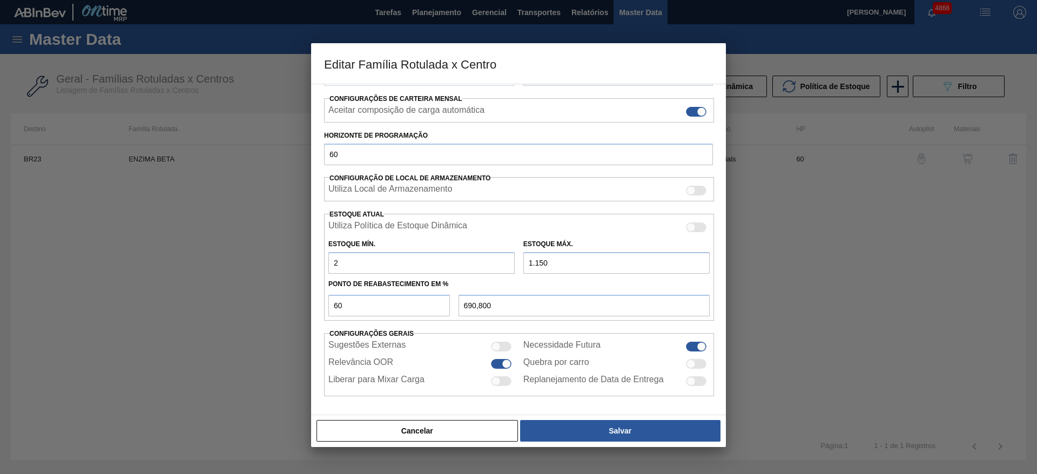
type input "20"
type input "698,000"
type input "200"
type input "770,000"
type input "200"
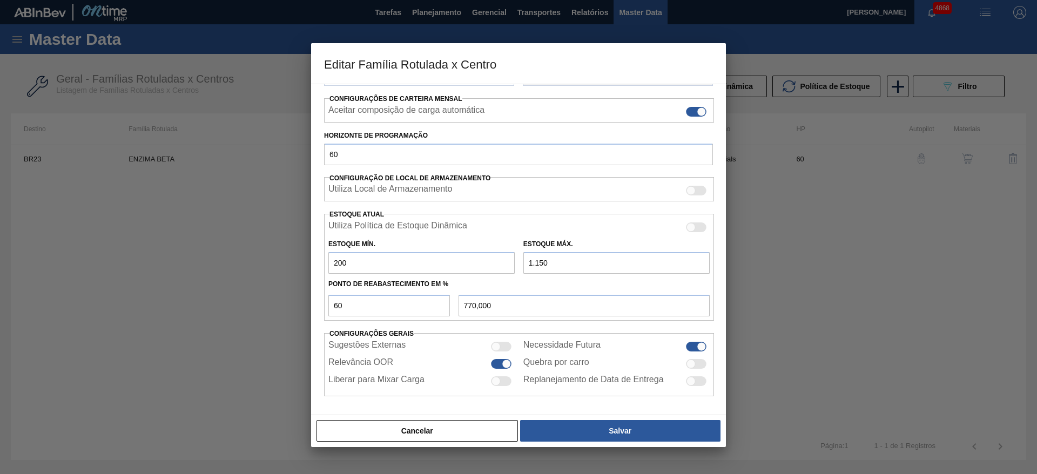
drag, startPoint x: 556, startPoint y: 266, endPoint x: 482, endPoint y: 278, distance: 75.0
click at [482, 278] on div "Utiliza Política de Estoque Dinâmica Estoque Mín. 200 Estoque Máx. 1.150 Ponto …" at bounding box center [519, 267] width 390 height 107
type input "7"
type input "84,200"
type input "70"
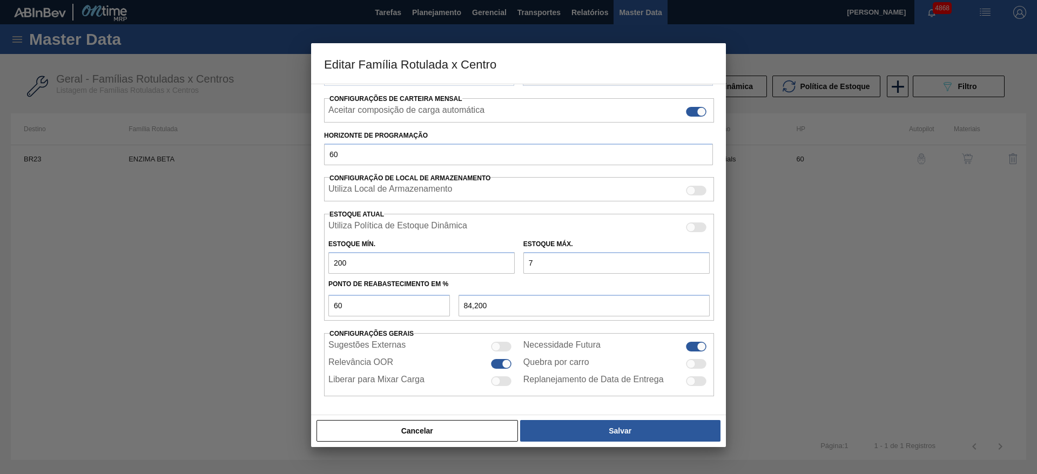
type input "122,000"
type input "700"
type input "500,000"
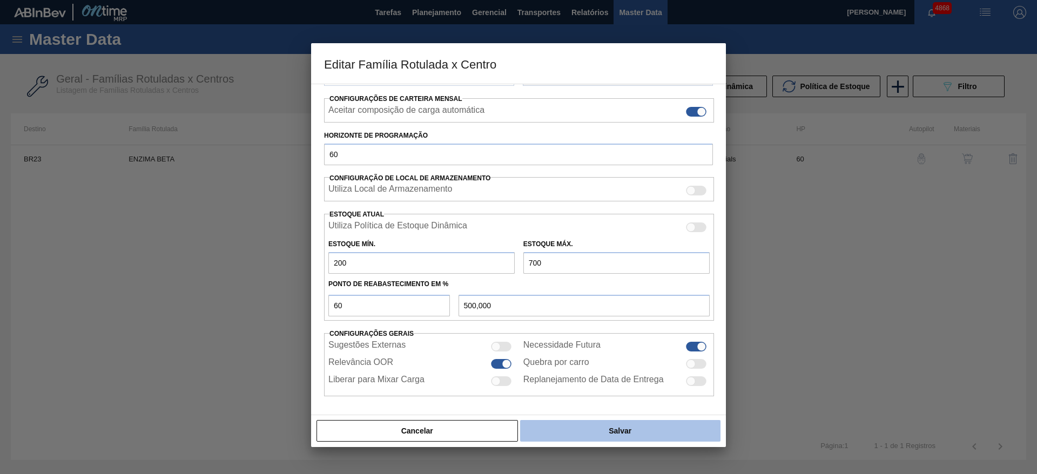
type input "700"
click at [588, 430] on button "Salvar" at bounding box center [620, 431] width 200 height 22
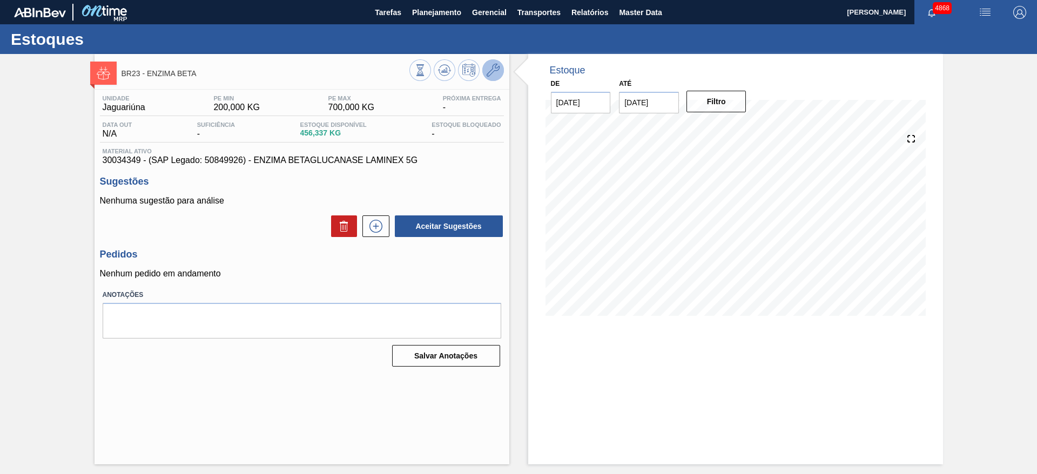
click at [494, 73] on icon at bounding box center [493, 70] width 13 height 13
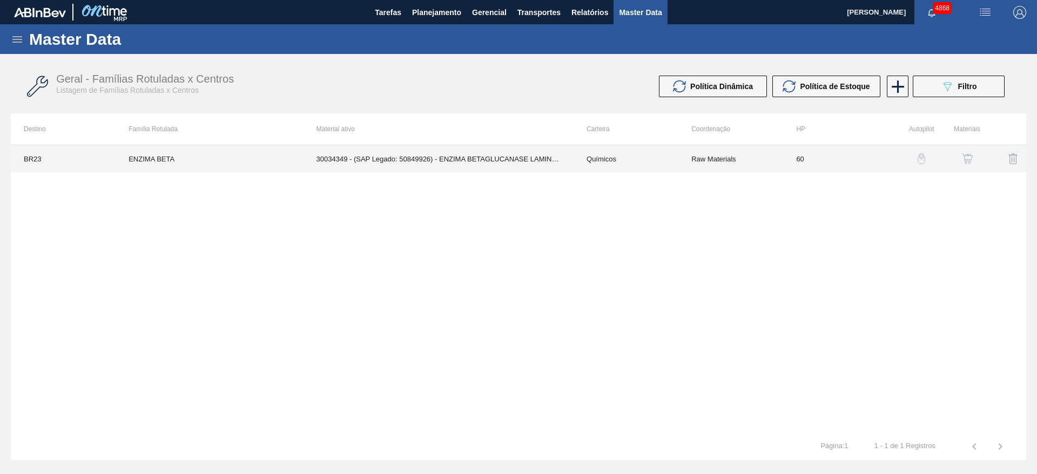
click at [492, 150] on td "30034349 - (SAP Legado: 50849926) - ENZIMA BETAGLUCANASE LAMINEX 5G" at bounding box center [439, 158] width 270 height 27
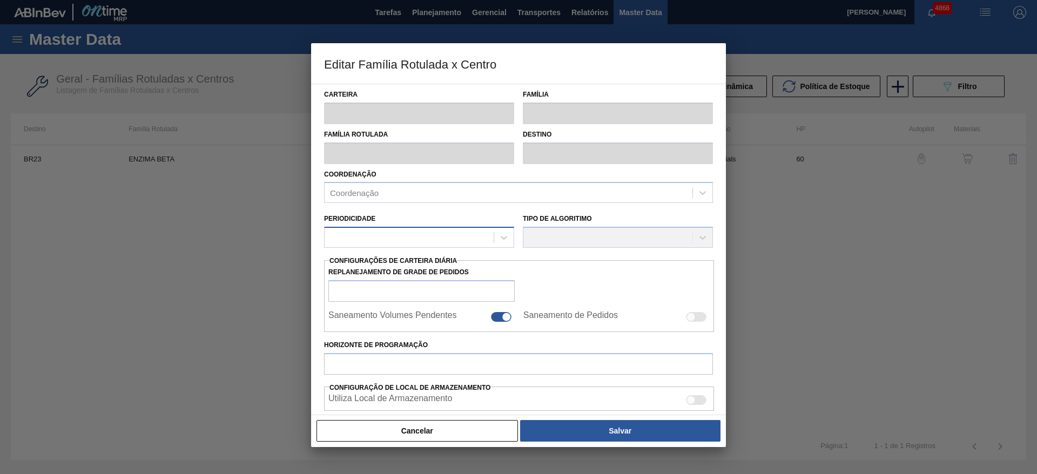
type input "Químicos"
type input "Enzima"
type input "ENZIMA BETA"
type input "BR23 - Jaguariúna"
type input "60"
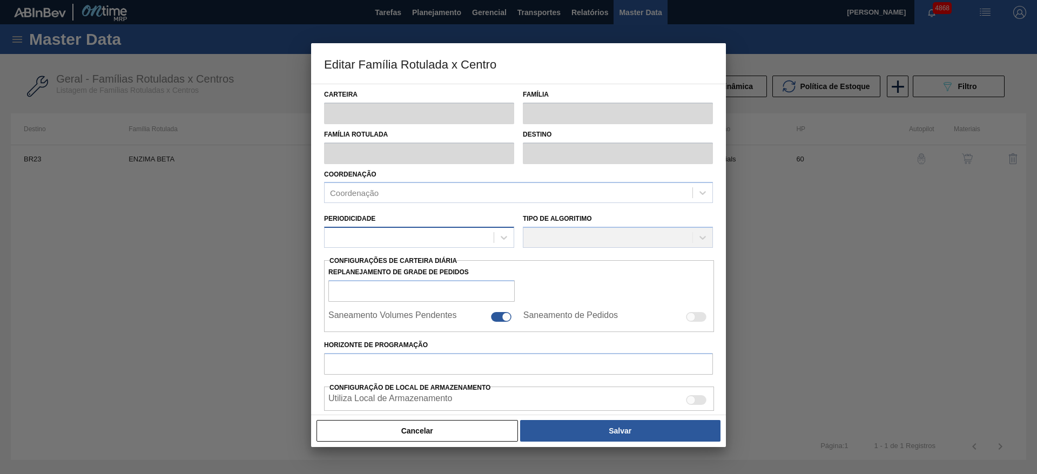
type input "200"
type input "700"
type input "60"
type input "500,000"
checkbox input "true"
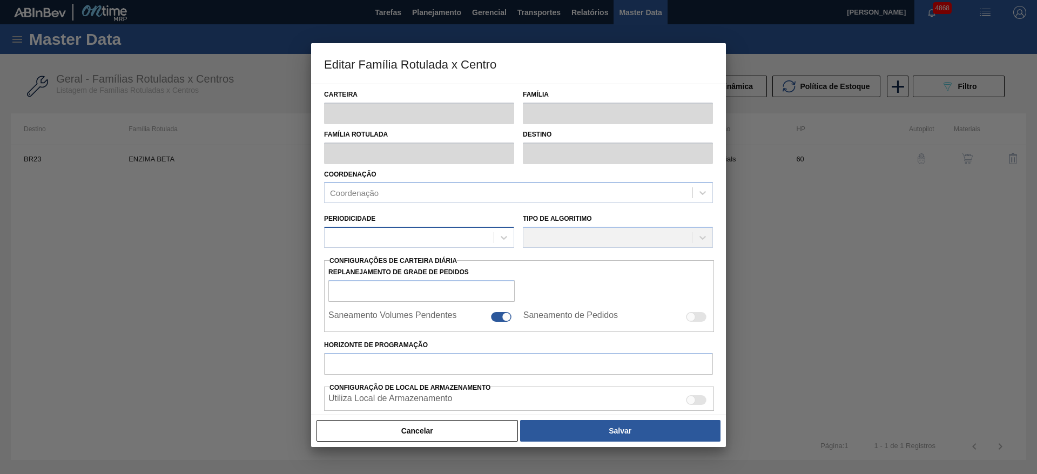
checkbox input "true"
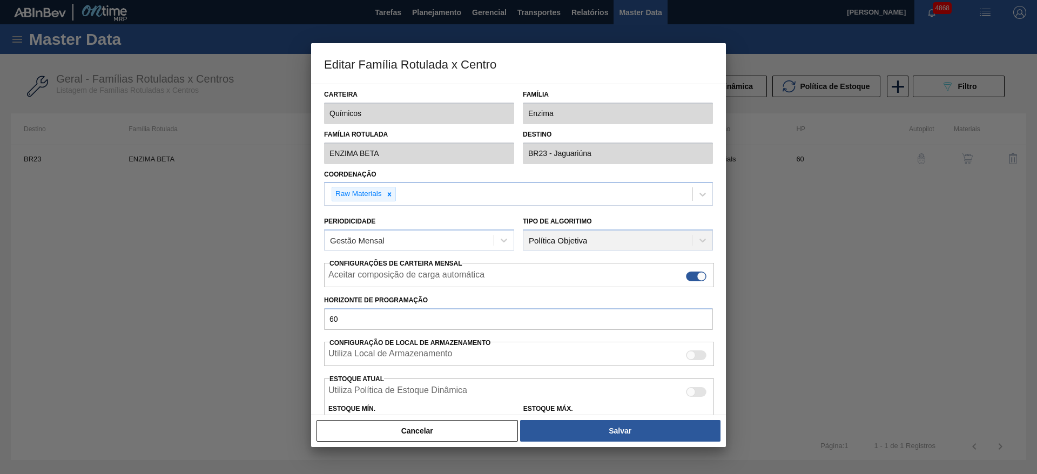
scroll to position [81, 0]
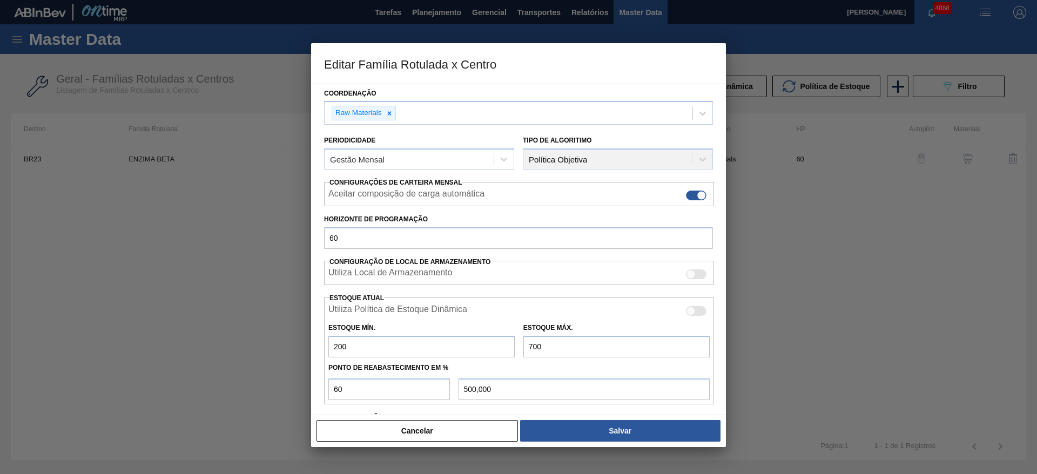
drag, startPoint x: 554, startPoint y: 347, endPoint x: 467, endPoint y: 357, distance: 87.5
click at [467, 357] on div "Estoque Mín. 200 Estoque Máx. 700" at bounding box center [519, 338] width 390 height 40
type input "6"
type input "83,600"
type input "60"
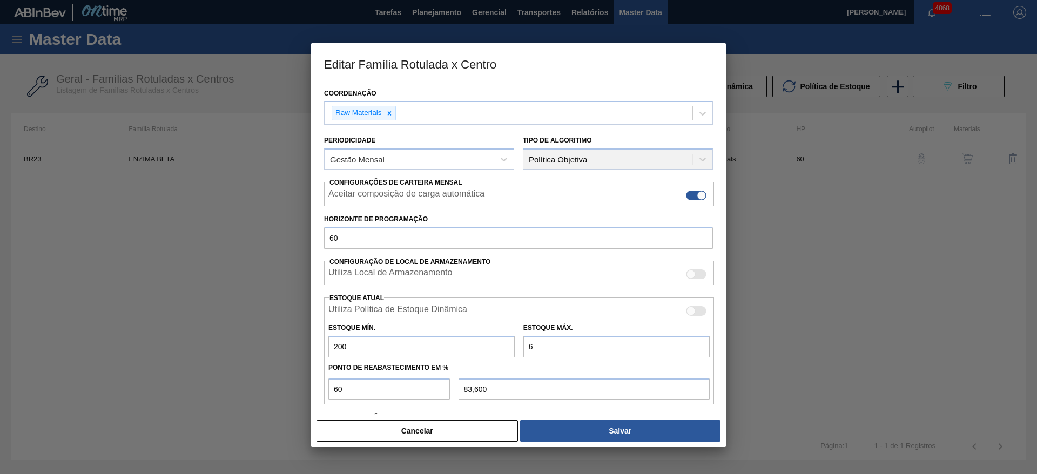
type input "116,000"
type input "600"
type input "440,000"
type input "600"
drag, startPoint x: 351, startPoint y: 341, endPoint x: 326, endPoint y: 349, distance: 26.1
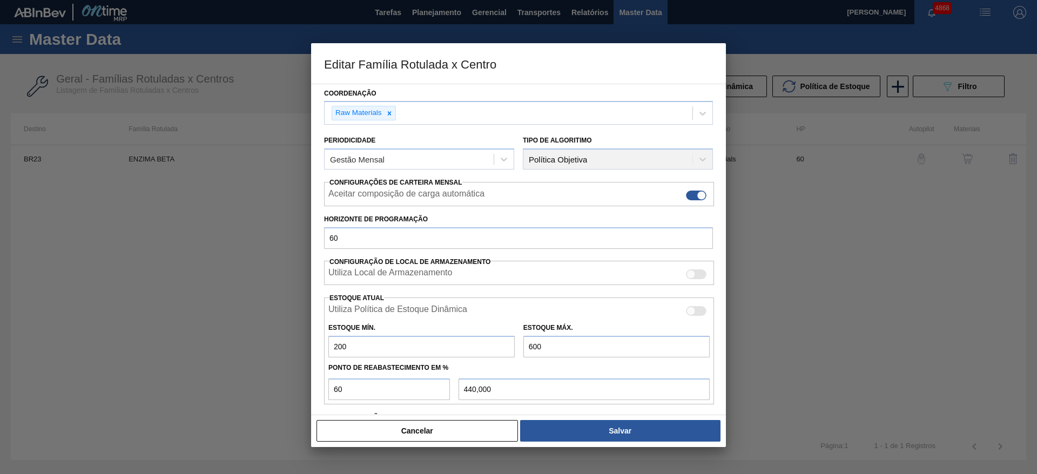
click at [326, 349] on div "Estoque Mín. 200" at bounding box center [421, 338] width 195 height 37
type input "1"
type input "360,400"
type input "18"
type input "367,200"
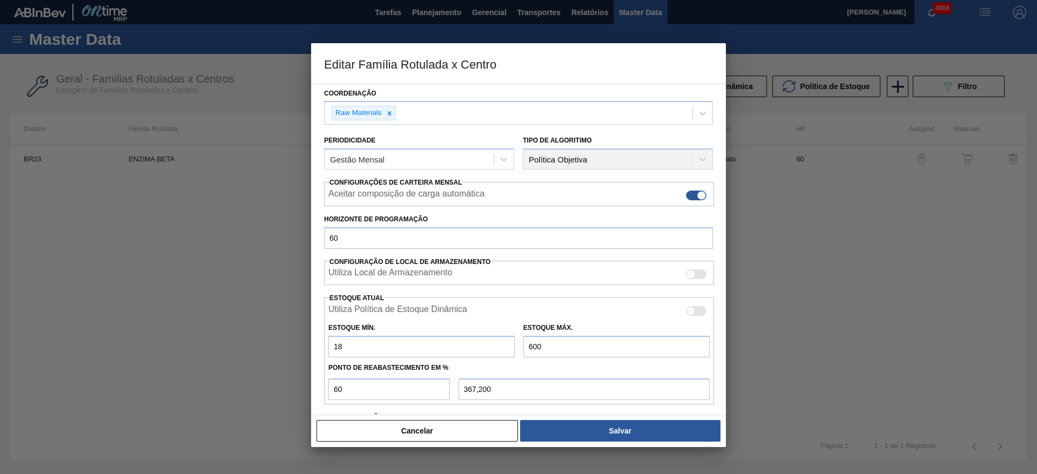
type input "180"
type input "432,000"
type input "180"
click at [726, 437] on div "Cancelar Salvar" at bounding box center [518, 431] width 415 height 32
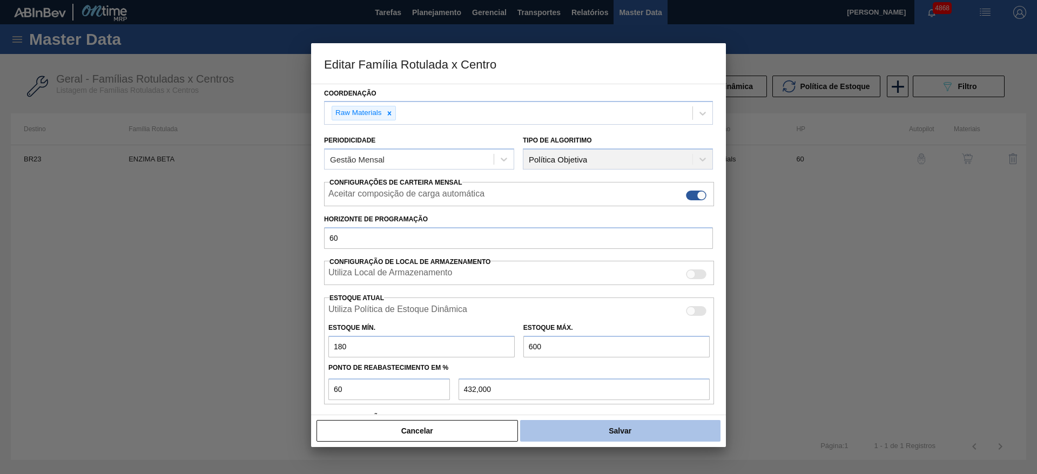
click at [701, 434] on button "Salvar" at bounding box center [620, 431] width 200 height 22
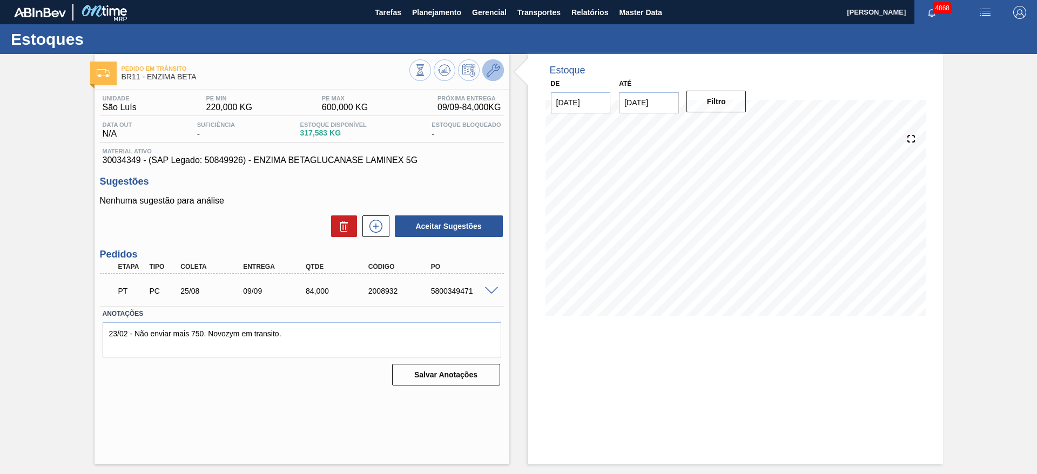
click at [496, 72] on icon at bounding box center [493, 70] width 13 height 13
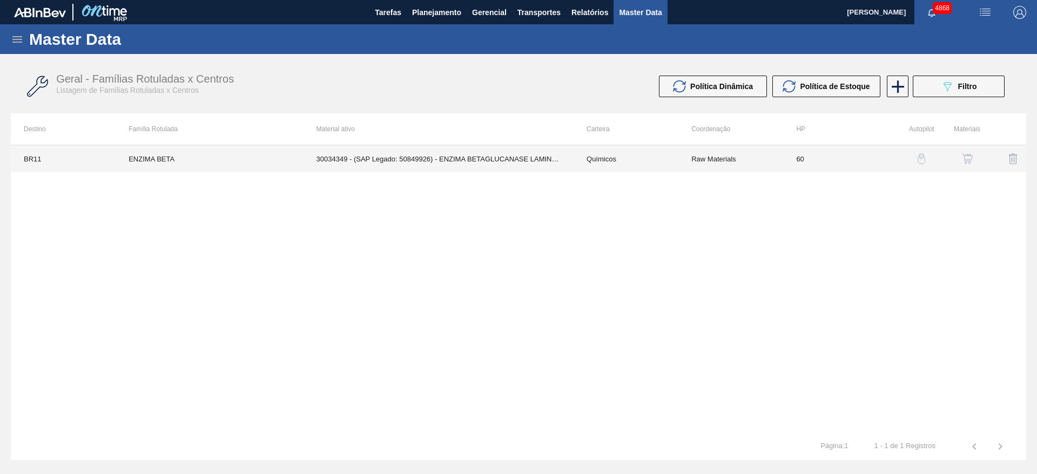
click at [515, 166] on td "30034349 - (SAP Legado: 50849926) - ENZIMA BETAGLUCANASE LAMINEX 5G" at bounding box center [439, 158] width 270 height 27
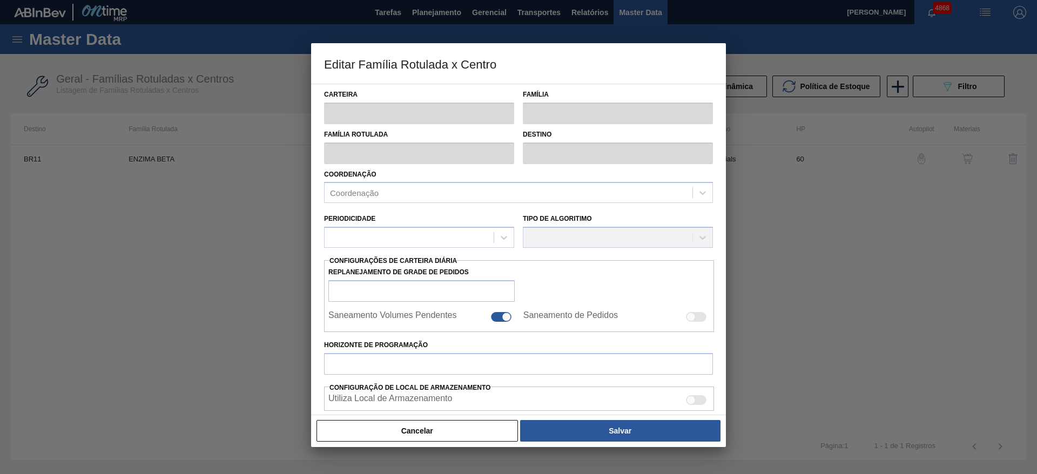
type input "Químicos"
type input "Enzima"
type input "ENZIMA BETA"
type input "BR11 - [GEOGRAPHIC_DATA]"
type input "60"
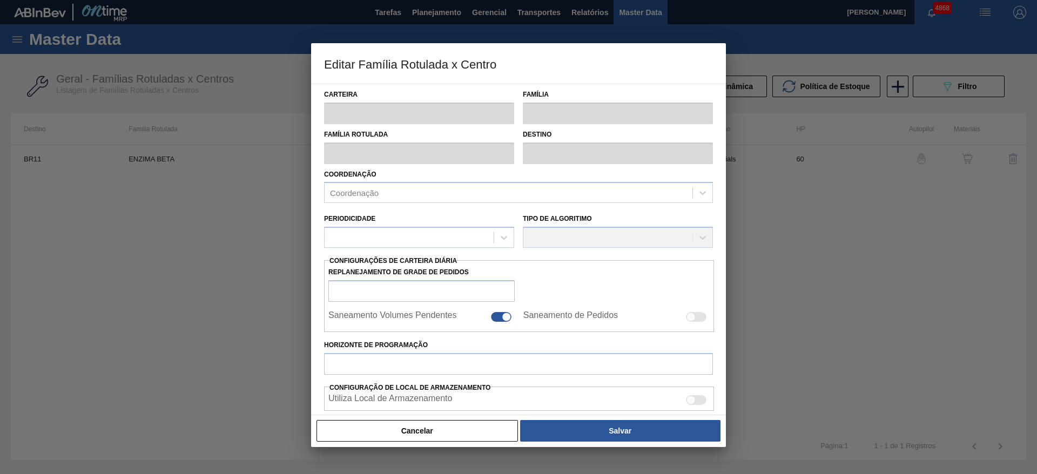
type input "220"
type input "600"
type input "50"
type input "410,000"
checkbox input "true"
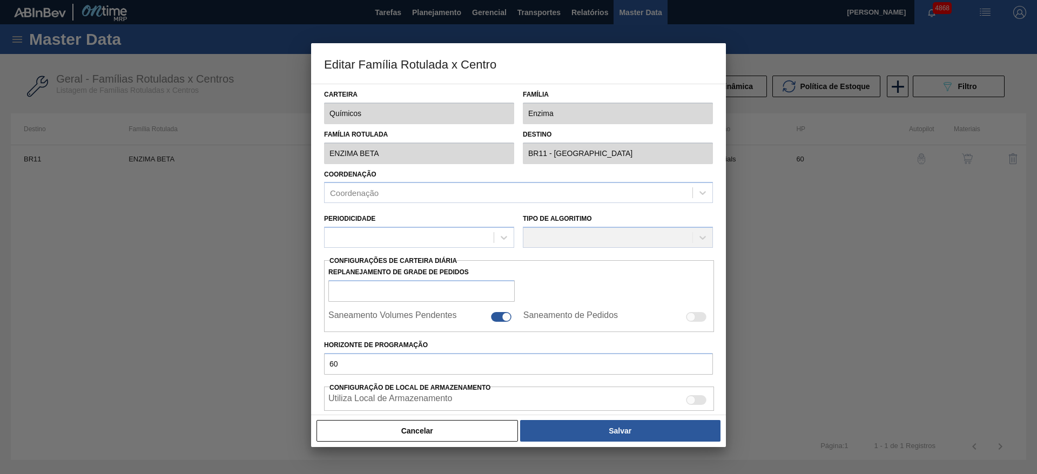
checkbox input "true"
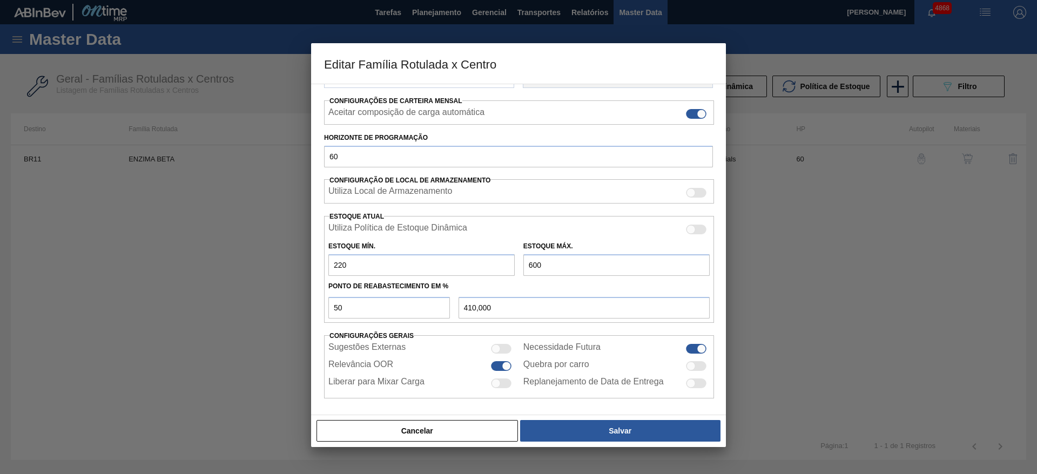
scroll to position [165, 0]
drag, startPoint x: 551, startPoint y: 264, endPoint x: 525, endPoint y: 276, distance: 29.0
click at [525, 276] on div "Utiliza Política de Estoque Dinâmica Estoque Mín. 220 Estoque Máx. 600 Ponto de…" at bounding box center [519, 267] width 390 height 107
type input "5"
type input "112,500"
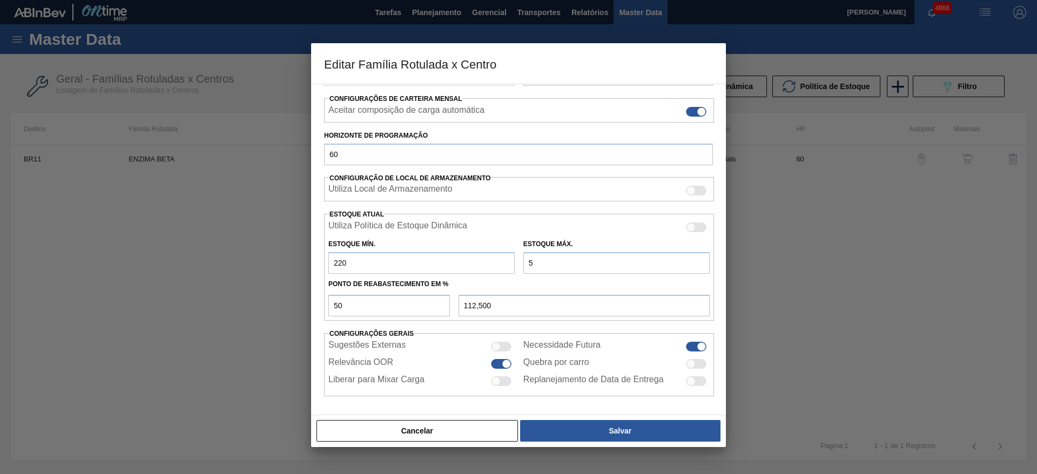
type input "55"
type input "137,500"
type input "550"
type input "385,000"
type input "550"
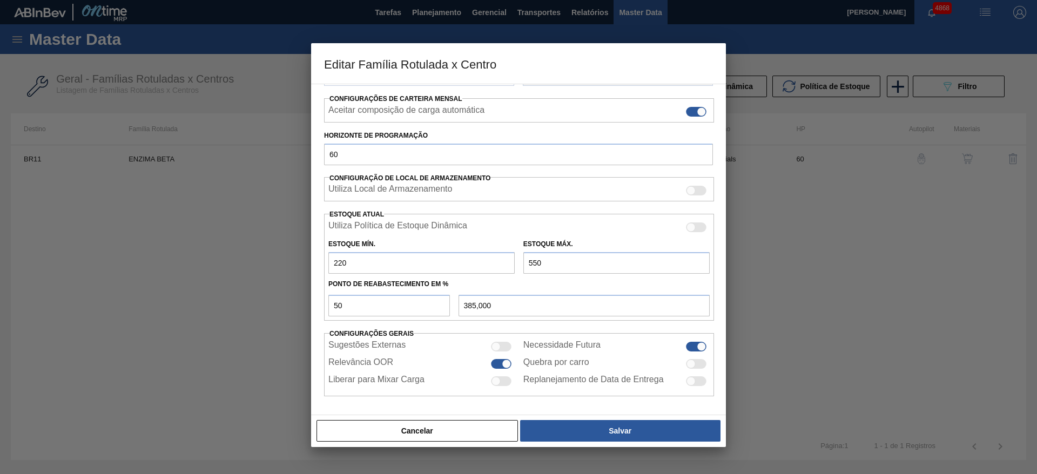
drag, startPoint x: 381, startPoint y: 261, endPoint x: 183, endPoint y: 285, distance: 199.6
click at [183, 285] on div "Editar Família Rotulada x Centro Carteira Químicos Família Enzima Família Rotul…" at bounding box center [518, 237] width 1037 height 474
type input "1"
type input "275,500"
type input "12"
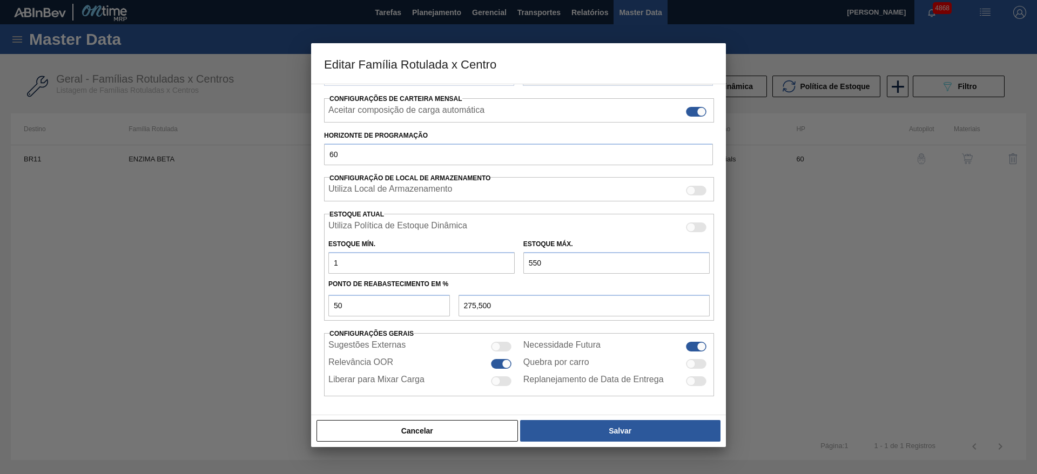
type input "281,000"
type input "120"
type input "335,000"
type input "12"
type input "281,000"
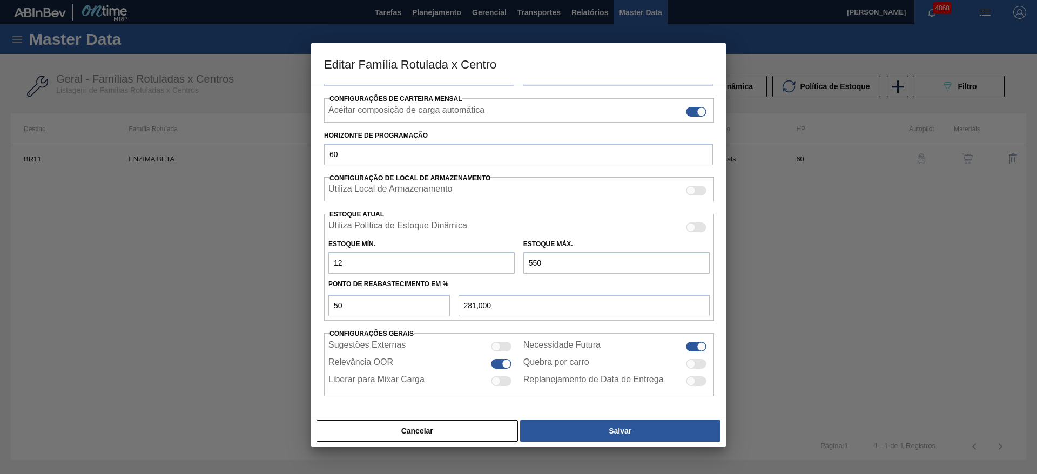
type input "1"
type input "275,500"
type input "16"
type input "283,000"
type input "160"
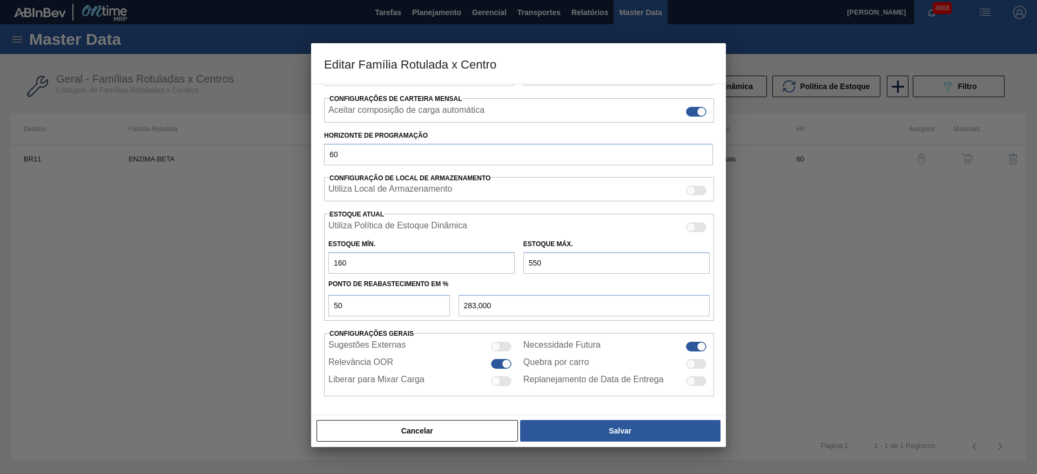
type input "355,000"
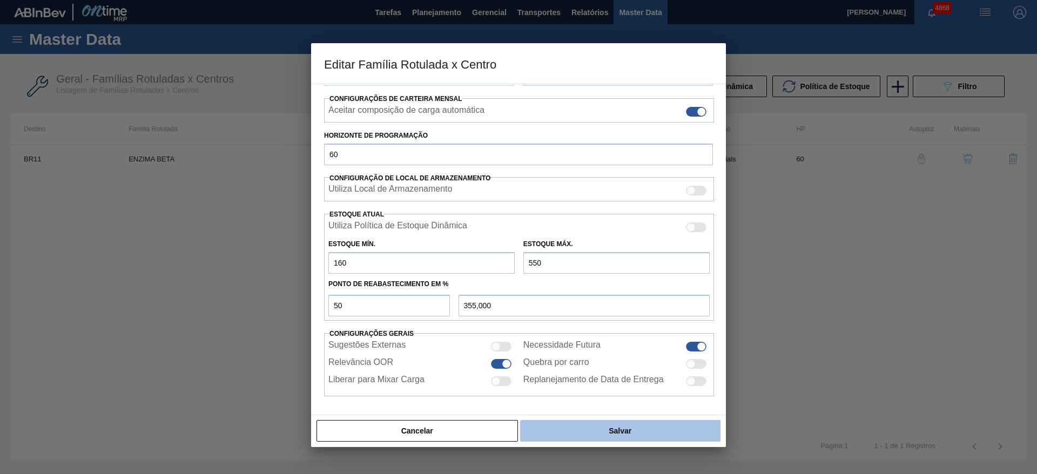
type input "160"
click at [624, 441] on button "Salvar" at bounding box center [620, 431] width 200 height 22
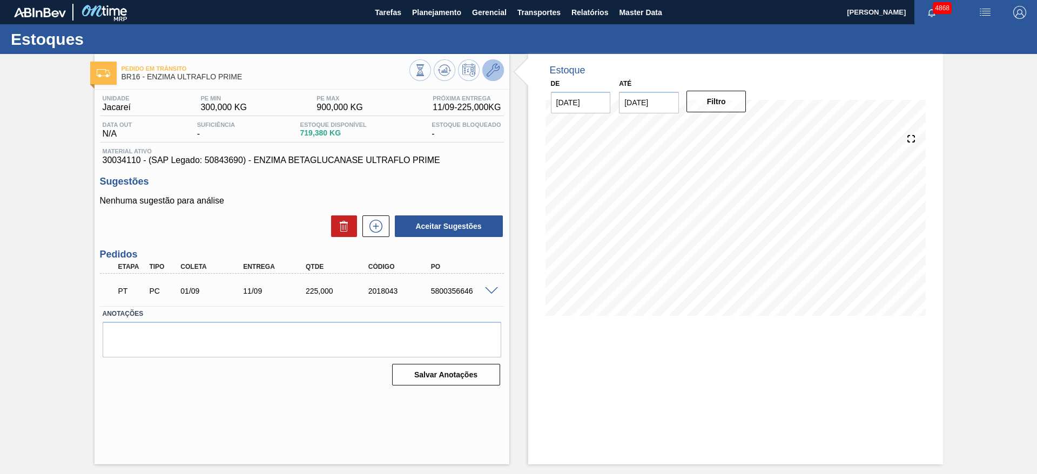
click at [496, 68] on icon at bounding box center [493, 70] width 13 height 13
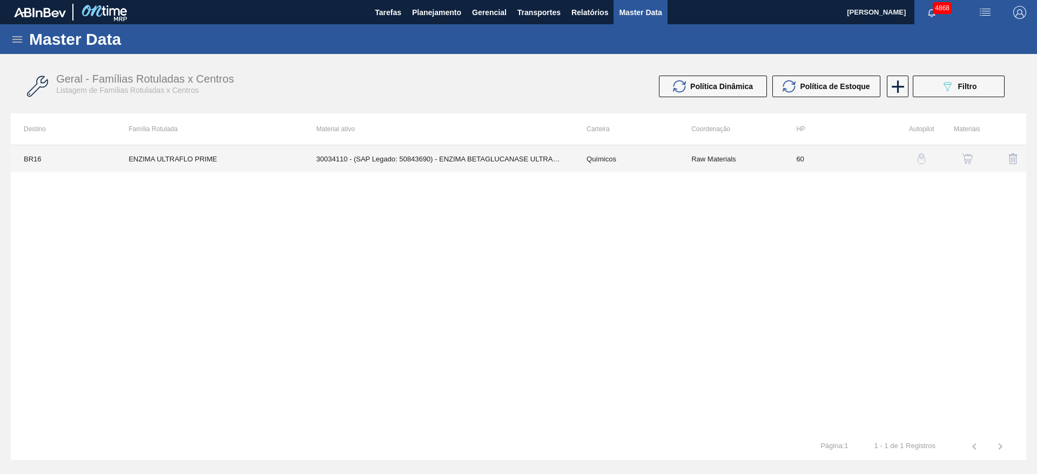
click at [524, 163] on td "30034110 - (SAP Legado: 50843690) - ENZIMA BETAGLUCANASE ULTRAFLO PRIME" at bounding box center [439, 158] width 270 height 27
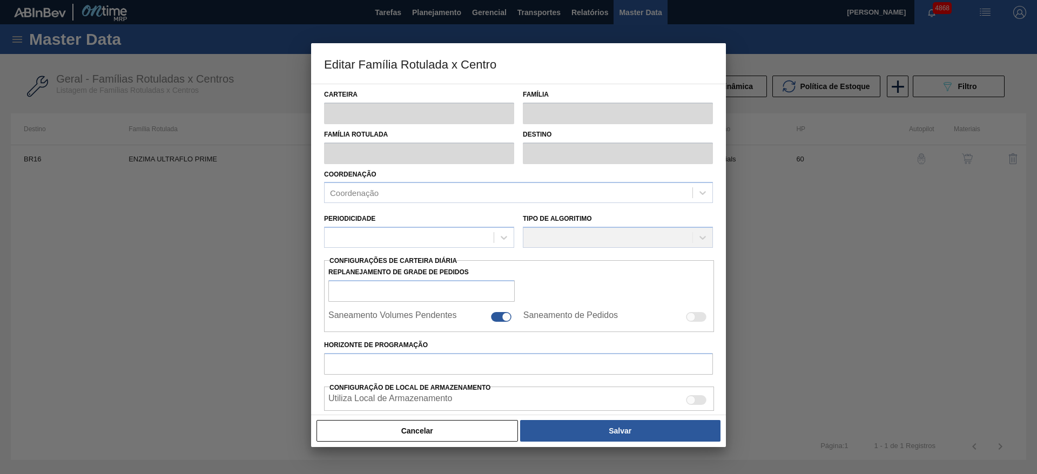
type input "Químicos"
type input "Enzima"
type input "ENZIMA ULTRAFLO PRIME"
type input "BR16 - Jacareí"
type input "60"
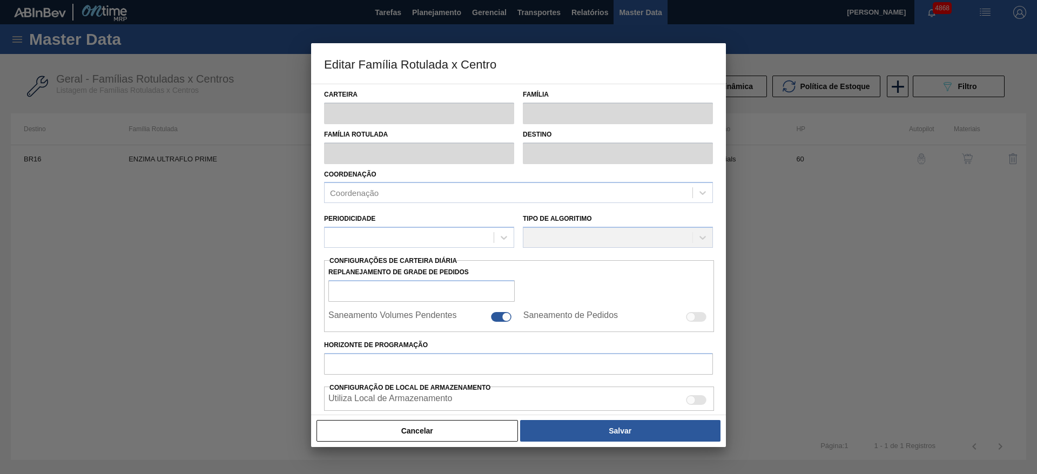
type input "300"
type input "900"
type input "40"
type input "540,000"
checkbox input "true"
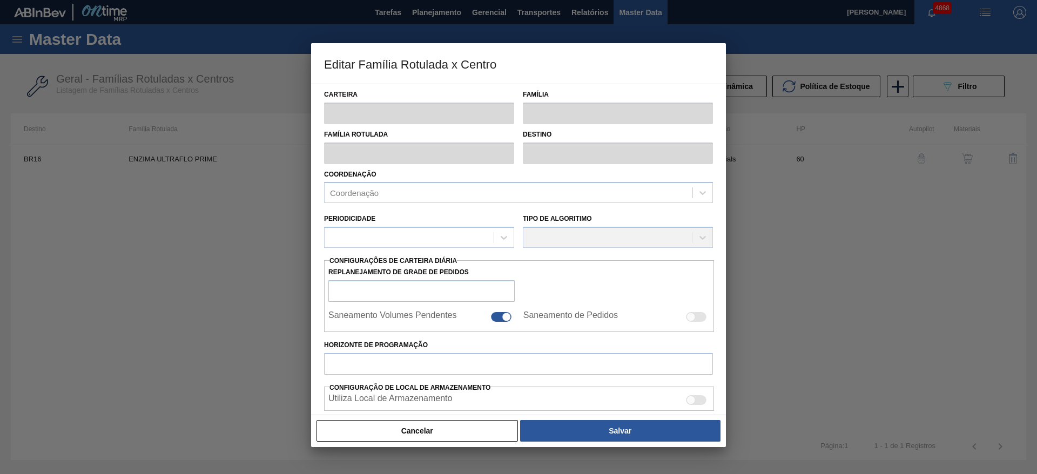
checkbox input "true"
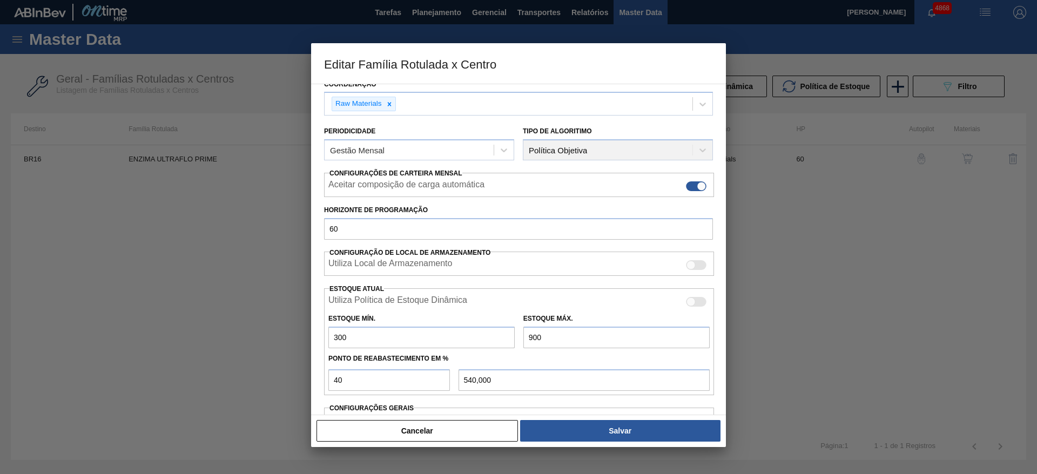
scroll to position [162, 0]
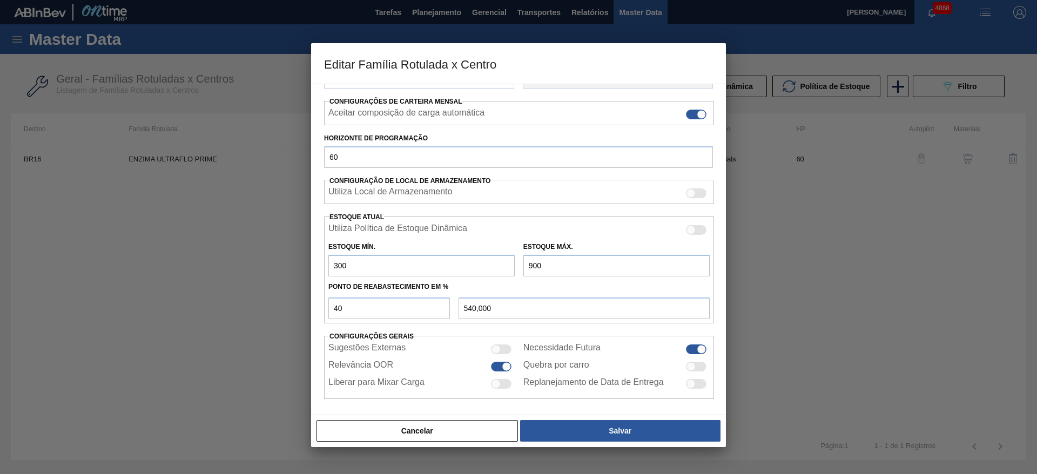
drag, startPoint x: 350, startPoint y: 263, endPoint x: 328, endPoint y: 269, distance: 22.6
click at [328, 269] on input "300" at bounding box center [421, 266] width 186 height 22
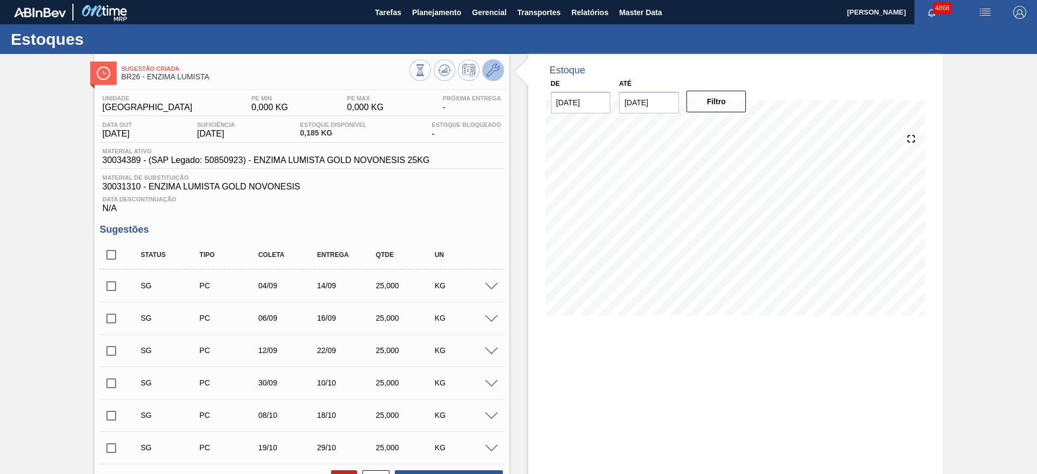
click at [498, 74] on icon at bounding box center [493, 70] width 13 height 13
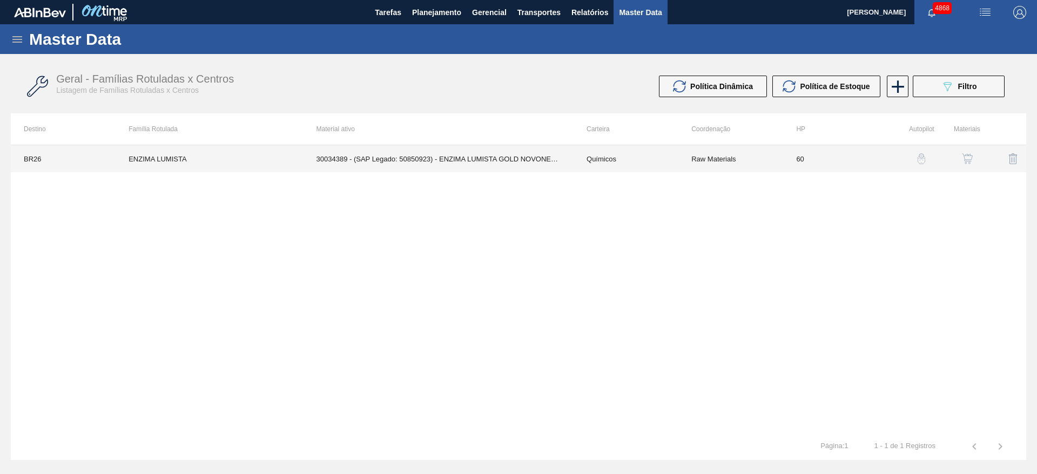
click at [536, 155] on td "30034389 - (SAP Legado: 50850923) - ENZIMA LUMISTA GOLD NOVONESIS 25KG" at bounding box center [439, 158] width 270 height 27
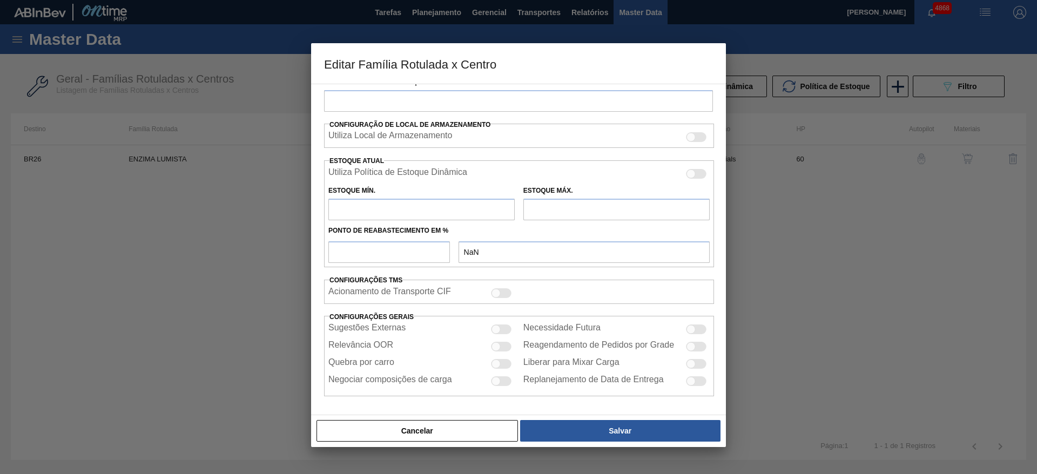
type input "Químicos"
type input "Enzima"
type input "ENZIMA LUMISTA"
type input "BR26 - Uberlândia"
type input "60"
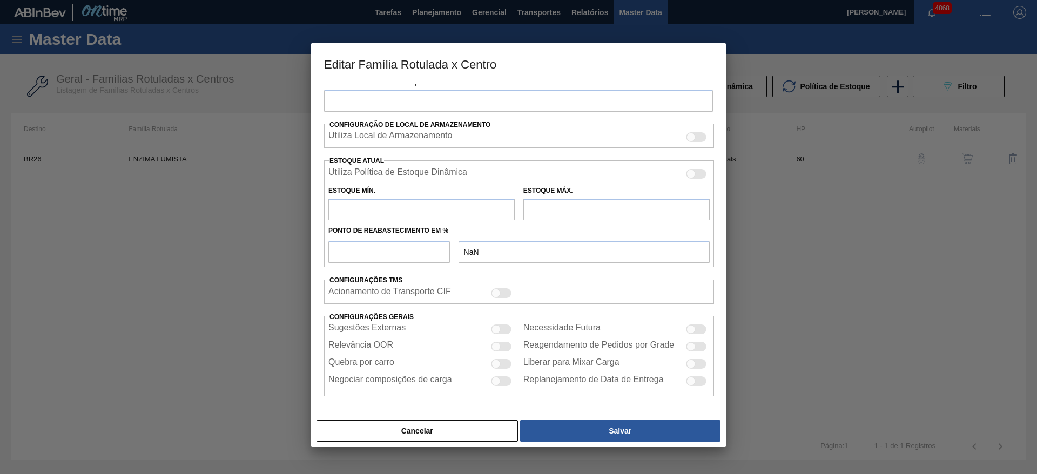
type input "0"
type input "100"
type input "0,000"
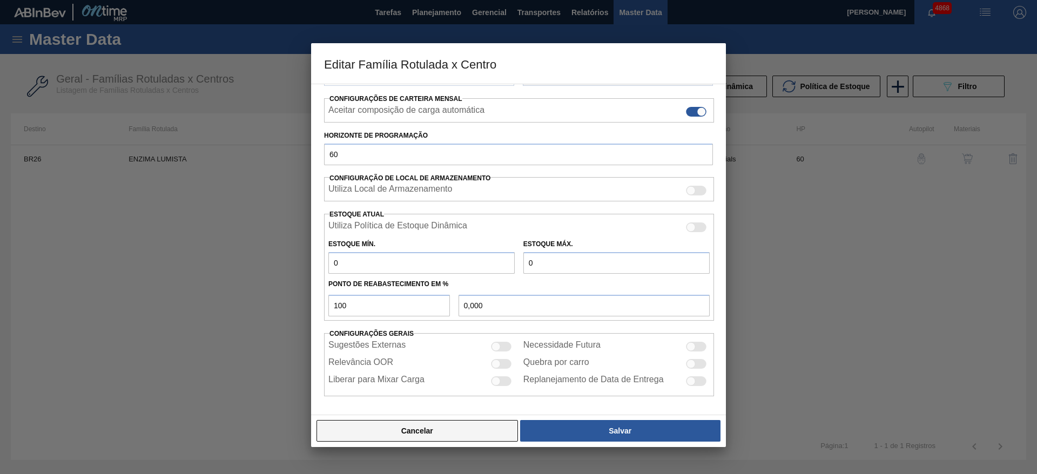
click at [491, 433] on button "Cancelar" at bounding box center [418, 431] width 202 height 22
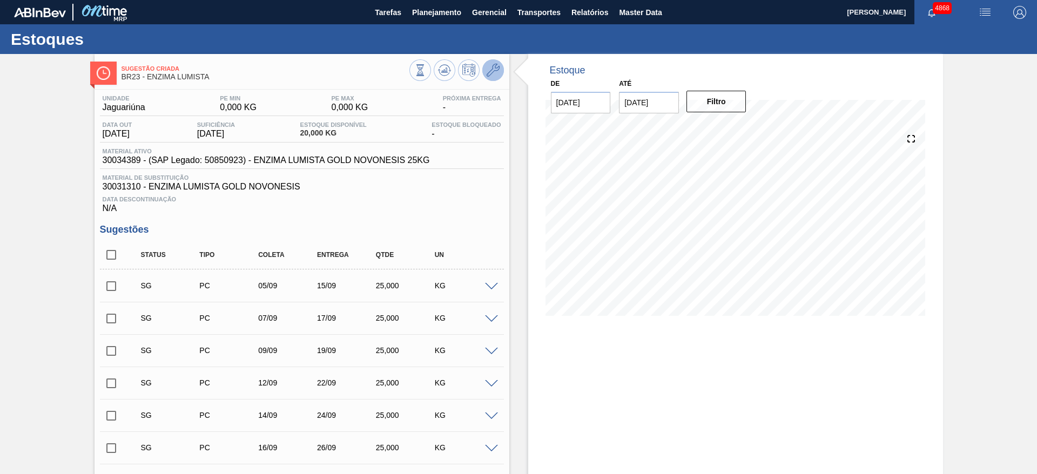
click at [498, 75] on icon at bounding box center [493, 70] width 13 height 13
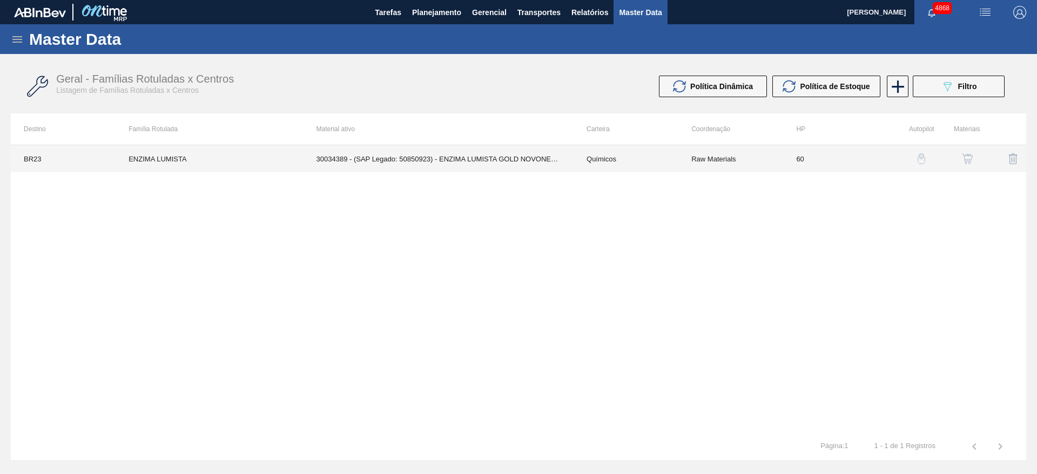
click at [493, 170] on td "30034389 - (SAP Legado: 50850923) - ENZIMA LUMISTA GOLD NOVONESIS 25KG" at bounding box center [439, 158] width 270 height 27
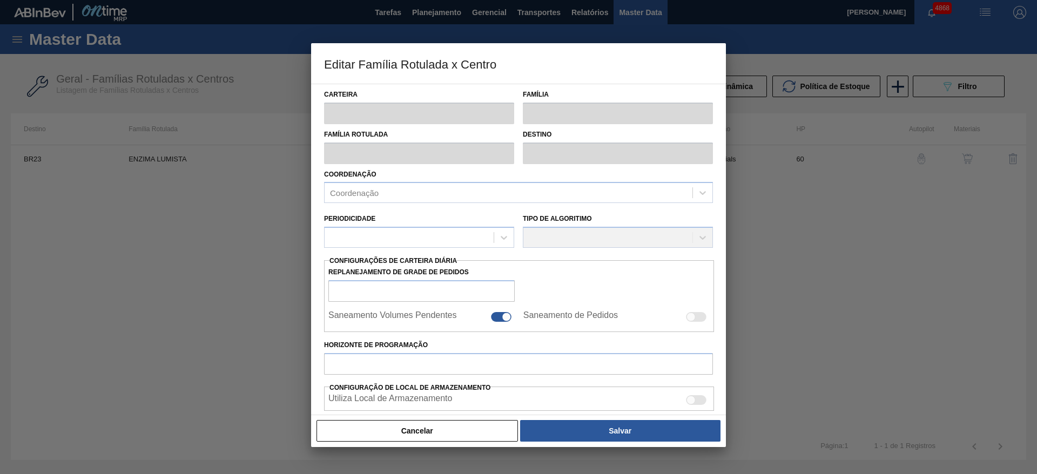
type input "Químicos"
type input "Enzima"
type input "ENZIMA LUMISTA"
type input "BR23 - Jaguariúna"
type input "60"
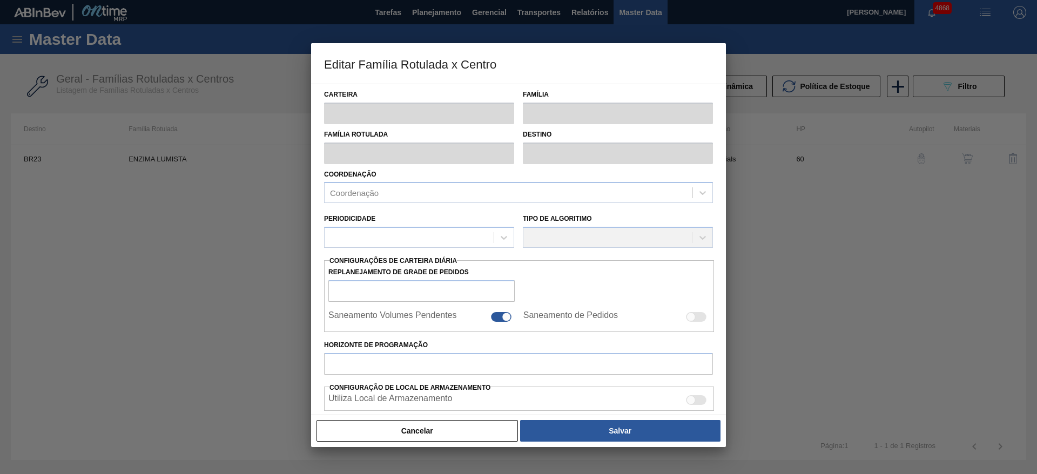
type input "0"
type input "100"
type input "0,000"
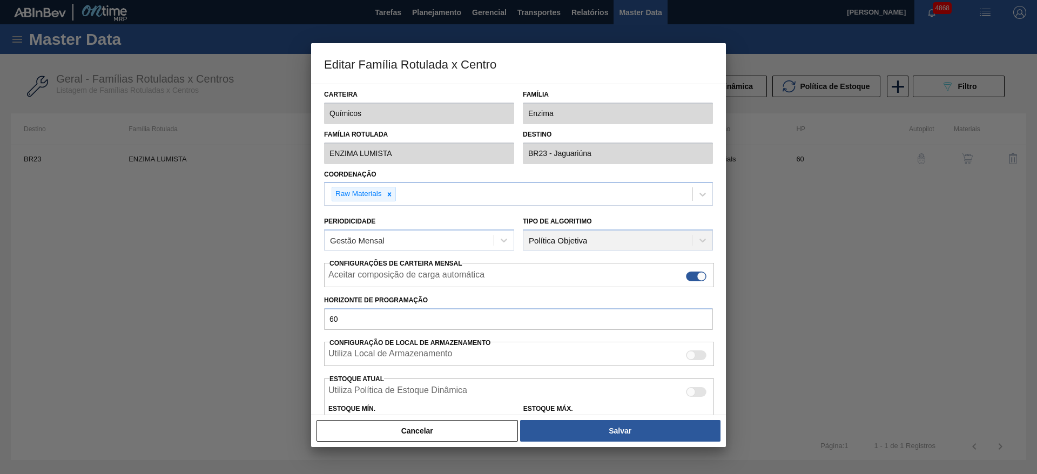
scroll to position [165, 0]
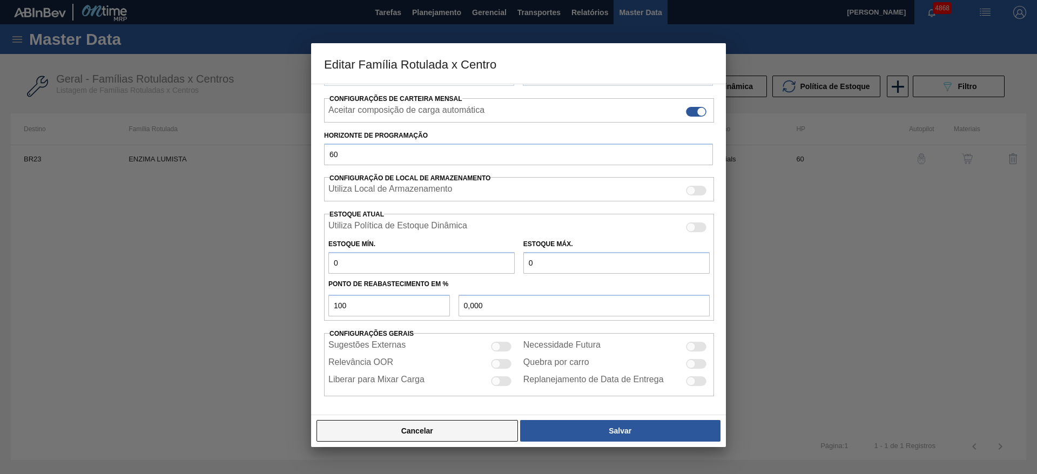
click at [419, 426] on button "Cancelar" at bounding box center [418, 431] width 202 height 22
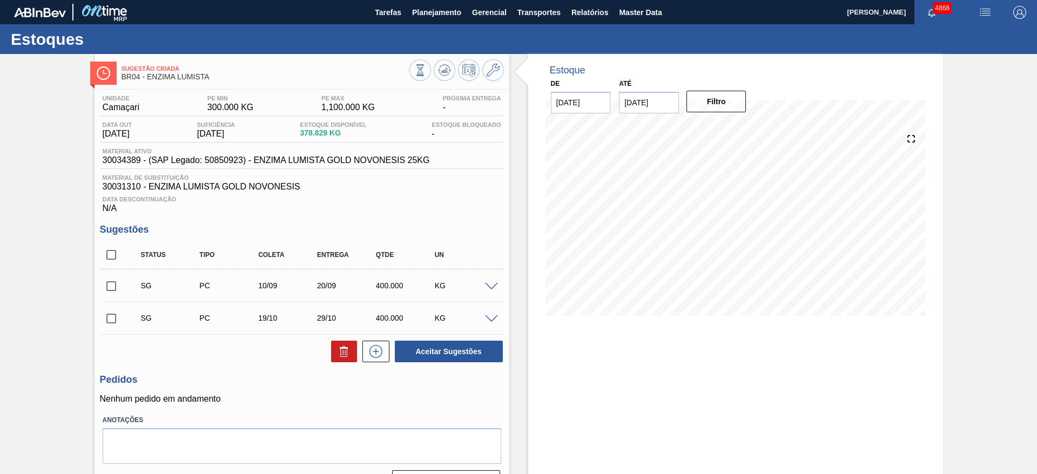
click at [489, 287] on span at bounding box center [491, 287] width 13 height 8
type input "25,000"
type input "0,4"
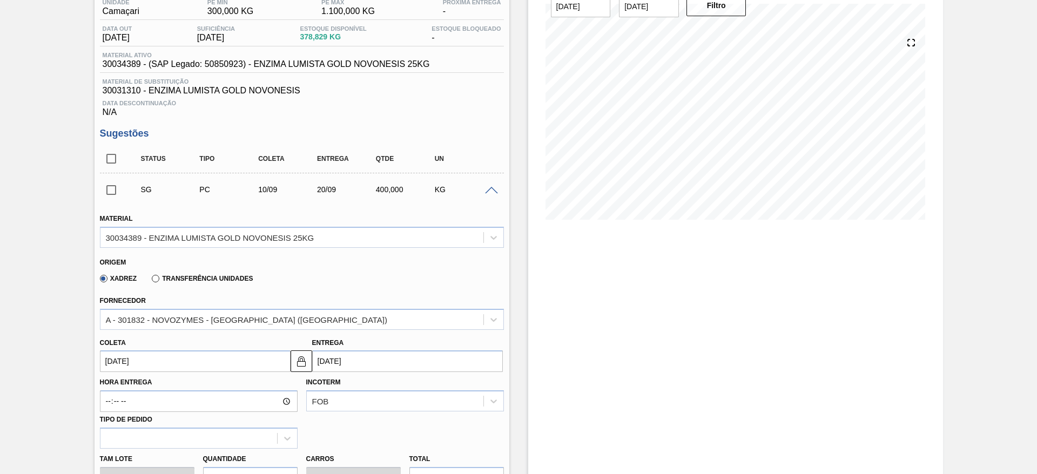
scroll to position [162, 0]
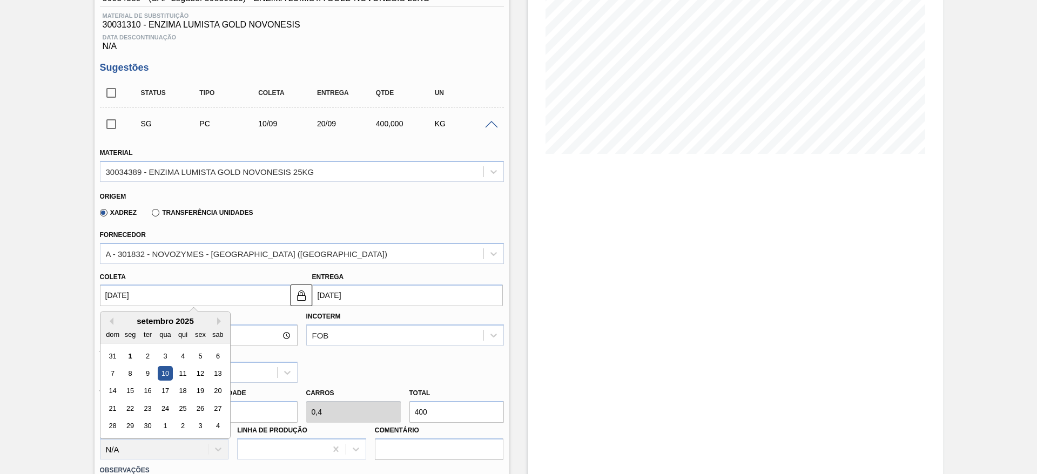
click at [227, 294] on input "10/09/2025" at bounding box center [195, 296] width 191 height 22
click at [197, 355] on div "5" at bounding box center [200, 356] width 15 height 15
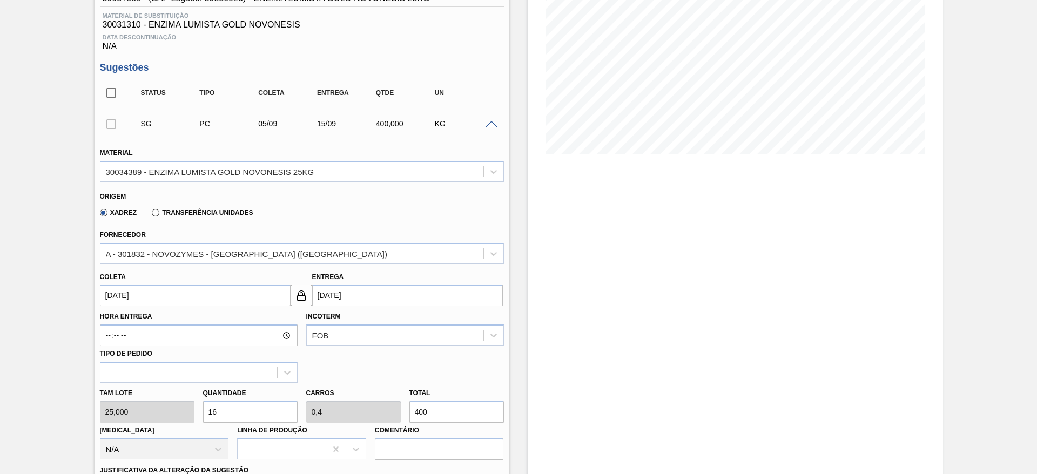
type input "[DATE]"
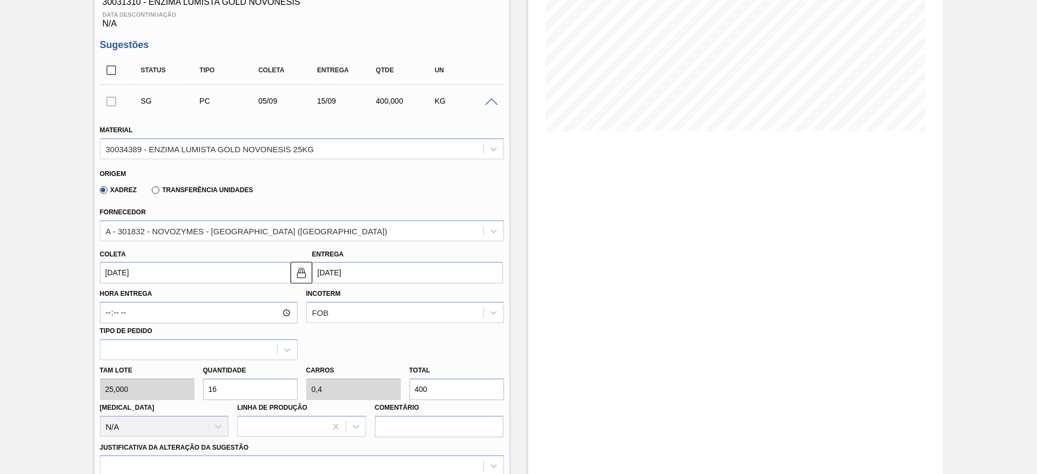
scroll to position [243, 0]
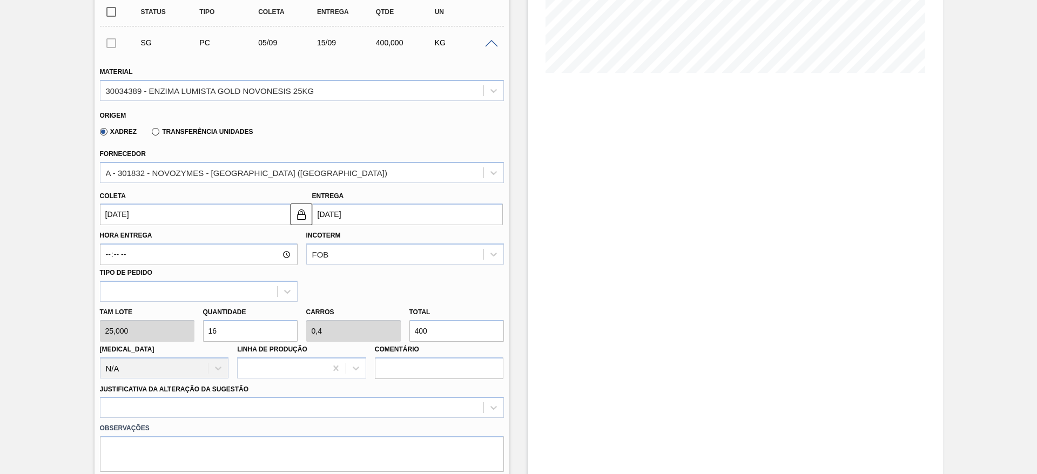
drag, startPoint x: 303, startPoint y: 214, endPoint x: 351, endPoint y: 215, distance: 48.6
click at [303, 214] on img at bounding box center [301, 214] width 13 height 13
click at [357, 215] on input "[DATE]" at bounding box center [407, 215] width 191 height 22
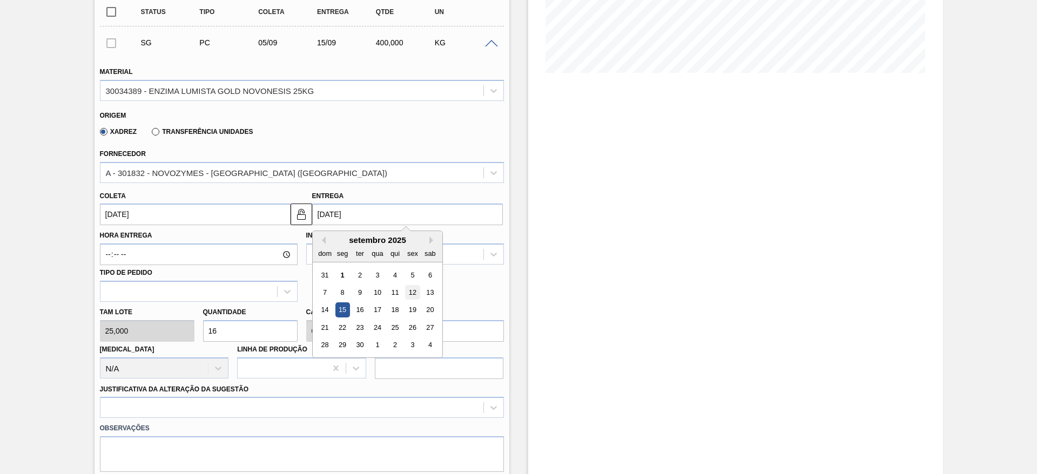
click at [419, 294] on div "12" at bounding box center [412, 292] width 15 height 15
type input "[DATE]"
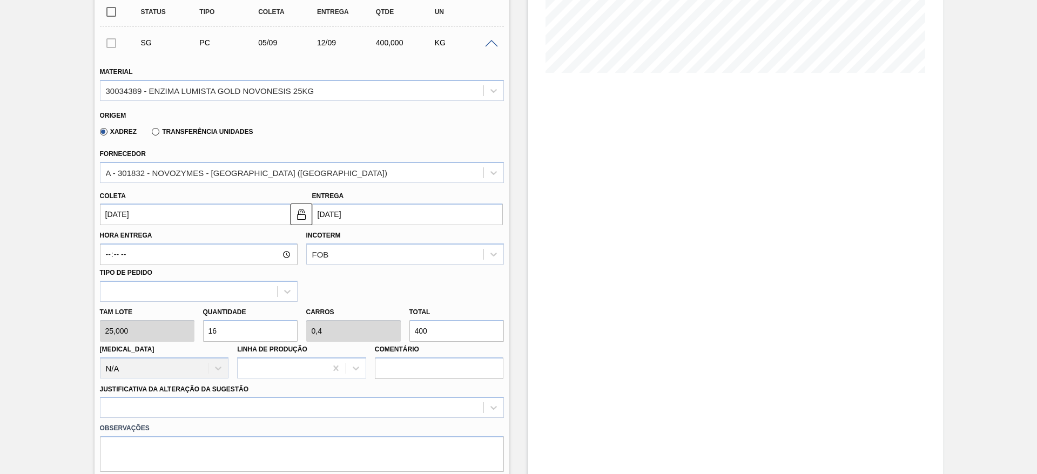
click at [253, 333] on input "16" at bounding box center [250, 331] width 95 height 22
drag, startPoint x: 219, startPoint y: 331, endPoint x: 212, endPoint y: 334, distance: 7.2
click at [212, 334] on input "16" at bounding box center [250, 331] width 95 height 22
type input "12"
type input "0,3"
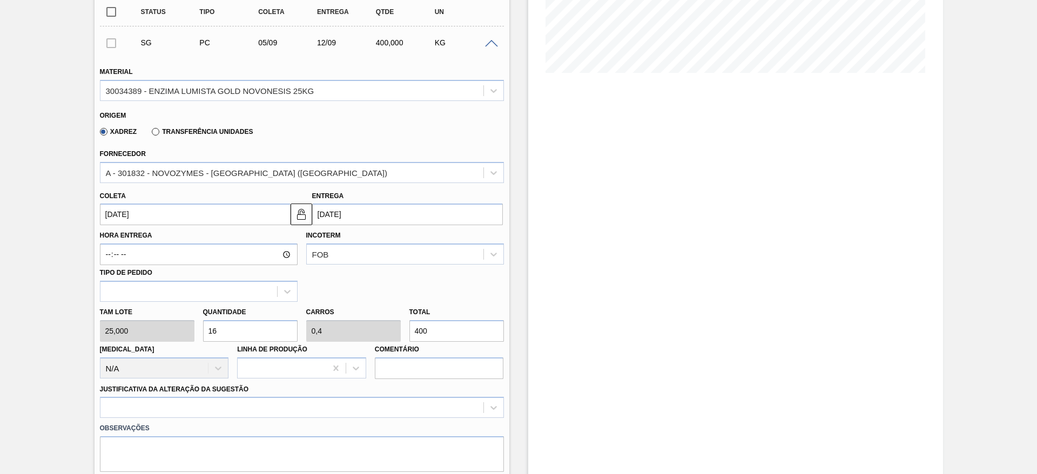
type input "300"
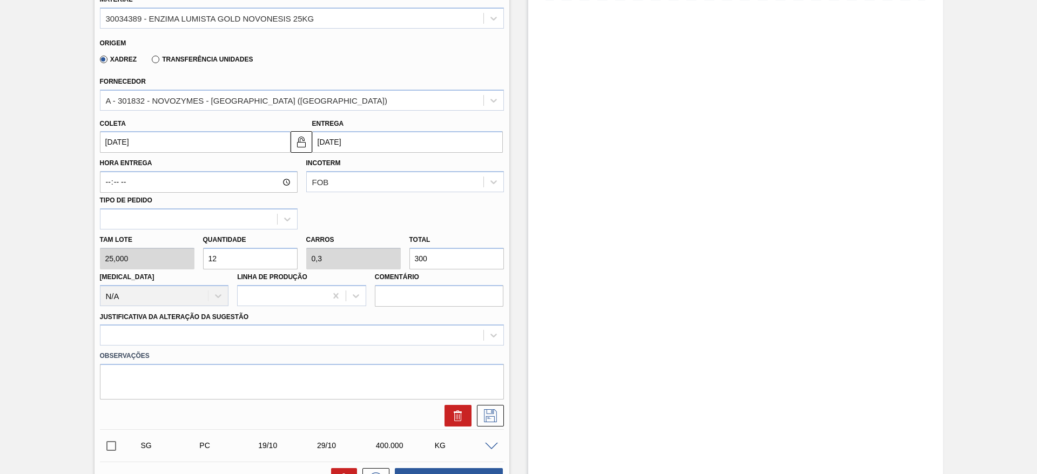
scroll to position [405, 0]
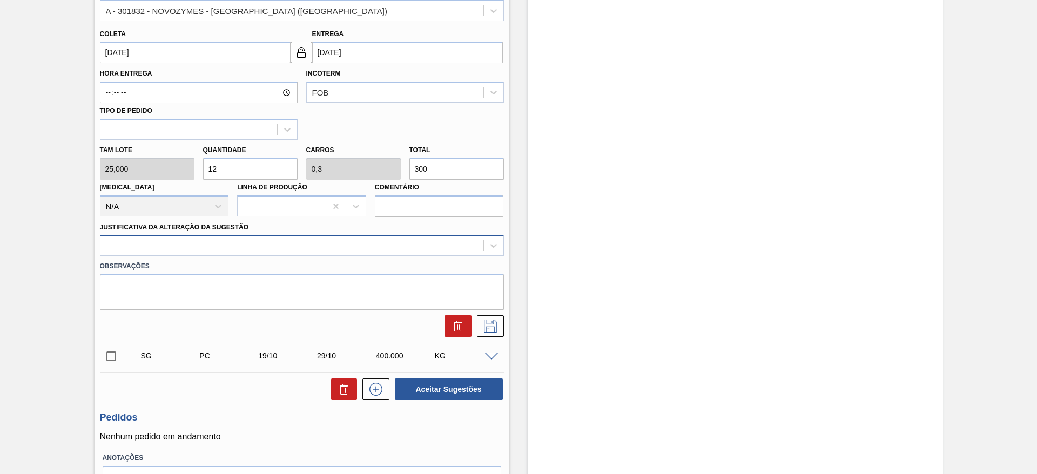
type input "12"
click at [286, 245] on div at bounding box center [291, 246] width 383 height 16
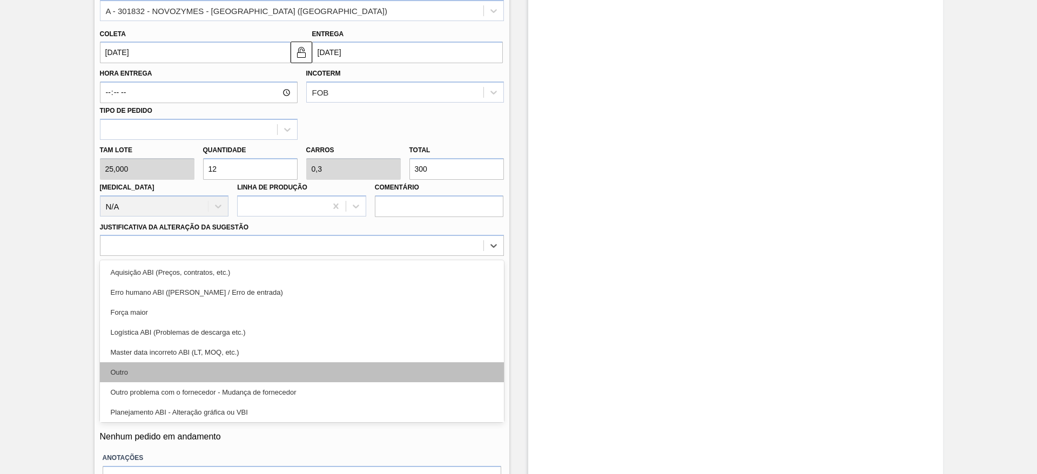
click at [258, 375] on div "Outro" at bounding box center [302, 373] width 404 height 20
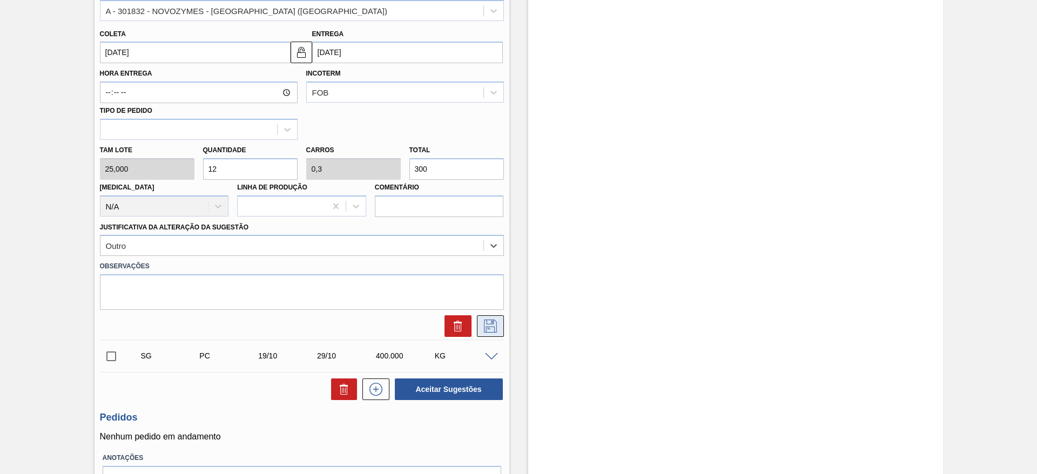
click at [487, 325] on icon at bounding box center [490, 326] width 17 height 13
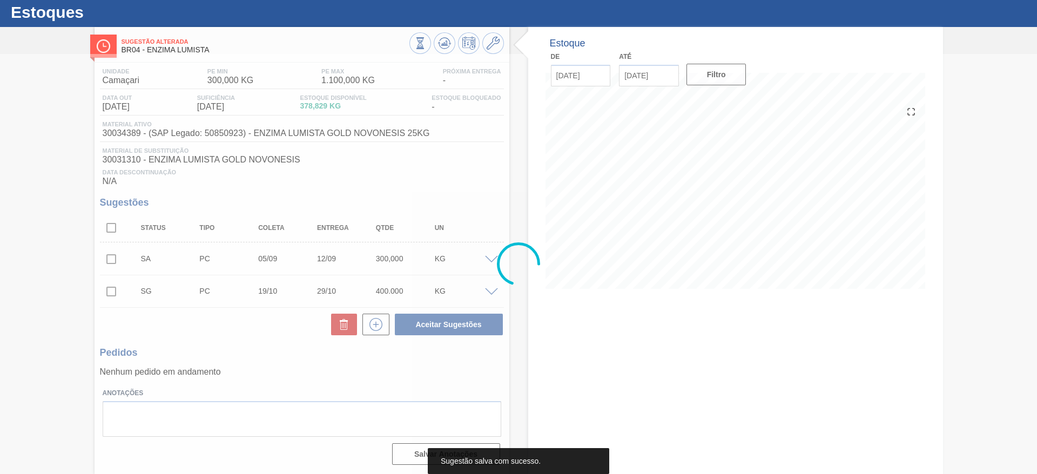
scroll to position [27, 0]
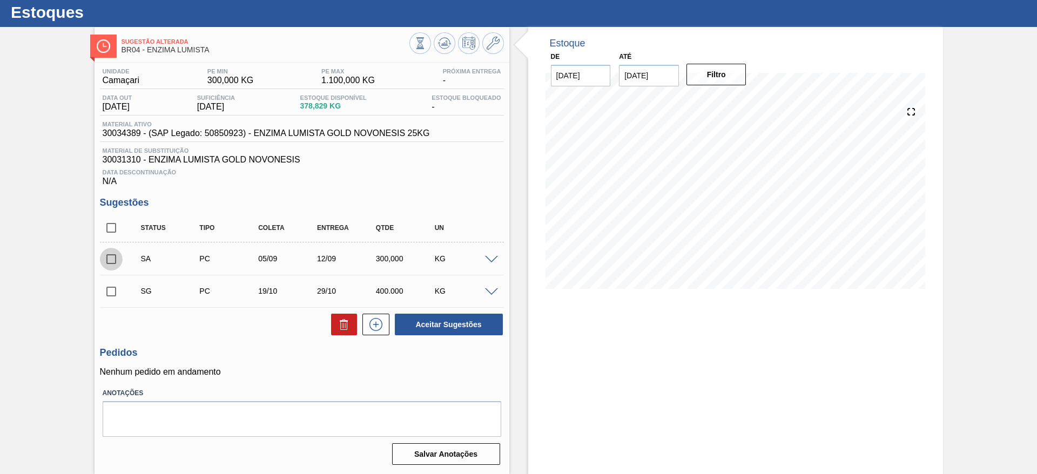
click at [106, 259] on input "checkbox" at bounding box center [111, 259] width 23 height 23
click at [493, 262] on span at bounding box center [491, 260] width 13 height 8
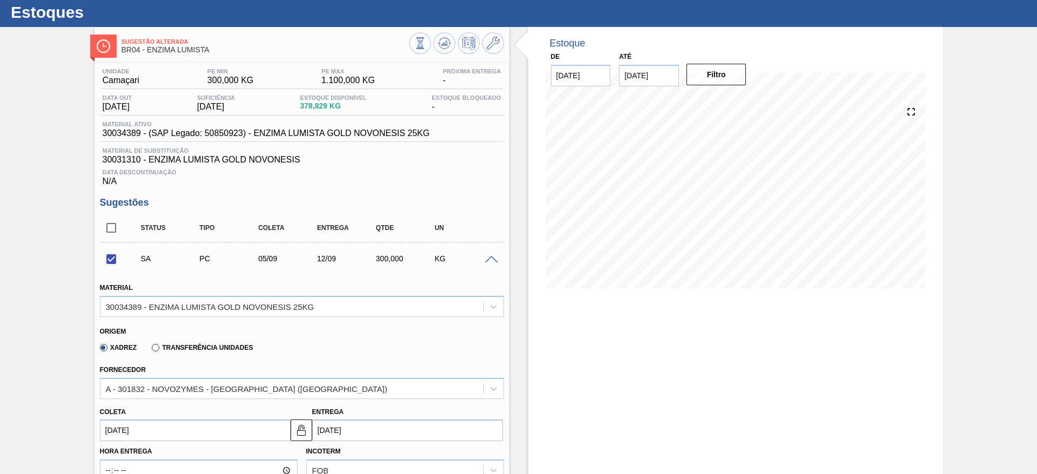
click at [493, 262] on span at bounding box center [491, 260] width 13 height 8
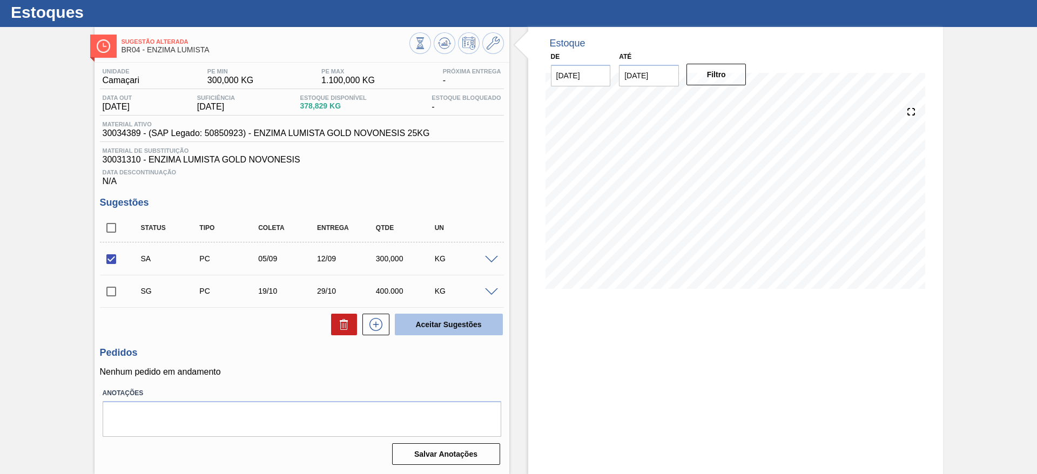
click at [476, 330] on button "Aceitar Sugestões" at bounding box center [449, 325] width 108 height 22
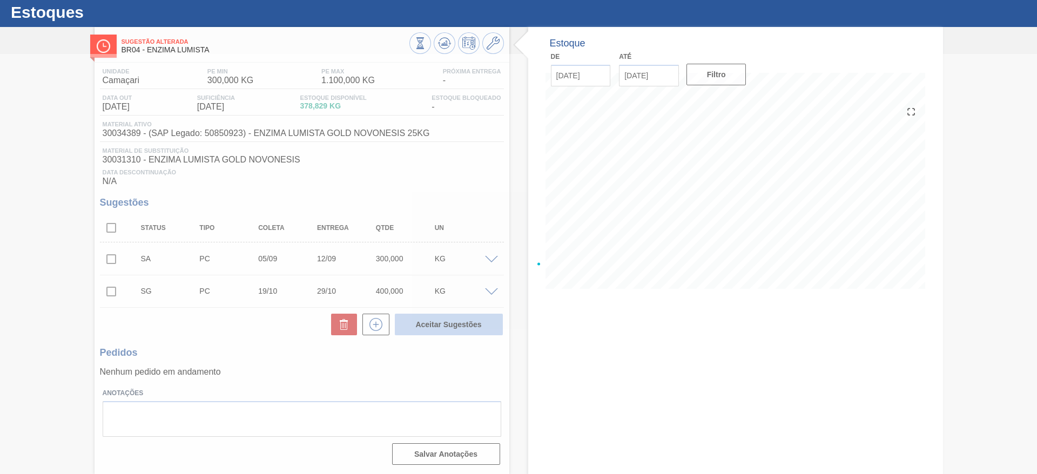
checkbox input "false"
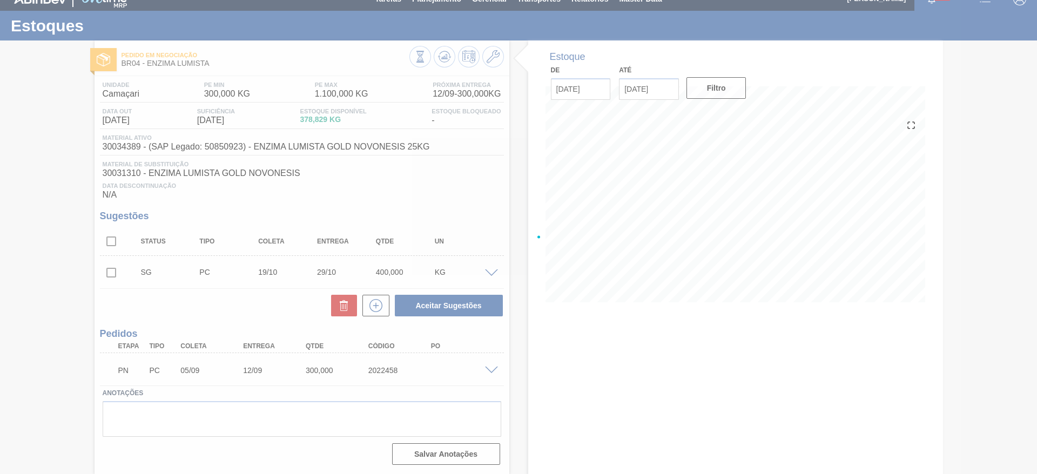
scroll to position [14, 0]
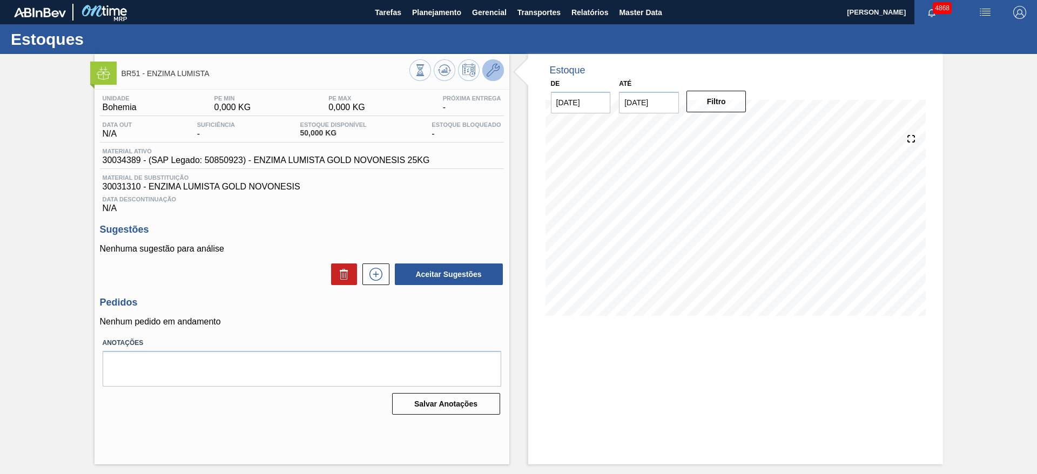
click at [500, 71] on button at bounding box center [493, 70] width 22 height 22
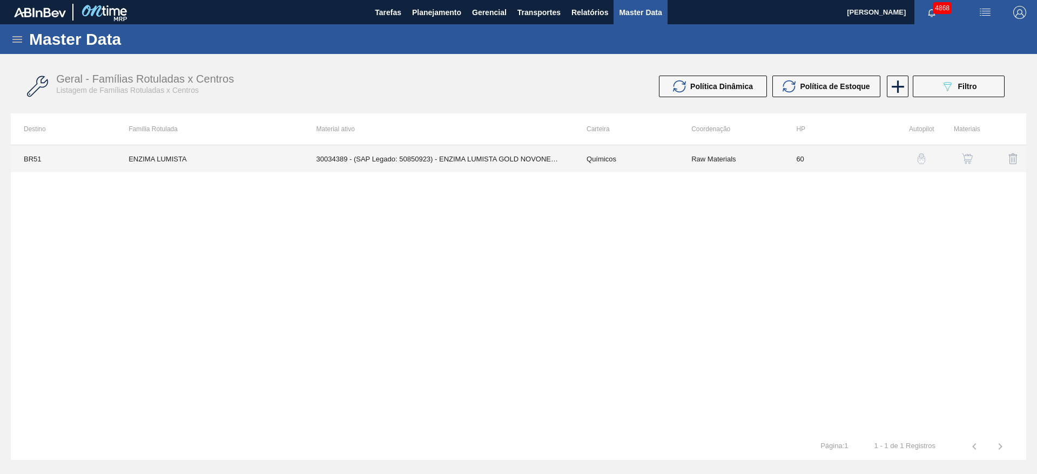
click at [418, 159] on td "30034389 - (SAP Legado: 50850923) - ENZIMA LUMISTA GOLD NOVONESIS 25KG" at bounding box center [439, 158] width 270 height 27
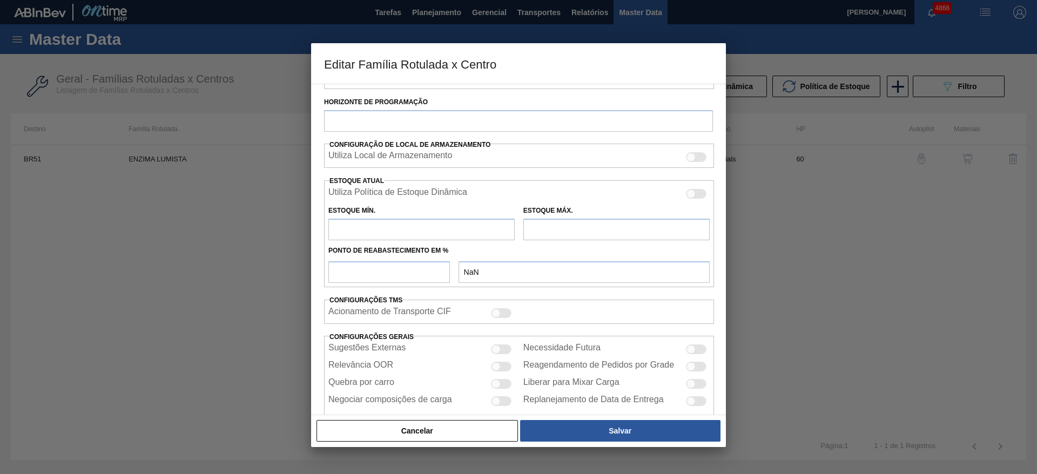
type input "Químicos"
type input "Enzima"
type input "ENZIMA LUMISTA"
type input "BR51 - Bohemia"
type input "60"
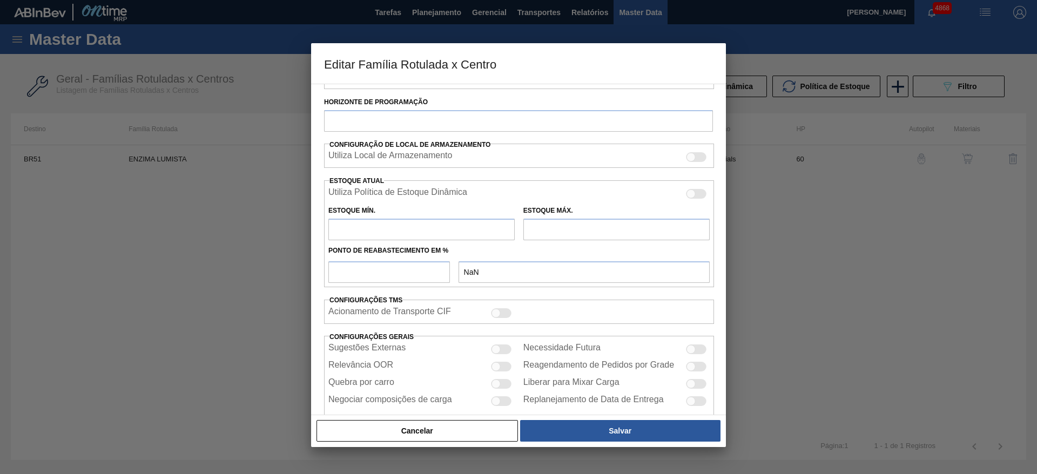
type input "0"
type input "100"
type input "0,000"
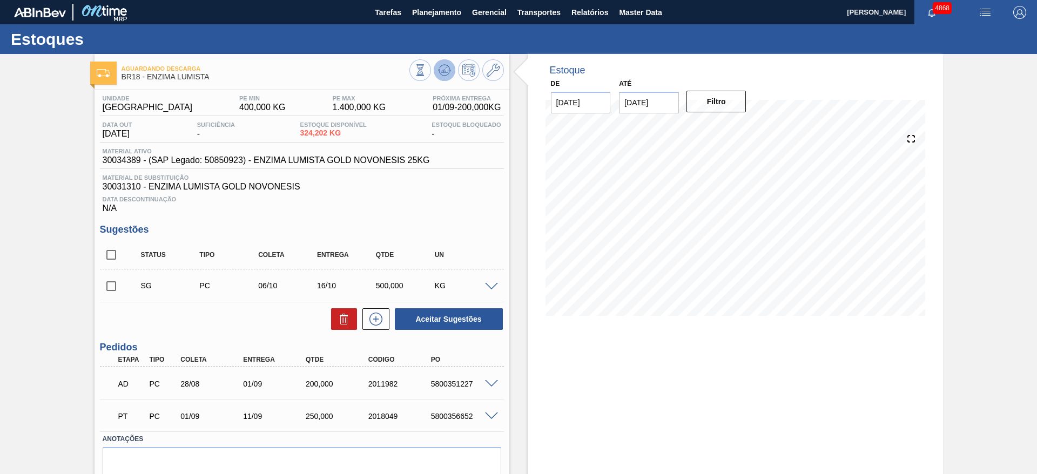
click at [453, 66] on button at bounding box center [445, 70] width 22 height 22
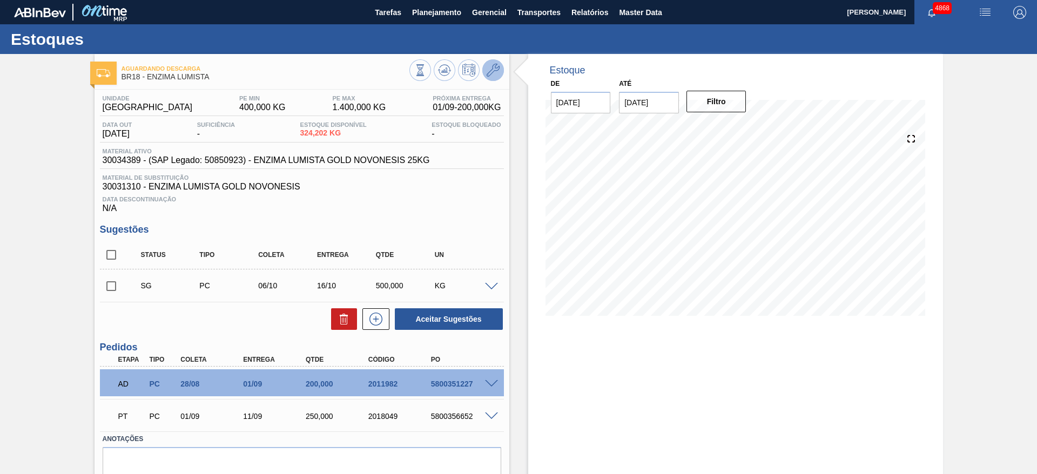
click at [492, 72] on icon at bounding box center [493, 70] width 13 height 13
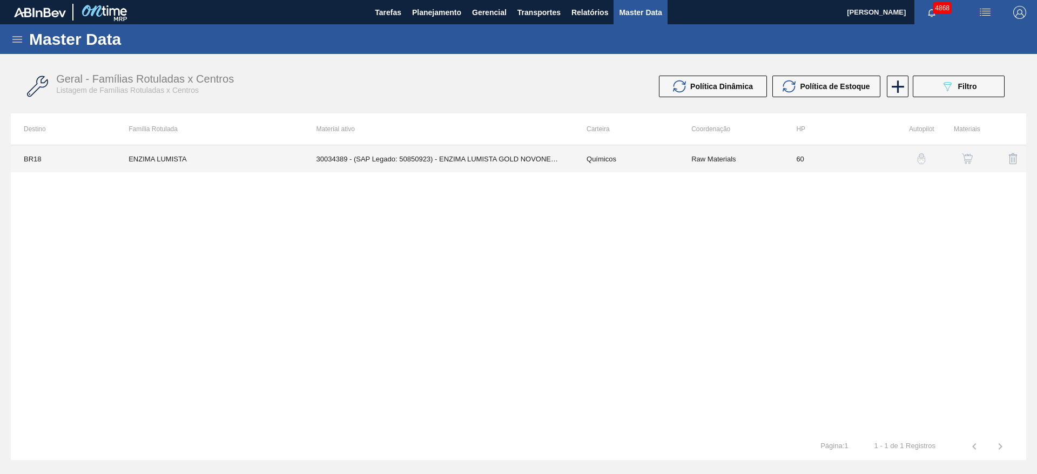
click at [507, 157] on td "30034389 - (SAP Legado: 50850923) - ENZIMA LUMISTA GOLD NOVONESIS 25KG" at bounding box center [439, 158] width 270 height 27
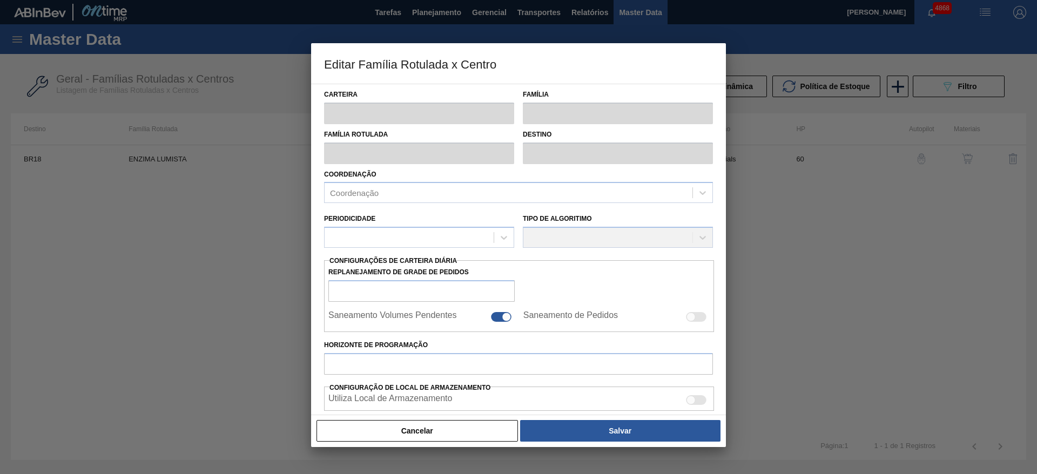
type input "Químicos"
type input "Enzima"
type input "ENZIMA LUMISTA"
type input "BR18 - Pernambuco"
type input "60"
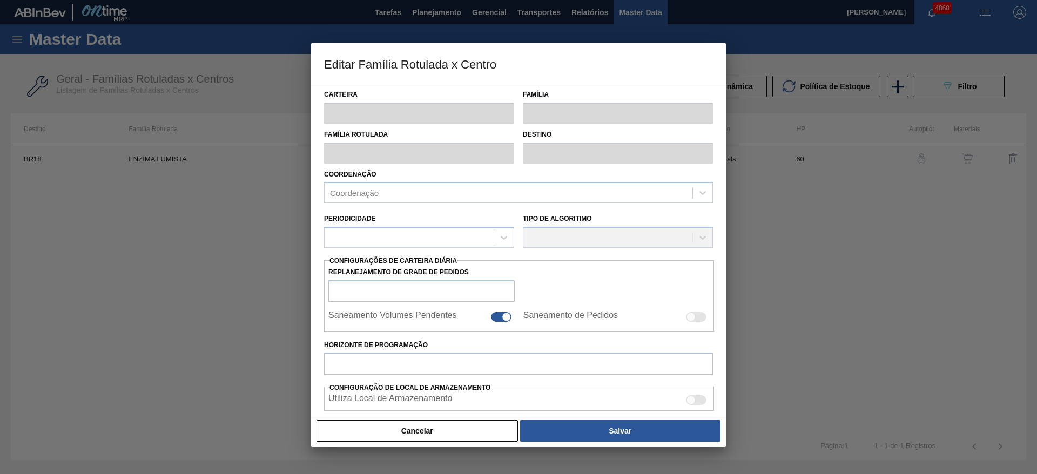
type input "400"
type input "1.400"
type input "50"
type input "900,000"
checkbox input "true"
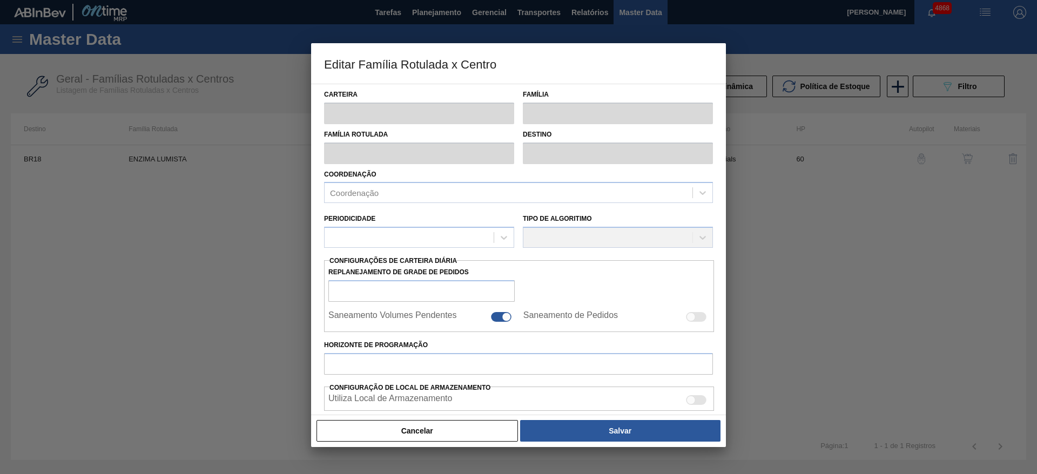
checkbox input "true"
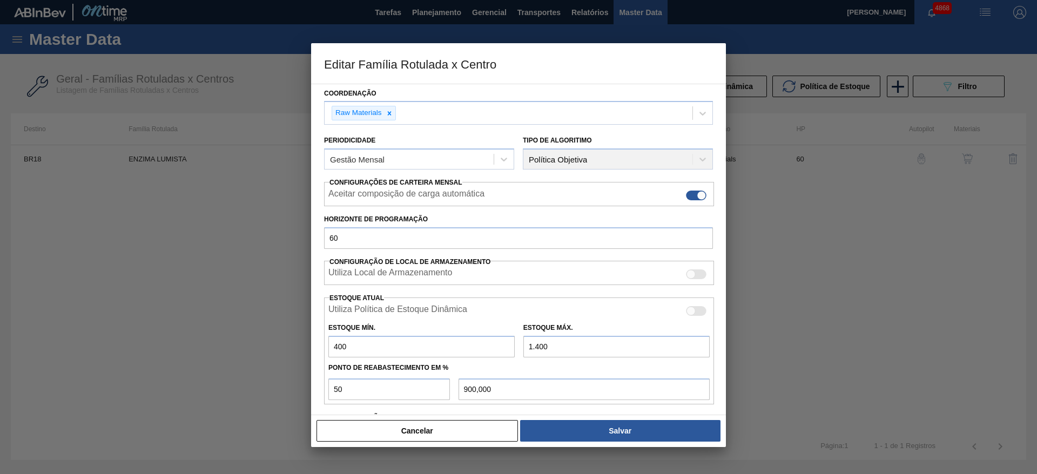
scroll to position [162, 0]
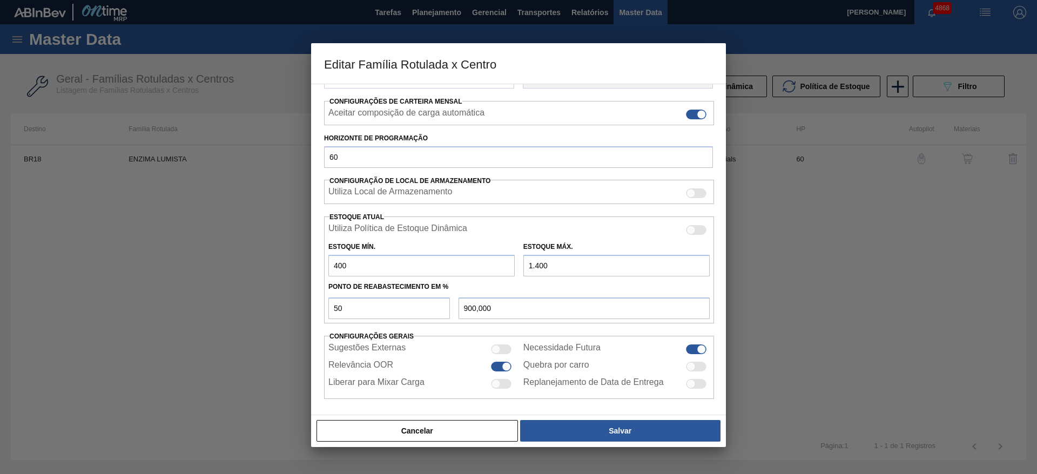
drag, startPoint x: 356, startPoint y: 264, endPoint x: 310, endPoint y: 273, distance: 47.5
click at [310, 273] on div "Editar Família Rotulada x Centro Carteira Químicos Família Enzima Família Rotul…" at bounding box center [518, 237] width 1037 height 474
type input "4"
type input "702,000"
type input "45"
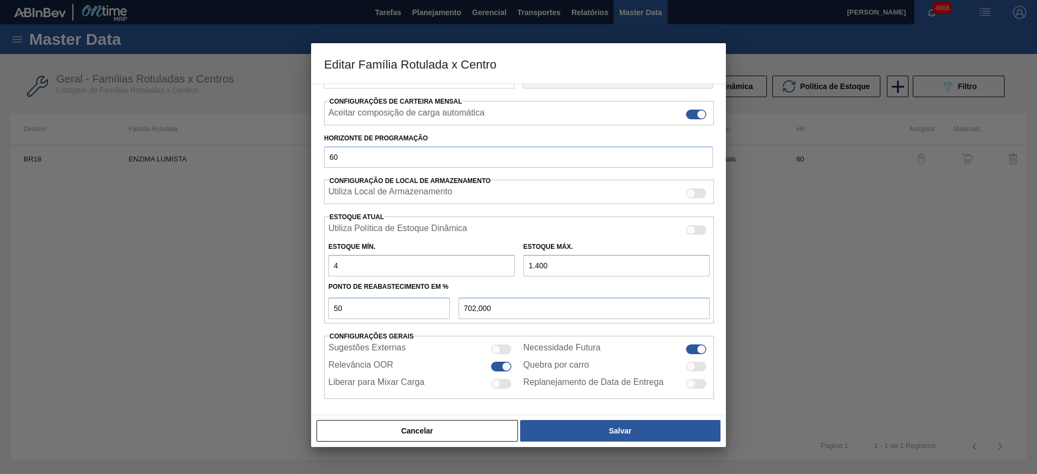
type input "722,500"
type input "450"
type input "925,000"
type input "450"
drag, startPoint x: 558, startPoint y: 264, endPoint x: 535, endPoint y: 270, distance: 23.5
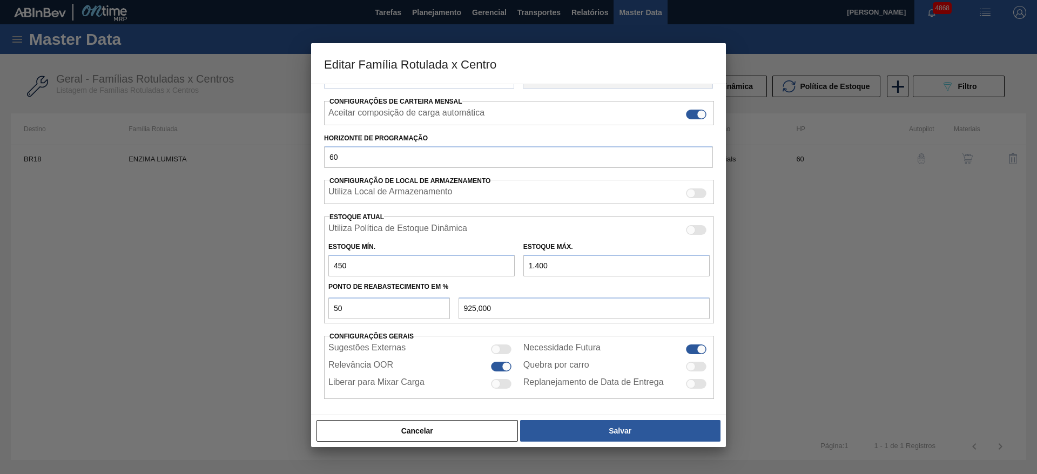
click at [535, 270] on input "1.400" at bounding box center [617, 266] width 186 height 22
click at [769, 283] on div at bounding box center [518, 237] width 1037 height 474
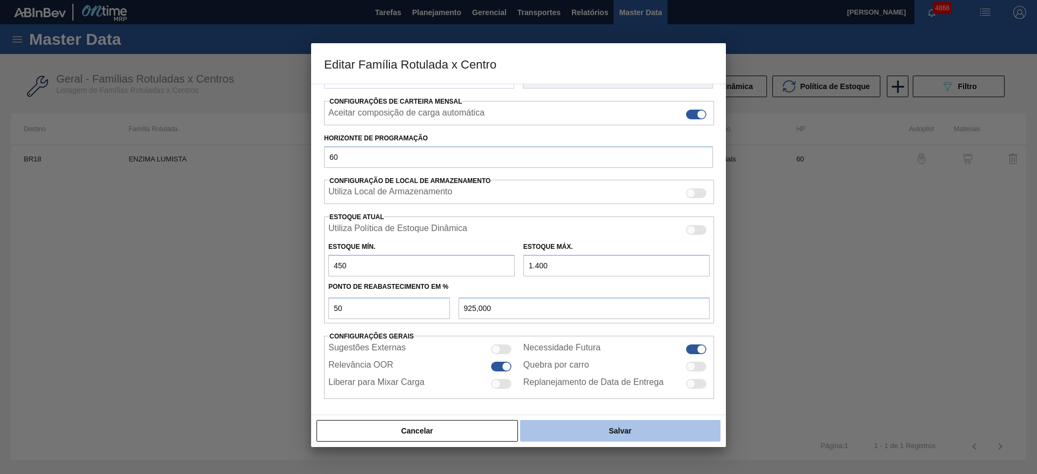
click at [639, 431] on button "Salvar" at bounding box center [620, 431] width 200 height 22
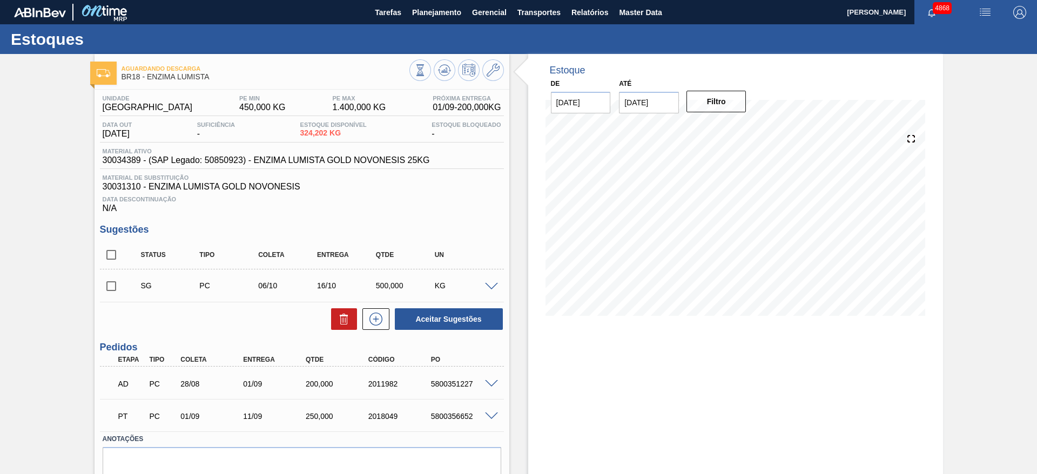
click at [488, 285] on span at bounding box center [491, 287] width 13 height 8
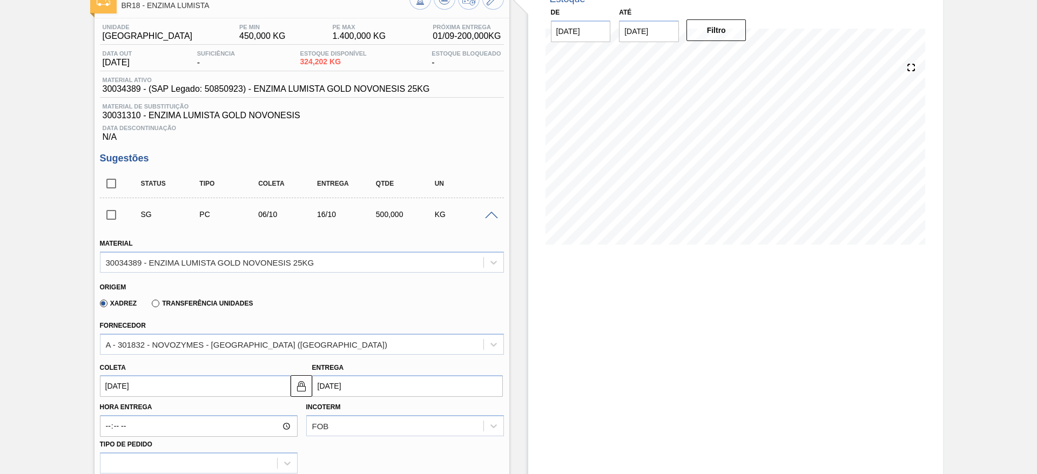
scroll to position [162, 0]
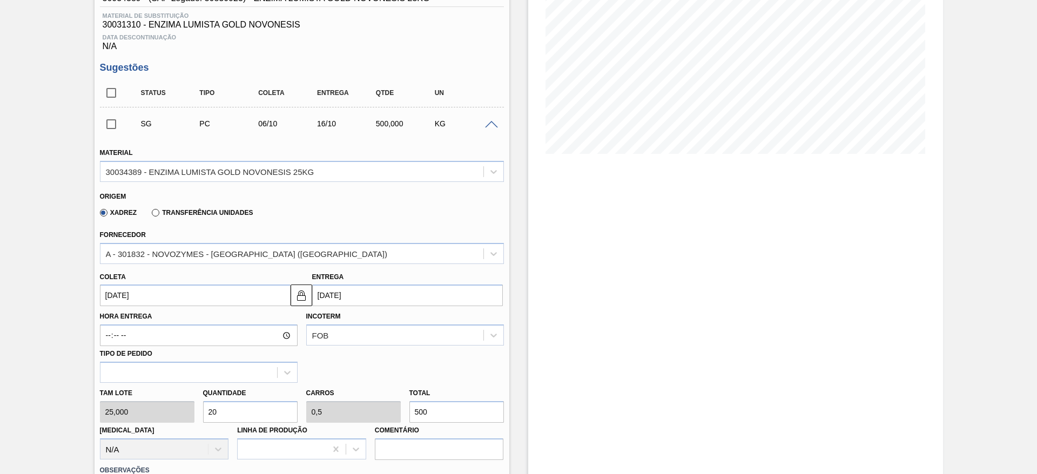
click at [198, 296] on input "06/10/2025" at bounding box center [195, 296] width 191 height 22
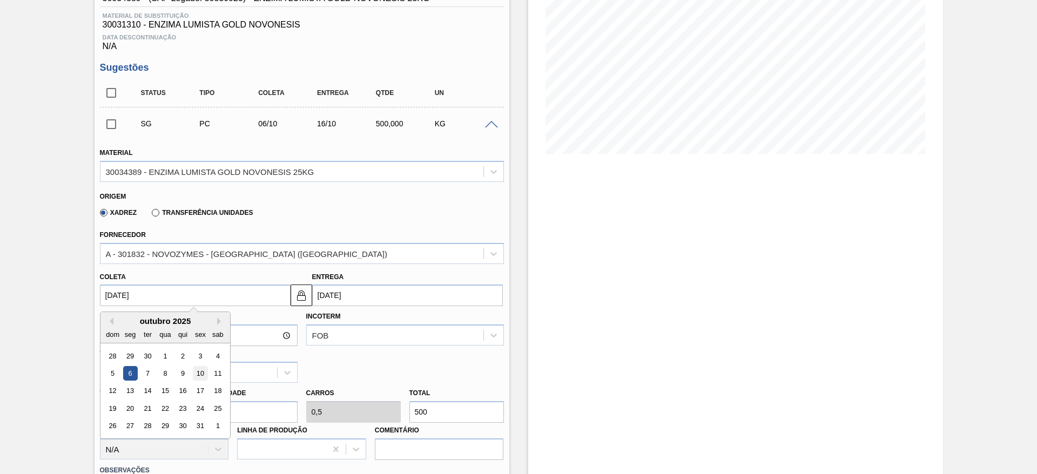
click at [202, 378] on div "10" at bounding box center [200, 373] width 15 height 15
type input "10/10/2025"
type input "20/10/2025"
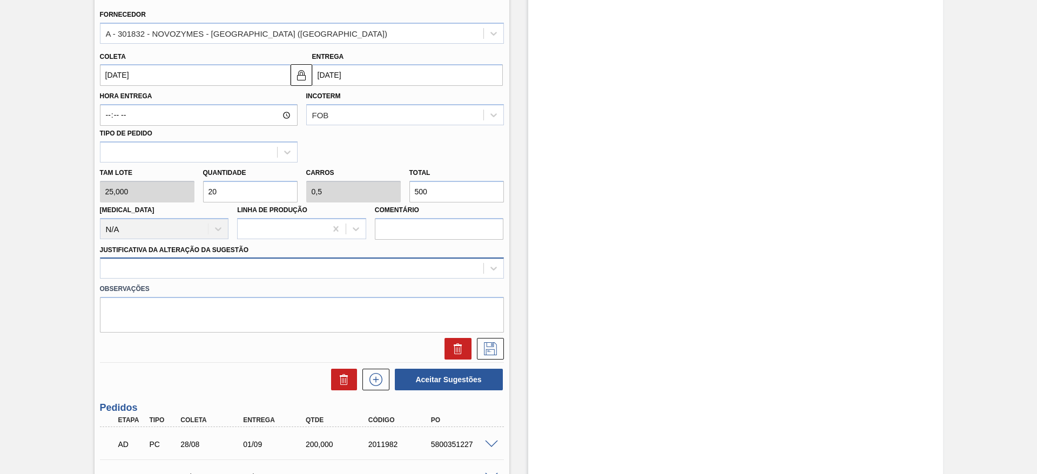
scroll to position [405, 0]
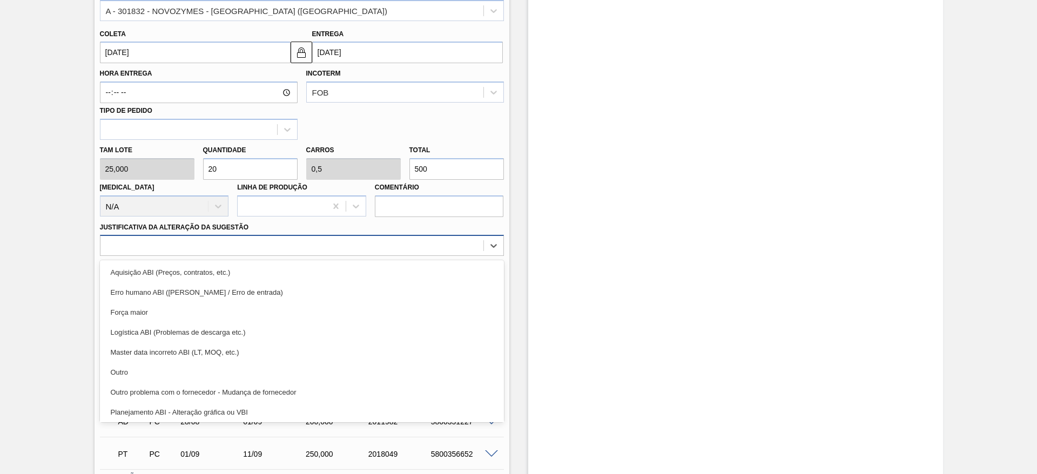
click at [340, 251] on div at bounding box center [291, 246] width 383 height 16
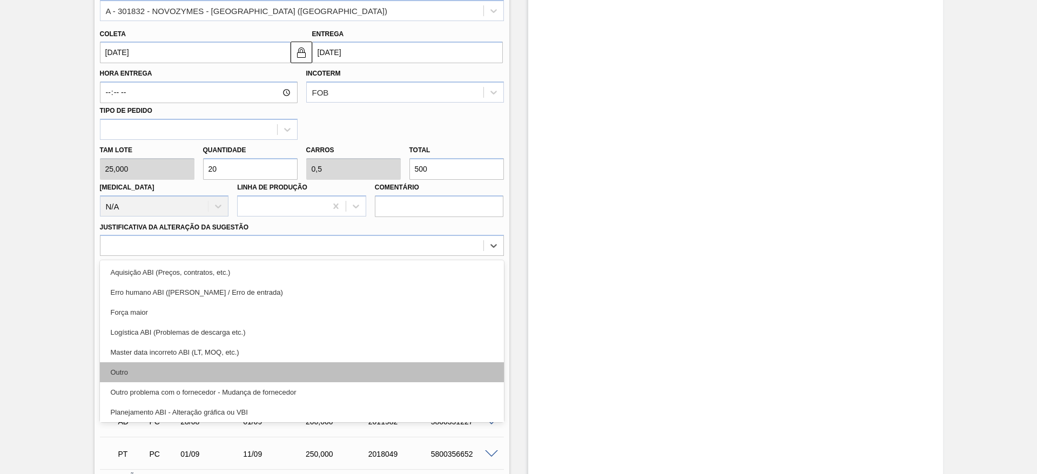
click at [300, 370] on div "Outro" at bounding box center [302, 373] width 404 height 20
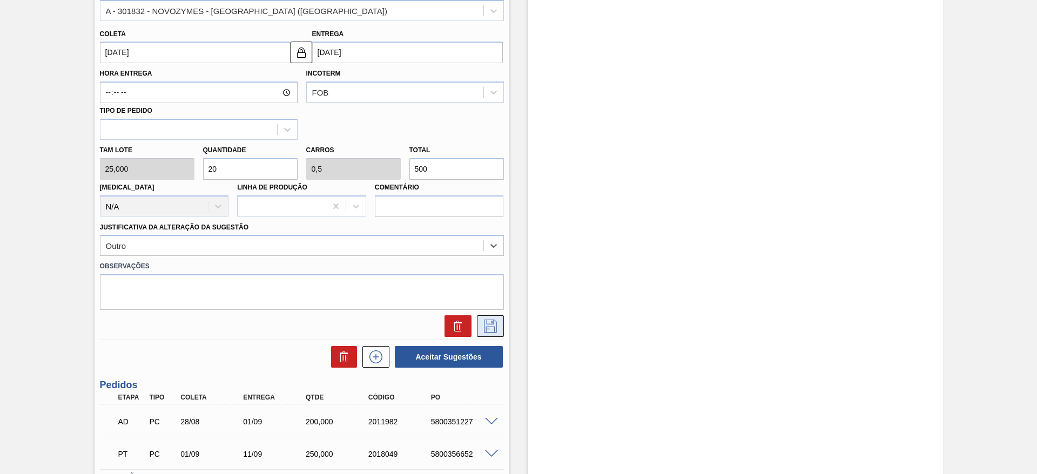
click at [482, 317] on button at bounding box center [490, 327] width 27 height 22
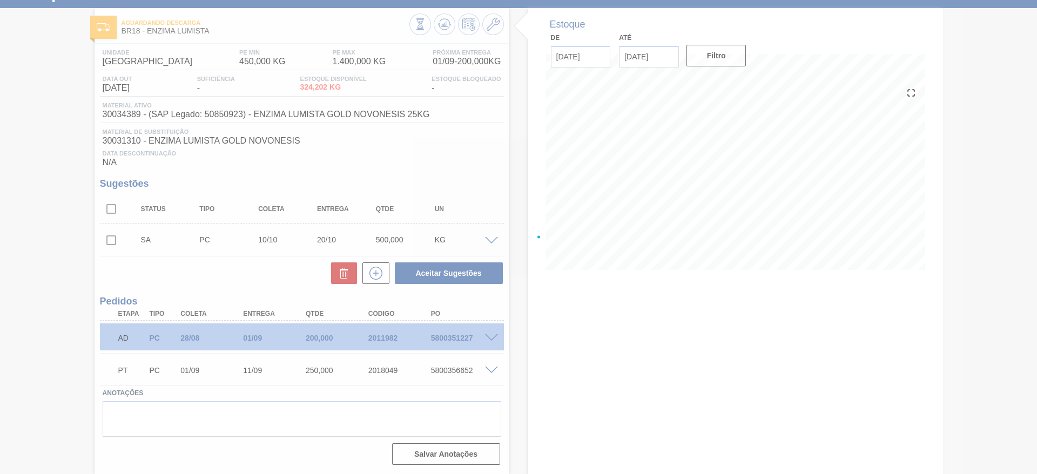
scroll to position [46, 0]
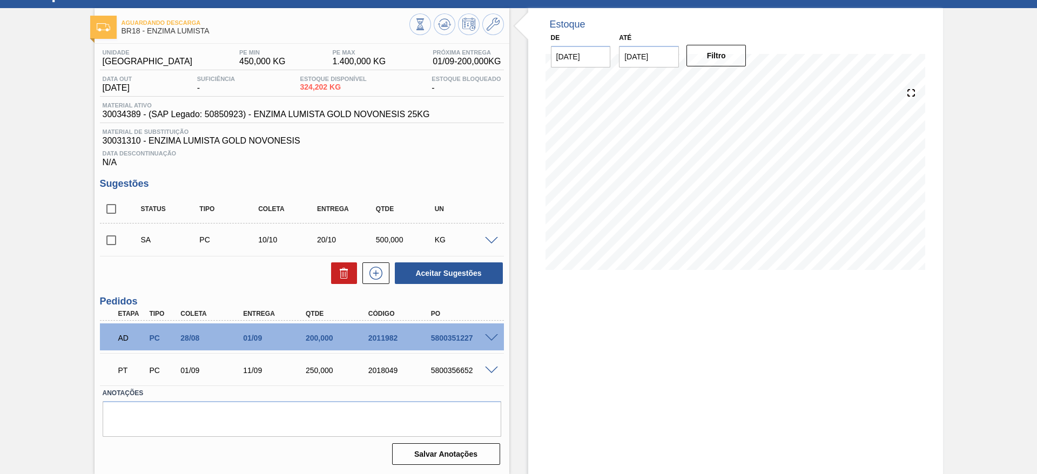
click at [492, 238] on span at bounding box center [491, 241] width 13 height 8
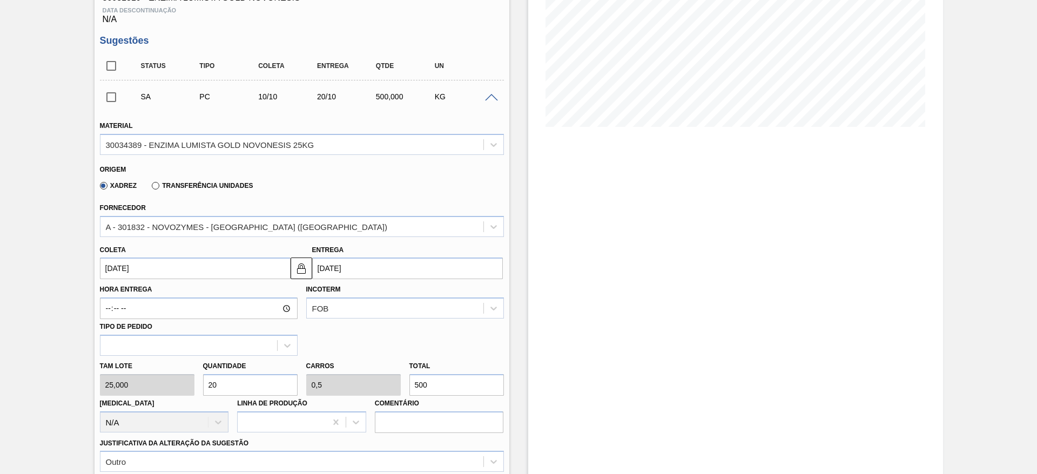
click at [149, 271] on input "10/10/2025" at bounding box center [195, 269] width 191 height 22
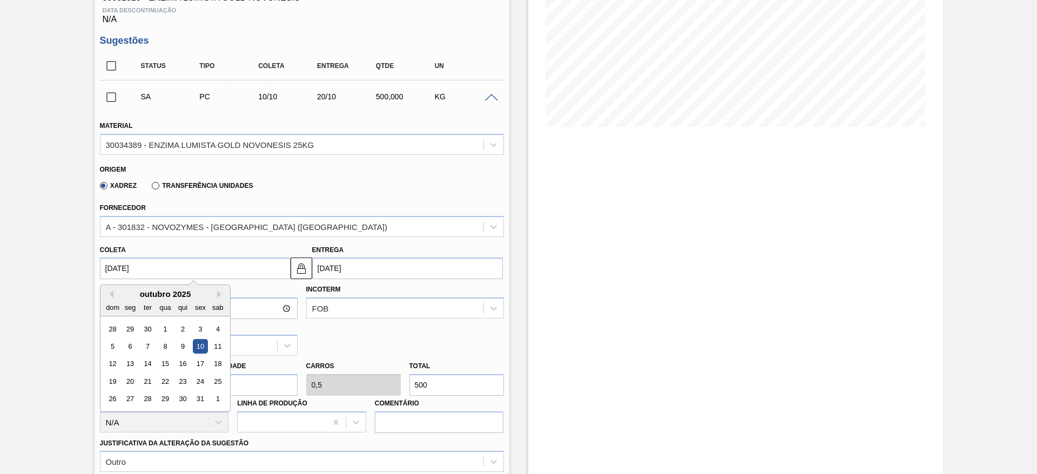
click at [112, 289] on div "Previous Month Next Month outubro 2025 dom seg ter qua qui sex sab 28 29 30 1 2…" at bounding box center [165, 349] width 131 height 128
click at [112, 292] on button "Previous Month" at bounding box center [110, 295] width 8 height 8
click at [204, 327] on div "5" at bounding box center [200, 329] width 15 height 15
type input "05/09/2025"
type input "15/09/2025"
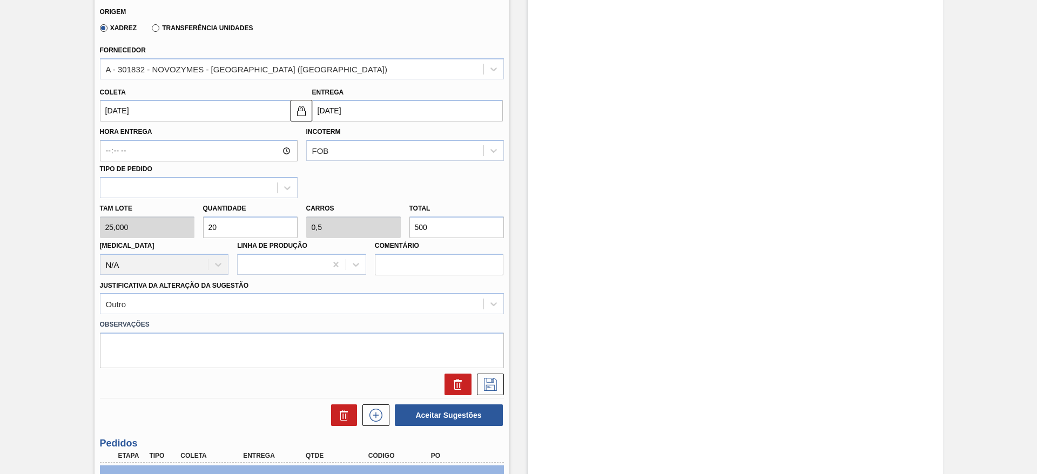
scroll to position [351, 0]
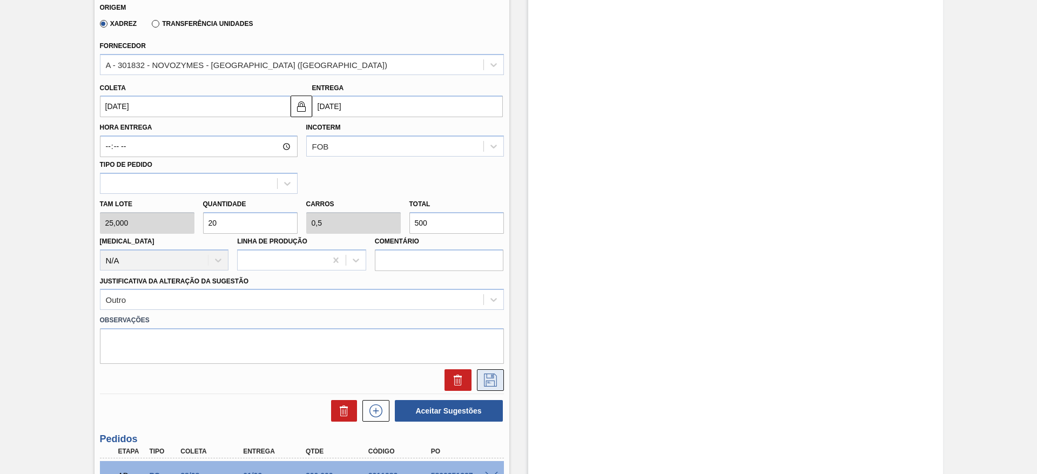
click at [482, 376] on icon at bounding box center [490, 380] width 17 height 13
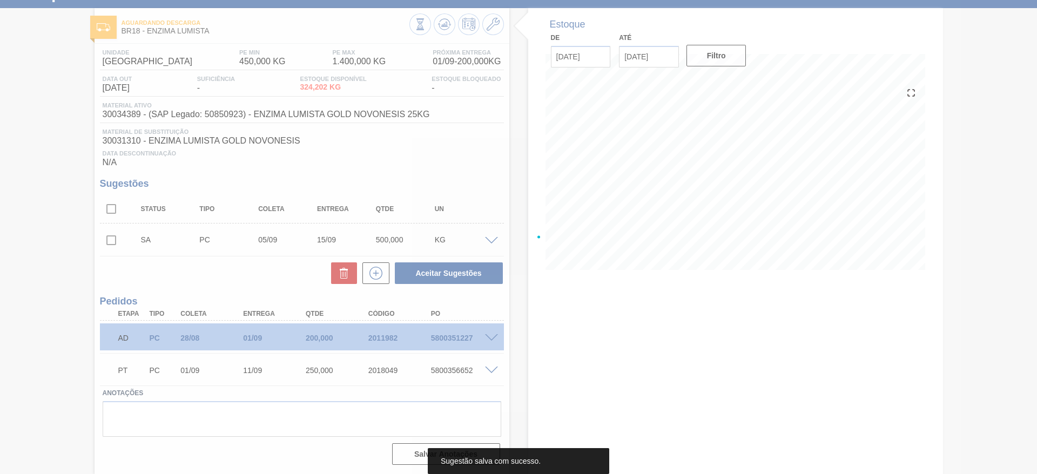
scroll to position [46, 0]
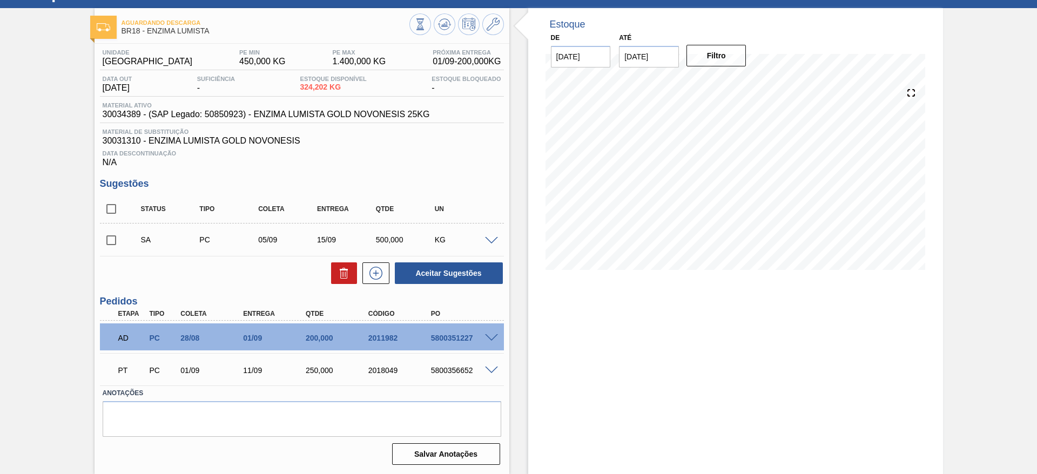
click at [491, 241] on span at bounding box center [491, 241] width 13 height 8
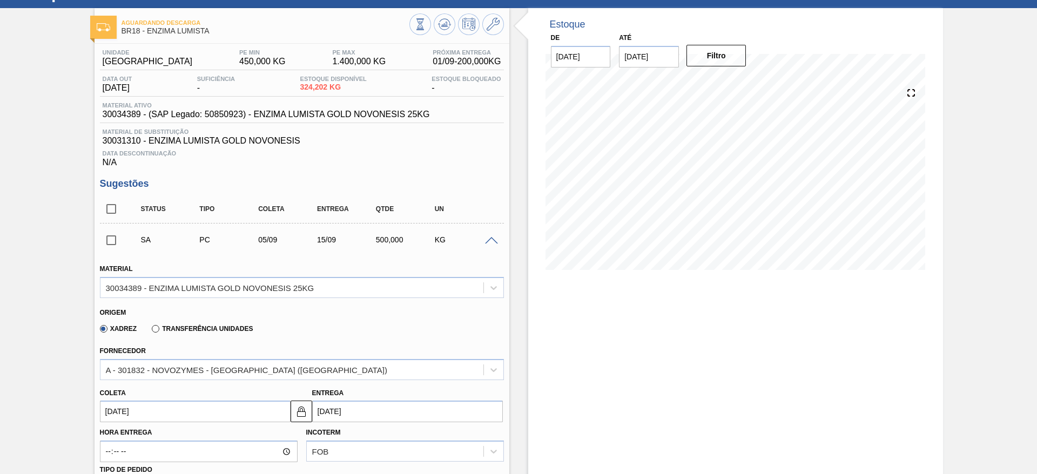
click at [180, 414] on input "05/09/2025" at bounding box center [195, 412] width 191 height 22
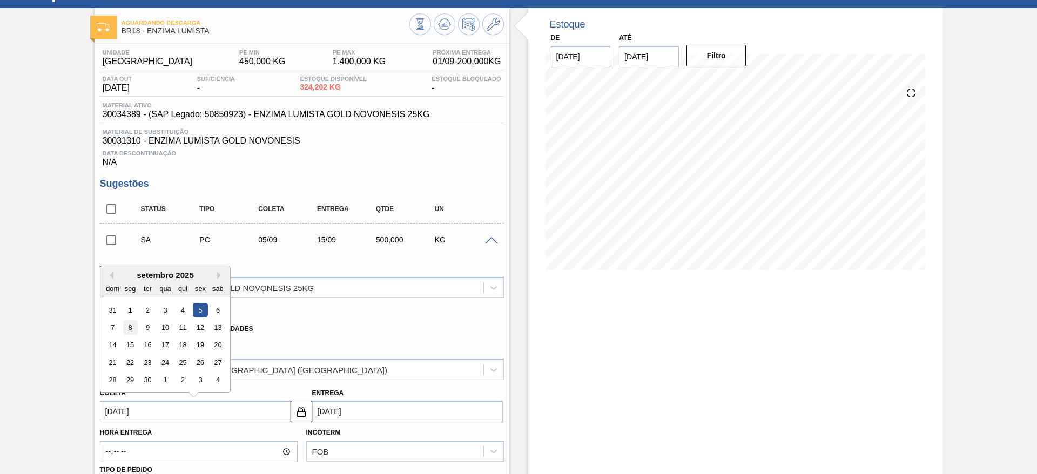
click at [136, 332] on div "8" at bounding box center [130, 327] width 15 height 15
type input "08/09/2025"
type input "18/09/2025"
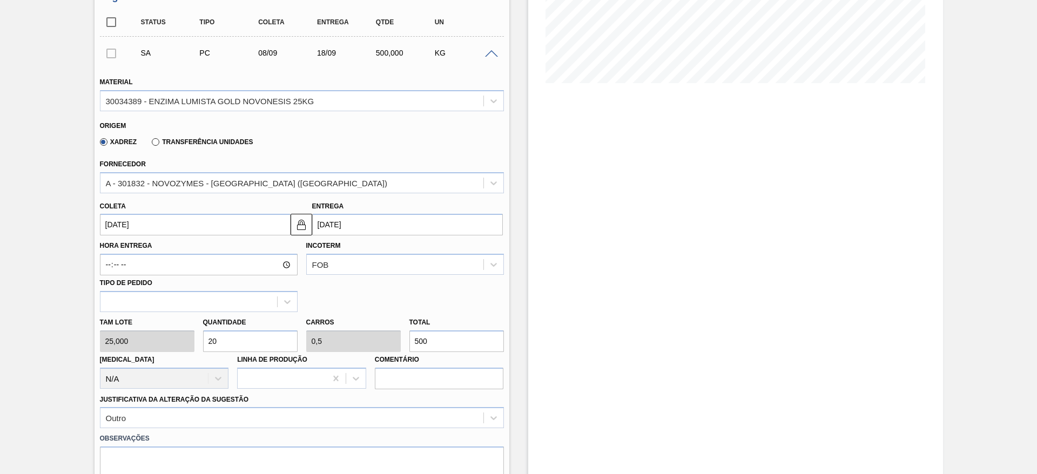
scroll to position [289, 0]
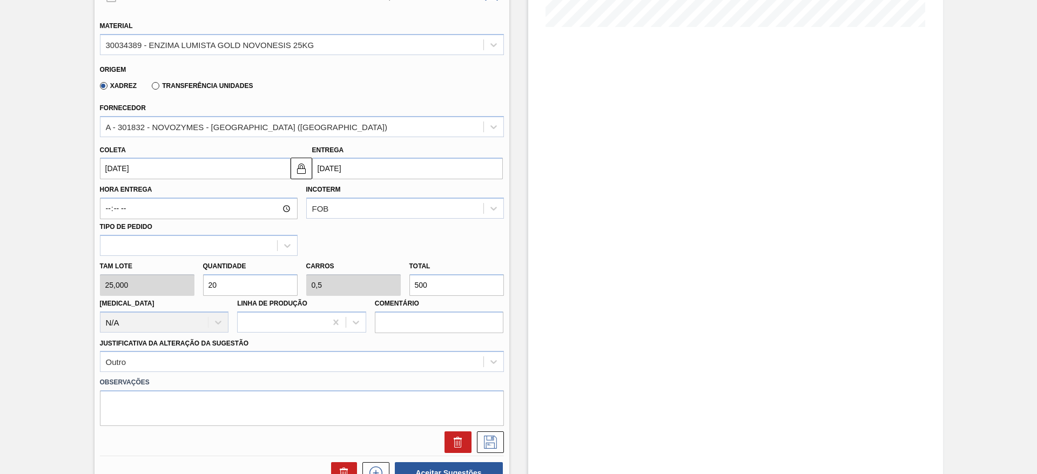
drag, startPoint x: 216, startPoint y: 288, endPoint x: 209, endPoint y: 288, distance: 7.0
click at [209, 288] on input "20" at bounding box center [250, 285] width 95 height 22
type input "1"
type input "0,025"
type input "25"
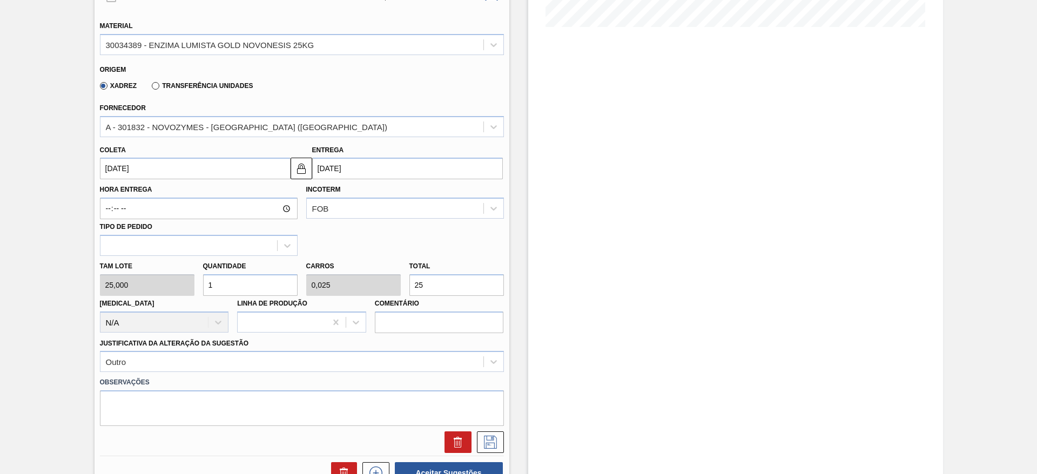
type input "16"
type input "0,4"
type input "400"
type input "16"
click at [481, 441] on button at bounding box center [490, 443] width 27 height 22
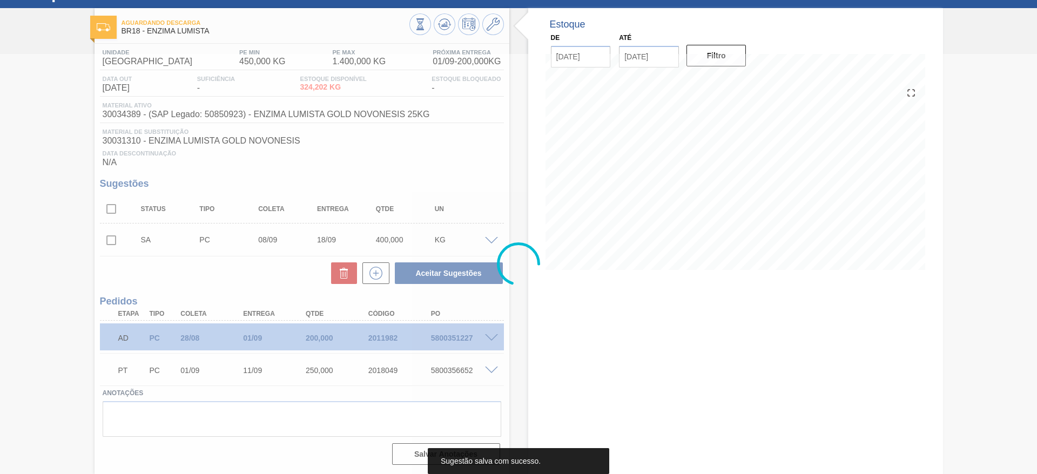
scroll to position [46, 0]
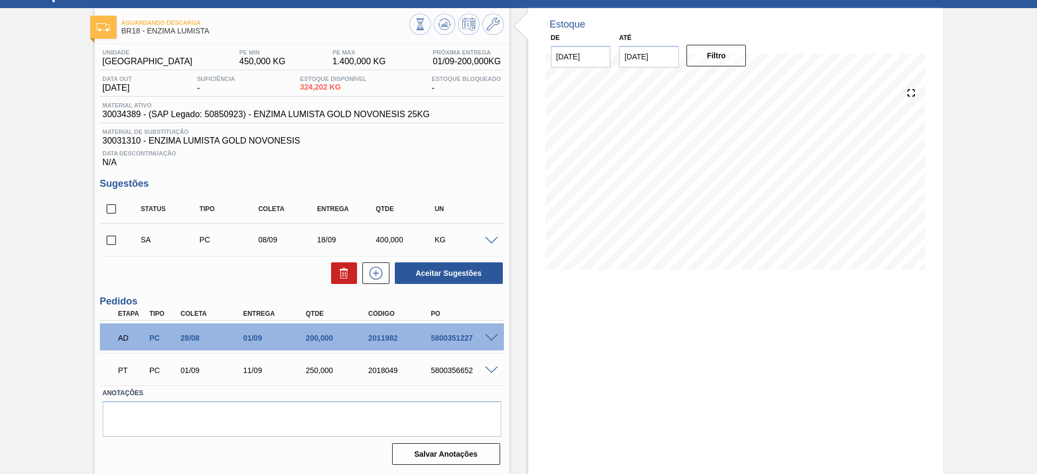
click at [108, 240] on input "checkbox" at bounding box center [111, 240] width 23 height 23
click at [420, 274] on button "Aceitar Sugestões" at bounding box center [449, 274] width 108 height 22
checkbox input "false"
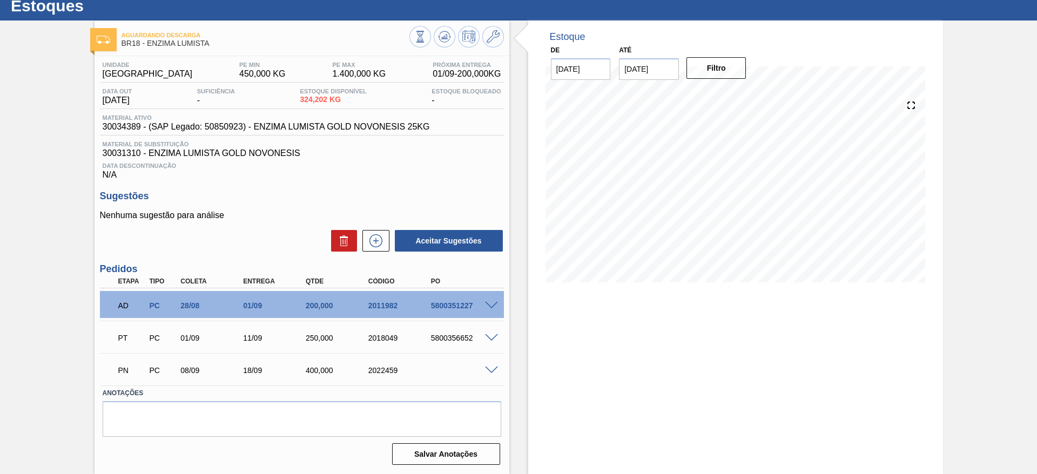
scroll to position [33, 0]
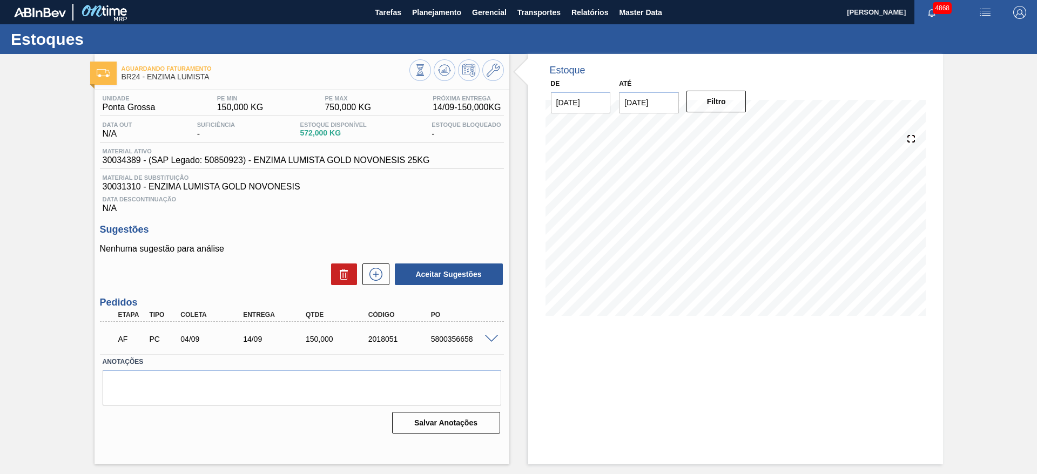
click at [496, 334] on div at bounding box center [493, 338] width 22 height 8
click at [496, 66] on icon at bounding box center [493, 70] width 13 height 13
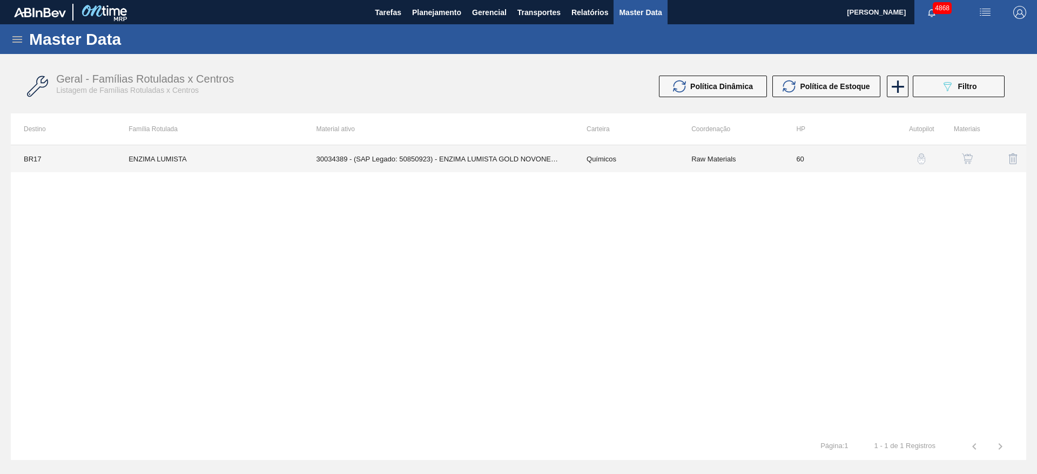
click at [496, 155] on td "30034389 - (SAP Legado: 50850923) - ENZIMA LUMISTA GOLD NOVONESIS 25KG" at bounding box center [439, 158] width 270 height 27
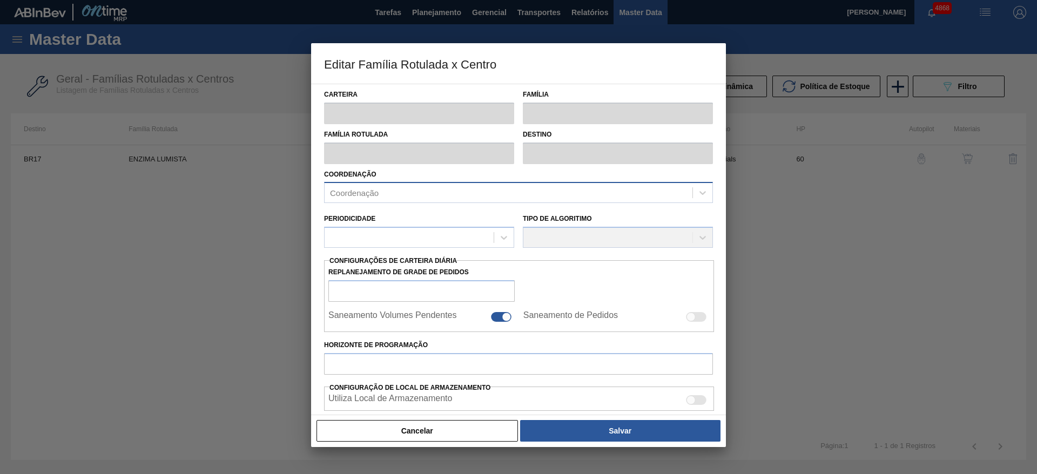
type input "Químicos"
type input "Enzima"
type input "ENZIMA LUMISTA"
type input "BR17 - Juatuba"
type input "60"
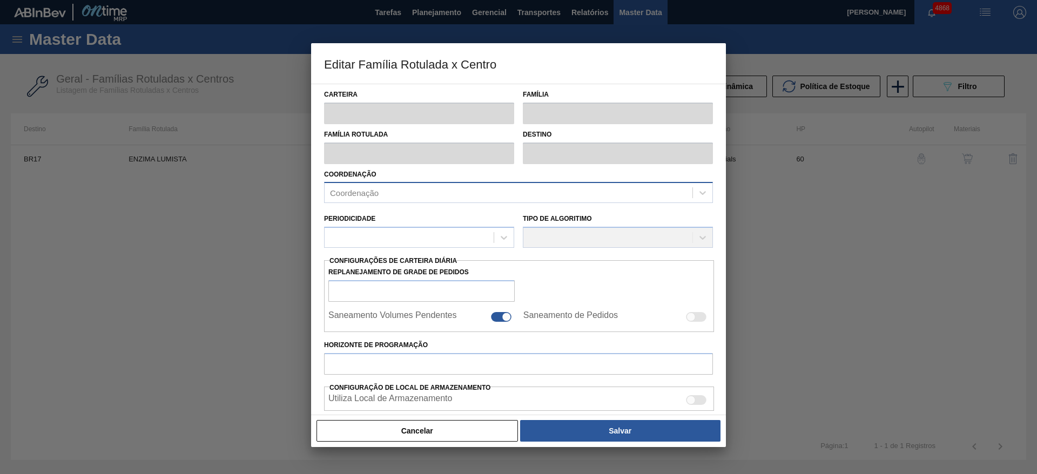
type input "375"
type input "1.200"
type input "50"
type input "787,500"
checkbox input "true"
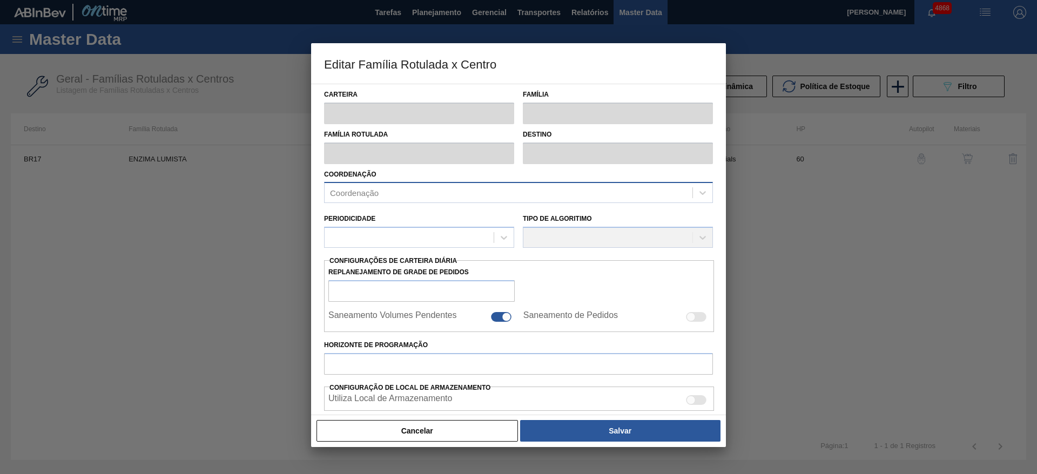
checkbox input "true"
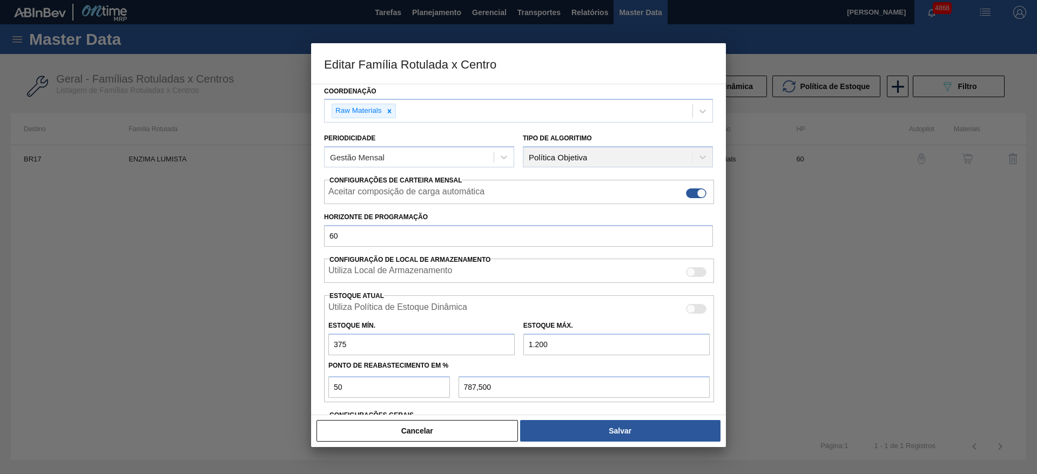
scroll to position [162, 0]
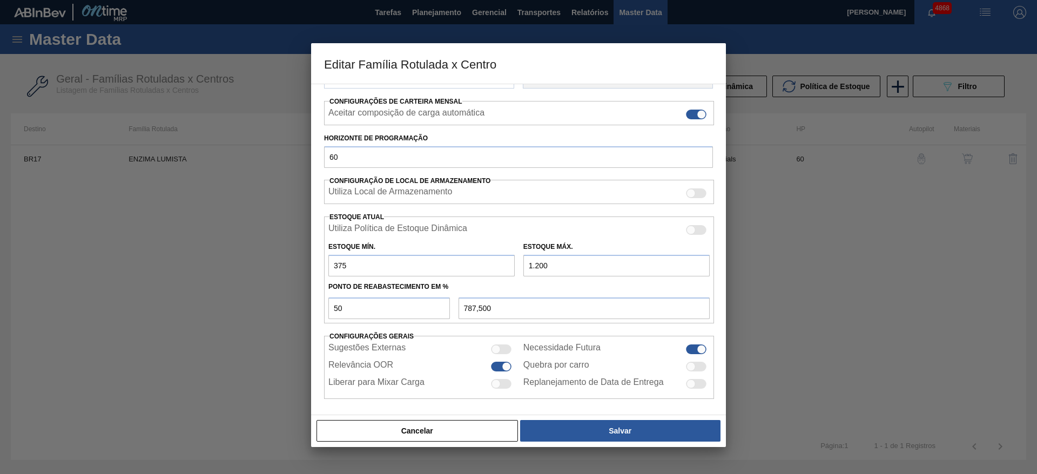
drag, startPoint x: 357, startPoint y: 269, endPoint x: 323, endPoint y: 280, distance: 35.2
click at [323, 280] on div "Carteira Químicos Família Enzima Família Rotulada ENZIMA LUMISTA Destino BR17 -…" at bounding box center [518, 250] width 415 height 332
type input "5"
type input "602,500"
type input "50"
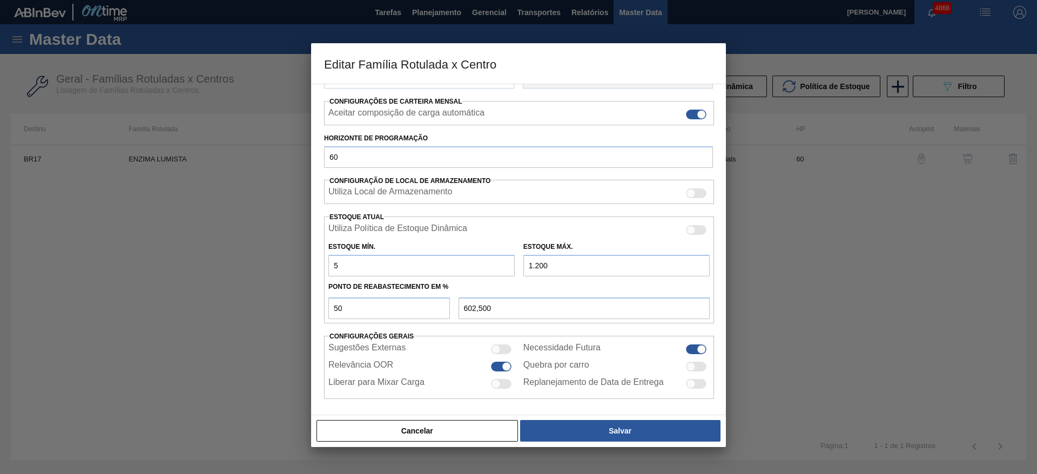
type input "625,000"
type input "500"
type input "850,000"
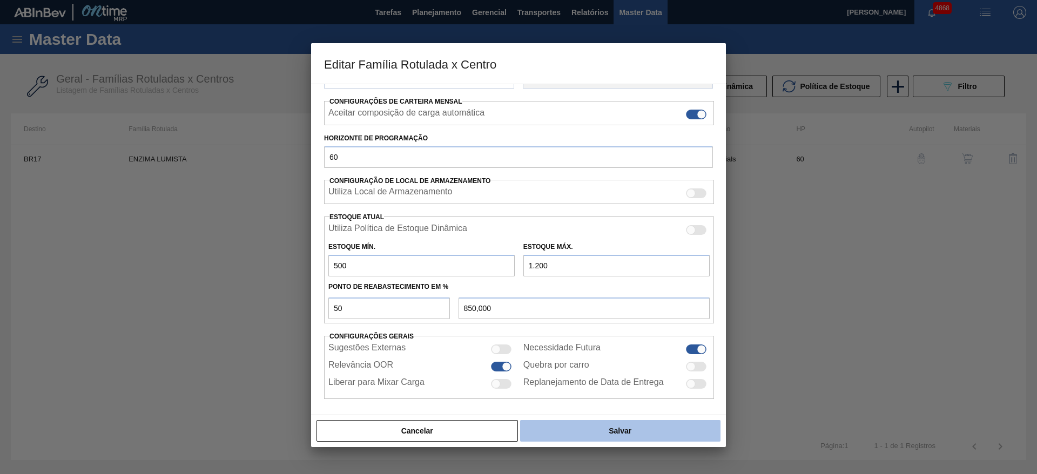
type input "500"
click at [642, 433] on button "Salvar" at bounding box center [620, 431] width 200 height 22
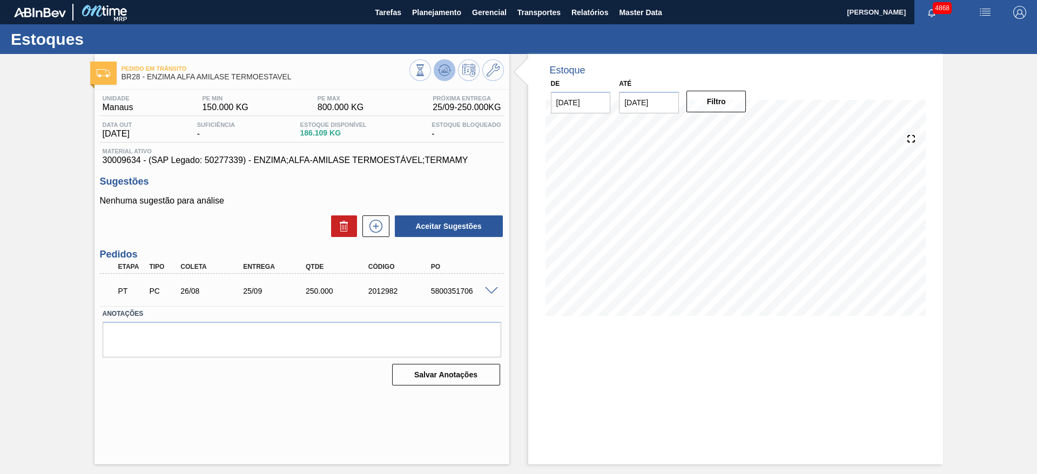
click at [448, 69] on icon at bounding box center [444, 70] width 13 height 13
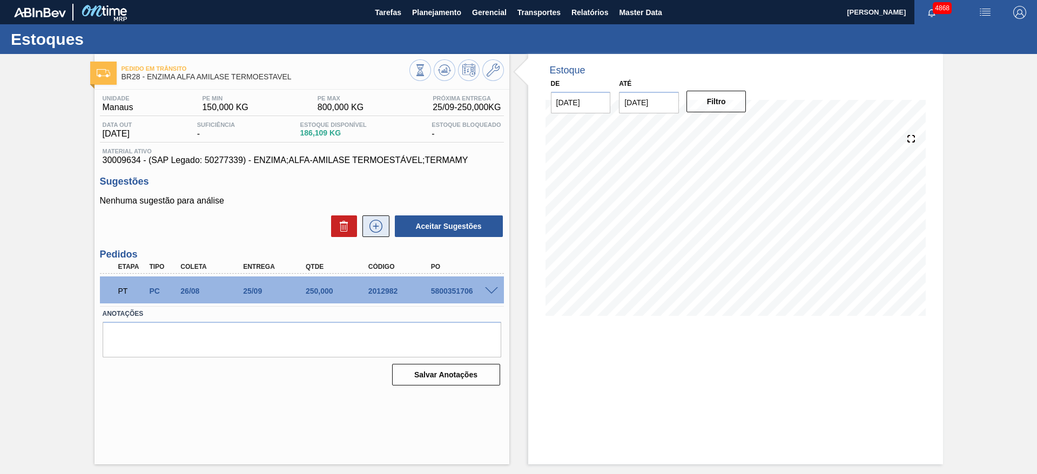
click at [369, 226] on icon at bounding box center [375, 226] width 17 height 13
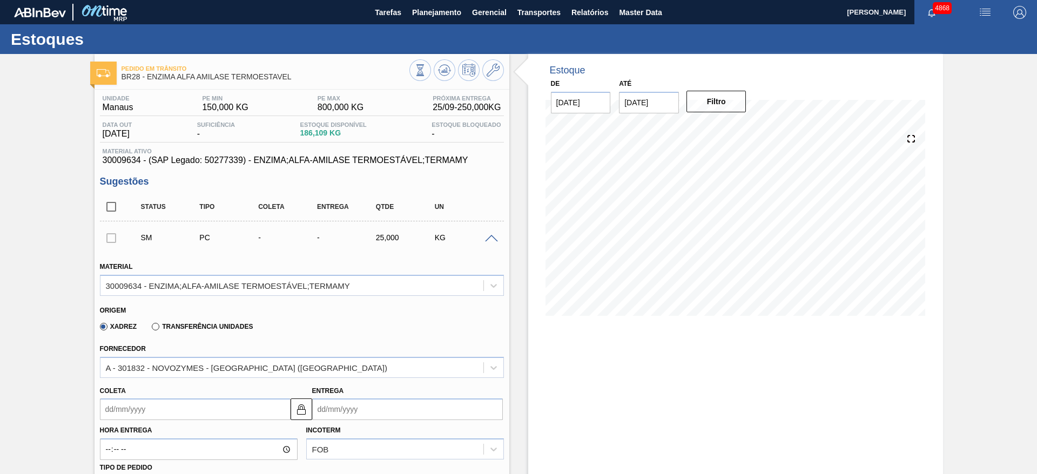
scroll to position [162, 0]
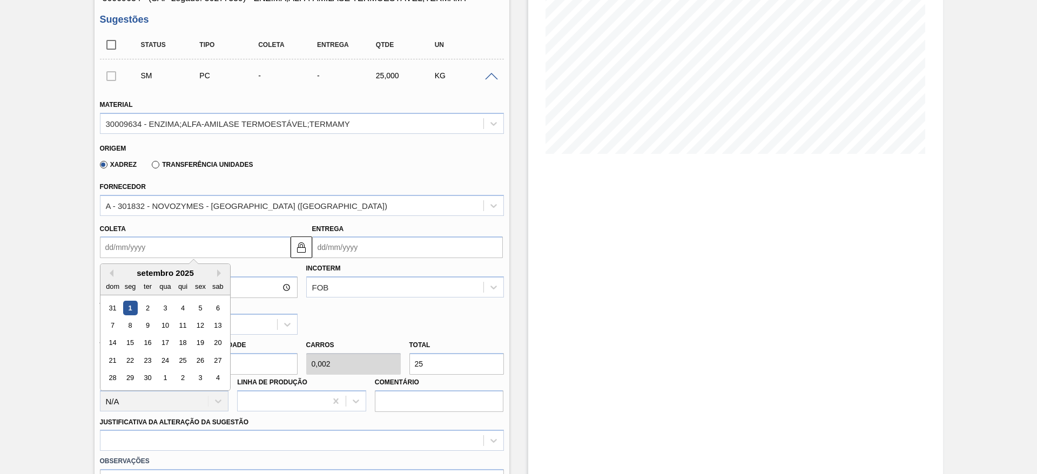
click at [251, 239] on input "Coleta" at bounding box center [195, 248] width 191 height 22
click at [146, 327] on div "9" at bounding box center [147, 325] width 15 height 15
type input "09/09/2025"
type input "09/10/2025"
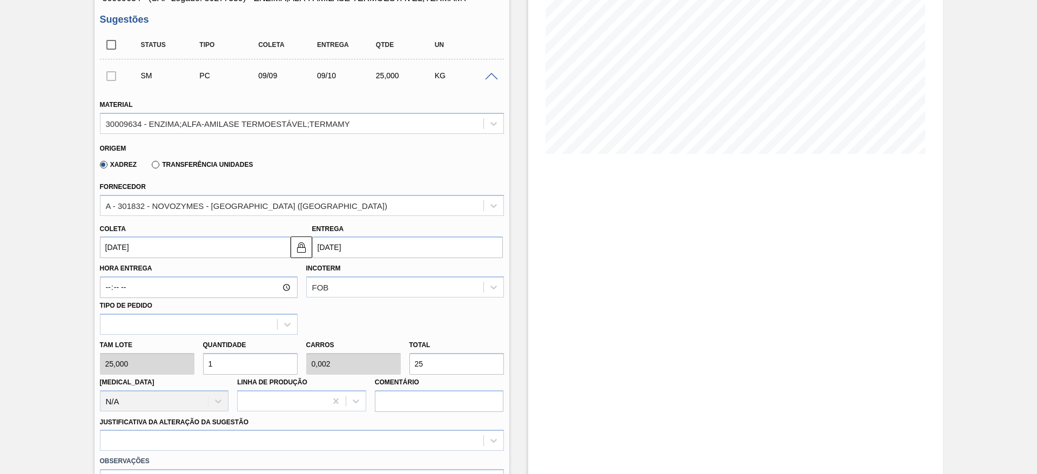
scroll to position [243, 0]
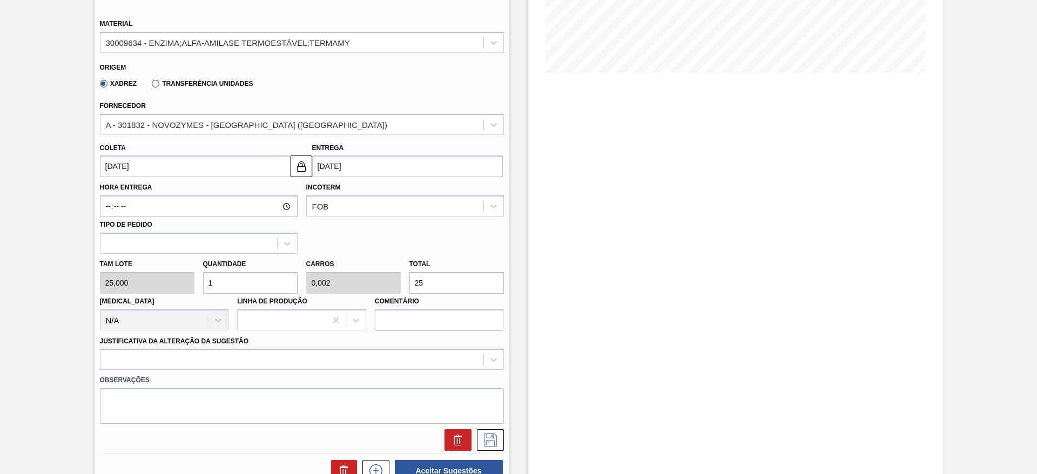
drag, startPoint x: 224, startPoint y: 281, endPoint x: 202, endPoint y: 286, distance: 23.2
click at [202, 286] on div "Quantidade 1" at bounding box center [250, 275] width 103 height 37
type input "12"
type input "0,03"
type input "300"
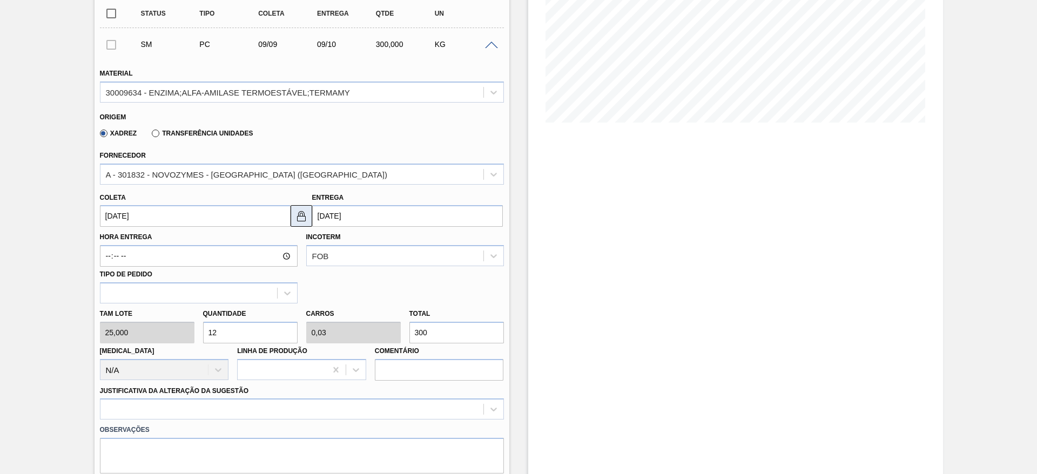
scroll to position [81, 0]
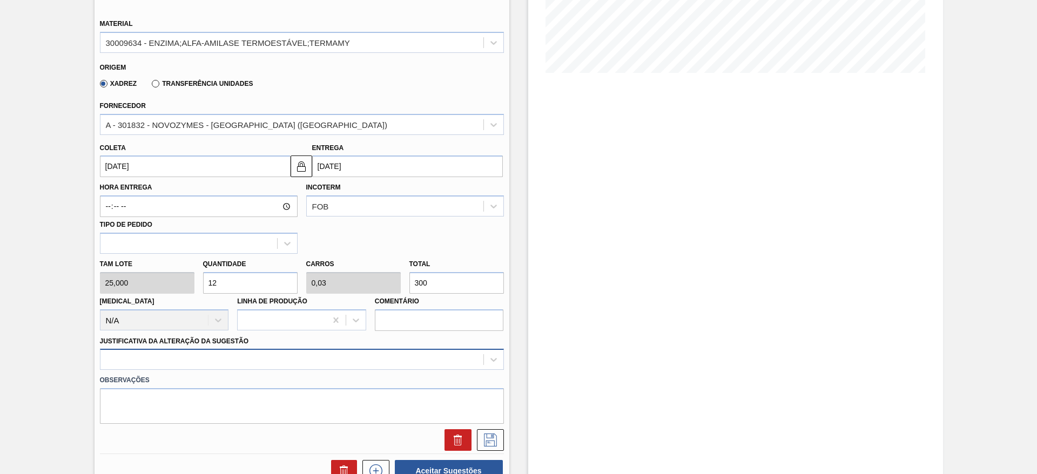
click at [223, 362] on div at bounding box center [302, 359] width 404 height 21
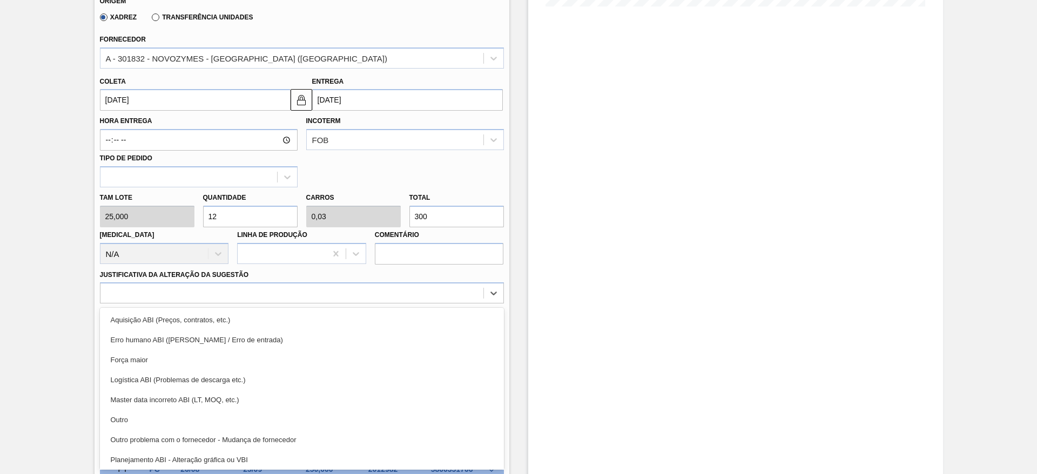
drag, startPoint x: 223, startPoint y: 412, endPoint x: 385, endPoint y: 394, distance: 163.5
click at [223, 414] on div "Outro" at bounding box center [302, 420] width 404 height 20
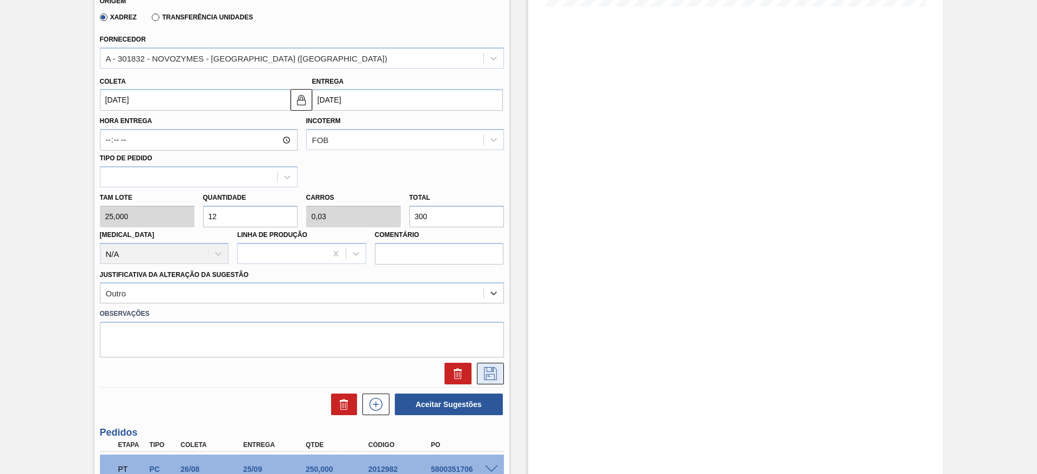
click at [495, 371] on icon at bounding box center [490, 373] width 17 height 13
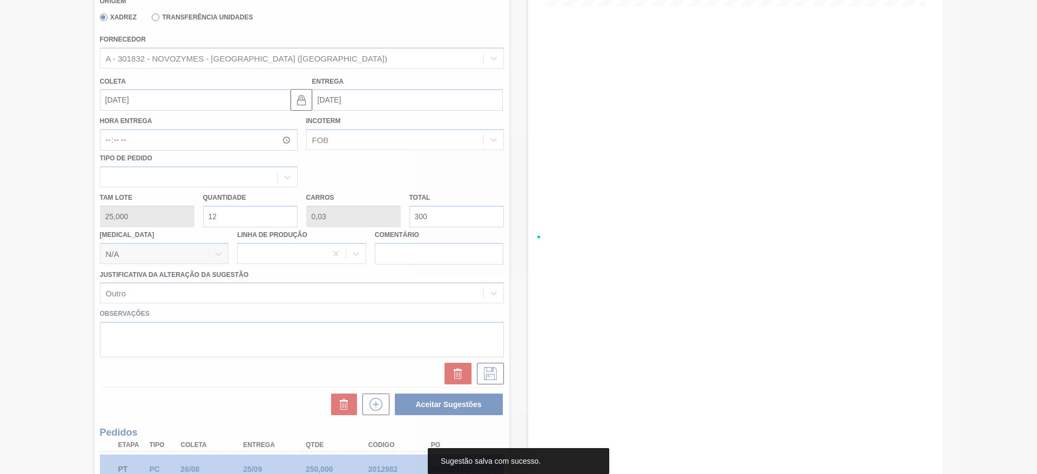
scroll to position [0, 0]
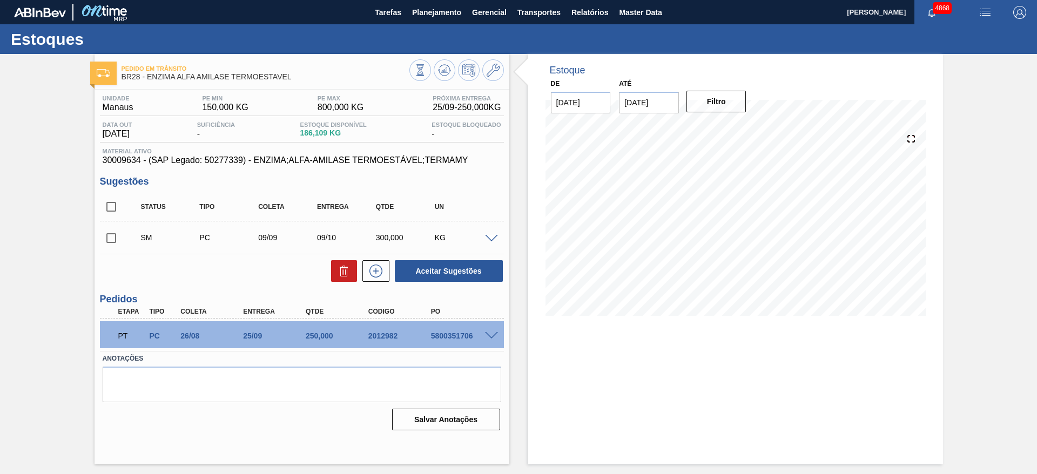
click at [493, 238] on span at bounding box center [491, 239] width 13 height 8
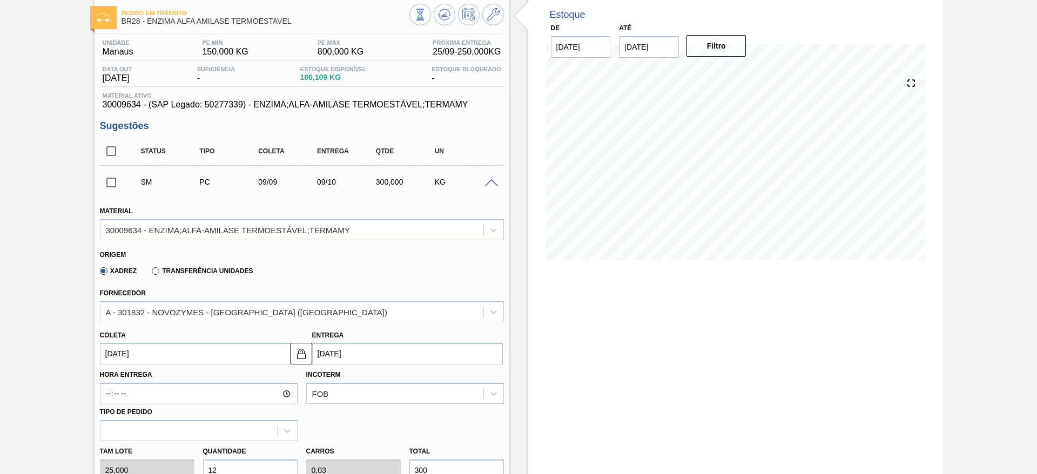
scroll to position [81, 0]
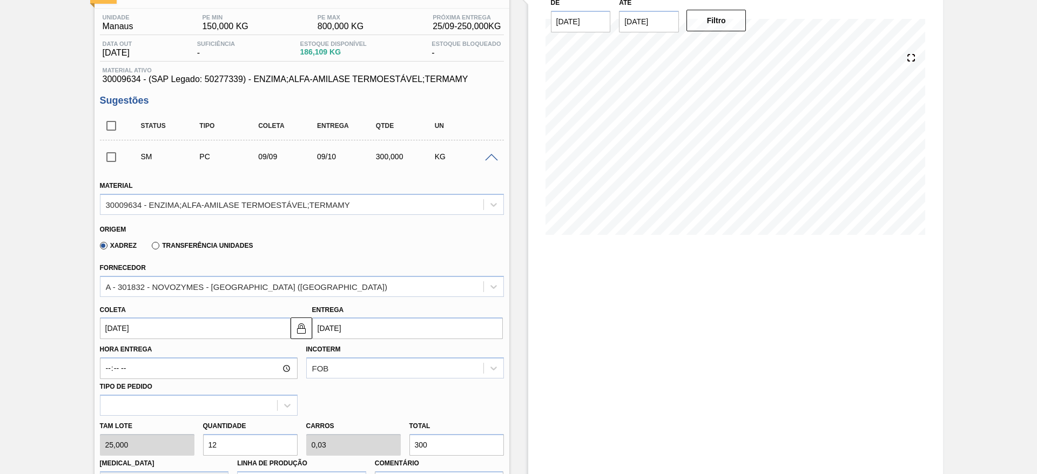
click at [212, 448] on input "12" at bounding box center [250, 445] width 95 height 22
type input "10"
type input "0,025"
type input "250"
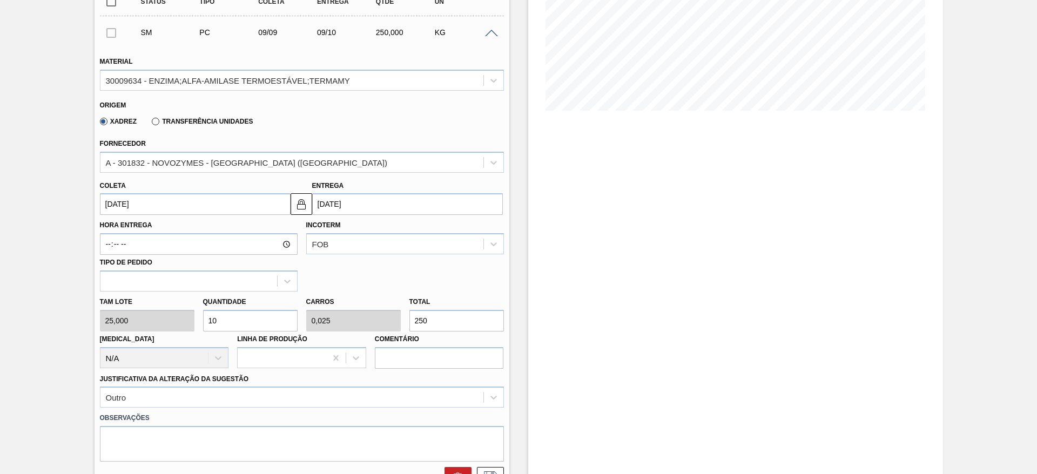
scroll to position [243, 0]
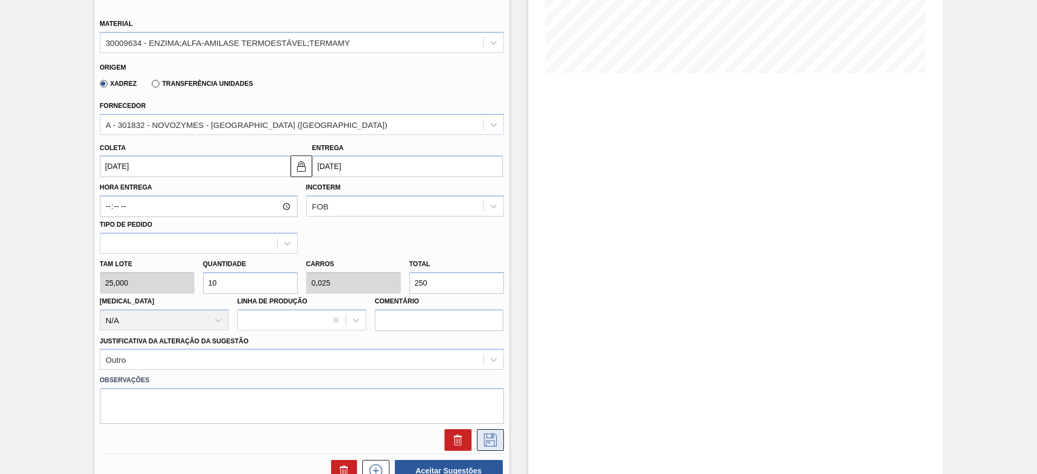
type input "10"
click at [496, 441] on icon at bounding box center [490, 440] width 17 height 13
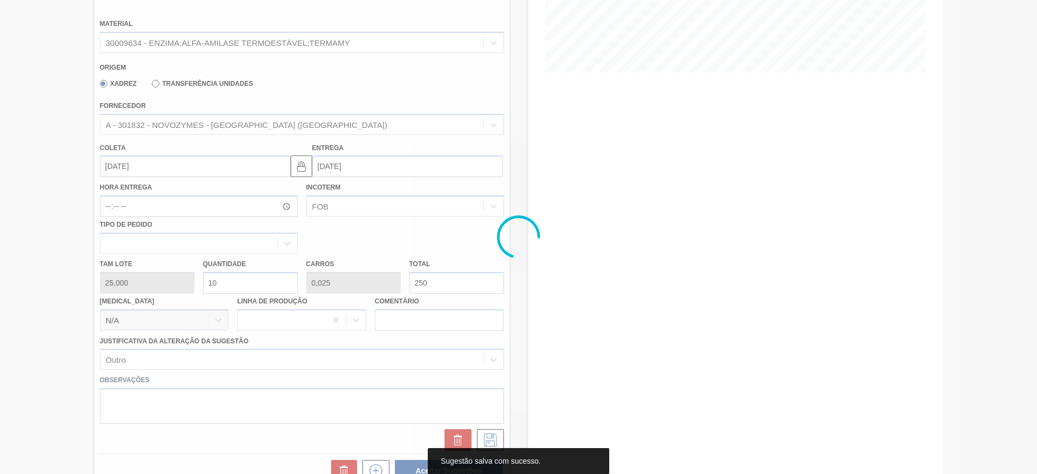
scroll to position [0, 0]
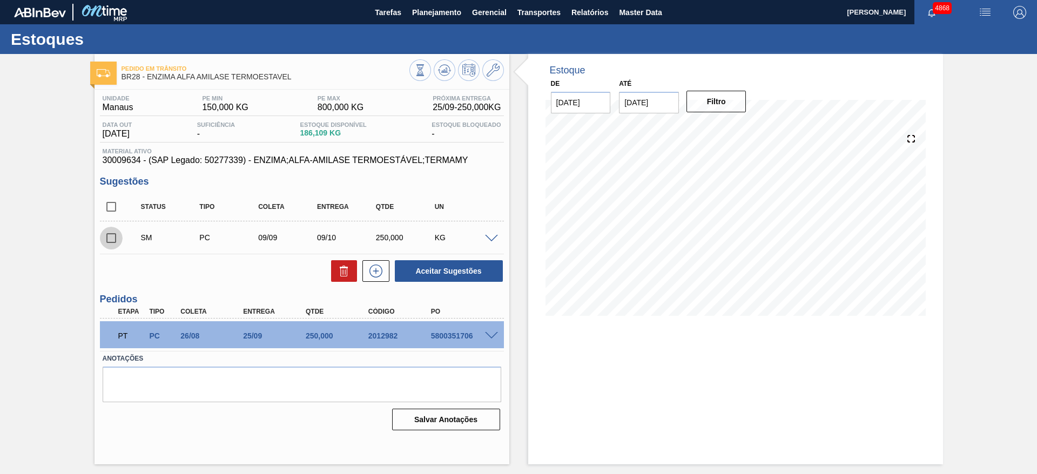
drag, startPoint x: 108, startPoint y: 239, endPoint x: 127, endPoint y: 241, distance: 19.6
click at [108, 240] on input "checkbox" at bounding box center [111, 238] width 23 height 23
click at [475, 272] on button "Aceitar Sugestões" at bounding box center [449, 271] width 108 height 22
checkbox input "false"
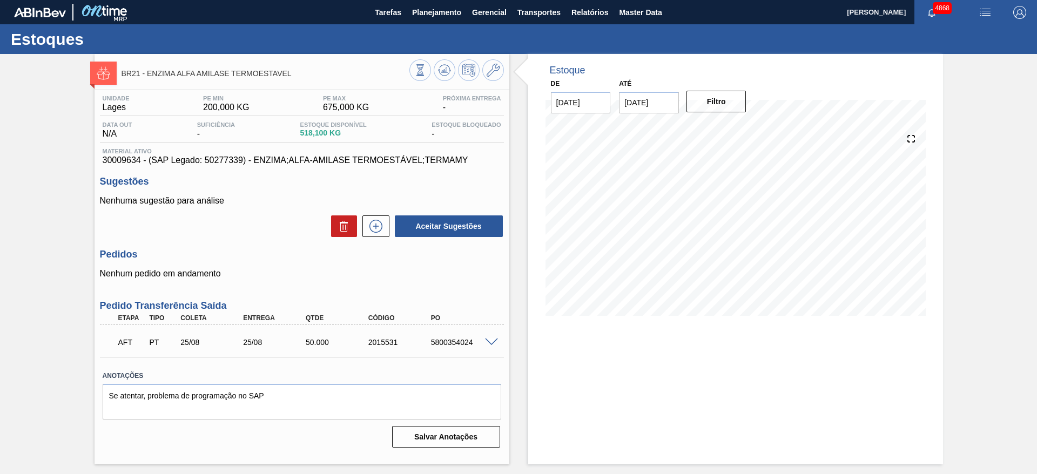
click at [489, 344] on span at bounding box center [491, 343] width 13 height 8
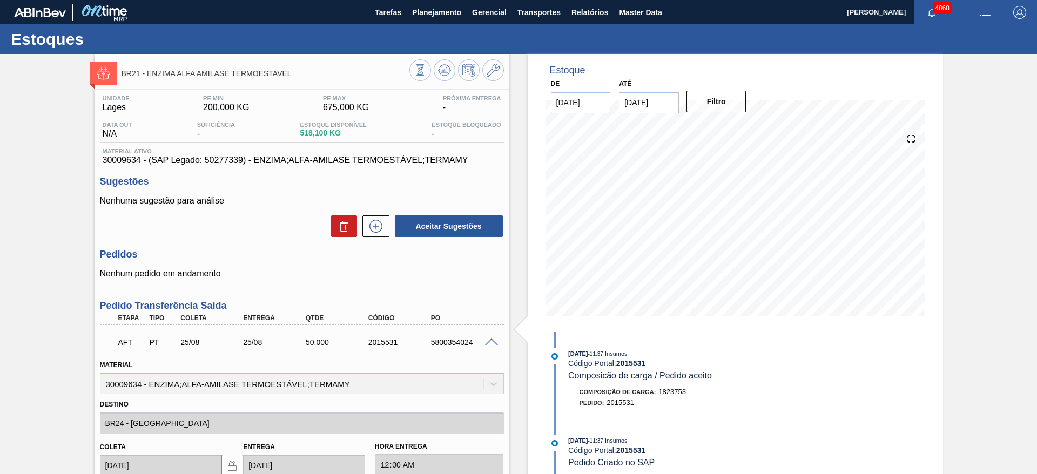
scroll to position [243, 0]
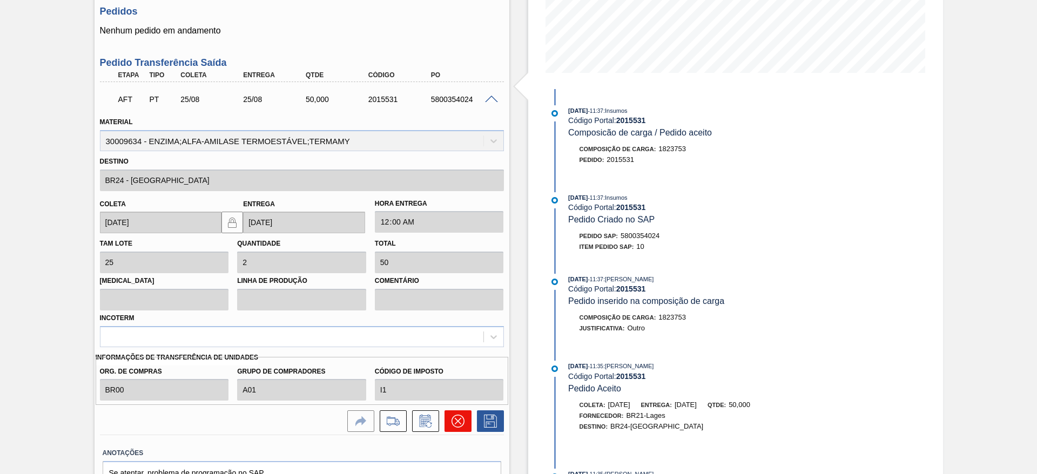
click at [461, 421] on icon at bounding box center [458, 421] width 13 height 13
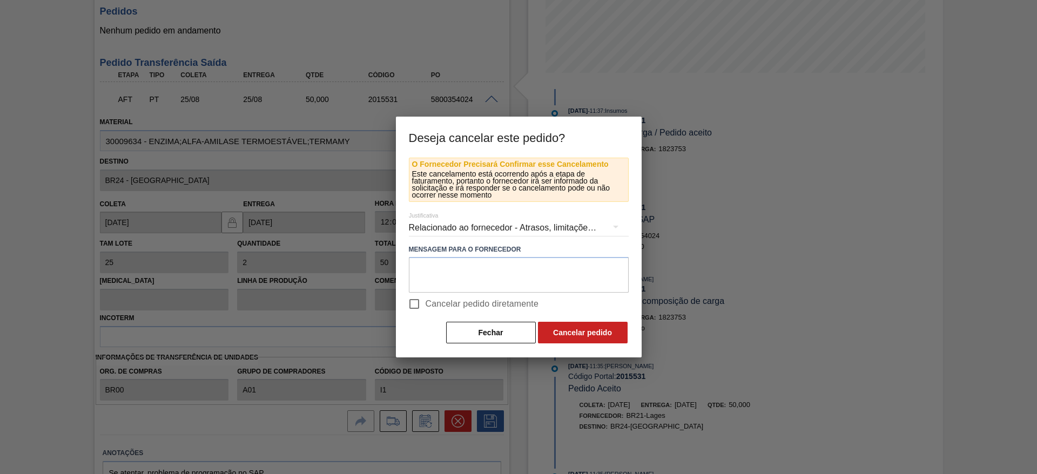
click at [504, 227] on div "Relacionado ao fornecedor - Atrasos, limitações de capacidade, etc." at bounding box center [519, 228] width 220 height 30
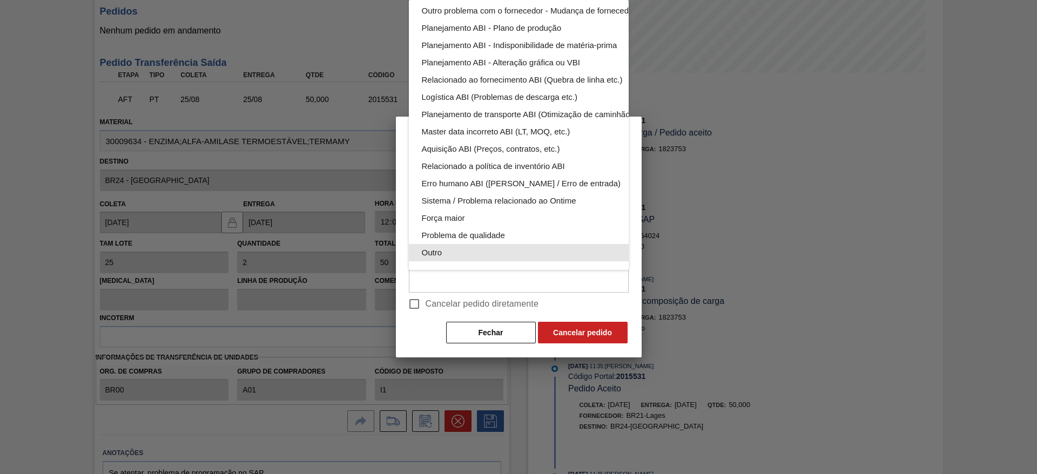
click at [502, 244] on div "Outro" at bounding box center [544, 252] width 245 height 17
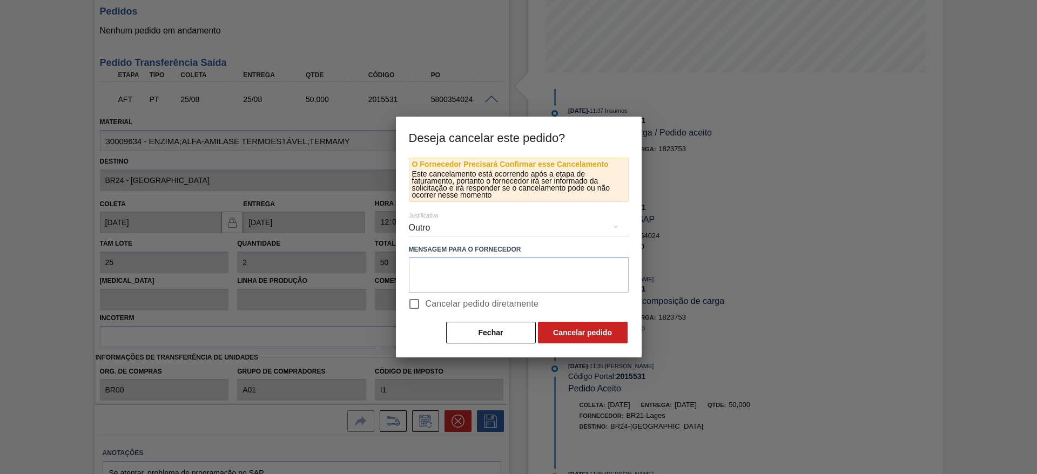
click at [417, 303] on input "Cancelar pedido diretamente" at bounding box center [414, 304] width 23 height 23
checkbox input "true"
click at [577, 327] on button "Cancelar pedido" at bounding box center [583, 333] width 90 height 22
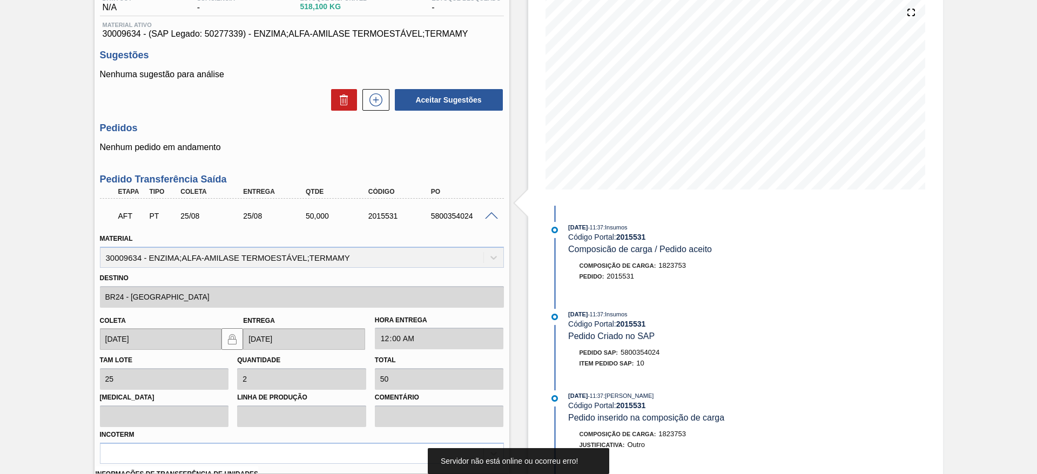
scroll to position [0, 0]
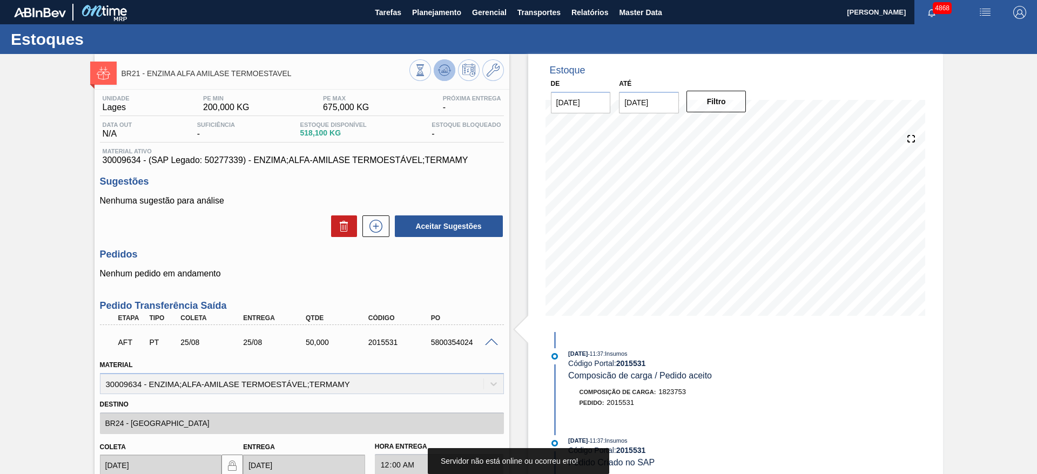
click at [438, 69] on icon at bounding box center [439, 70] width 2 height 2
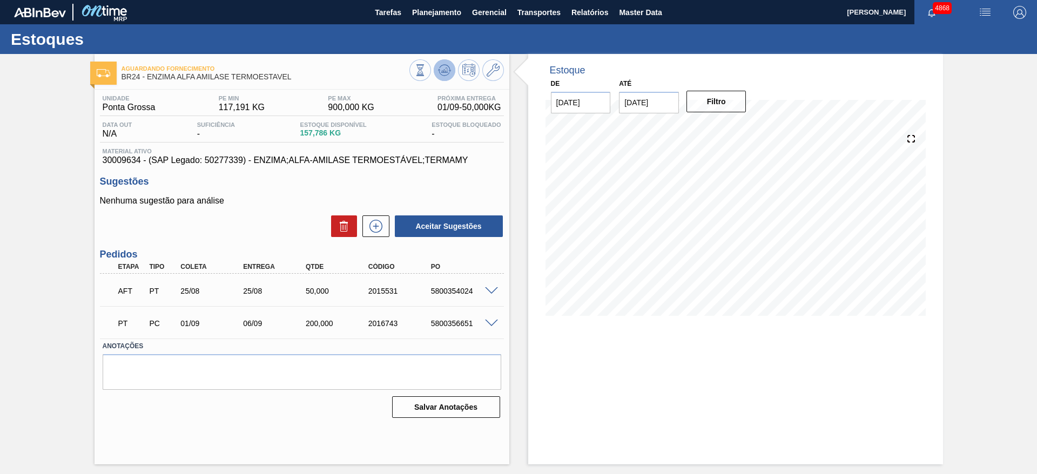
click at [442, 72] on icon at bounding box center [444, 70] width 13 height 13
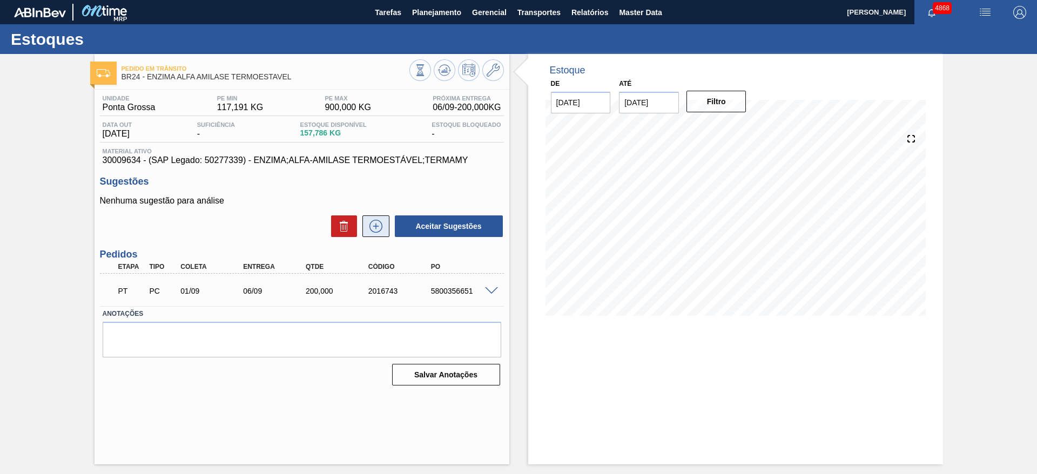
click at [384, 223] on icon at bounding box center [375, 226] width 17 height 13
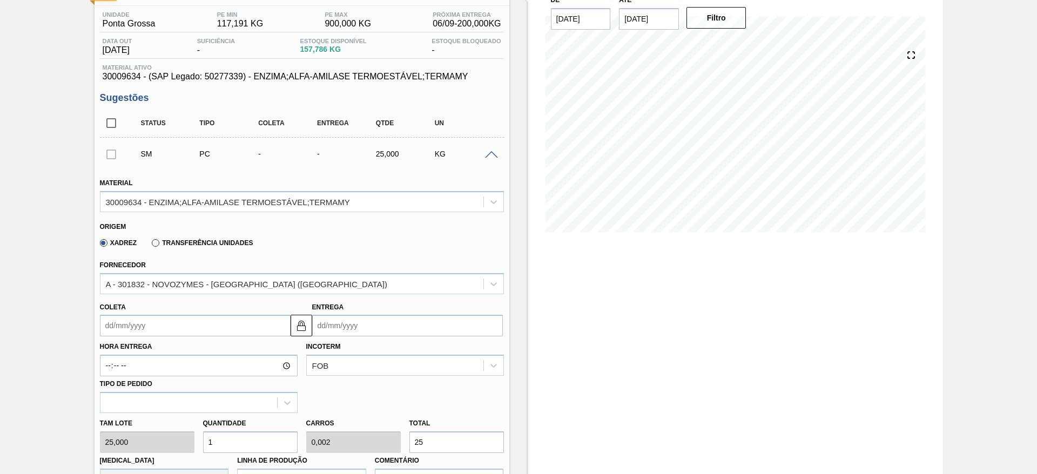
scroll to position [162, 0]
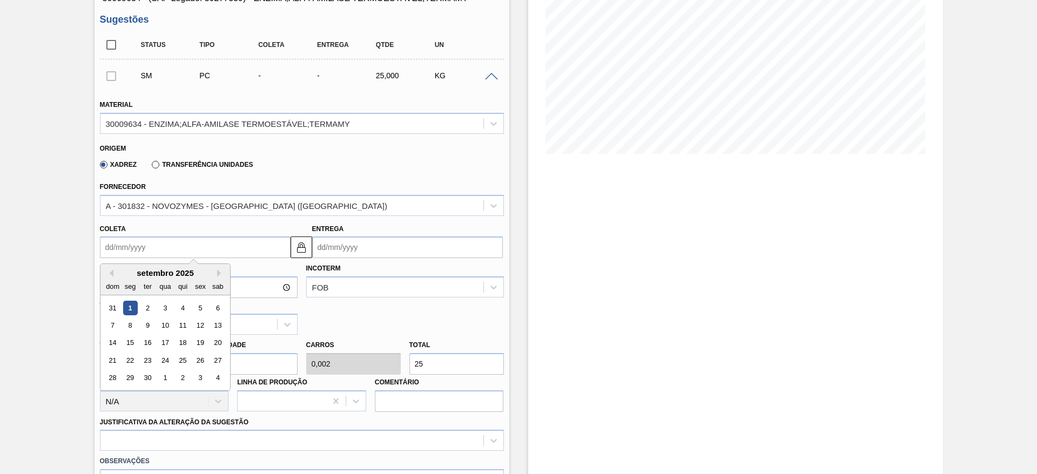
click at [231, 247] on input "Coleta" at bounding box center [195, 248] width 191 height 22
click at [131, 320] on div "8" at bounding box center [130, 325] width 15 height 15
type input "[DATE]"
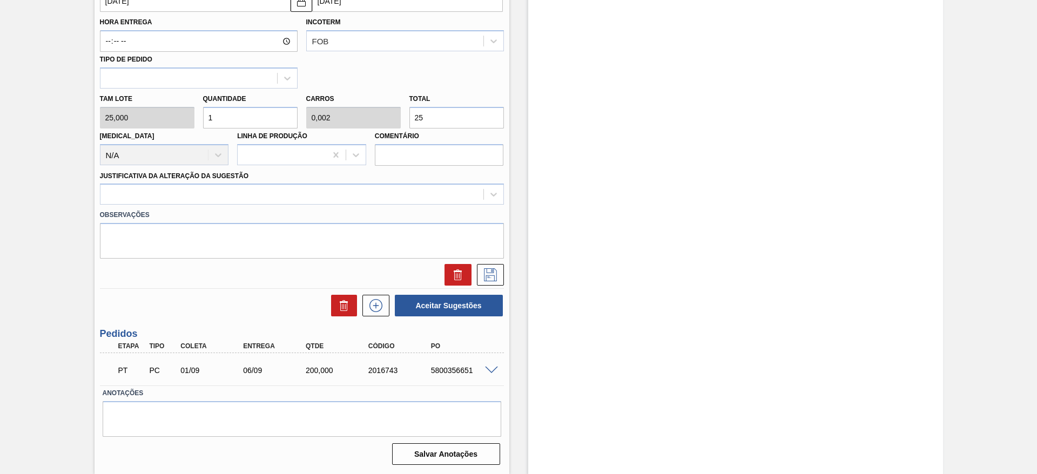
scroll to position [246, 0]
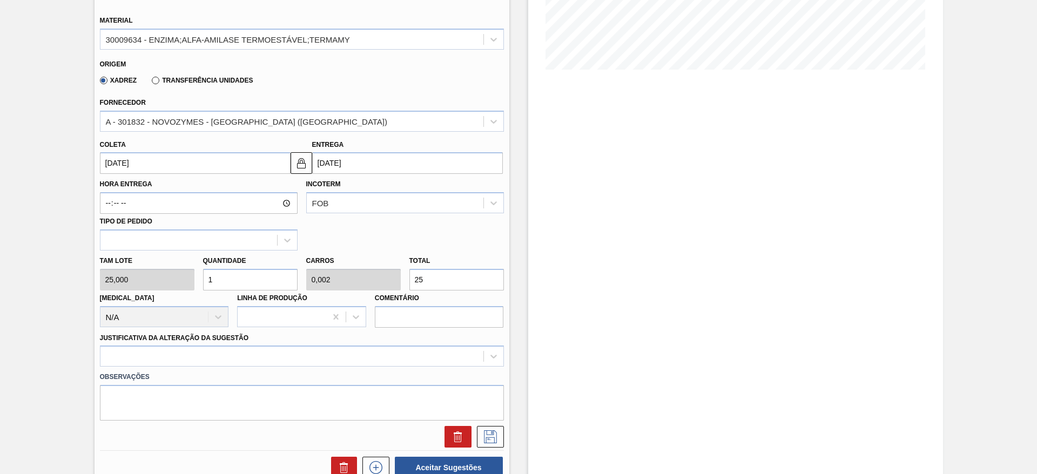
drag, startPoint x: 214, startPoint y: 282, endPoint x: 203, endPoint y: 280, distance: 12.0
click at [203, 280] on input "1" at bounding box center [250, 280] width 95 height 22
type input "8"
type input "0,02"
type input "200"
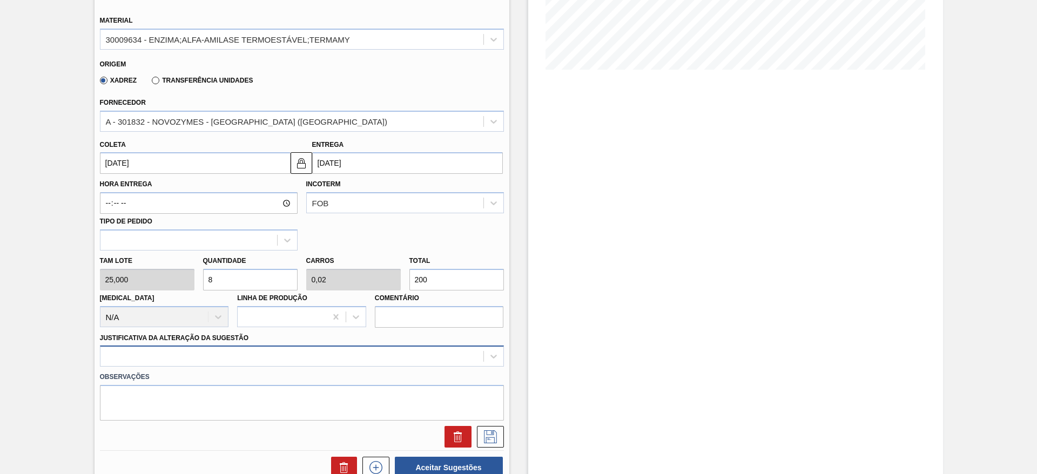
type input "8"
click at [193, 353] on div at bounding box center [302, 356] width 404 height 21
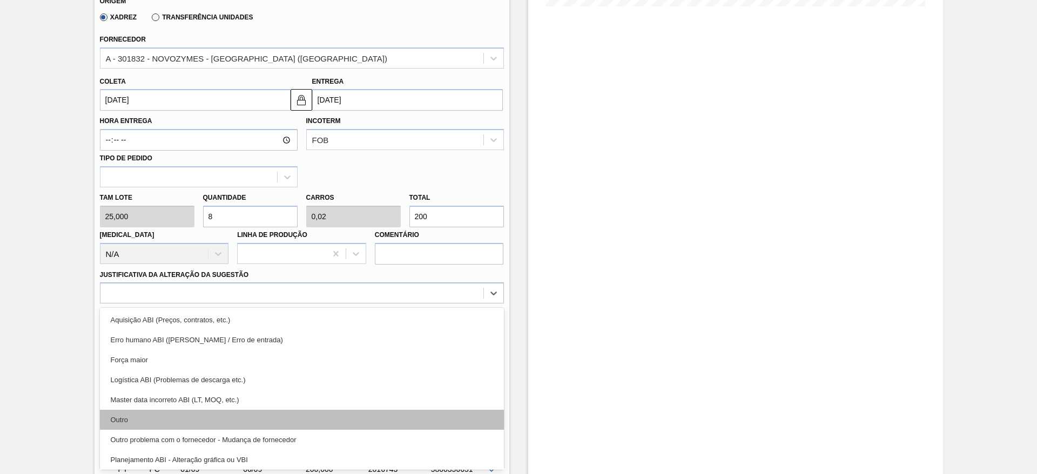
click at [183, 417] on div "Outro" at bounding box center [302, 420] width 404 height 20
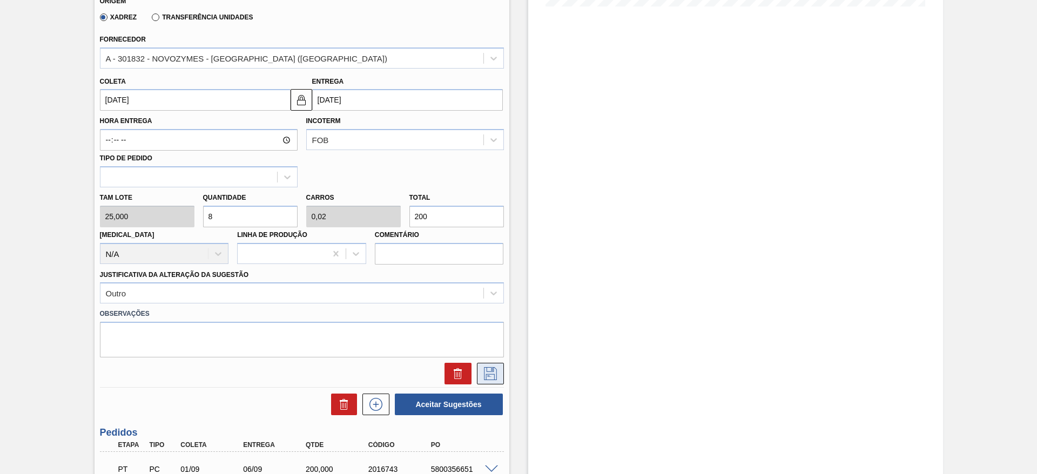
click at [493, 375] on icon at bounding box center [490, 373] width 13 height 13
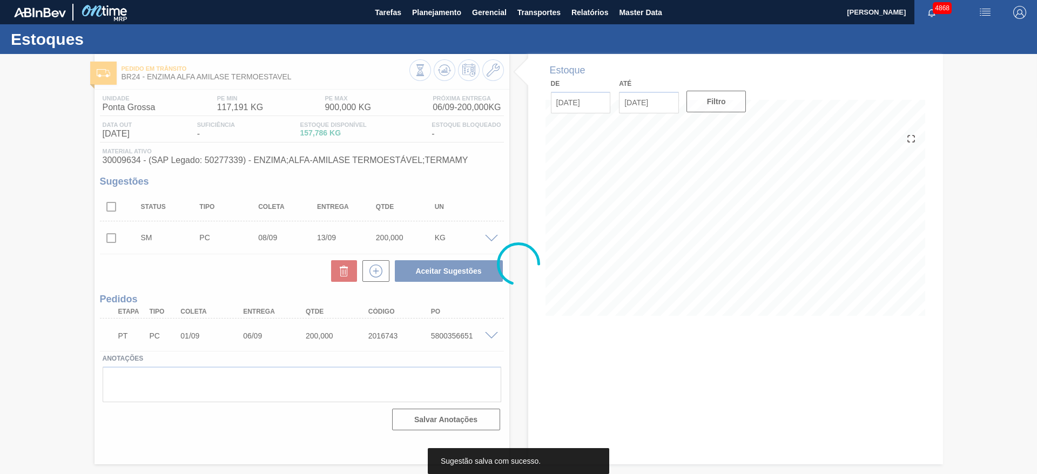
scroll to position [0, 0]
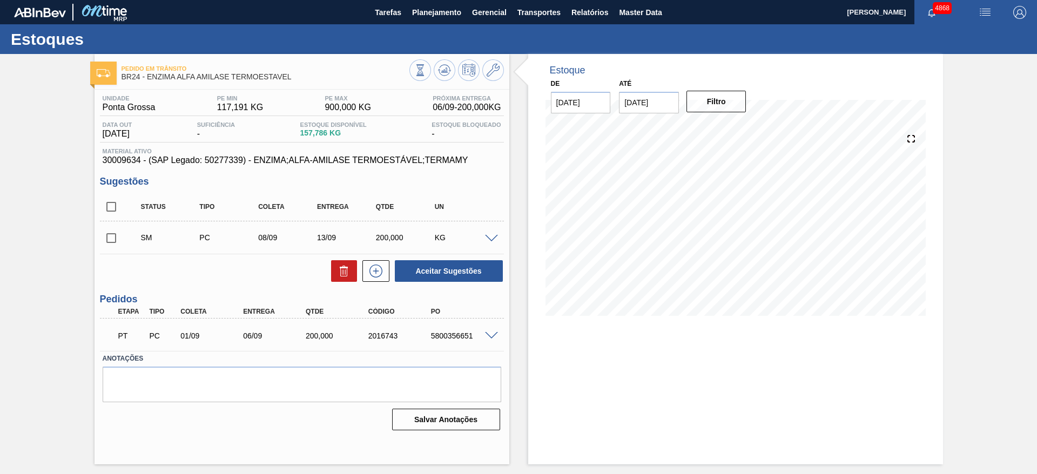
drag, startPoint x: 112, startPoint y: 236, endPoint x: 157, endPoint y: 239, distance: 44.9
click at [112, 235] on input "checkbox" at bounding box center [111, 238] width 23 height 23
click at [492, 236] on span at bounding box center [491, 239] width 13 height 8
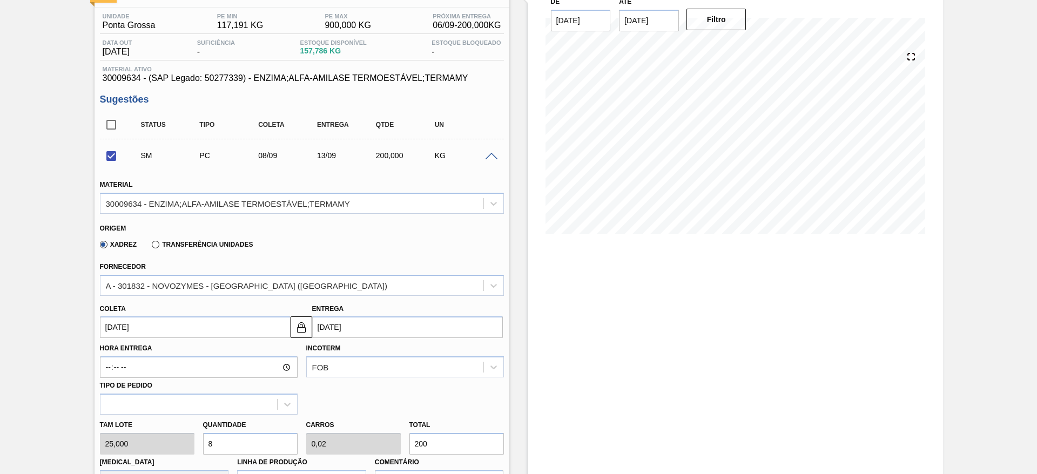
scroll to position [162, 0]
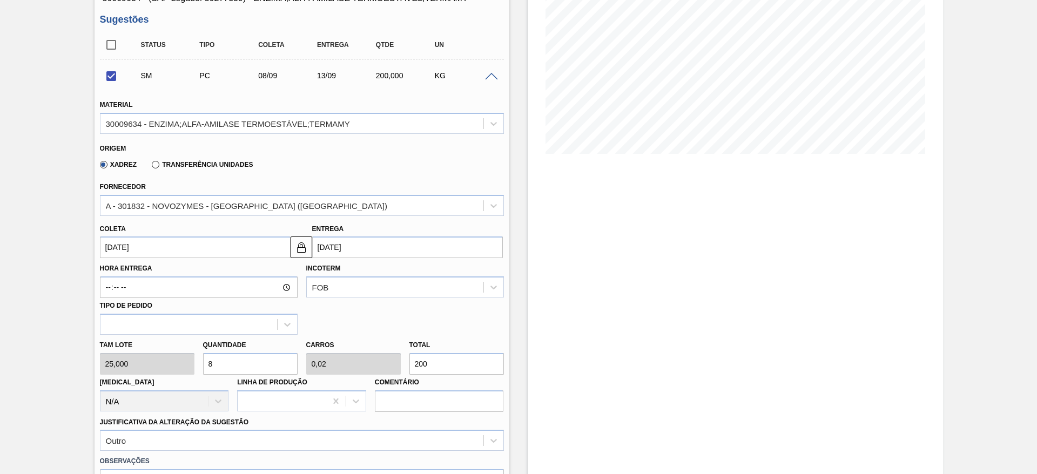
drag, startPoint x: 246, startPoint y: 369, endPoint x: 122, endPoint y: 388, distance: 126.2
click at [122, 388] on div "Tam lote 25,000 Quantidade 8 Carros 0,02 Total 200 Doca N/A Linha de Produção C…" at bounding box center [302, 373] width 413 height 77
checkbox input "false"
type input "1"
type input "0,003"
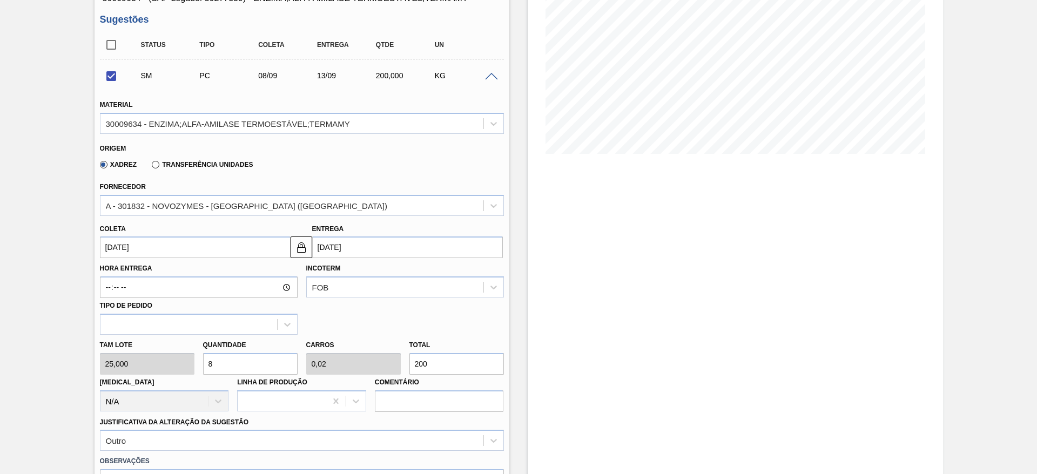
type input "25"
type input "10"
type input "0,025"
type input "250"
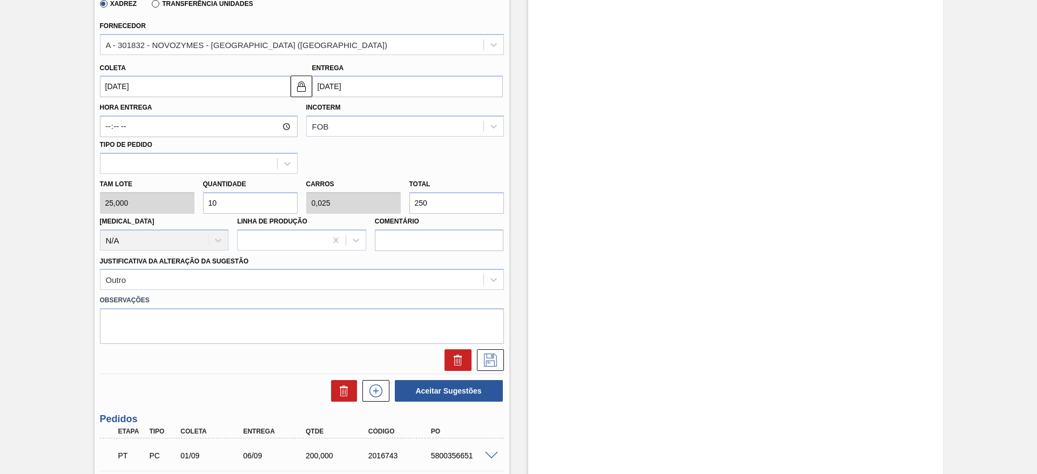
scroll to position [324, 0]
type input "10"
click at [495, 358] on icon at bounding box center [490, 359] width 13 height 13
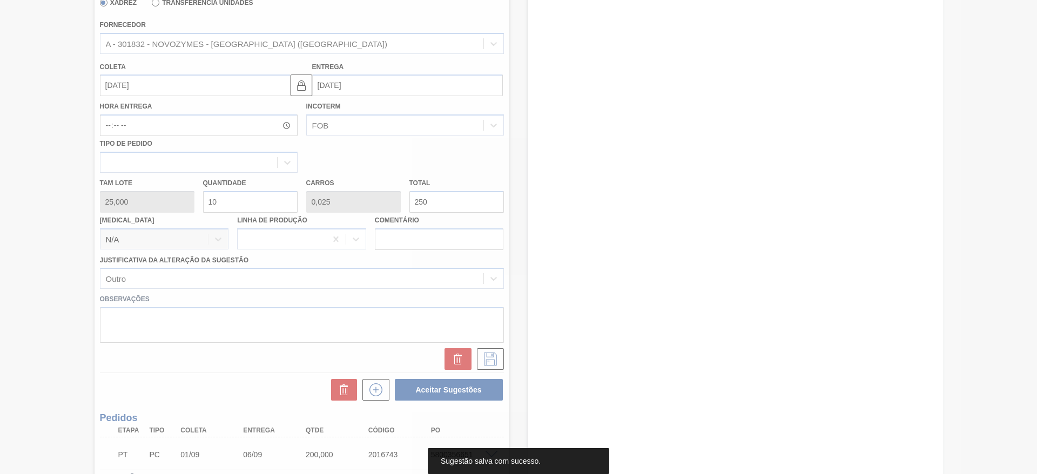
scroll to position [0, 0]
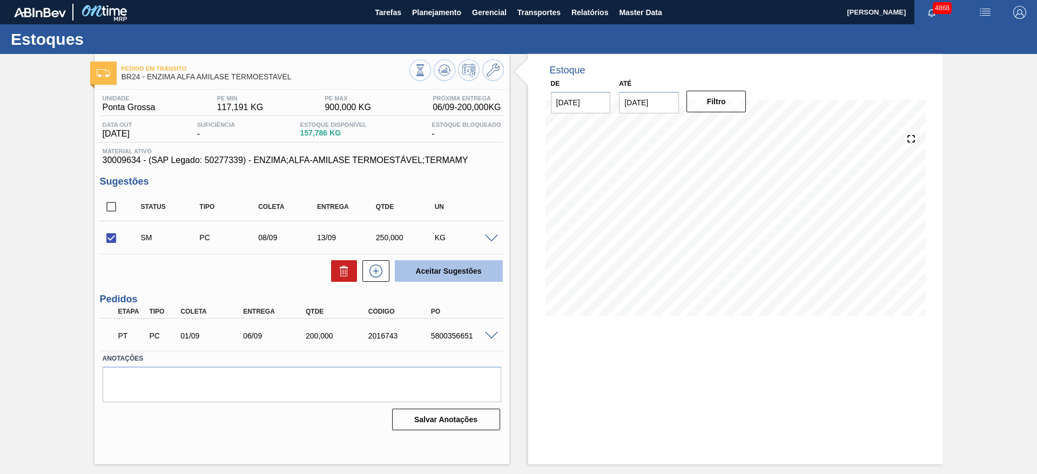
click at [445, 264] on button "Aceitar Sugestões" at bounding box center [449, 271] width 108 height 22
checkbox input "false"
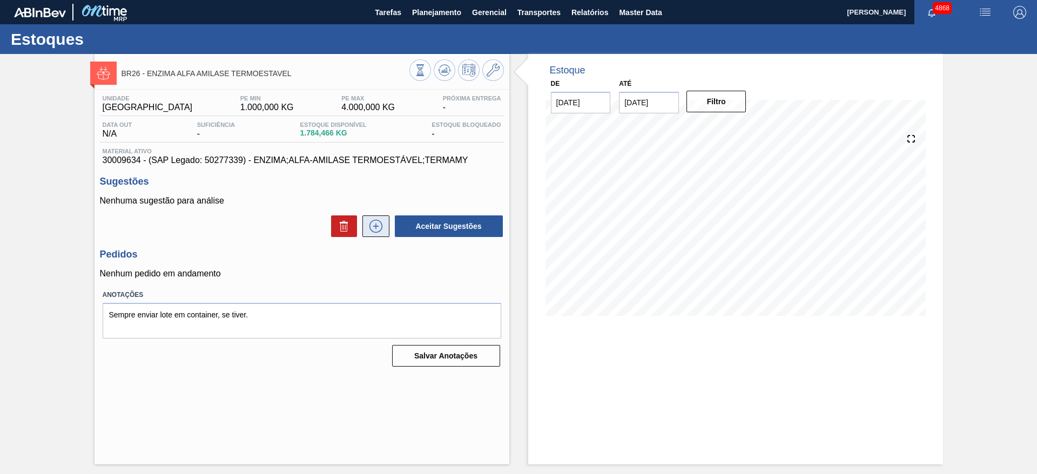
click at [377, 224] on icon at bounding box center [375, 226] width 17 height 13
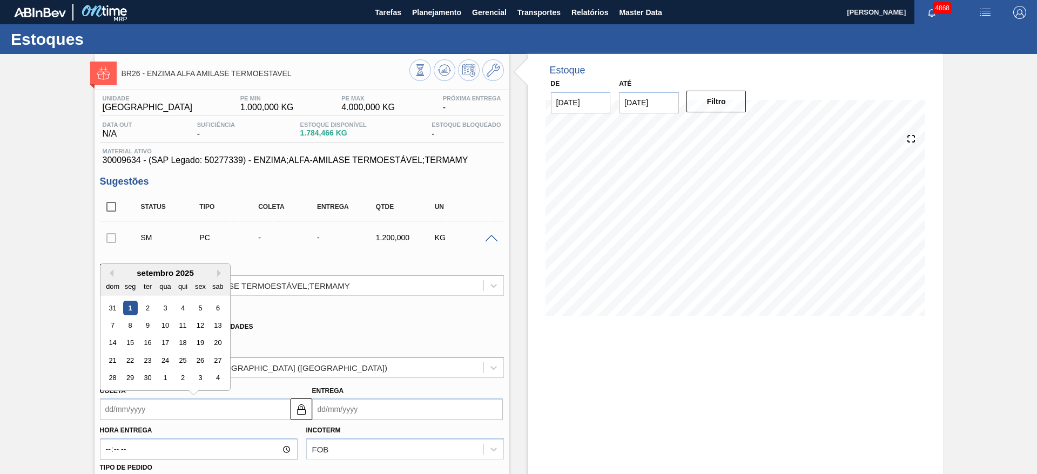
click at [257, 411] on input "Coleta" at bounding box center [195, 410] width 191 height 22
click at [135, 324] on div "8" at bounding box center [130, 325] width 15 height 15
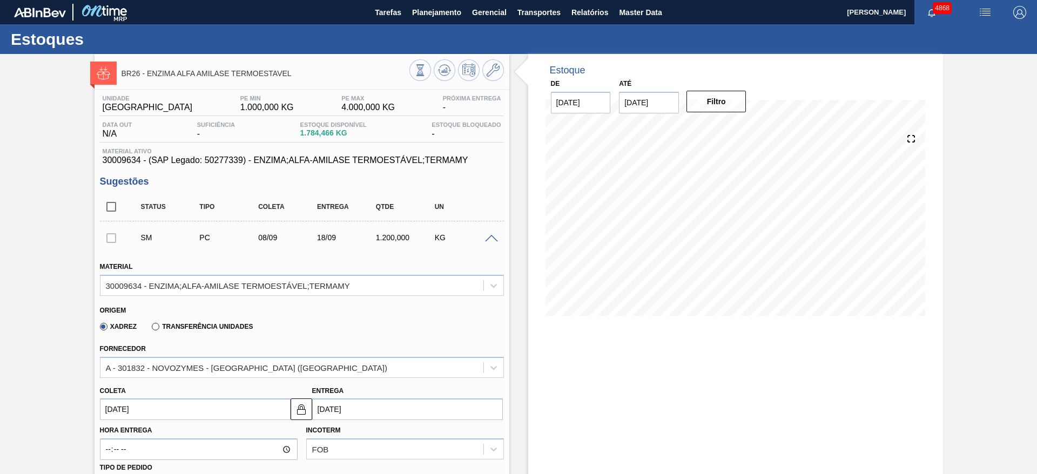
type input "[DATE]"
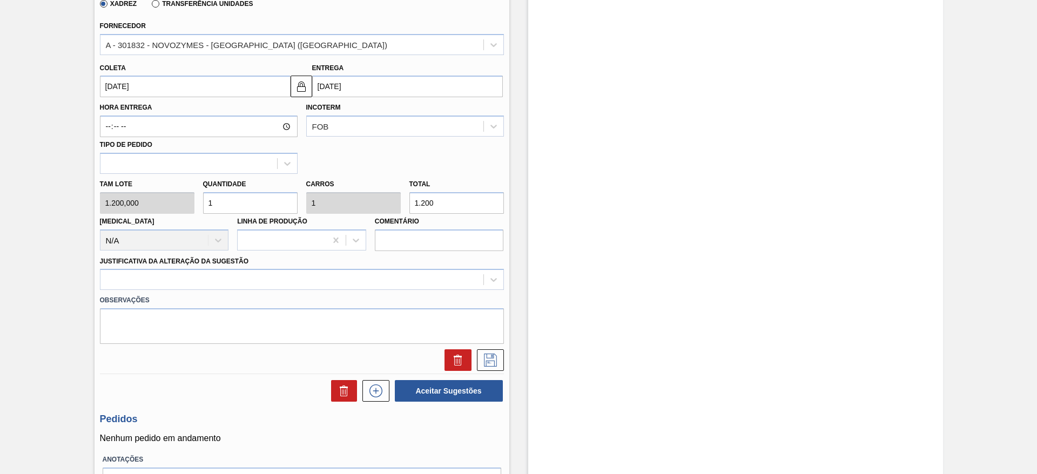
scroll to position [324, 0]
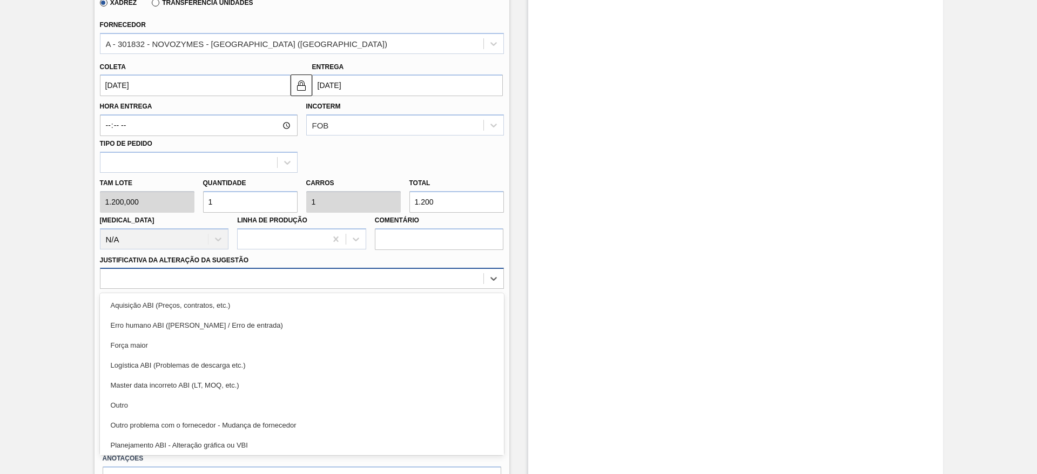
click at [203, 280] on div at bounding box center [291, 279] width 383 height 16
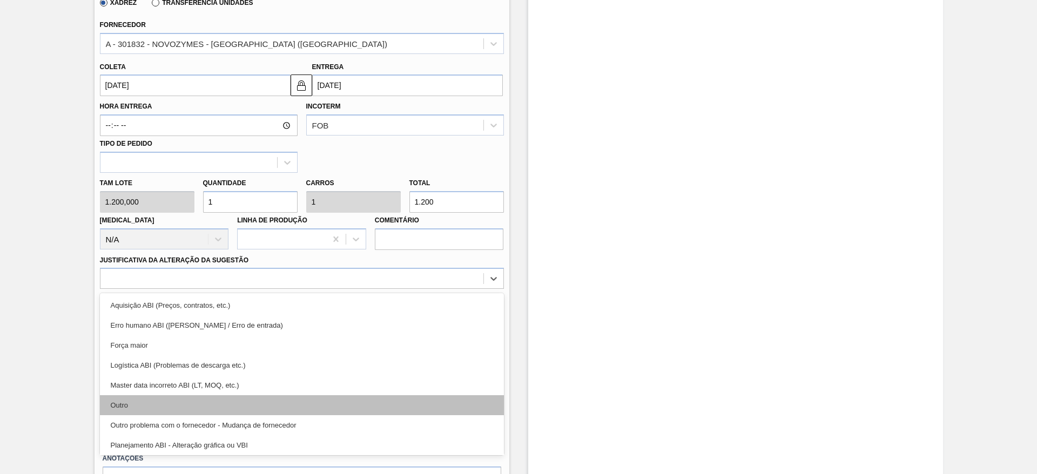
click at [165, 410] on div "Outro" at bounding box center [302, 405] width 404 height 20
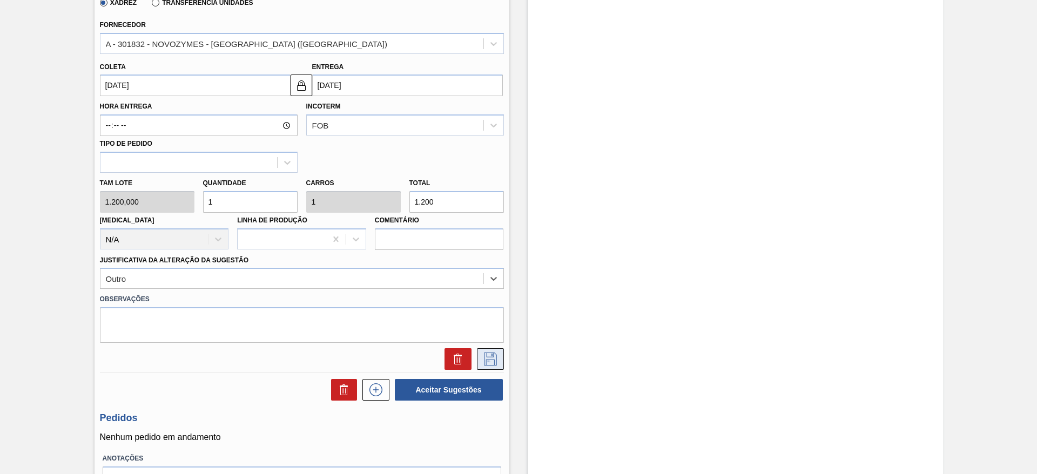
click at [500, 358] on button at bounding box center [490, 359] width 27 height 22
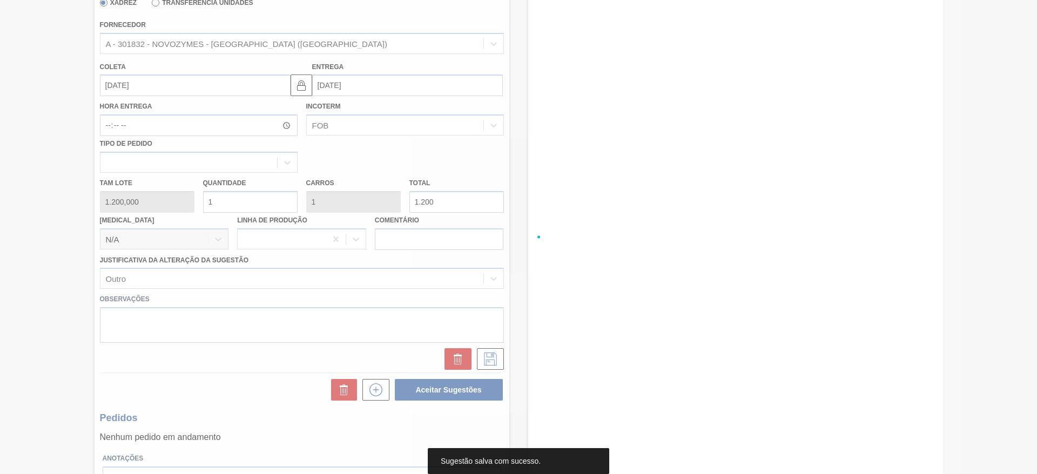
scroll to position [0, 0]
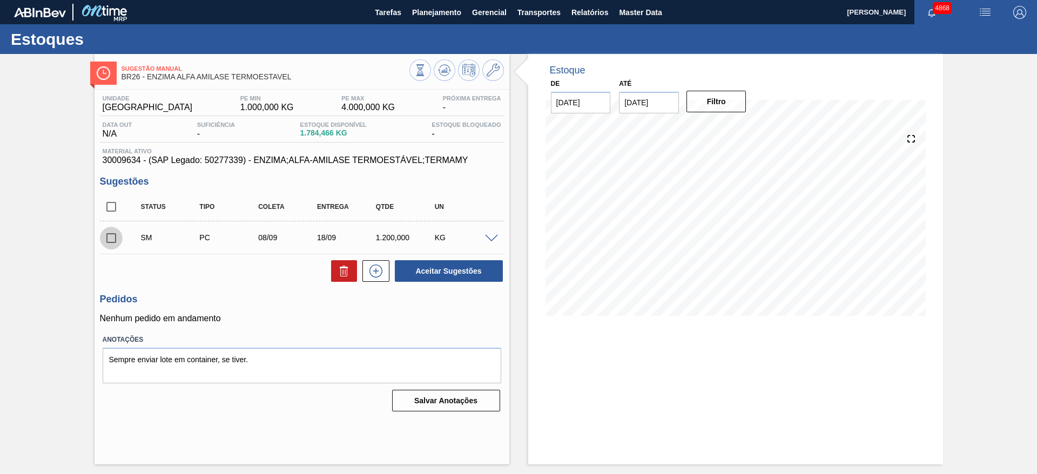
click at [106, 233] on input "checkbox" at bounding box center [111, 238] width 23 height 23
click at [477, 263] on button "Aceitar Sugestões" at bounding box center [449, 271] width 108 height 22
checkbox input "false"
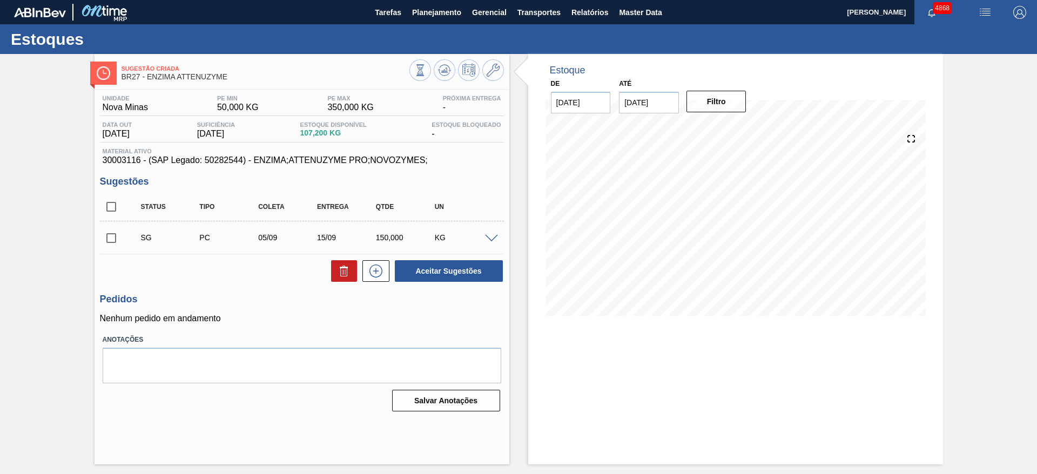
click at [490, 237] on span at bounding box center [491, 239] width 13 height 8
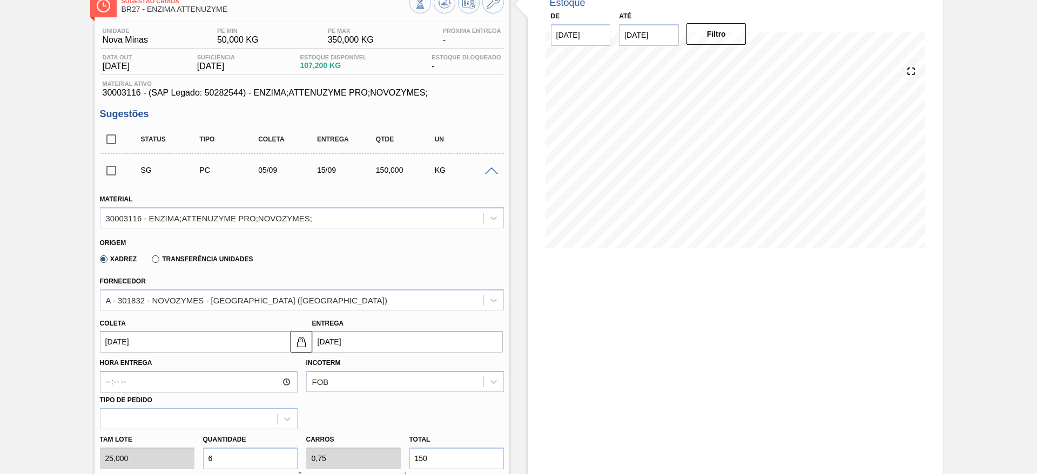
scroll to position [162, 0]
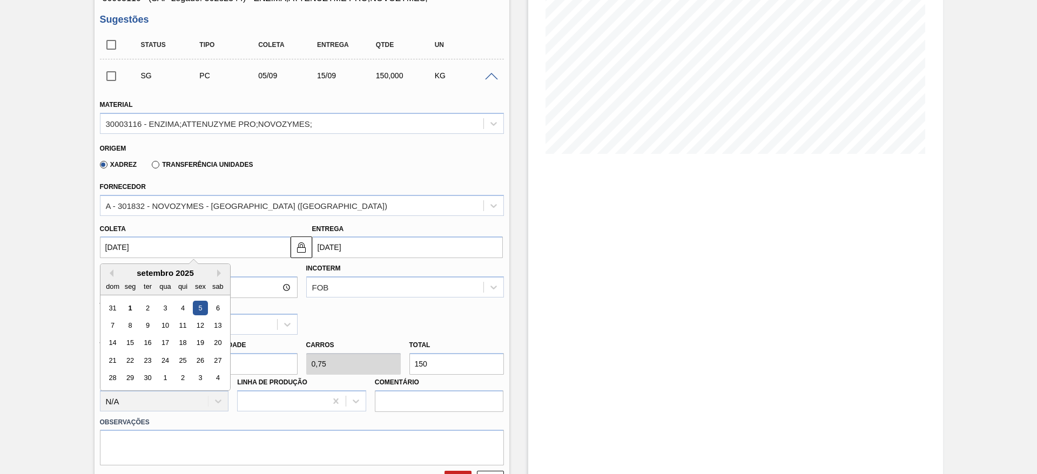
click at [254, 246] on input "[DATE]" at bounding box center [195, 248] width 191 height 22
click at [590, 265] on div "Estoque De [DATE] Até [DATE] Filtro 10/09 Projeção de Estoque 53.2 [DOMAIN_NAME…" at bounding box center [735, 277] width 415 height 770
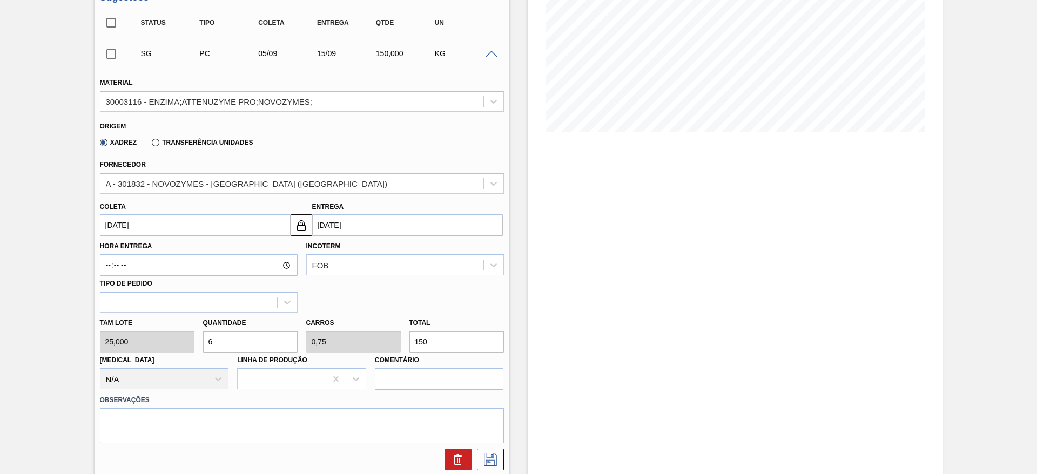
scroll to position [243, 0]
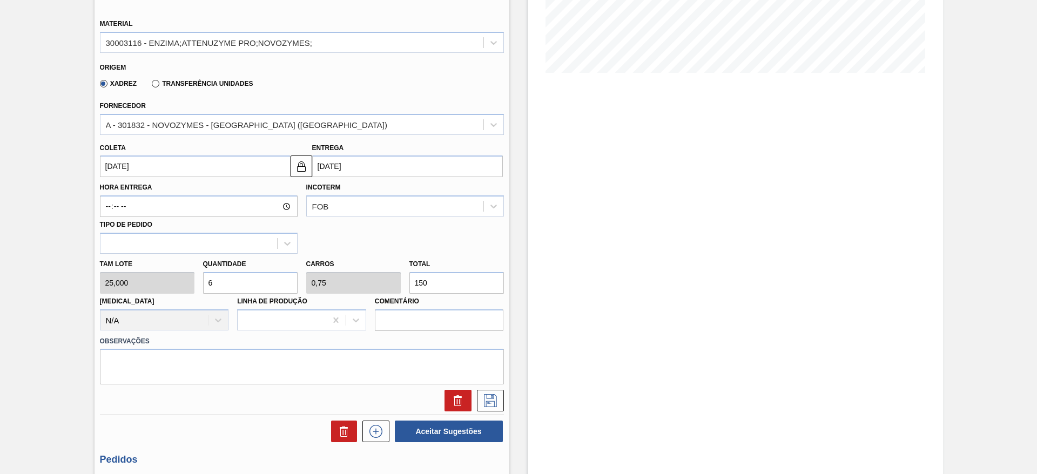
click at [192, 287] on div "Tam lote 25,000 Quantidade 6 Carros 0,75 Total 150 [MEDICAL_DATA] N/A Linha de …" at bounding box center [302, 292] width 413 height 77
type input "4"
type input "0,5"
type input "100"
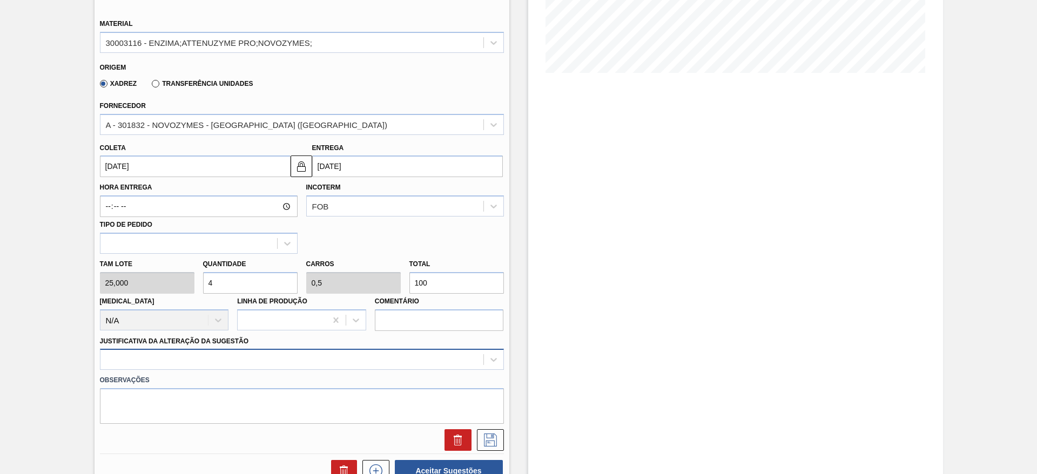
type input "4"
click at [462, 350] on div at bounding box center [302, 359] width 404 height 21
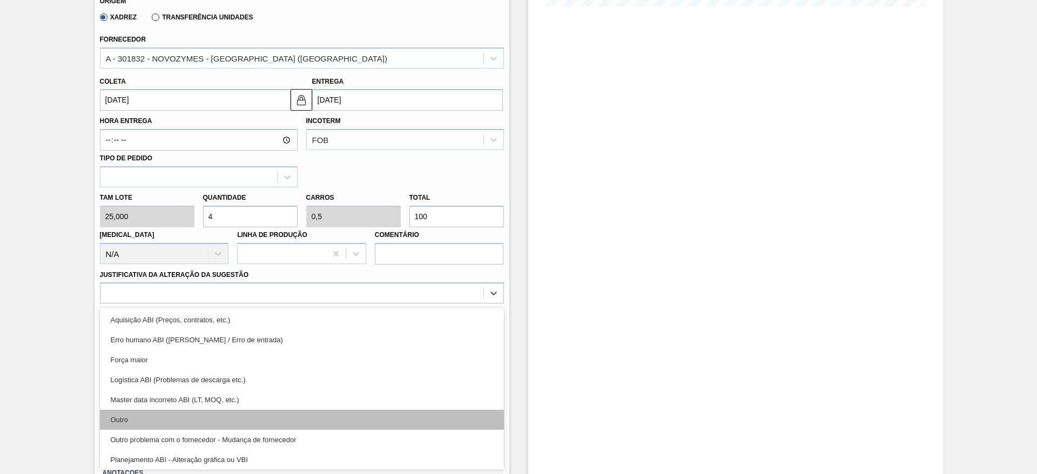
click at [406, 420] on div "Outro" at bounding box center [302, 420] width 404 height 20
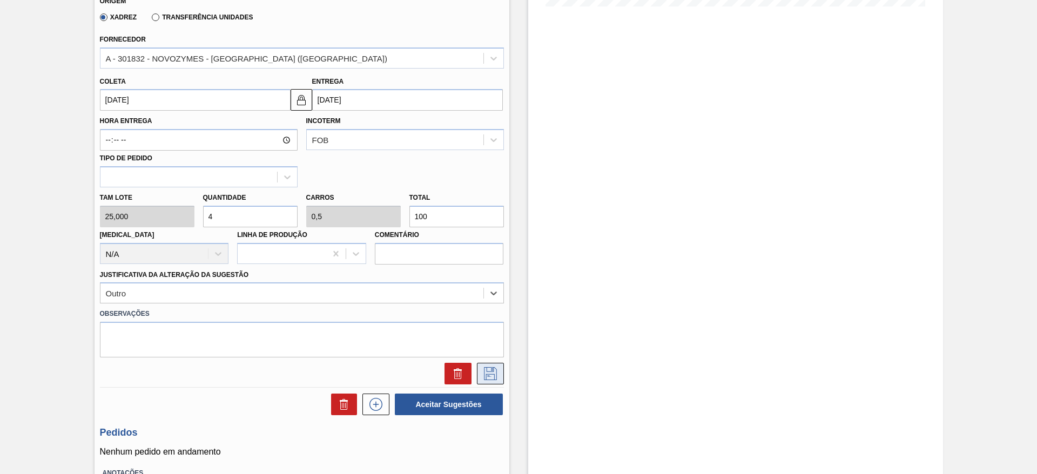
click at [484, 374] on icon at bounding box center [490, 373] width 13 height 13
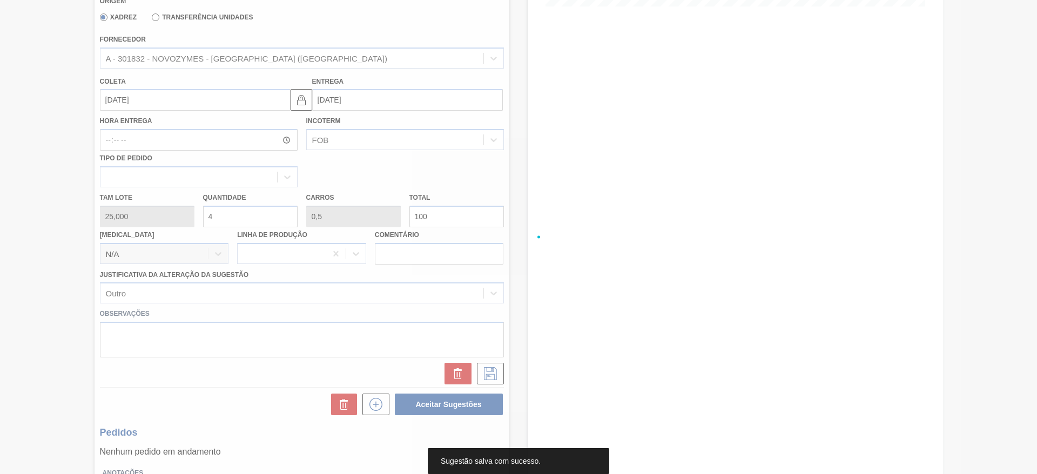
scroll to position [0, 0]
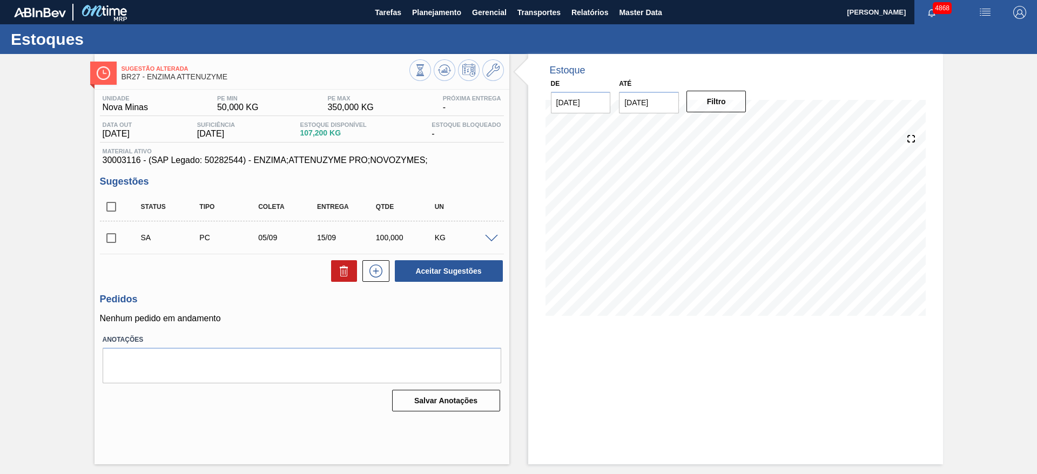
click at [109, 241] on input "checkbox" at bounding box center [111, 238] width 23 height 23
click at [419, 270] on button "Aceitar Sugestões" at bounding box center [449, 271] width 108 height 22
checkbox input "false"
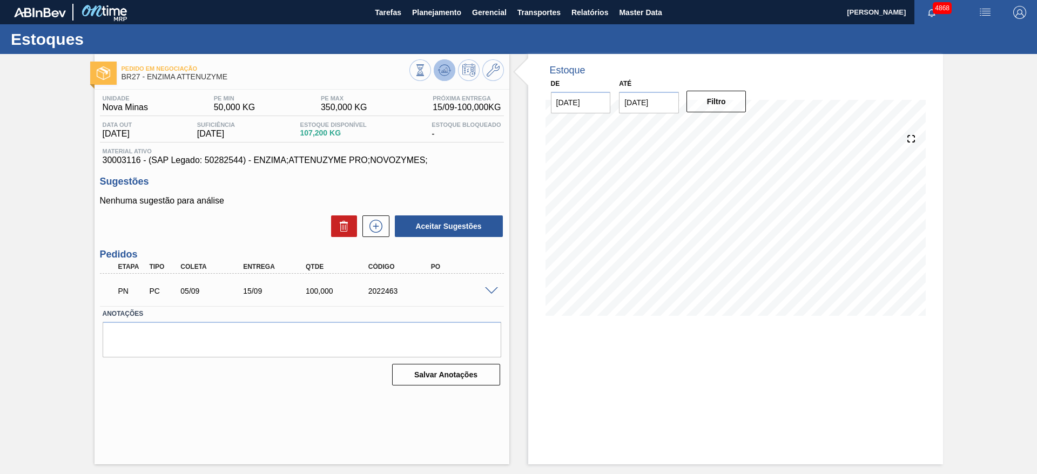
click at [442, 75] on icon at bounding box center [444, 70] width 13 height 13
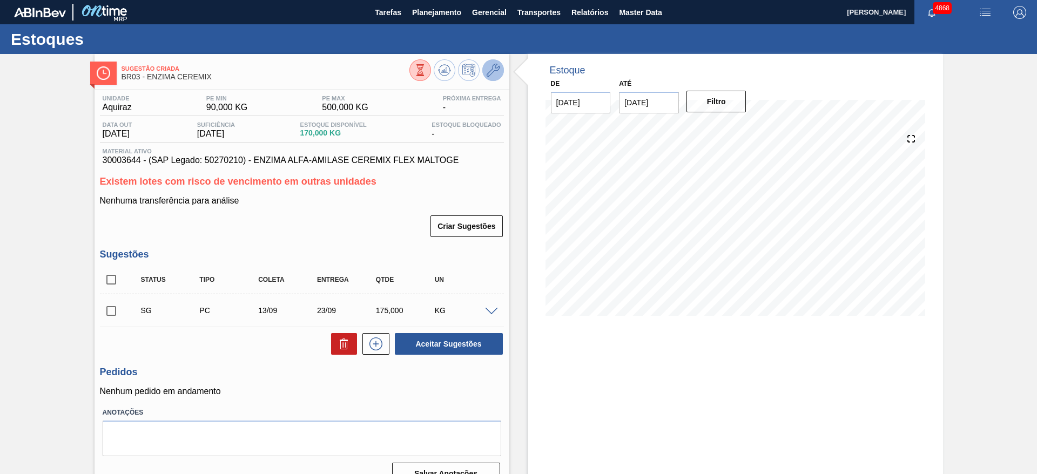
click at [492, 73] on icon at bounding box center [493, 70] width 13 height 13
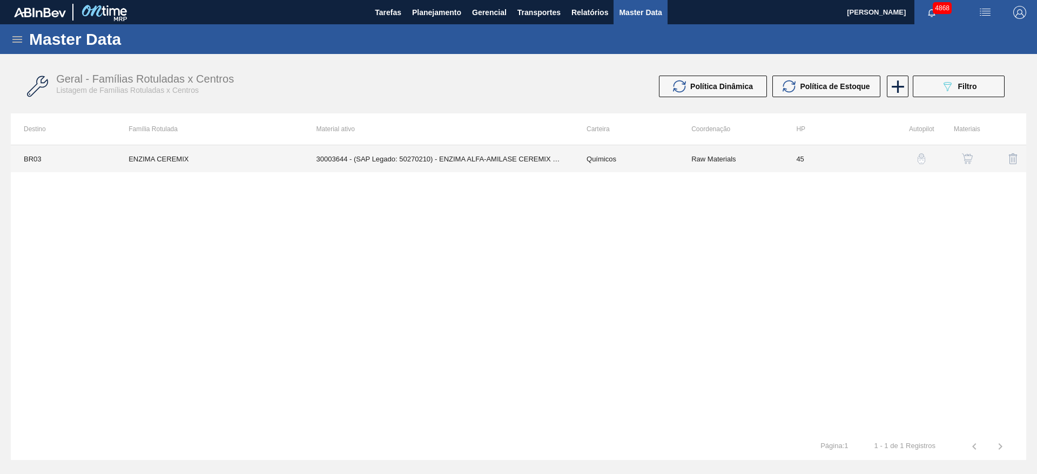
click at [486, 164] on td "30003644 - (SAP Legado: 50270210) - ENZIMA ALFA-AMILASE CEREMIX FLEX MALTOGE" at bounding box center [439, 158] width 270 height 27
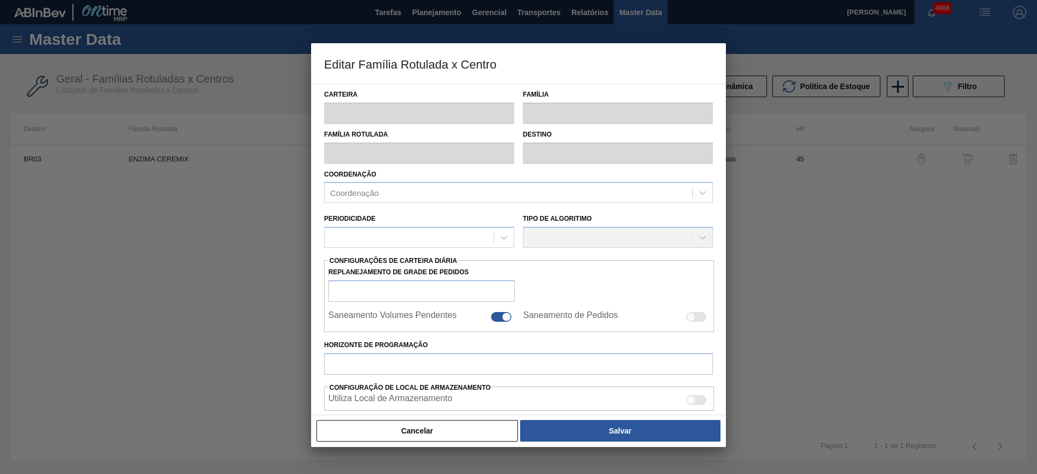
type input "Químicos"
type input "Enzima"
type input "ENZIMA CEREMIX"
type input "BR03 - Aquiraz"
type input "45"
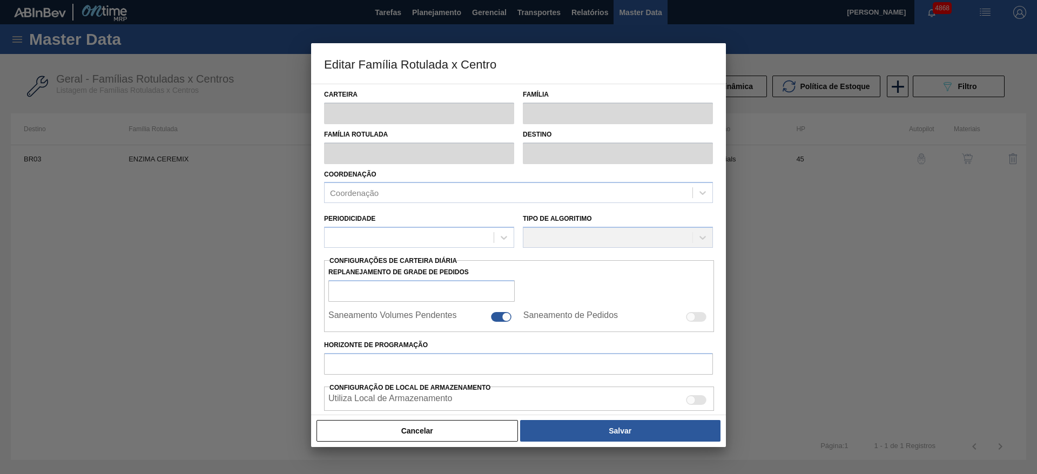
type input "90"
type input "500"
type input "40"
type input "254,000"
checkbox input "true"
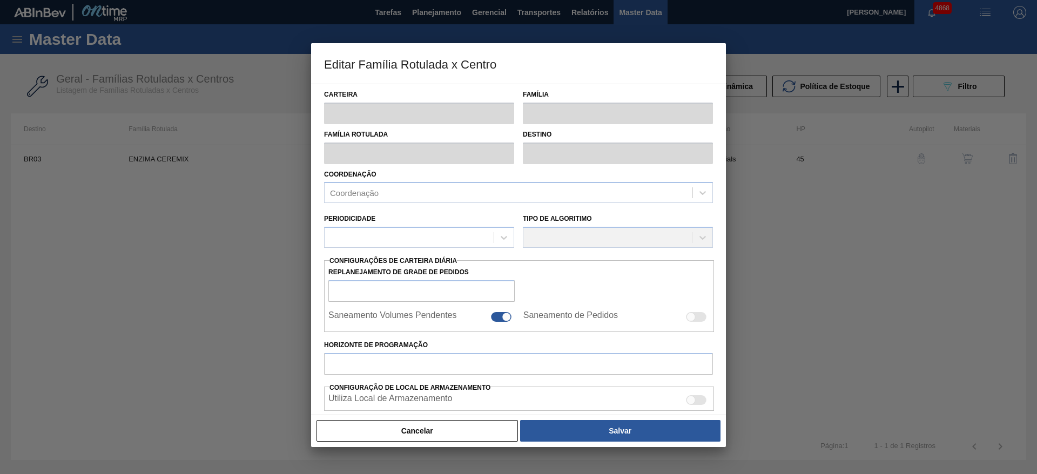
checkbox input "true"
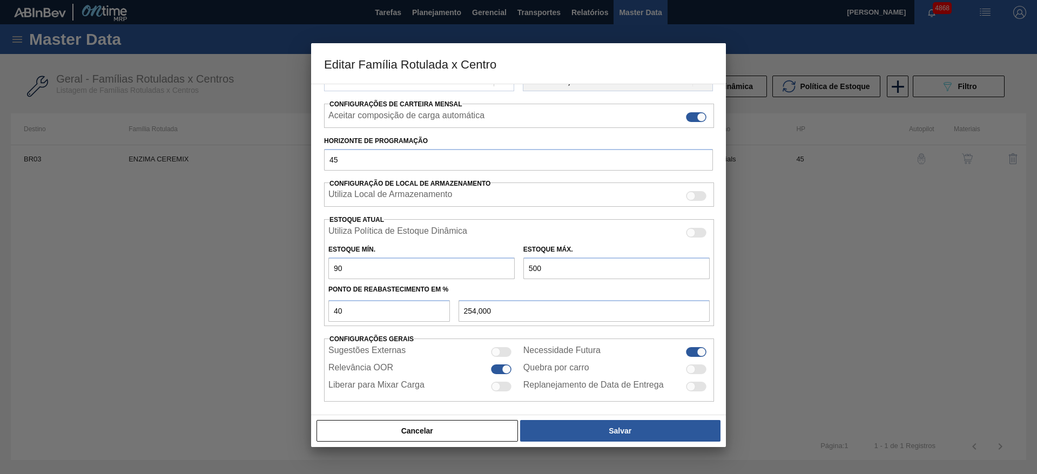
scroll to position [162, 0]
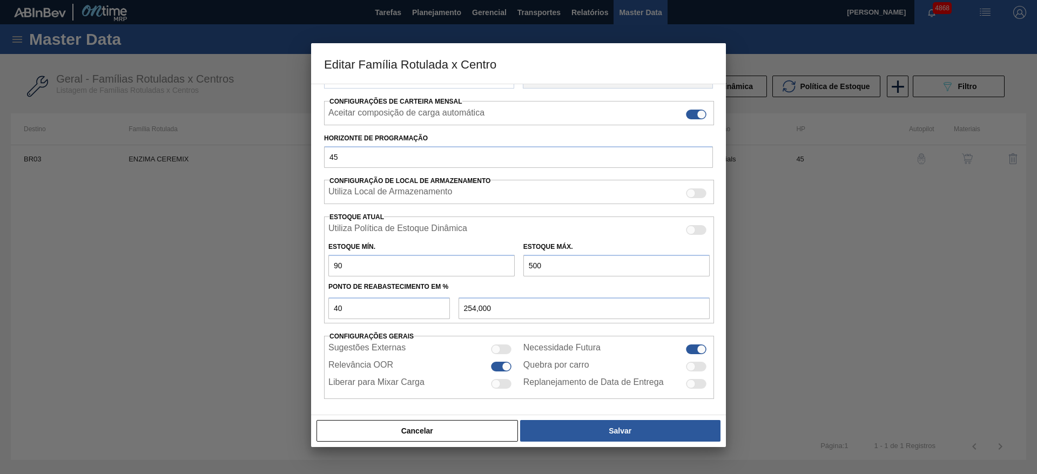
drag, startPoint x: 355, startPoint y: 259, endPoint x: 328, endPoint y: 270, distance: 29.1
click at [328, 270] on input "90" at bounding box center [421, 266] width 186 height 22
type input "8"
type input "204,800"
type input "80"
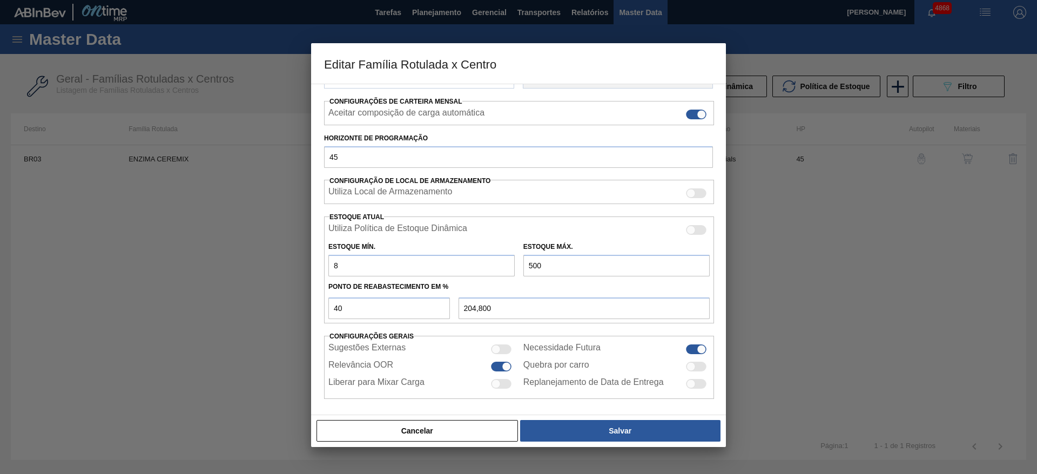
type input "248,000"
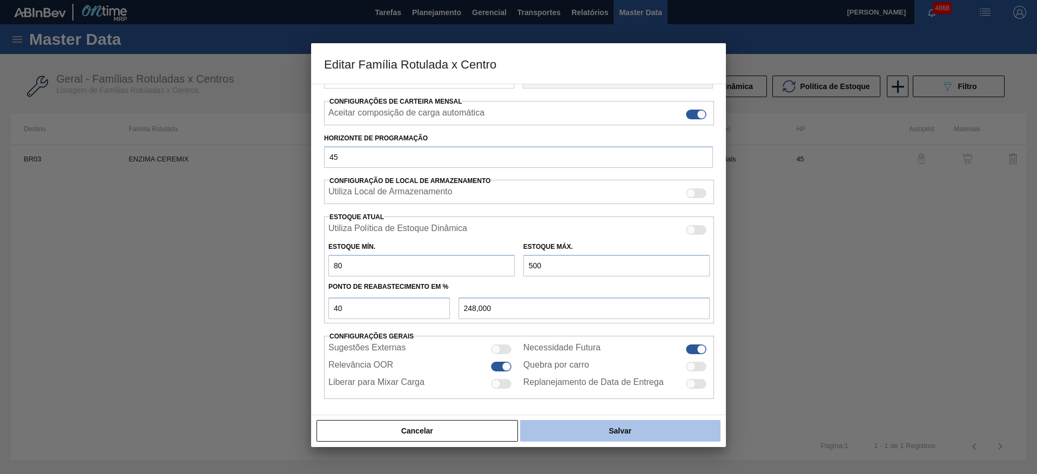
type input "80"
click at [584, 435] on button "Salvar" at bounding box center [620, 431] width 200 height 22
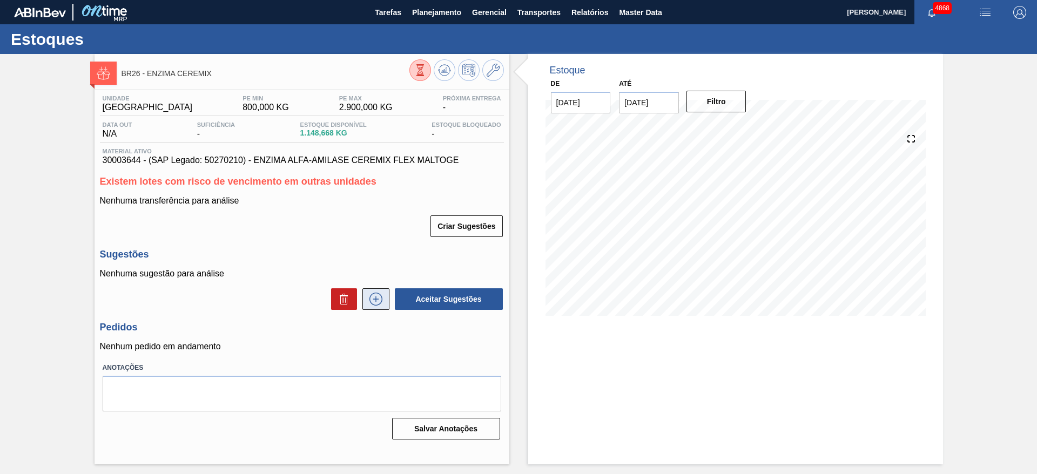
click at [374, 307] on button at bounding box center [376, 299] width 27 height 22
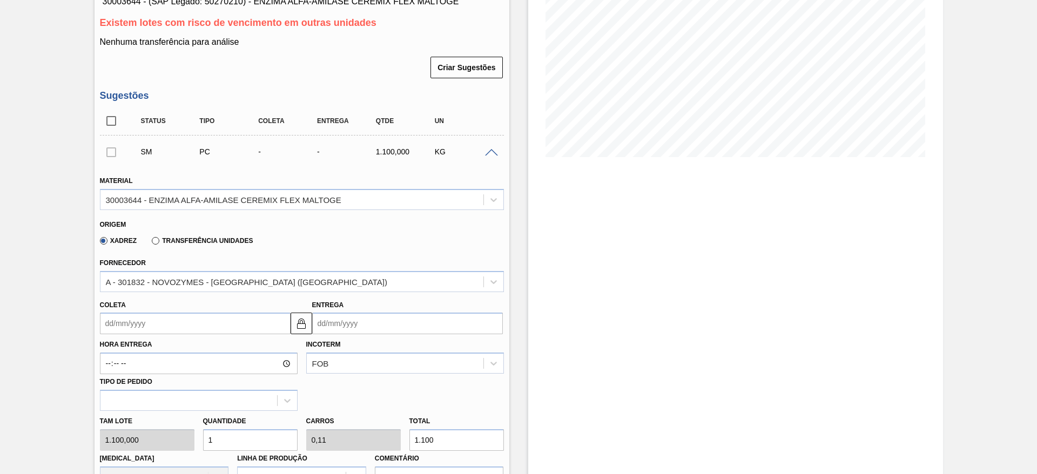
scroll to position [162, 0]
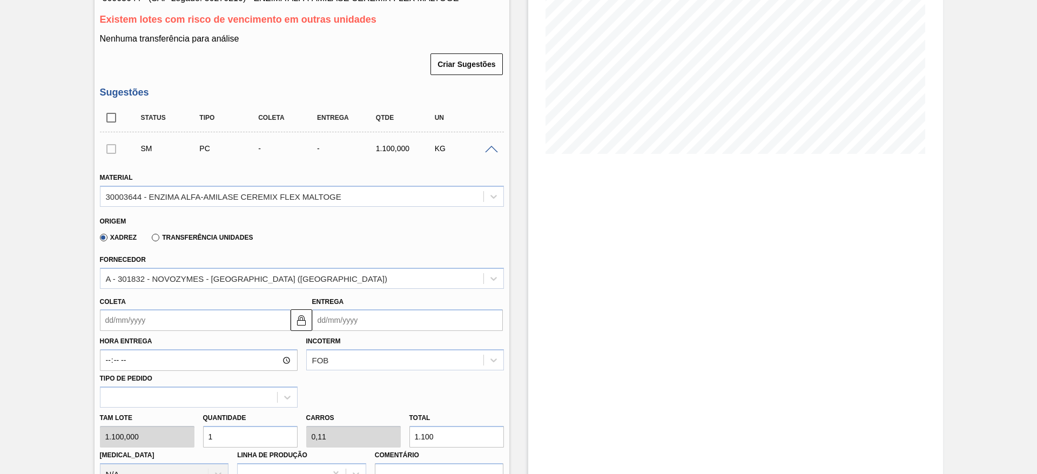
click at [213, 326] on input "Coleta" at bounding box center [195, 321] width 191 height 22
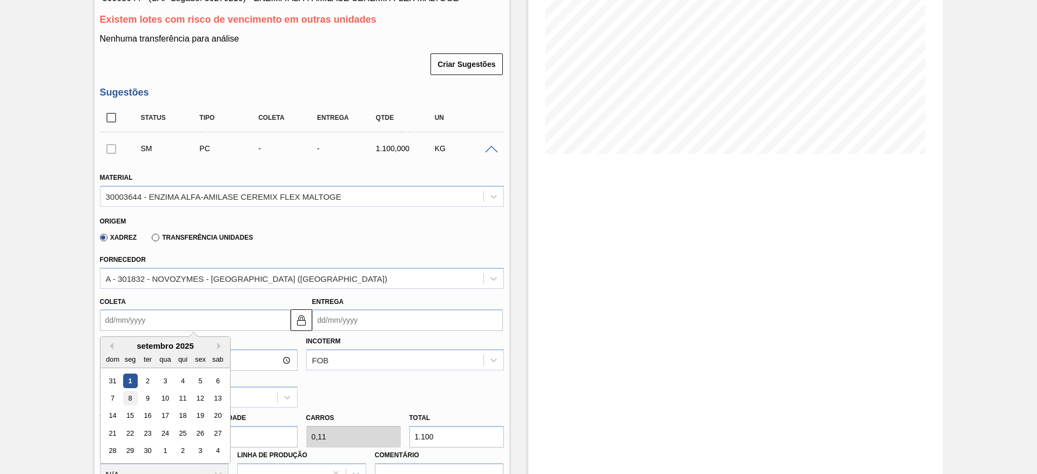
click at [128, 394] on div "8" at bounding box center [130, 398] width 15 height 15
type input "[DATE]"
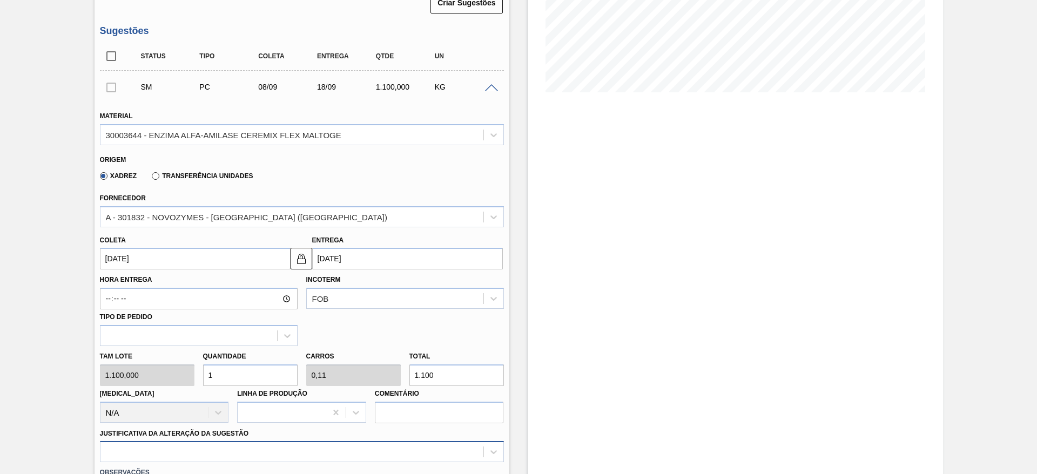
scroll to position [324, 0]
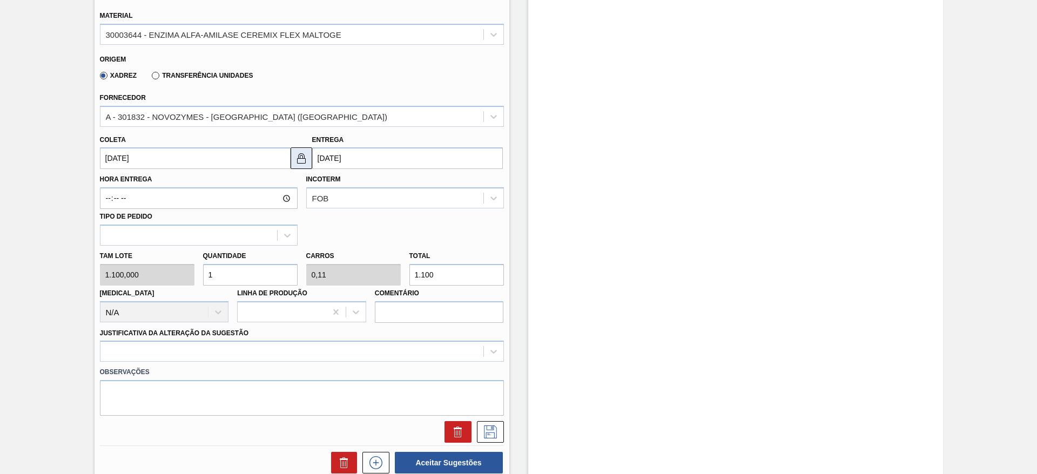
click at [297, 153] on img at bounding box center [301, 158] width 13 height 13
click at [326, 153] on input "[DATE]" at bounding box center [407, 158] width 191 height 22
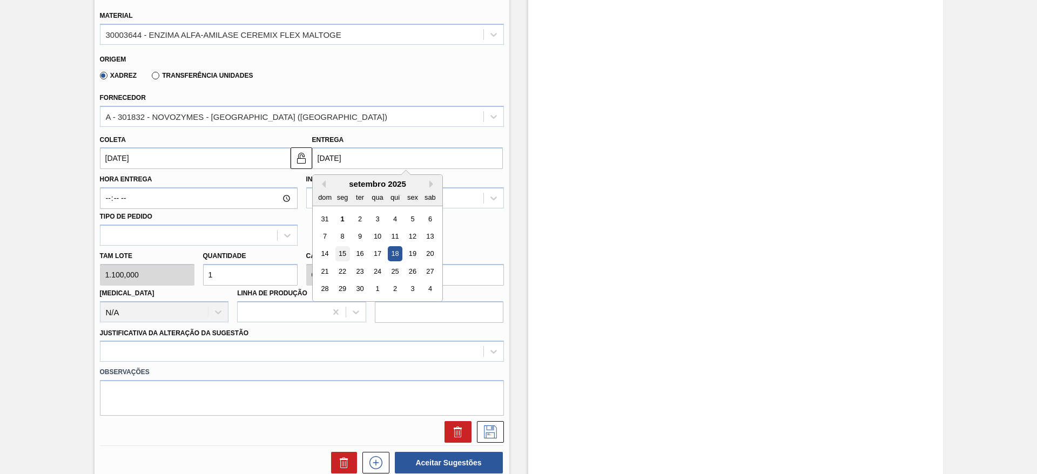
click at [345, 254] on div "15" at bounding box center [342, 254] width 15 height 15
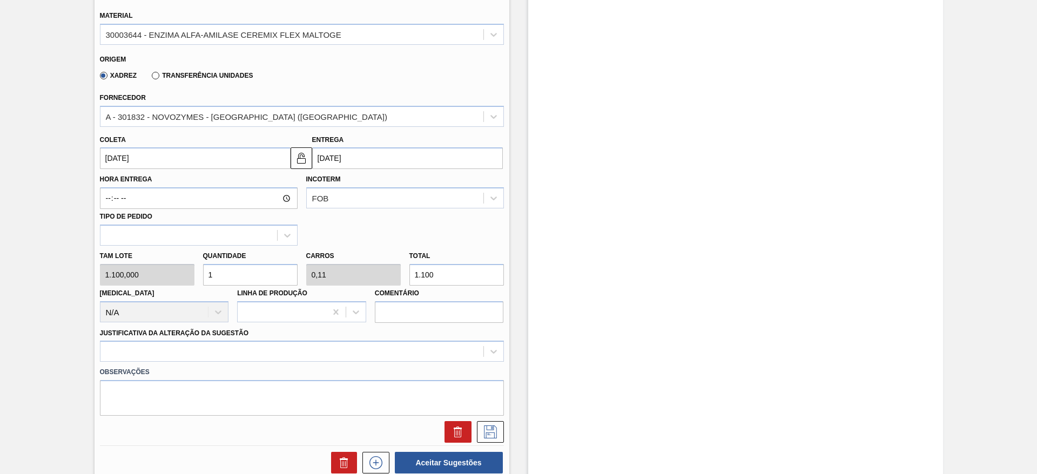
type input "[DATE]"
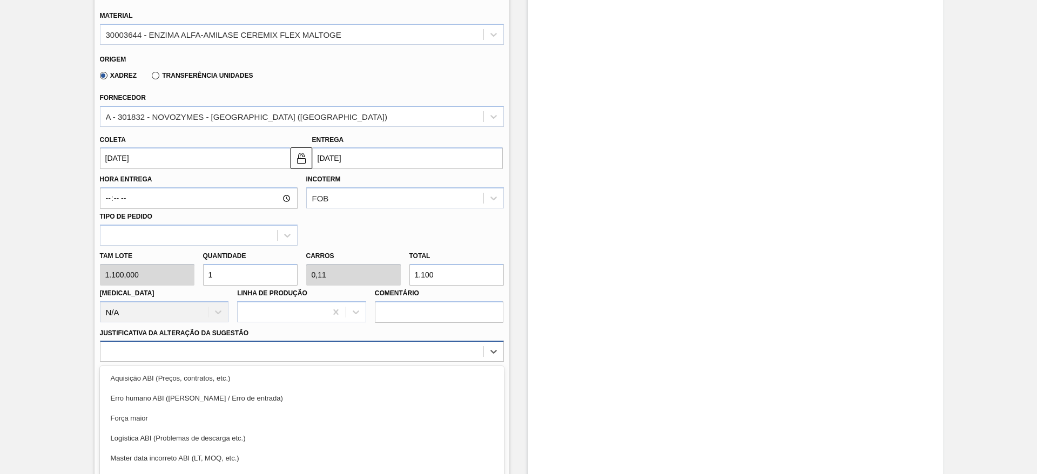
click at [462, 345] on div "option Erro humano ABI (Cálculo / Erro de entrada) focused, 2 of 18. 18 results…" at bounding box center [302, 351] width 404 height 21
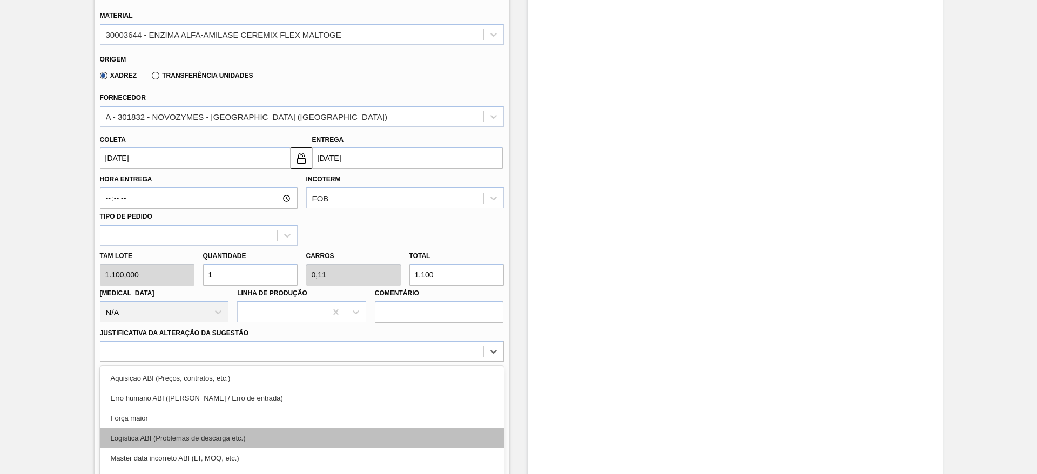
scroll to position [383, 0]
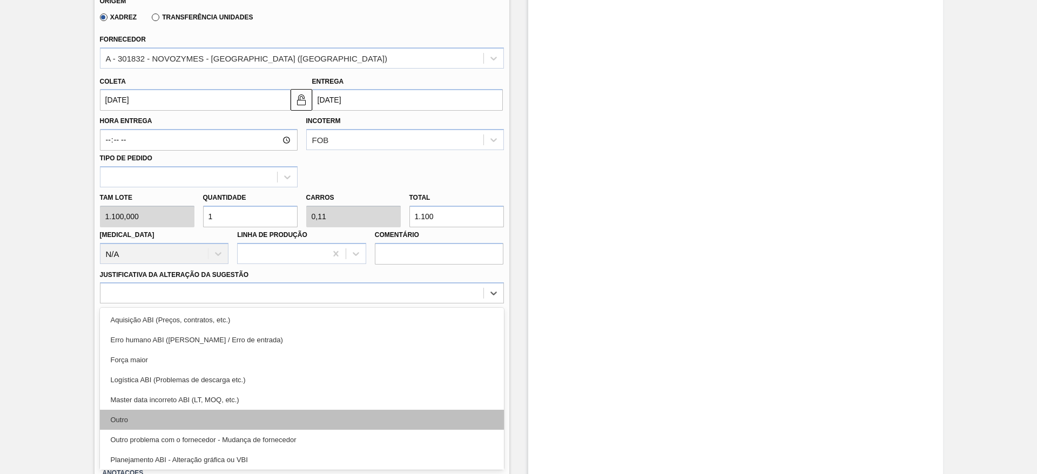
click at [452, 419] on div "Outro" at bounding box center [302, 420] width 404 height 20
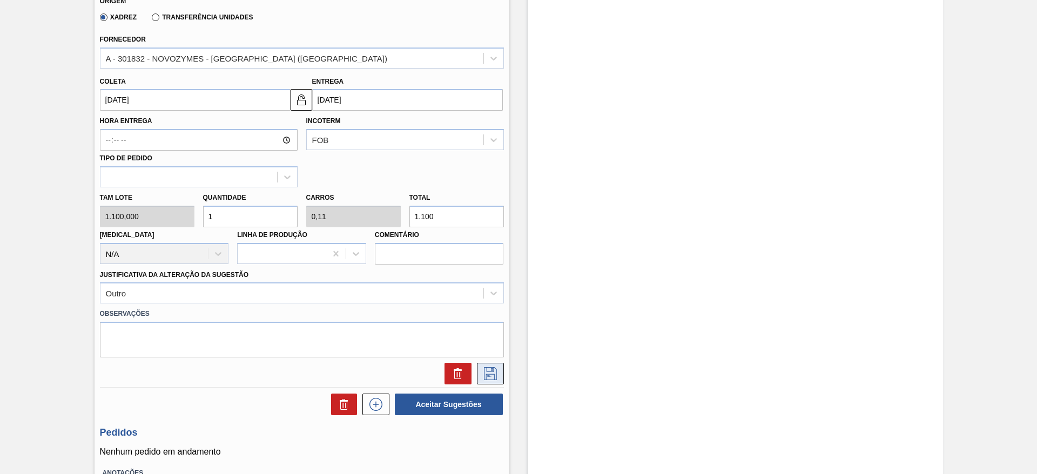
click at [491, 374] on icon at bounding box center [490, 373] width 13 height 13
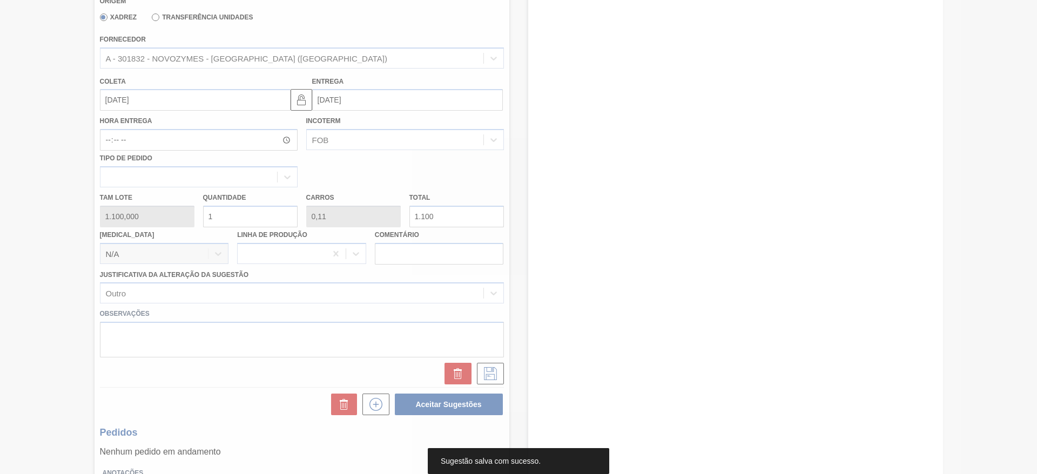
scroll to position [19, 0]
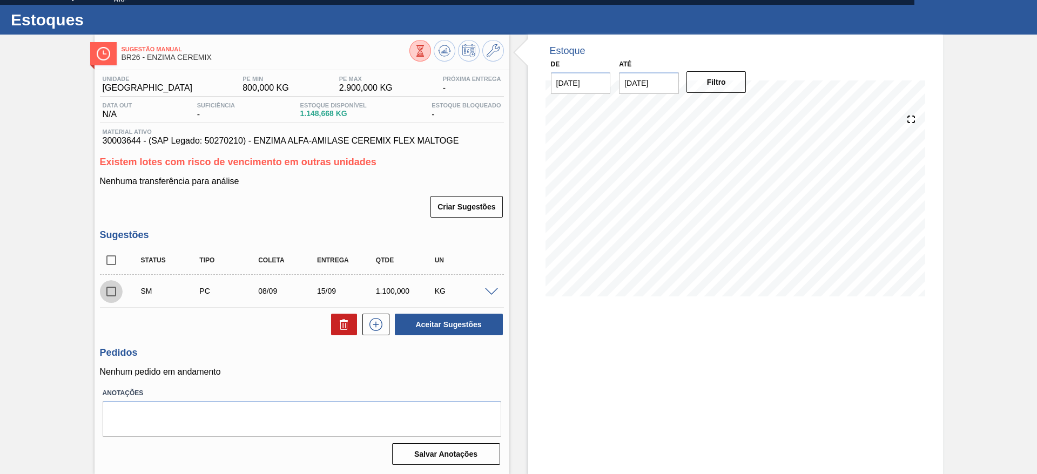
click at [112, 289] on input "checkbox" at bounding box center [111, 291] width 23 height 23
click at [437, 328] on button "Aceitar Sugestões" at bounding box center [449, 325] width 108 height 22
checkbox input "false"
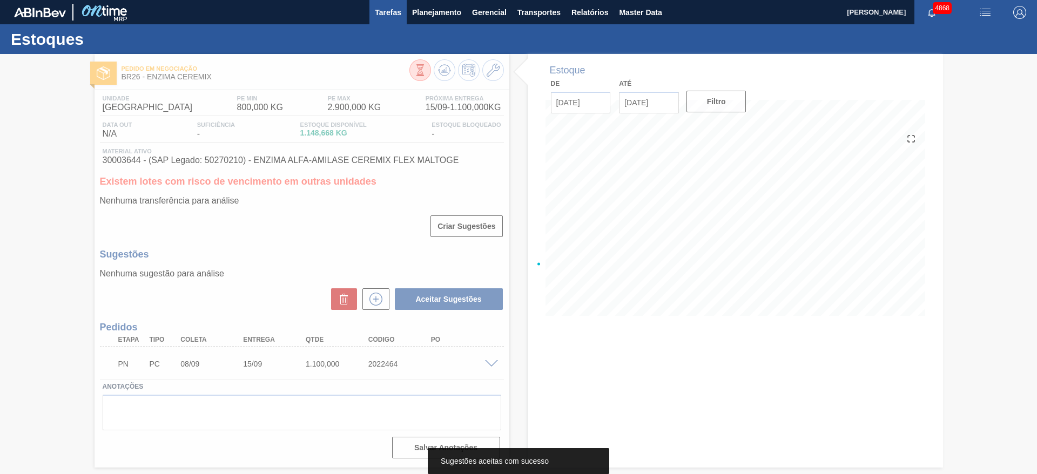
scroll to position [0, 0]
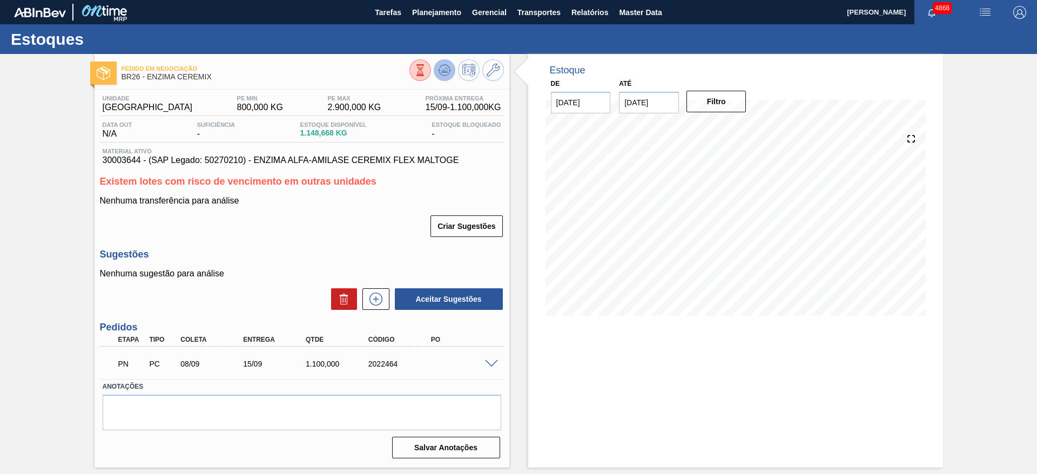
click at [451, 75] on icon at bounding box center [444, 70] width 13 height 13
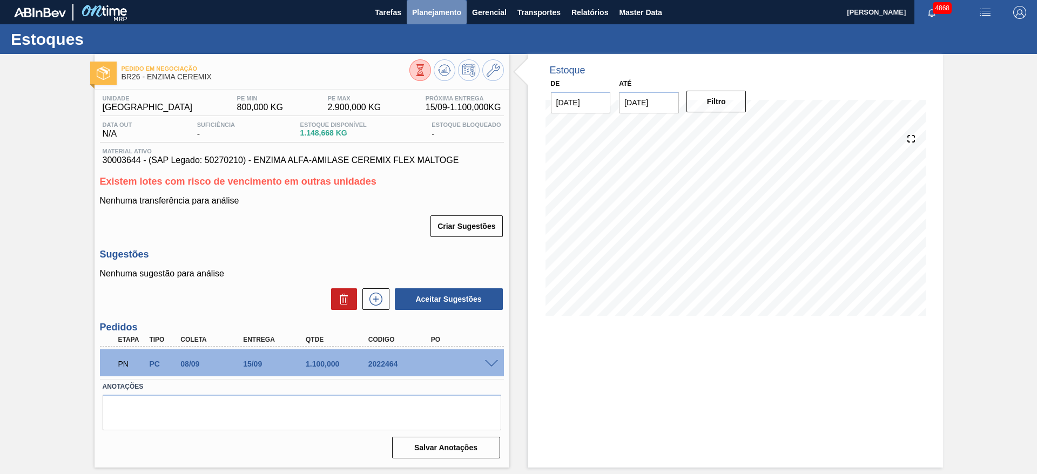
click at [442, 15] on span "Planejamento" at bounding box center [436, 12] width 49 height 13
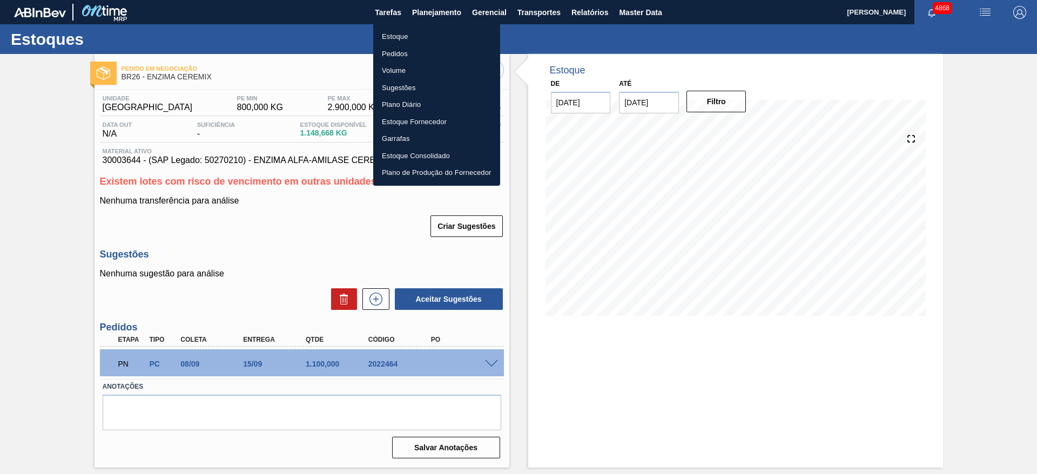
click at [451, 38] on li "Estoque" at bounding box center [436, 36] width 127 height 17
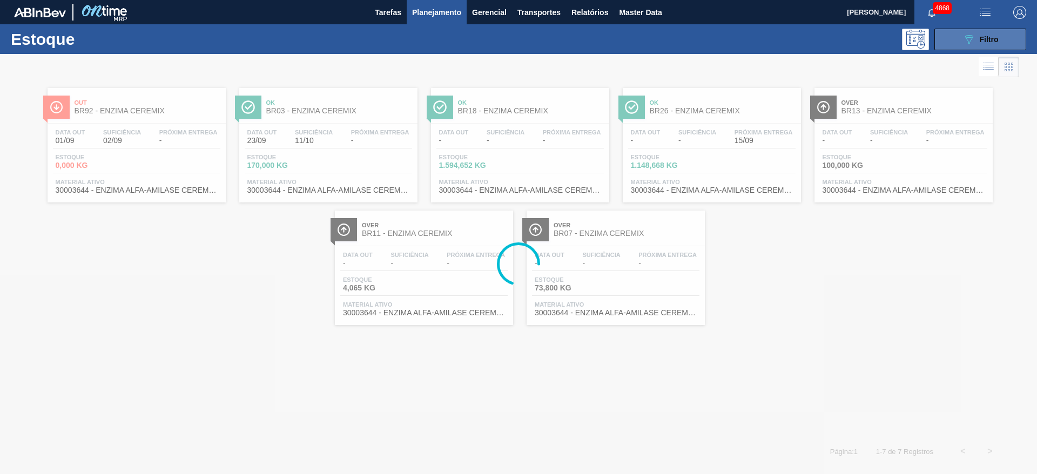
click at [949, 44] on button "089F7B8B-B2A5-4AFE-B5C0-19BA573D28AC Filtro" at bounding box center [981, 40] width 92 height 22
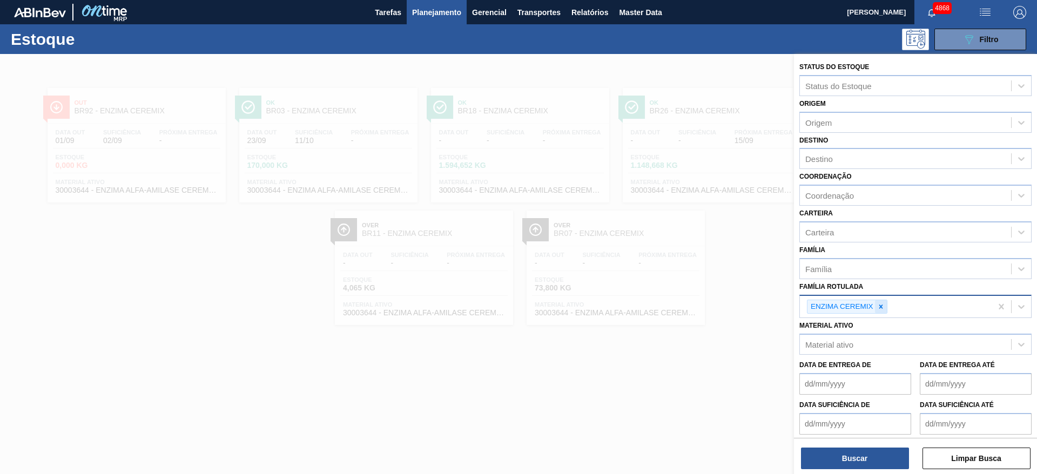
click at [884, 308] on icon at bounding box center [881, 307] width 8 height 8
type Rotulada "clarex"
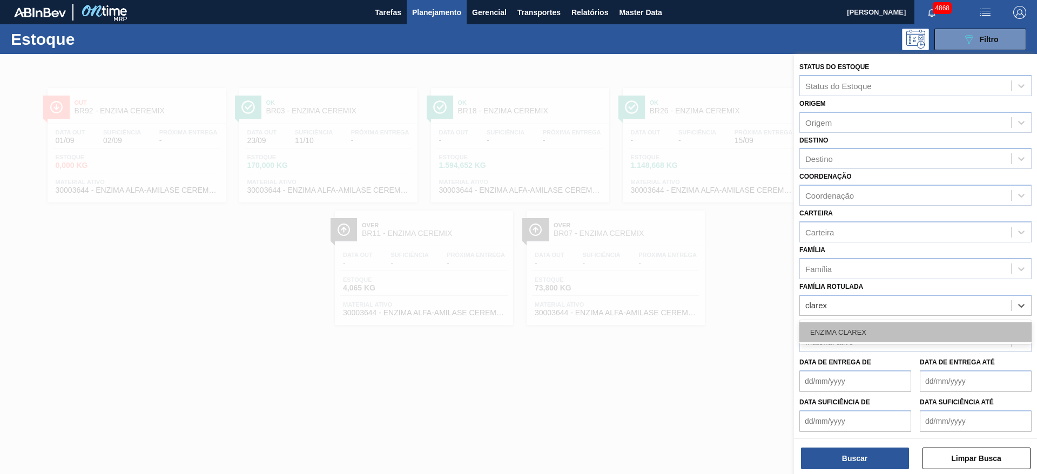
click at [876, 341] on div "ENZIMA CLAREX" at bounding box center [916, 333] width 232 height 20
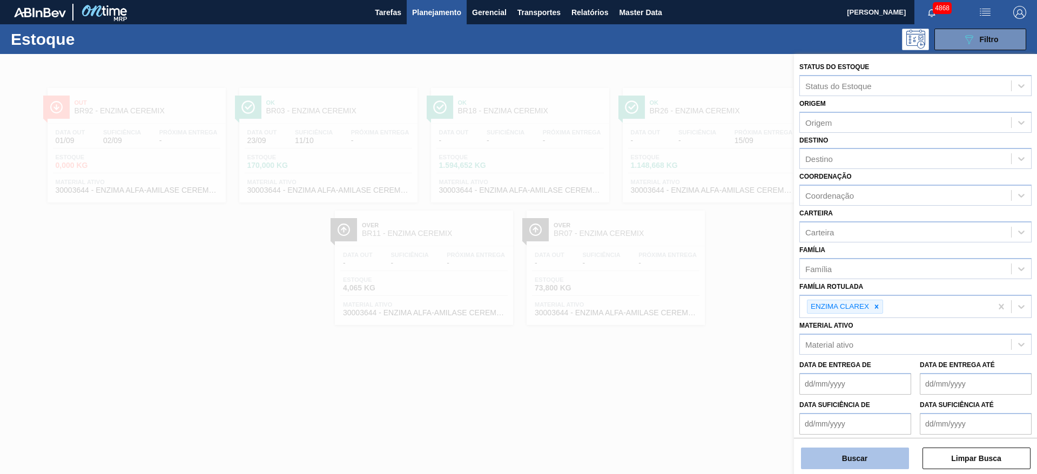
click at [891, 453] on button "Buscar" at bounding box center [855, 459] width 108 height 22
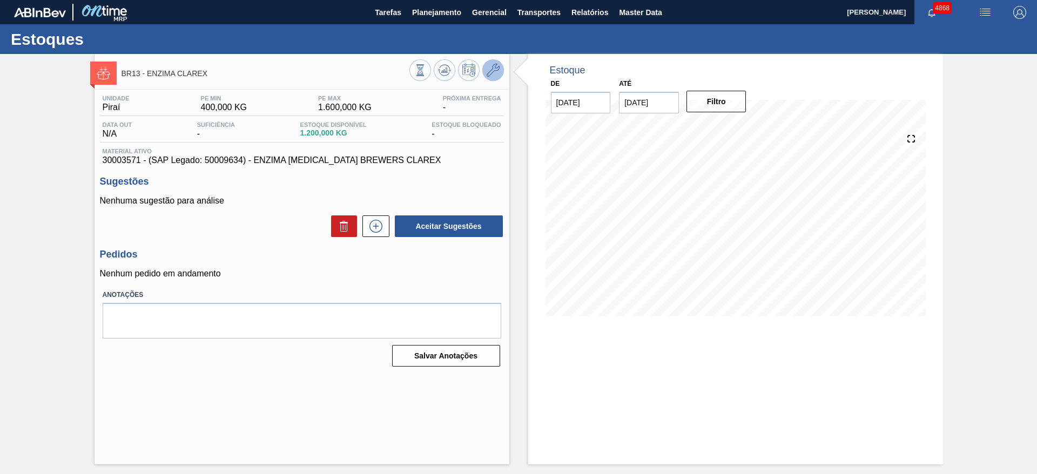
click at [494, 73] on icon at bounding box center [493, 70] width 13 height 13
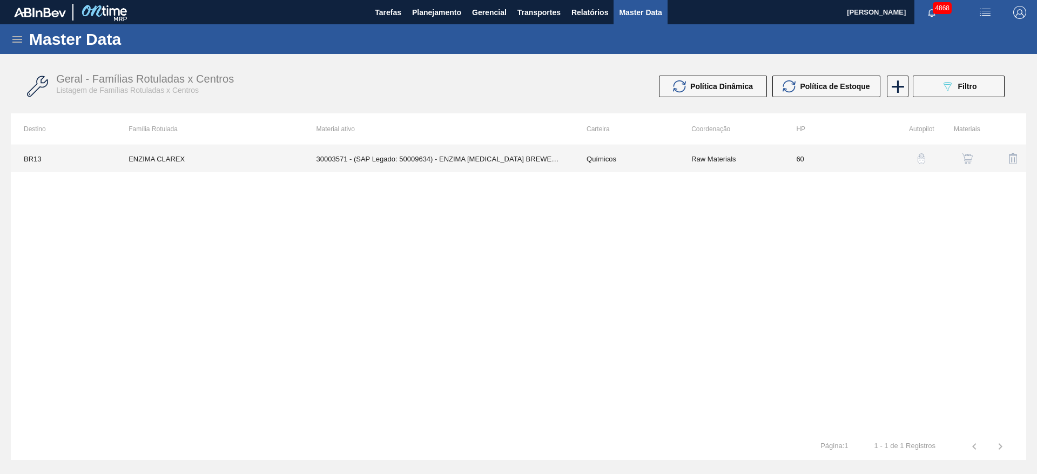
click at [575, 150] on td "Químicos" at bounding box center [626, 158] width 105 height 27
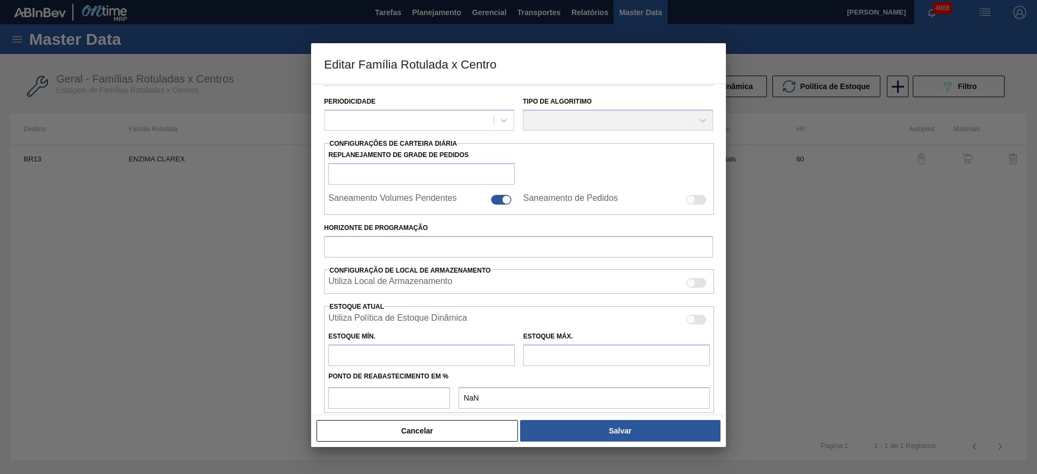
scroll to position [162, 0]
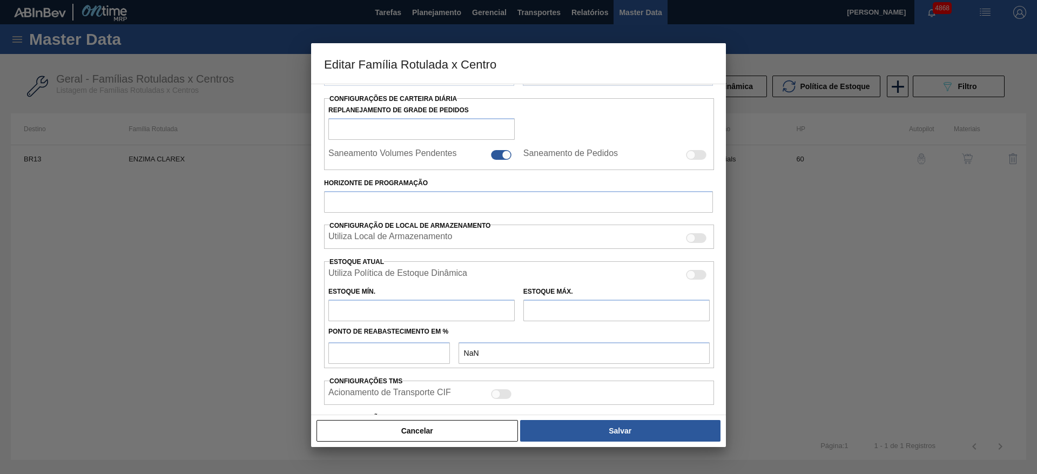
type input "Químicos"
type input "Enzima"
type input "ENZIMA CLAREX"
type input "BR13 - Piraí"
type input "60"
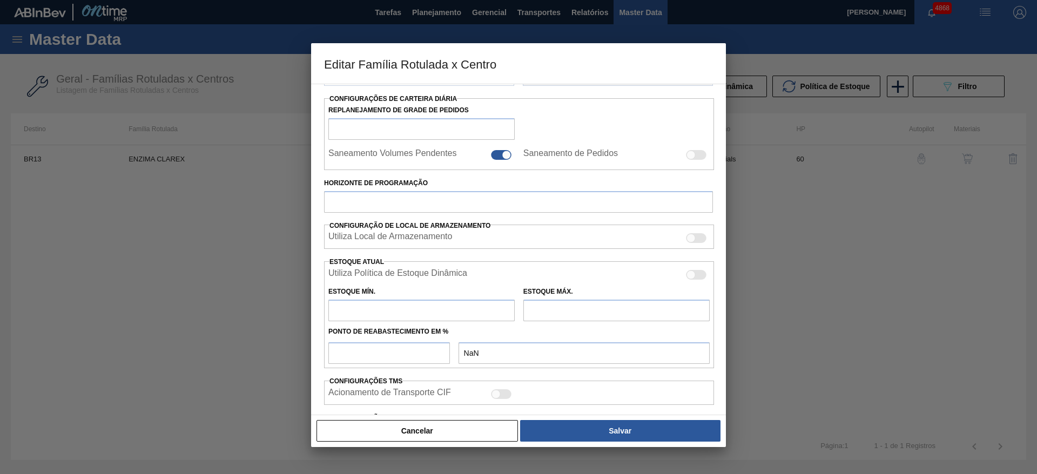
type input "400"
type input "1.600"
type input "100"
type input "1.600,000"
checkbox input "true"
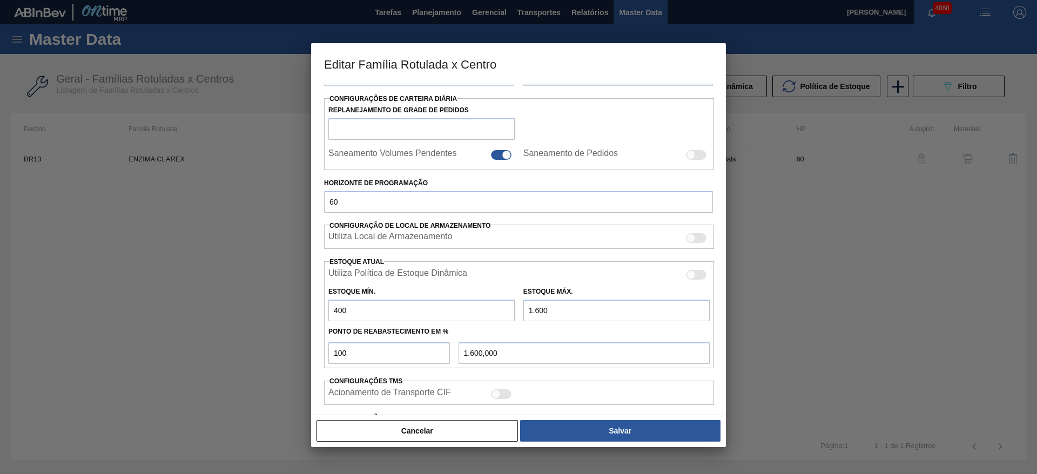
scroll to position [165, 0]
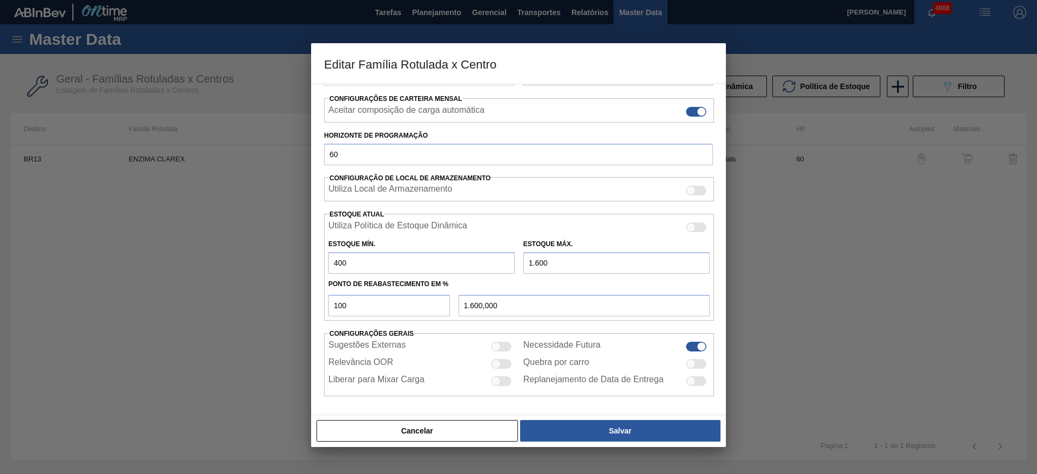
drag, startPoint x: 343, startPoint y: 261, endPoint x: 308, endPoint y: 260, distance: 35.1
click at [308, 260] on div "Editar Família Rotulada x Centro Carteira Químicos Família Enzima Família Rotul…" at bounding box center [518, 237] width 1037 height 474
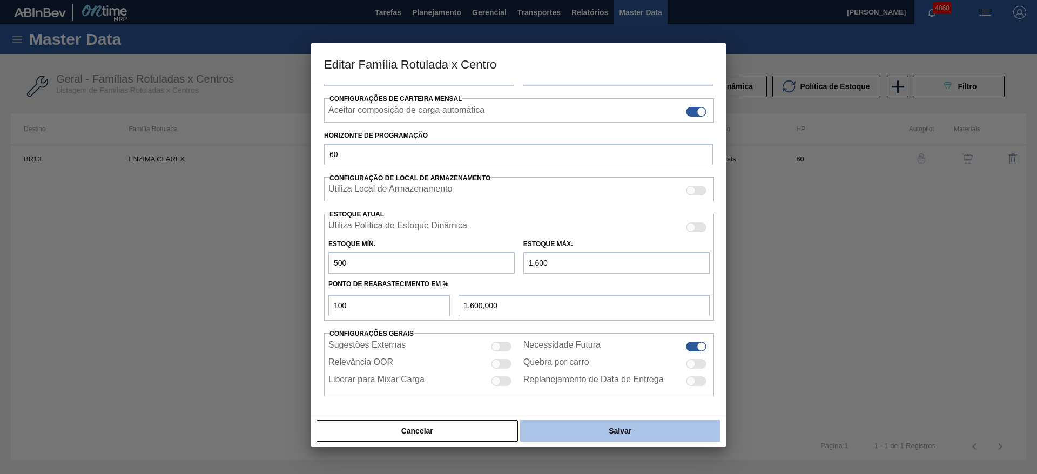
type input "500"
click at [601, 435] on button "Salvar" at bounding box center [620, 431] width 200 height 22
